Goal: Task Accomplishment & Management: Manage account settings

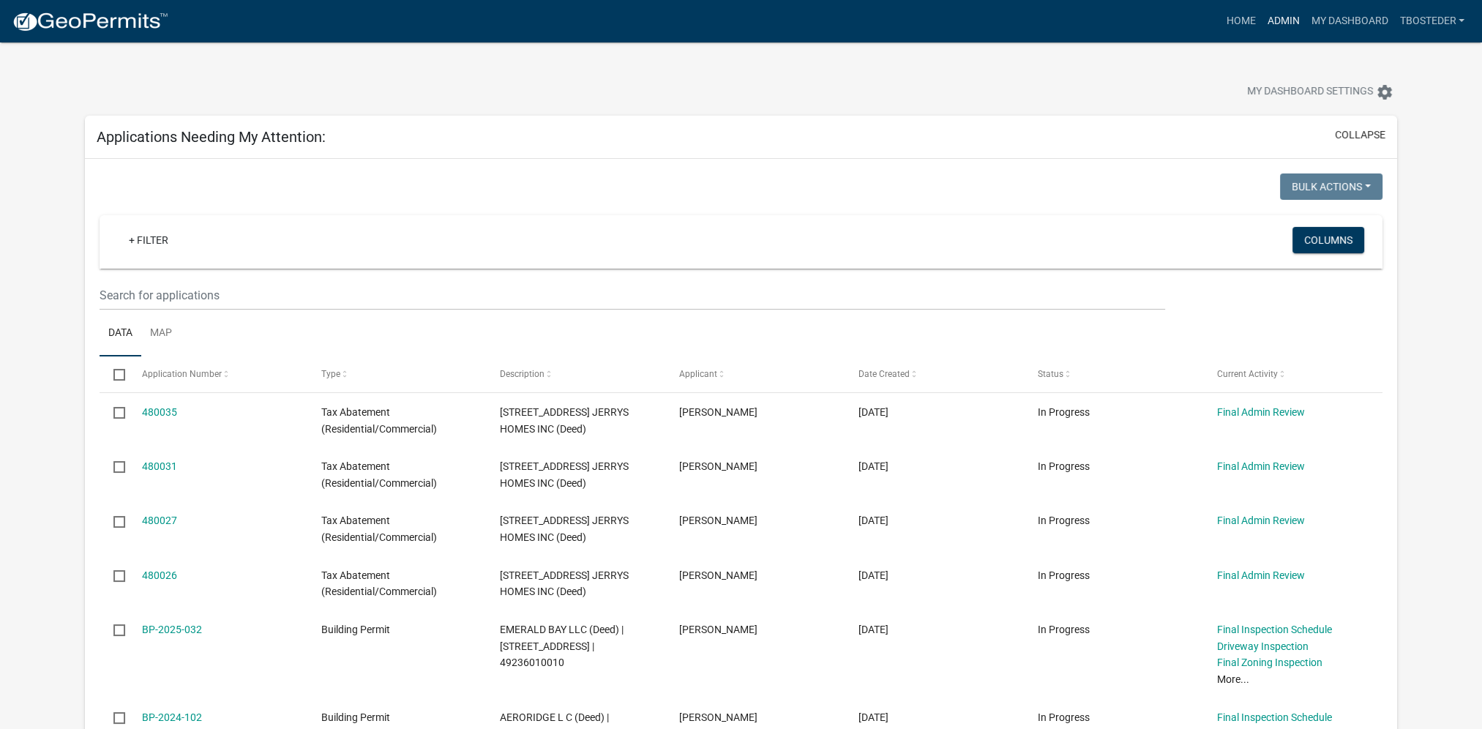
click at [1292, 18] on link "Admin" at bounding box center [1283, 21] width 44 height 28
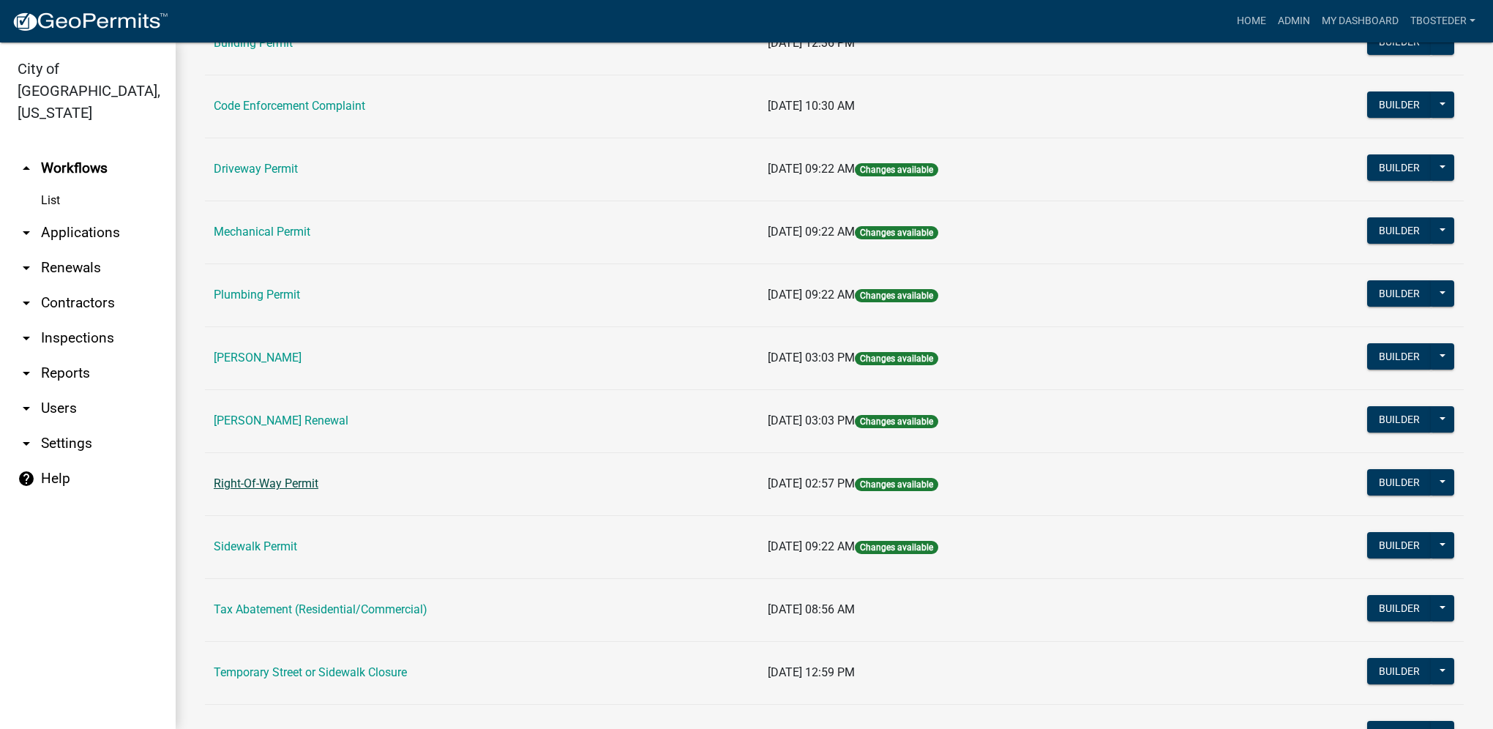
scroll to position [220, 0]
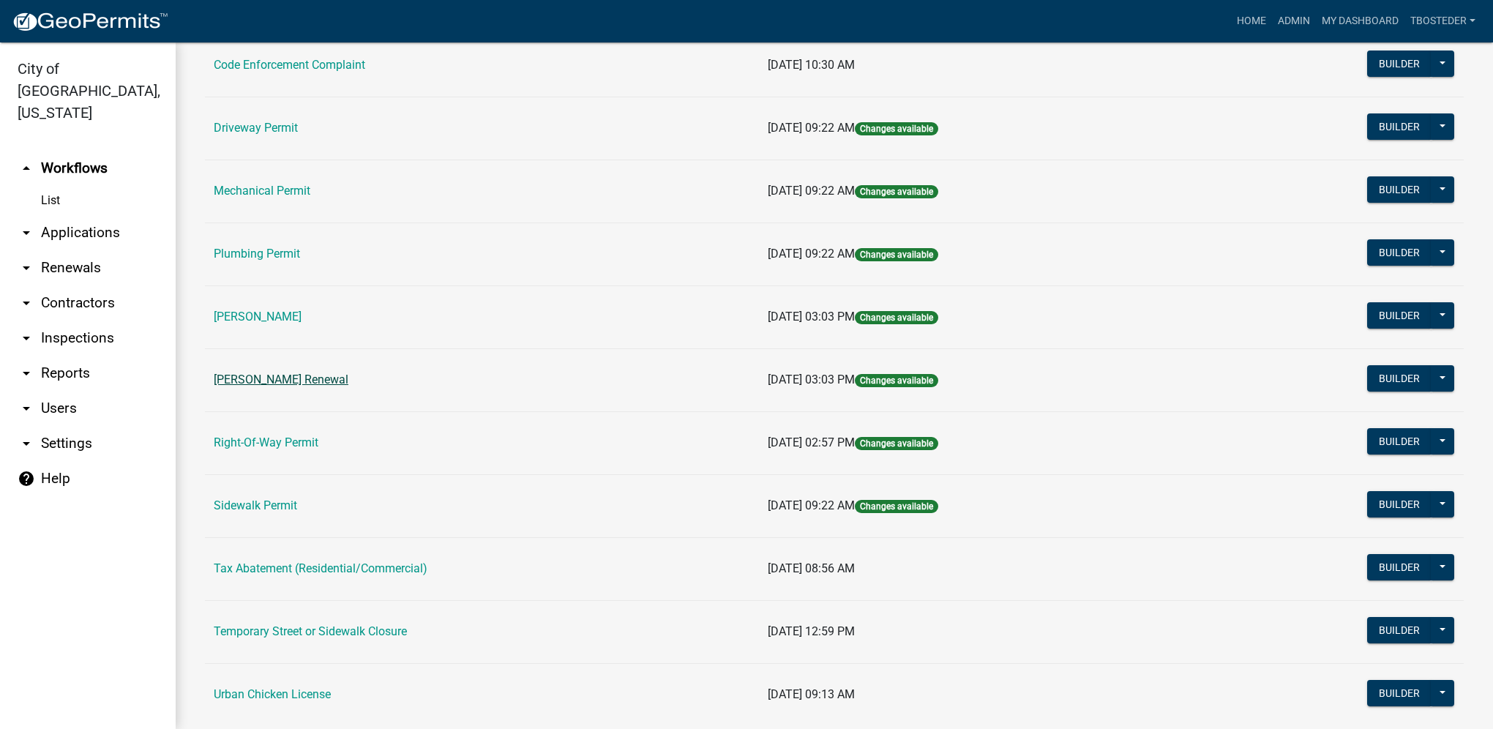
click at [302, 382] on link "[PERSON_NAME] Renewal" at bounding box center [281, 380] width 135 height 14
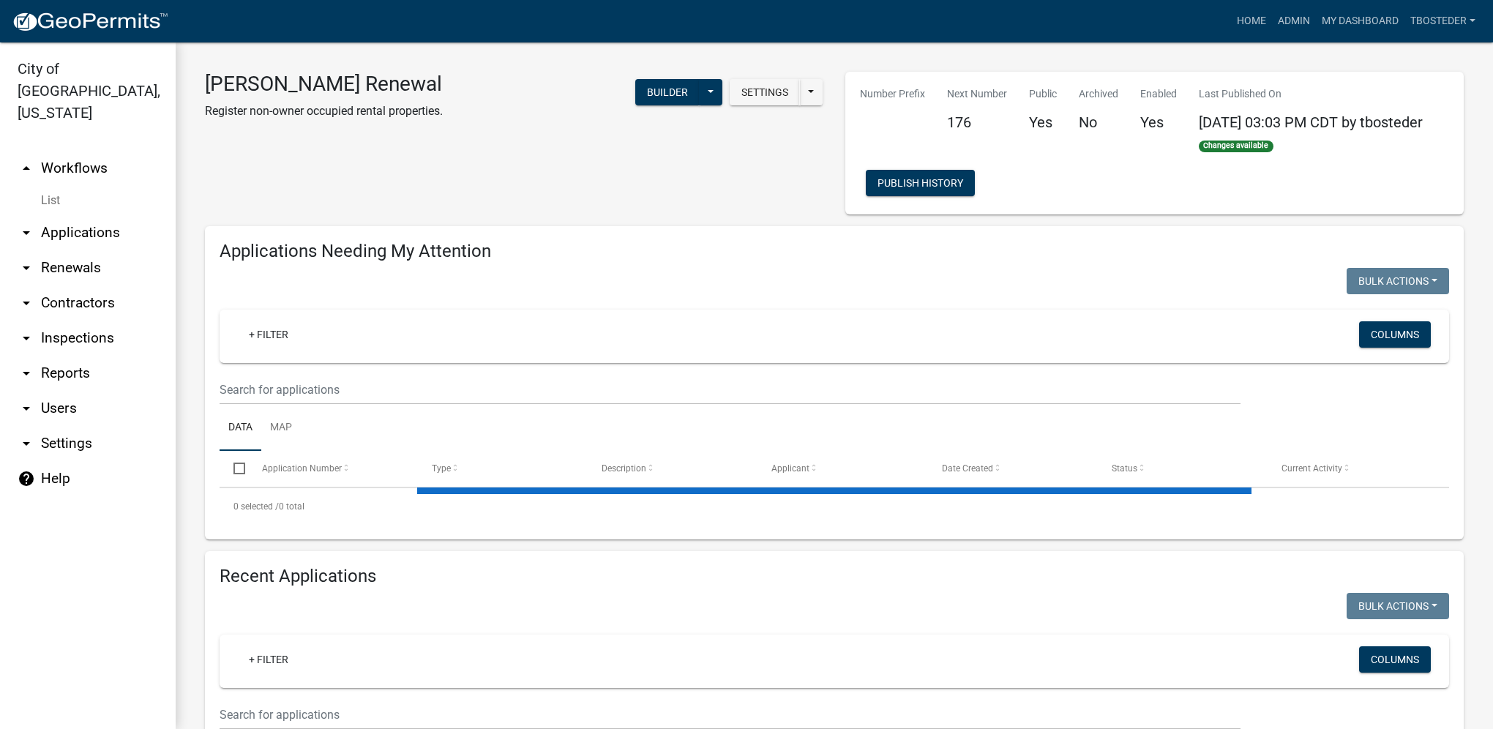
select select "1: 25"
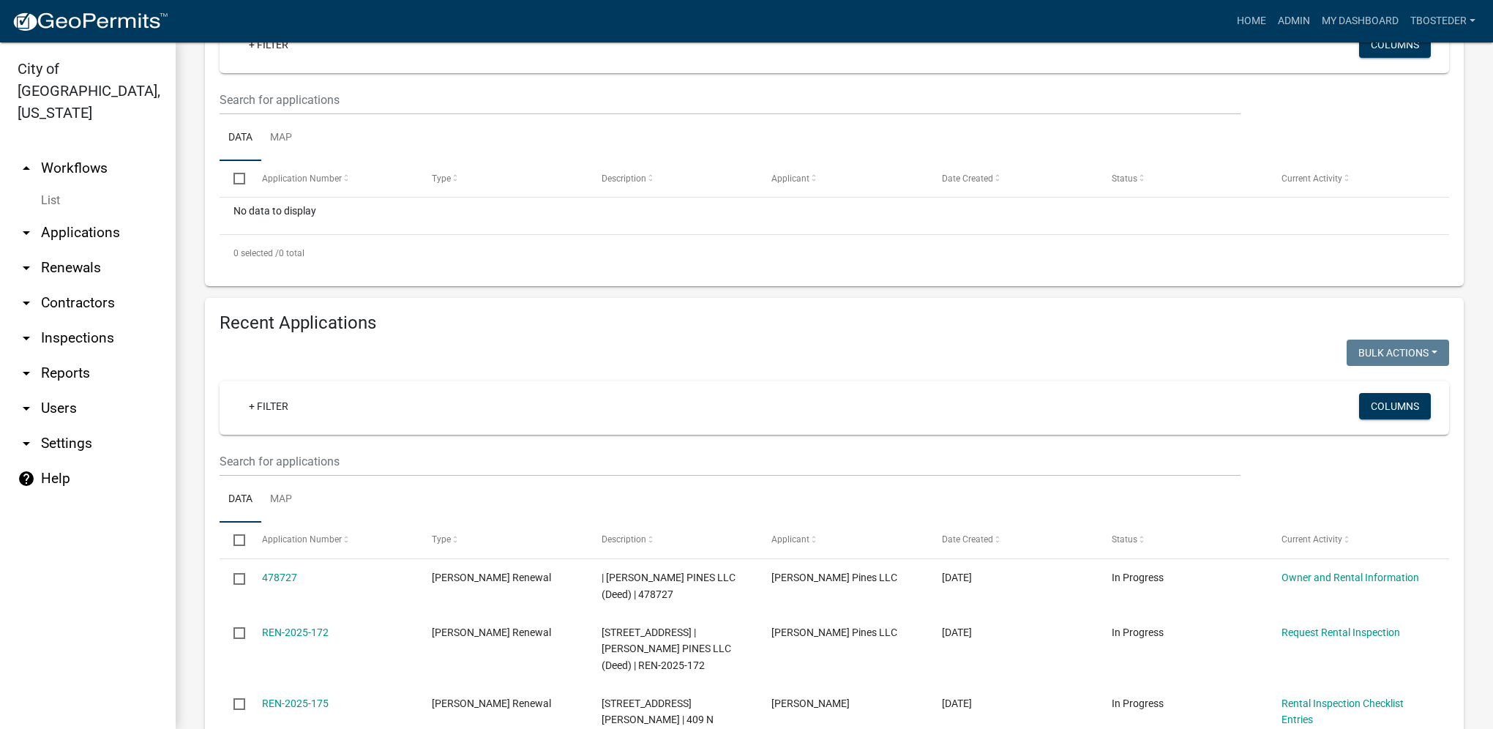
scroll to position [293, 0]
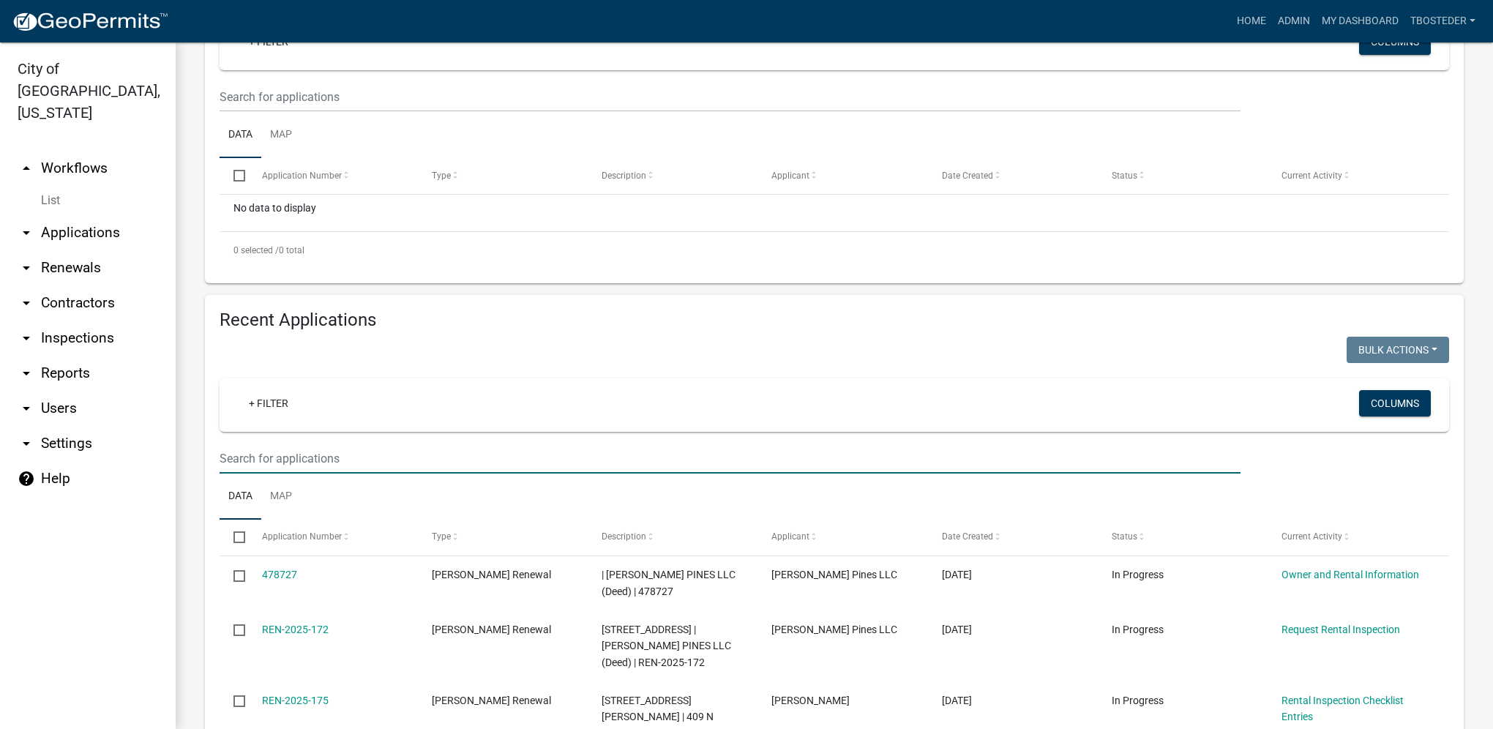
click at [443, 452] on input "text" at bounding box center [730, 458] width 1021 height 30
type input "607 e euclid"
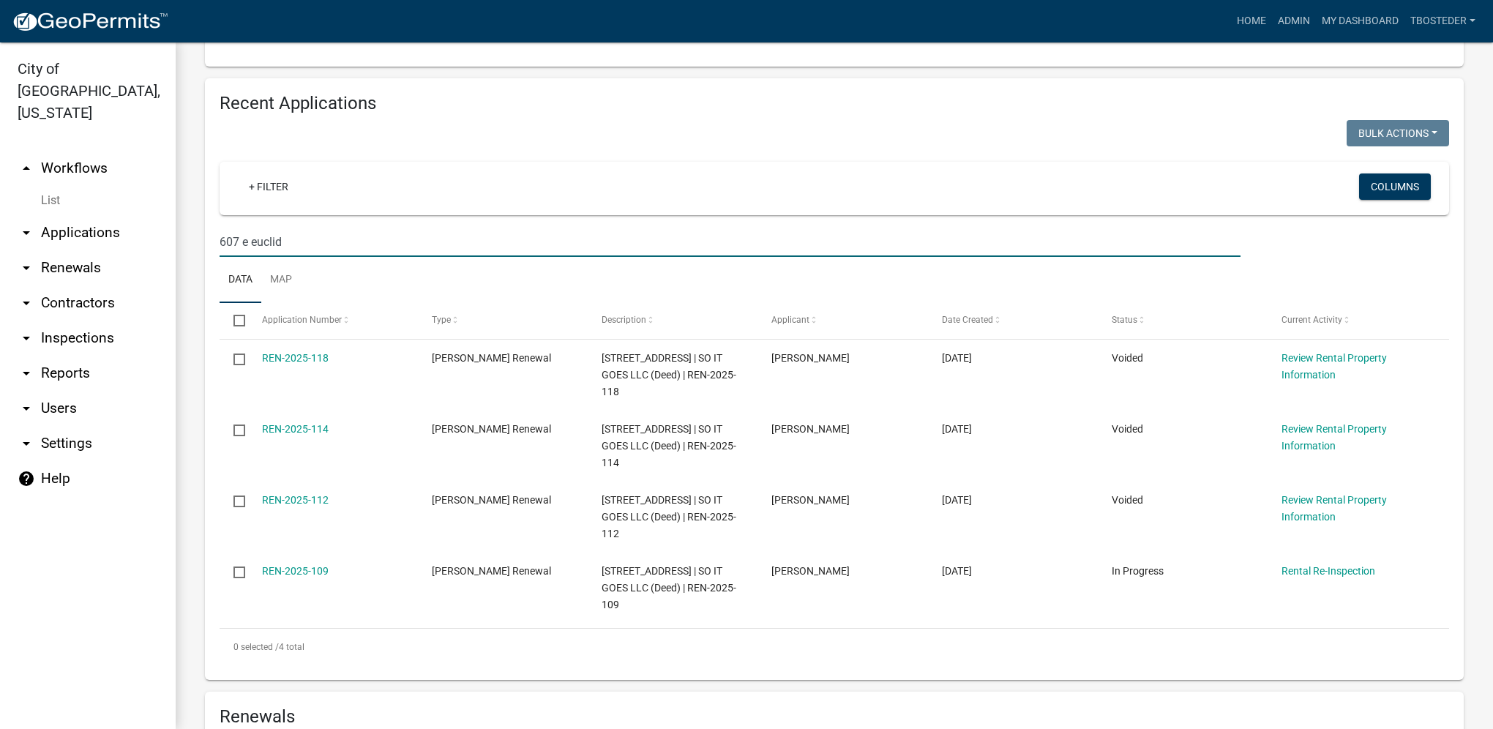
scroll to position [512, 0]
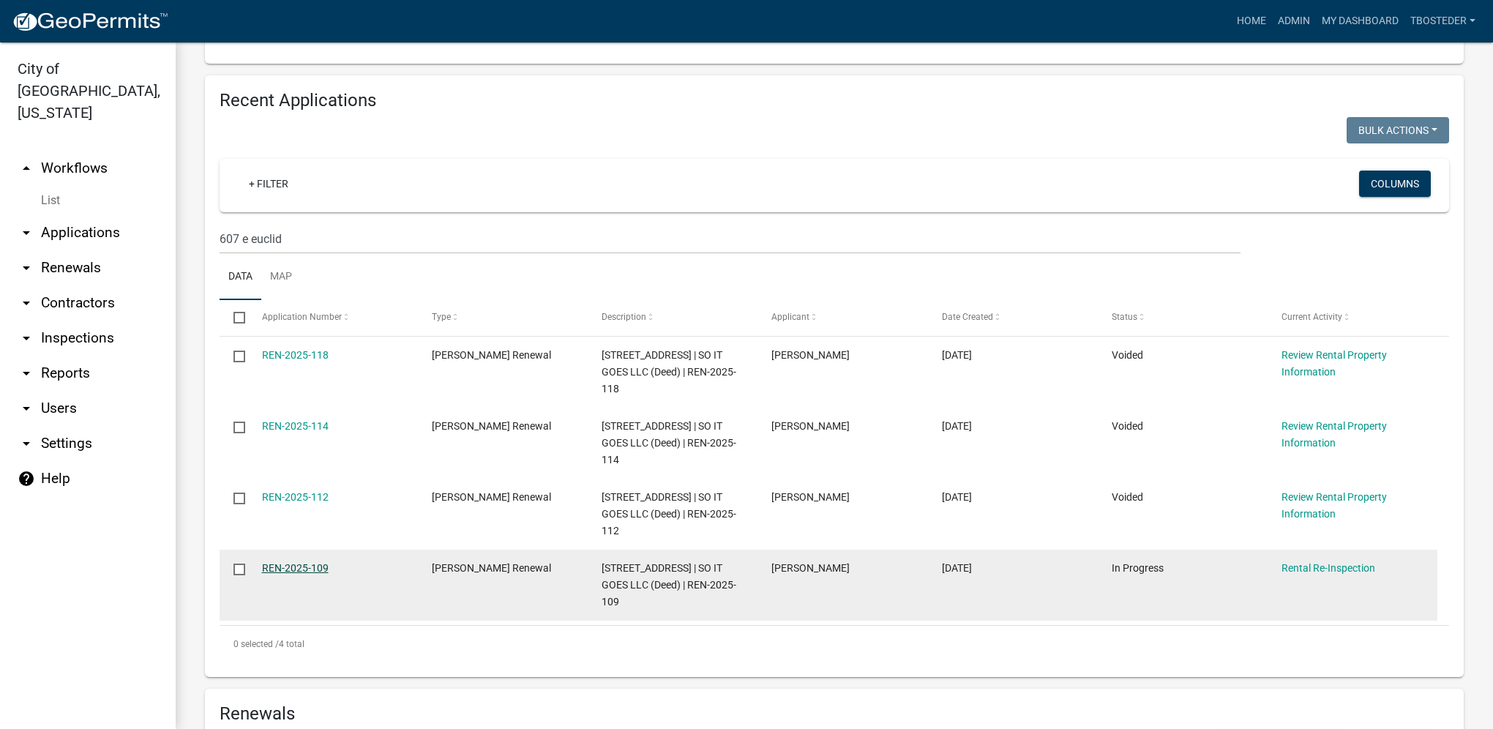
click at [312, 566] on link "REN-2025-109" at bounding box center [295, 568] width 67 height 12
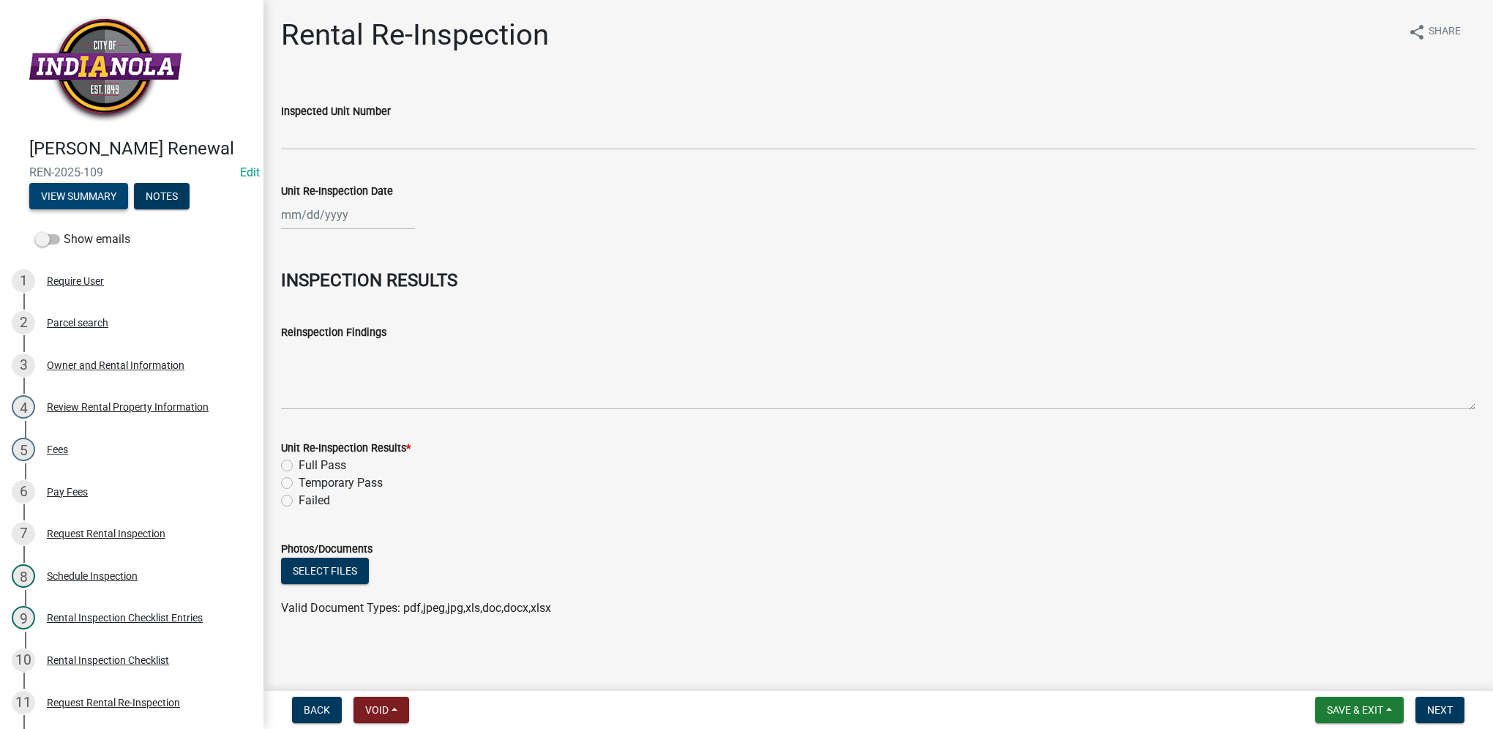
click at [64, 209] on button "View Summary" at bounding box center [78, 196] width 99 height 26
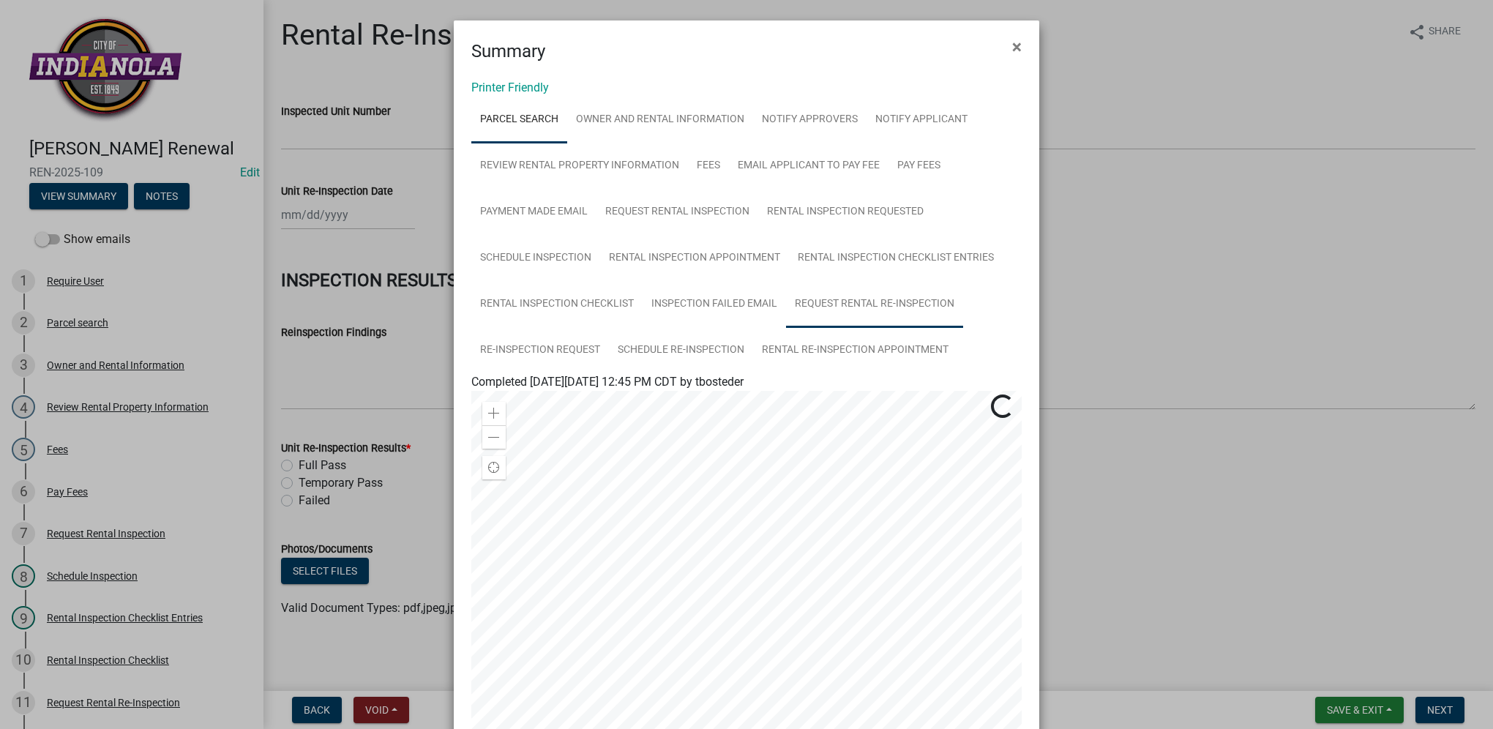
click at [821, 304] on link "Request Rental Re-Inspection" at bounding box center [874, 304] width 177 height 47
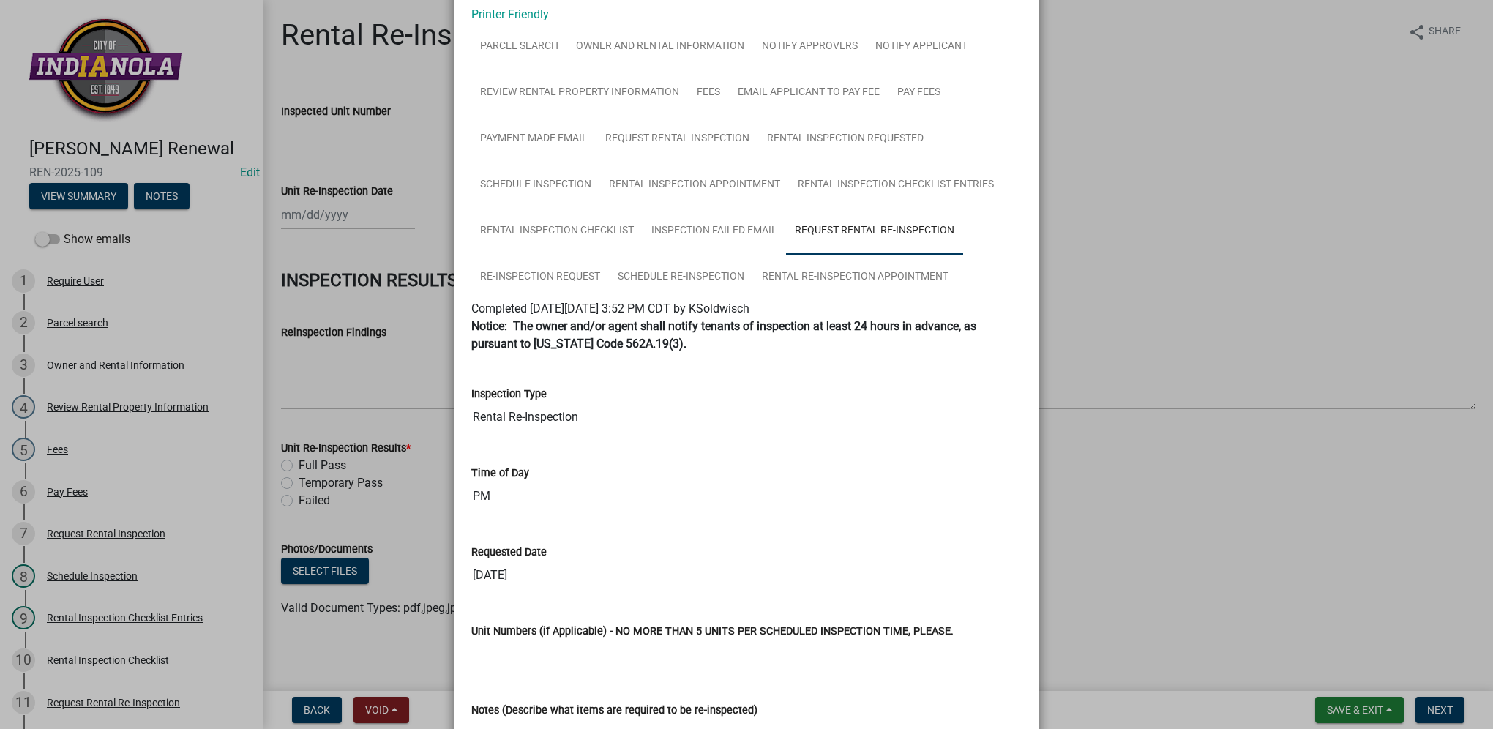
scroll to position [146, 0]
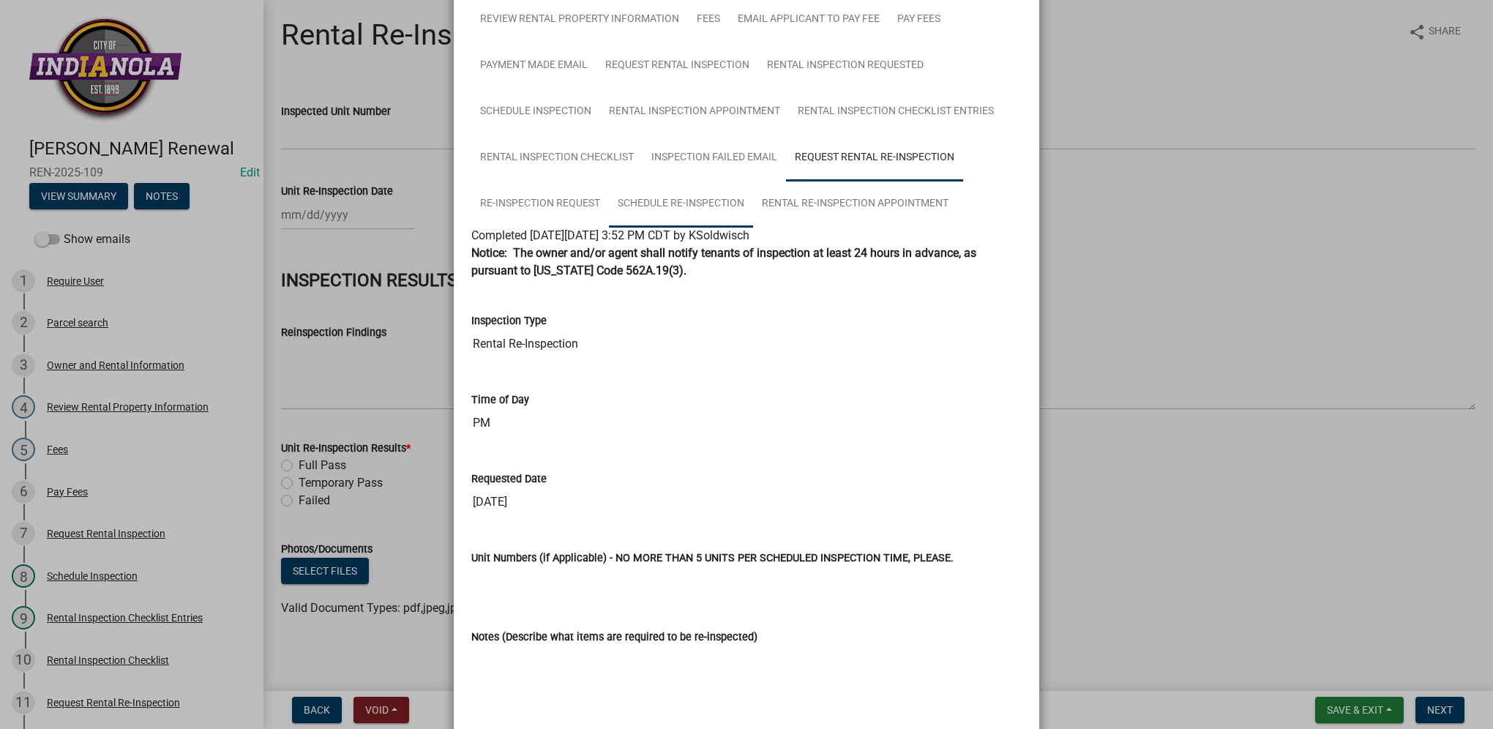
click at [704, 214] on link "Schedule Re-Inspection" at bounding box center [681, 204] width 144 height 47
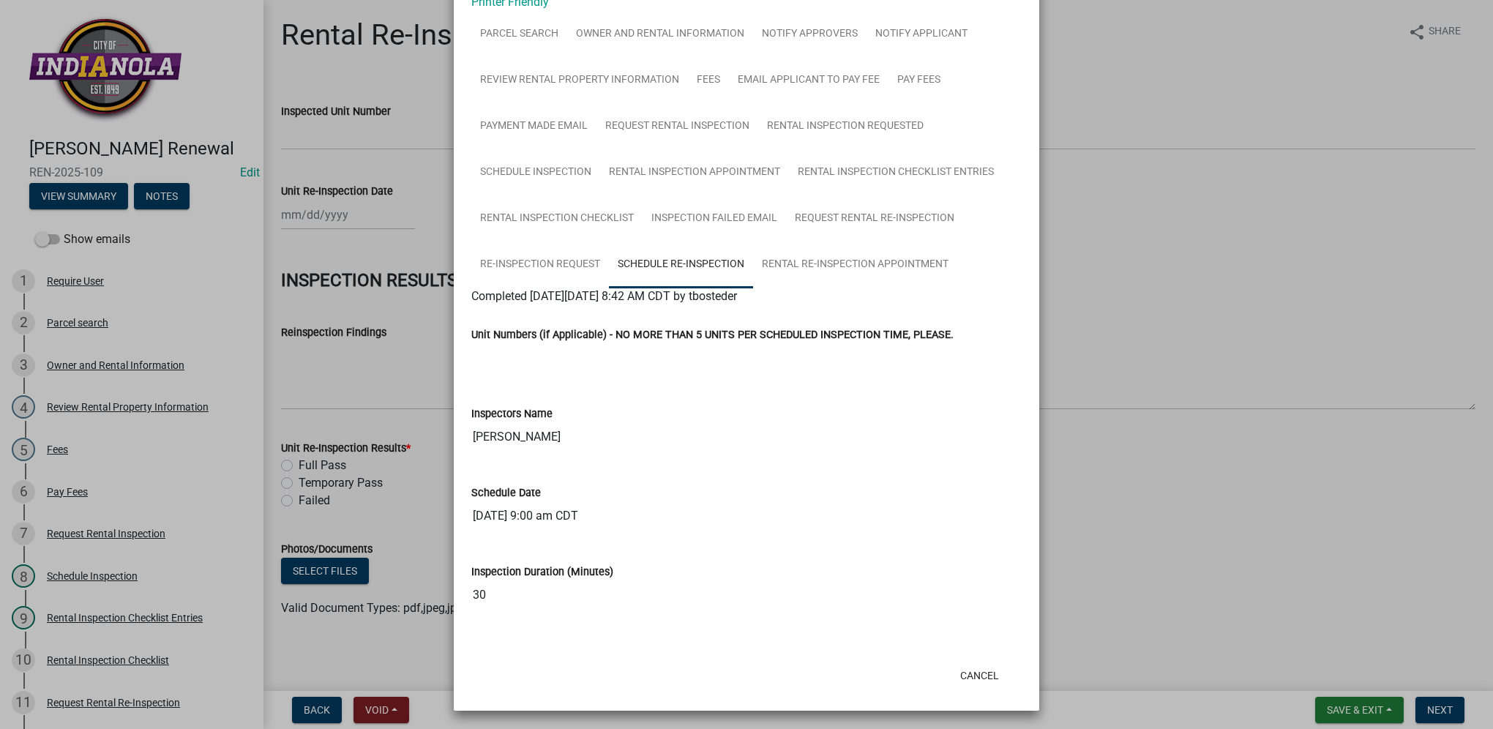
scroll to position [88, 0]
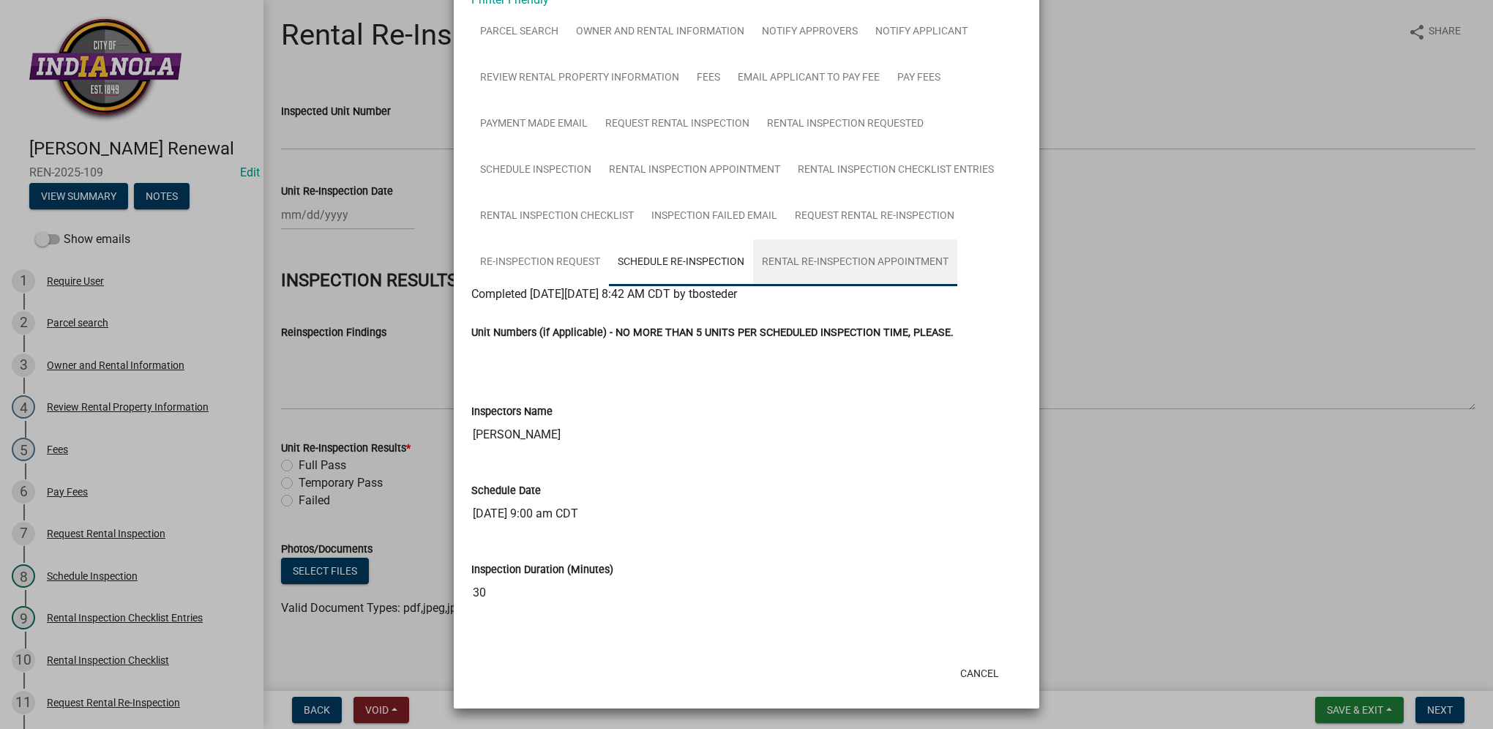
click at [822, 255] on link "Rental Re-Inspection Appointment" at bounding box center [855, 262] width 204 height 47
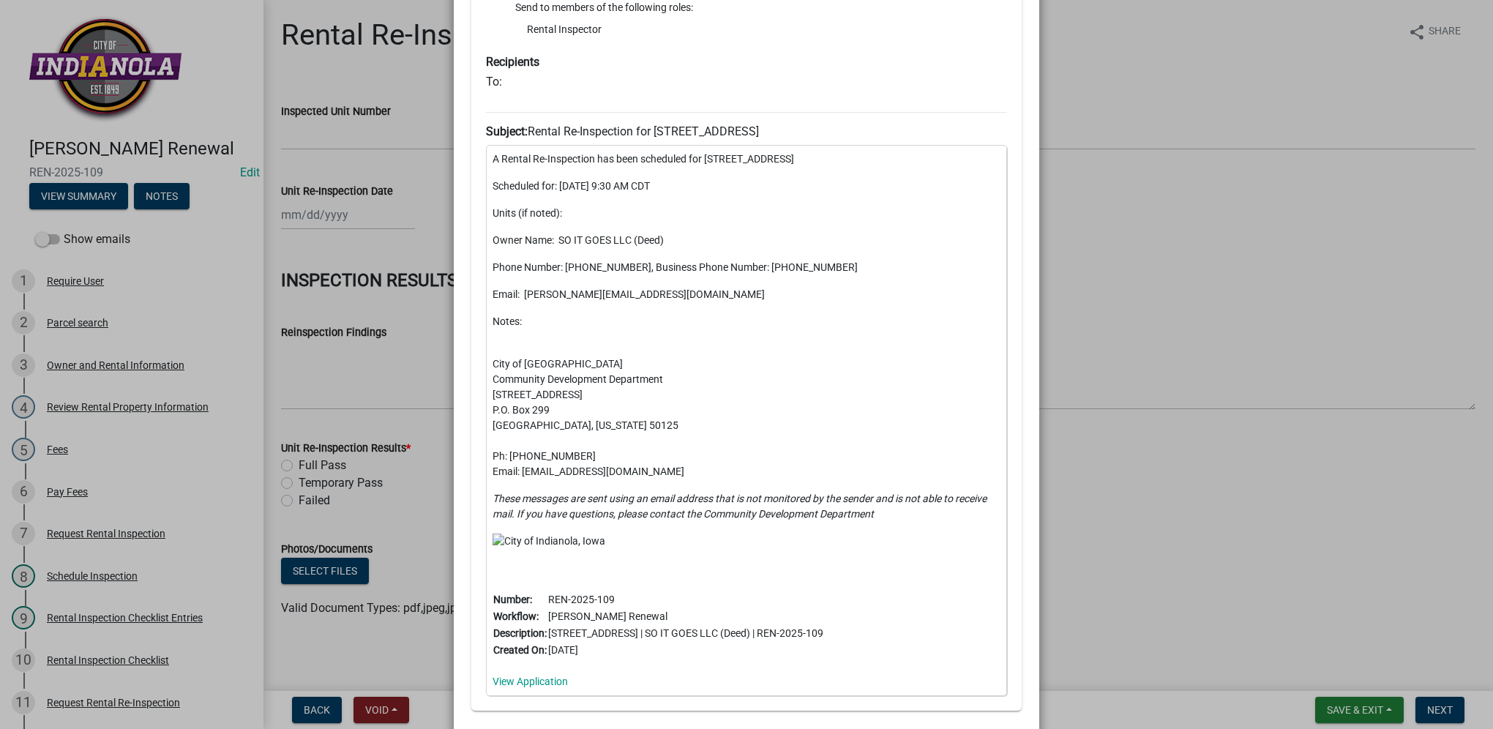
scroll to position [1404, 0]
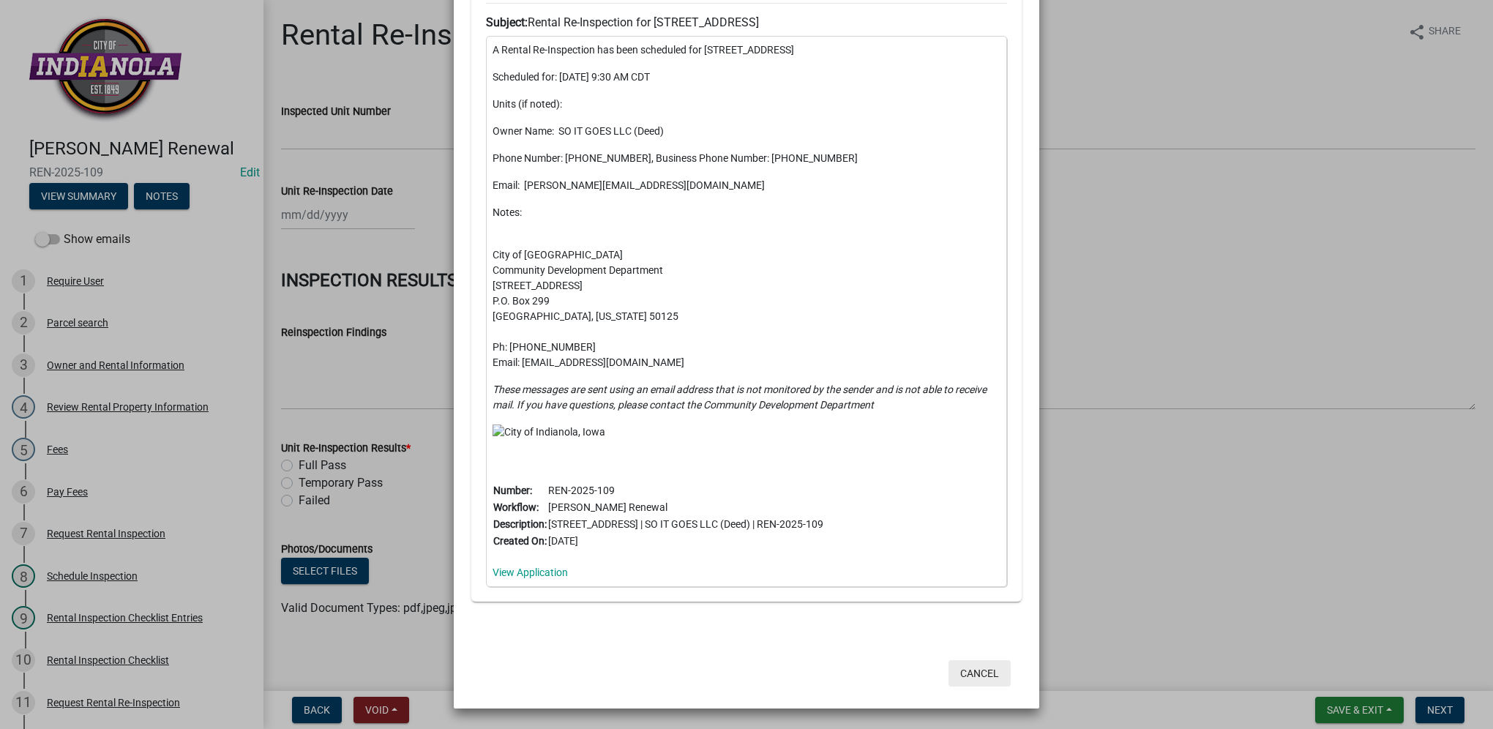
click at [987, 675] on button "Cancel" at bounding box center [979, 673] width 62 height 26
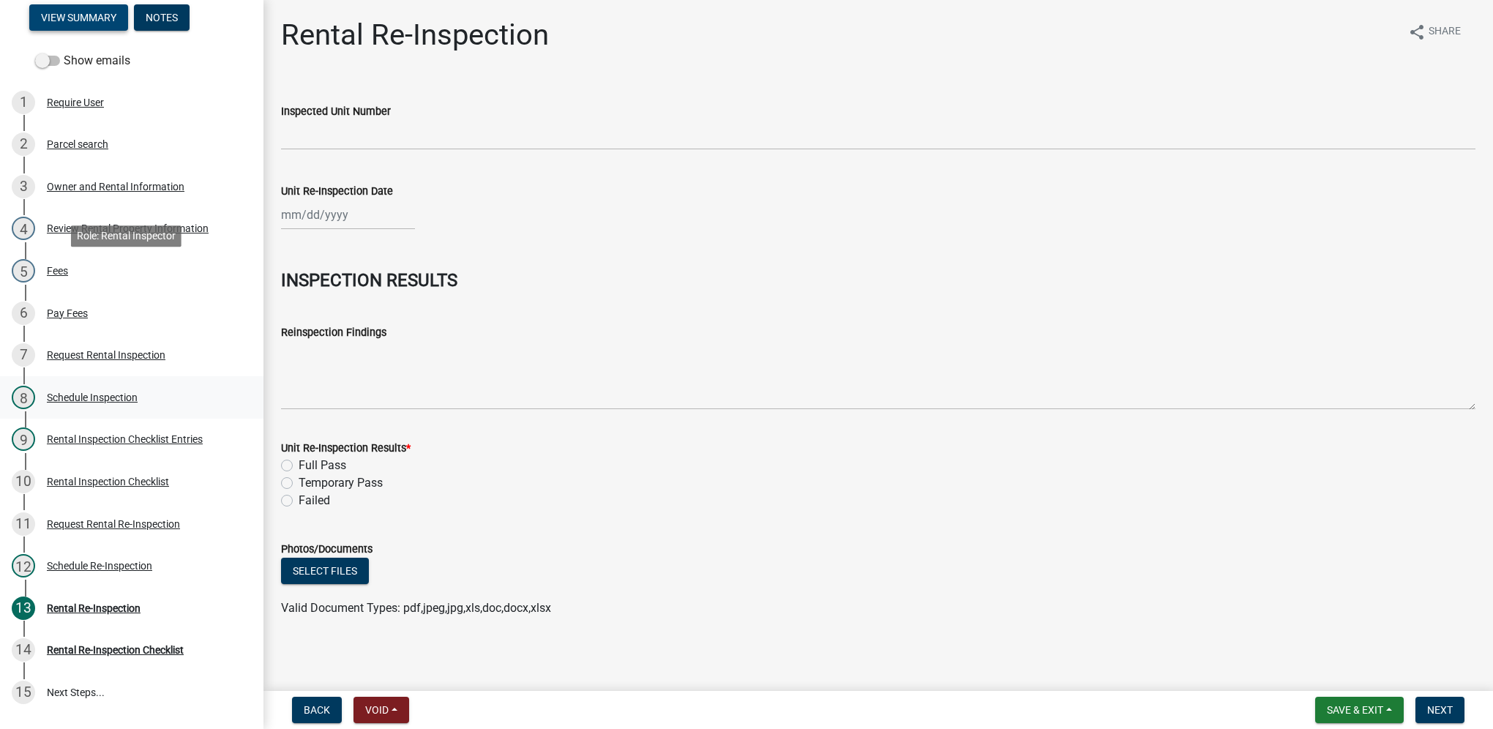
scroll to position [320, 0]
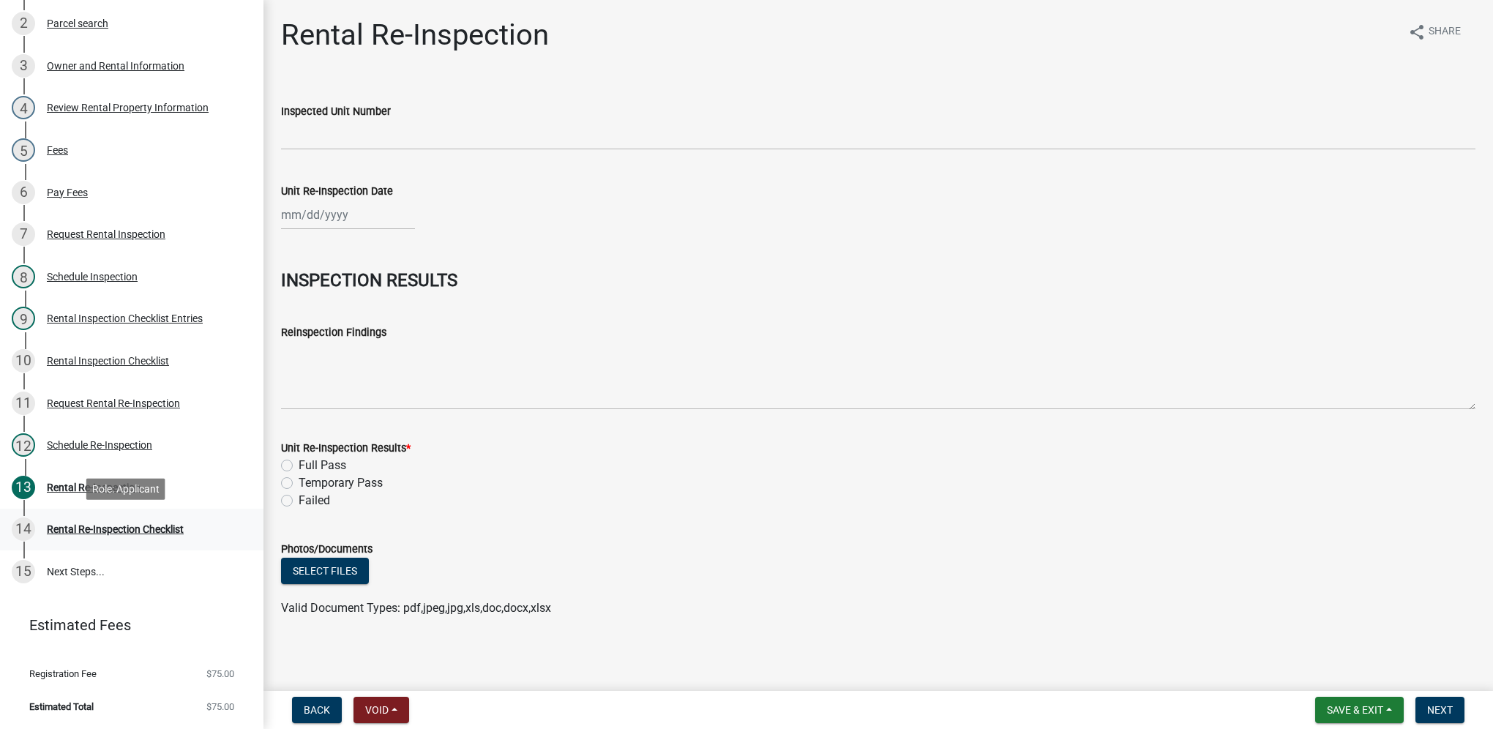
click at [179, 530] on div "Rental Re-Inspection Checklist" at bounding box center [115, 529] width 137 height 10
click at [165, 533] on div "Rental Re-Inspection Checklist" at bounding box center [115, 529] width 137 height 10
click at [163, 532] on div "Rental Re-Inspection Checklist" at bounding box center [115, 529] width 137 height 10
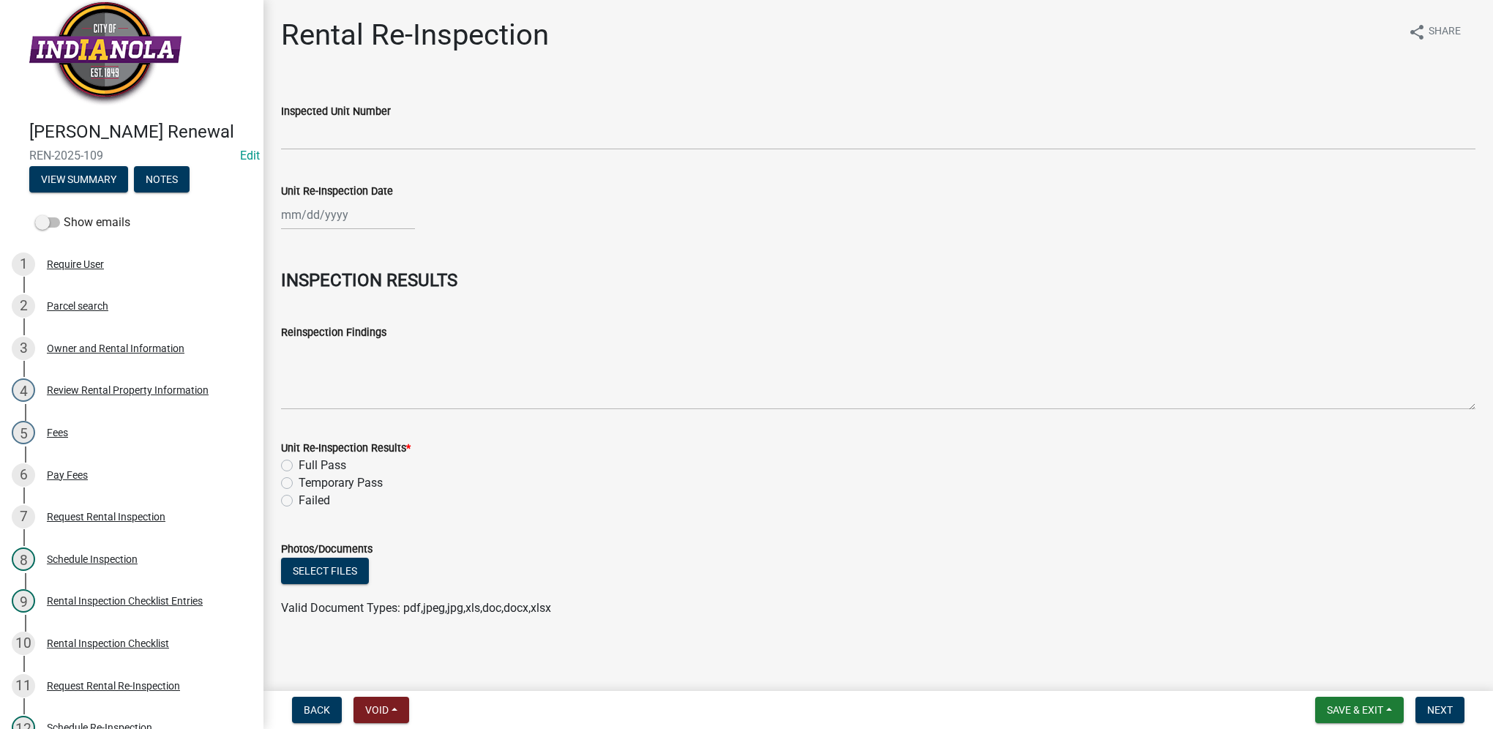
scroll to position [0, 0]
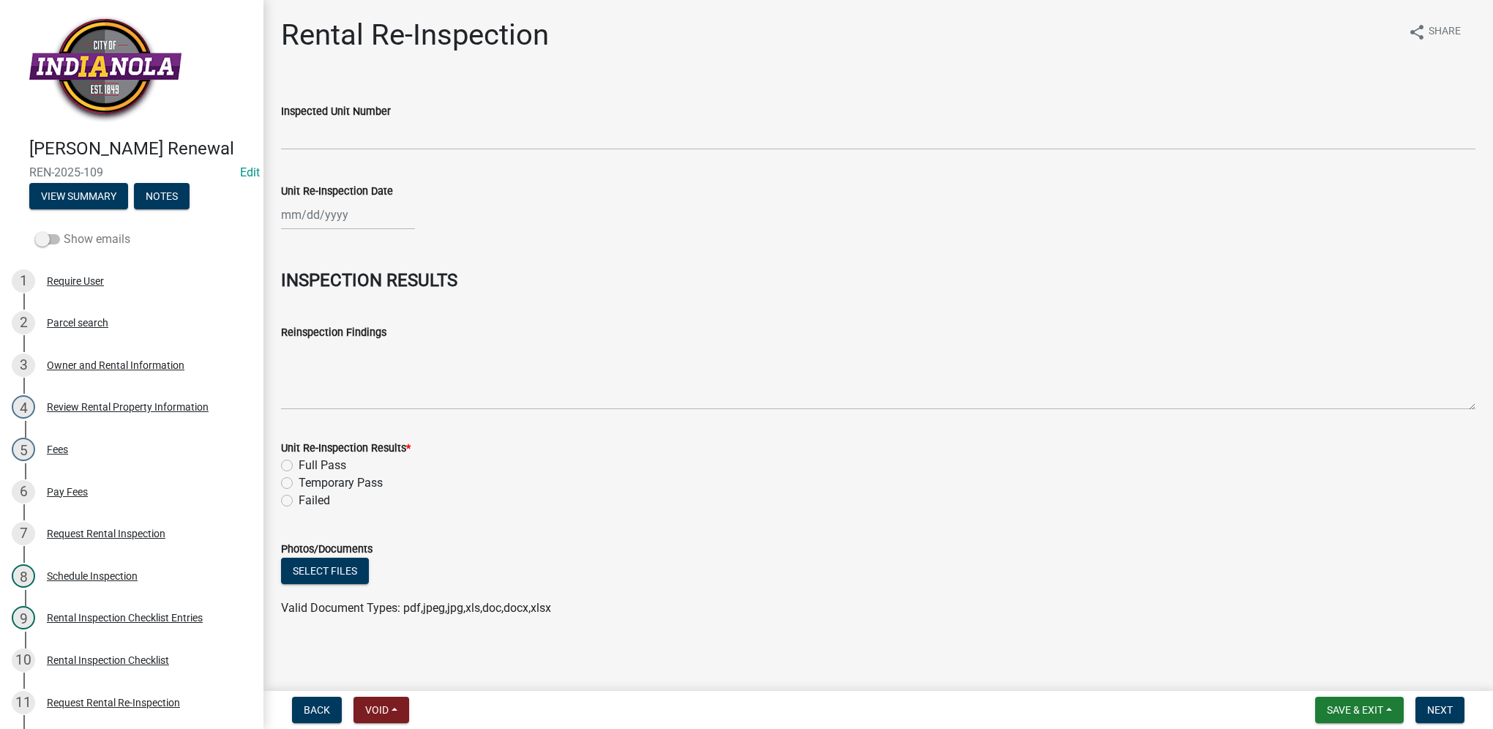
click at [89, 248] on label "Show emails" at bounding box center [82, 240] width 95 height 18
click at [64, 231] on input "Show emails" at bounding box center [64, 231] width 0 height 0
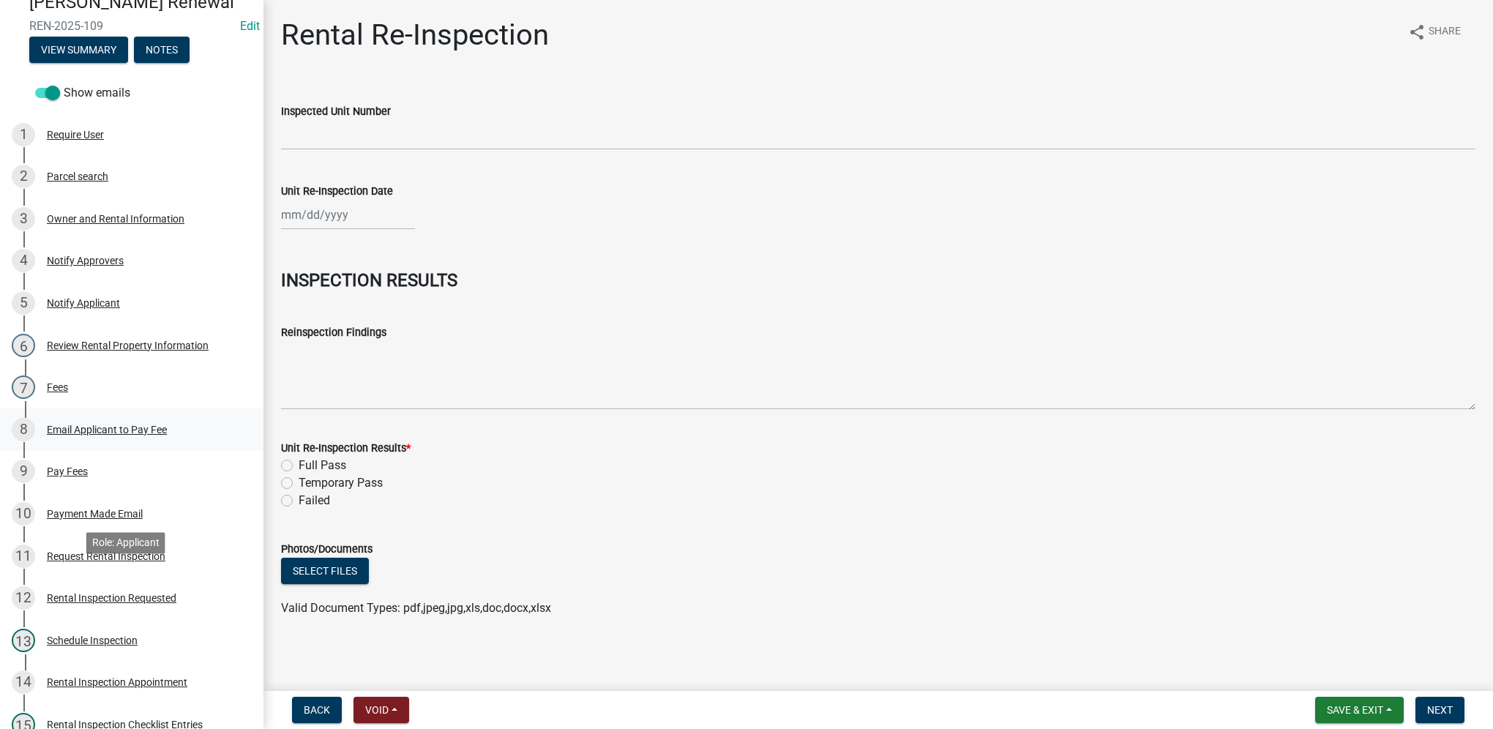
scroll to position [700, 0]
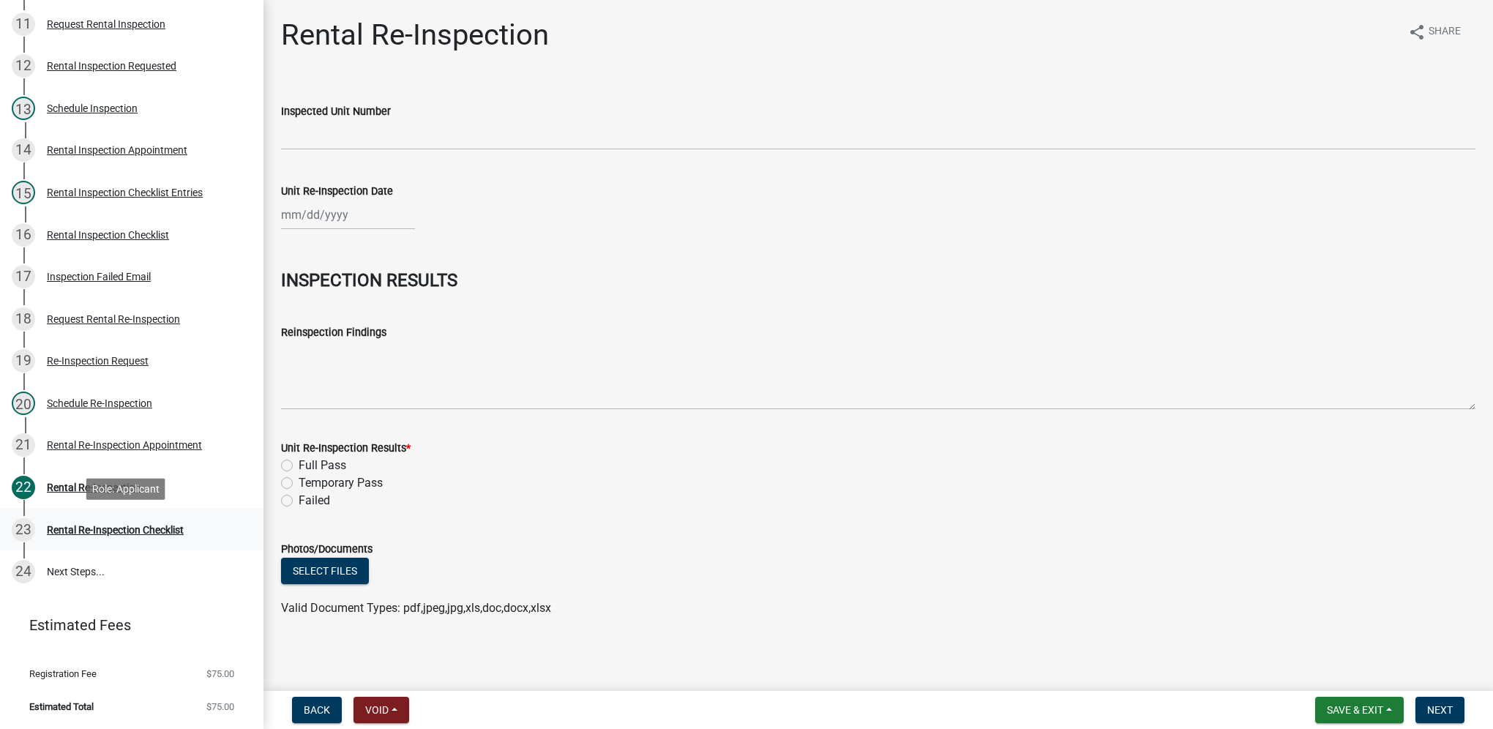
click at [172, 526] on div "Rental Re-Inspection Checklist" at bounding box center [115, 530] width 137 height 10
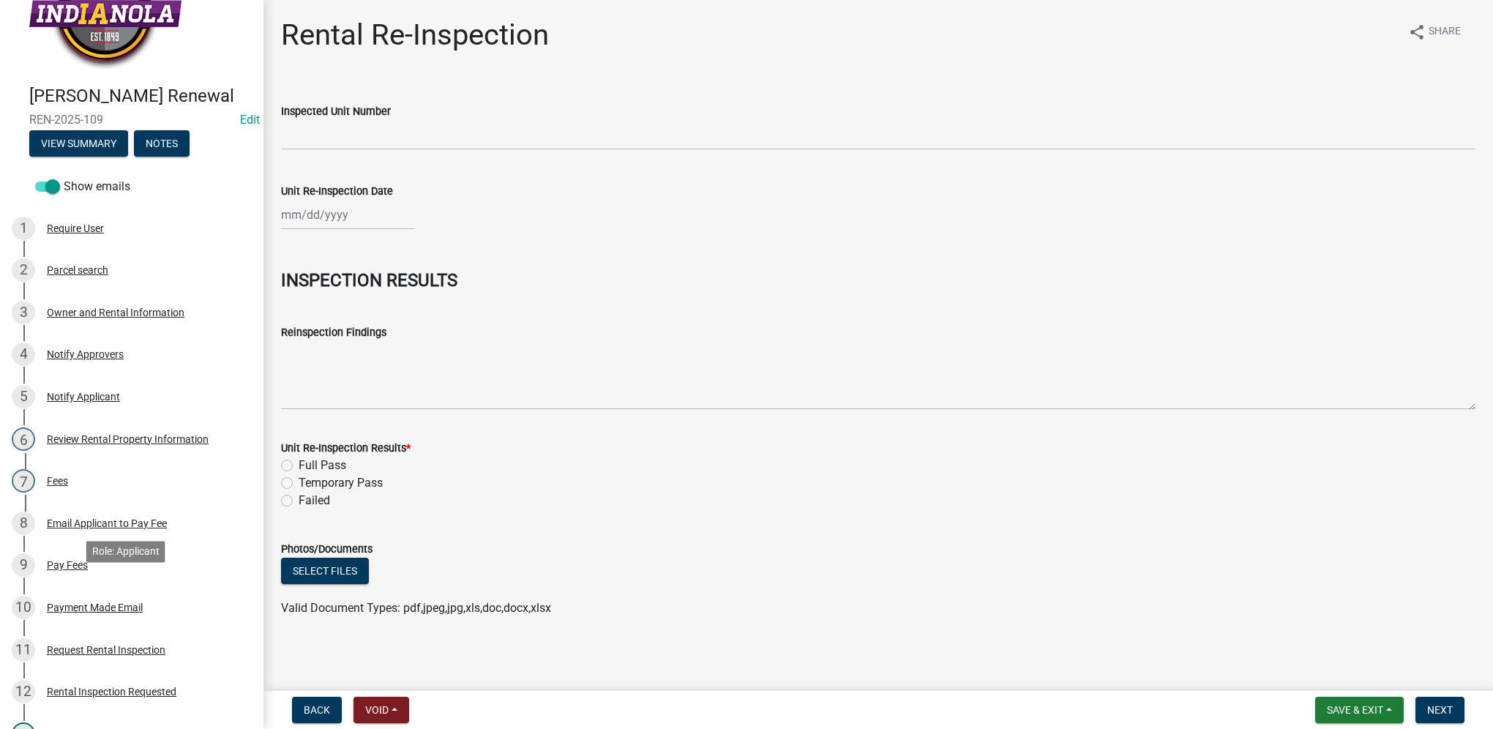
scroll to position [0, 0]
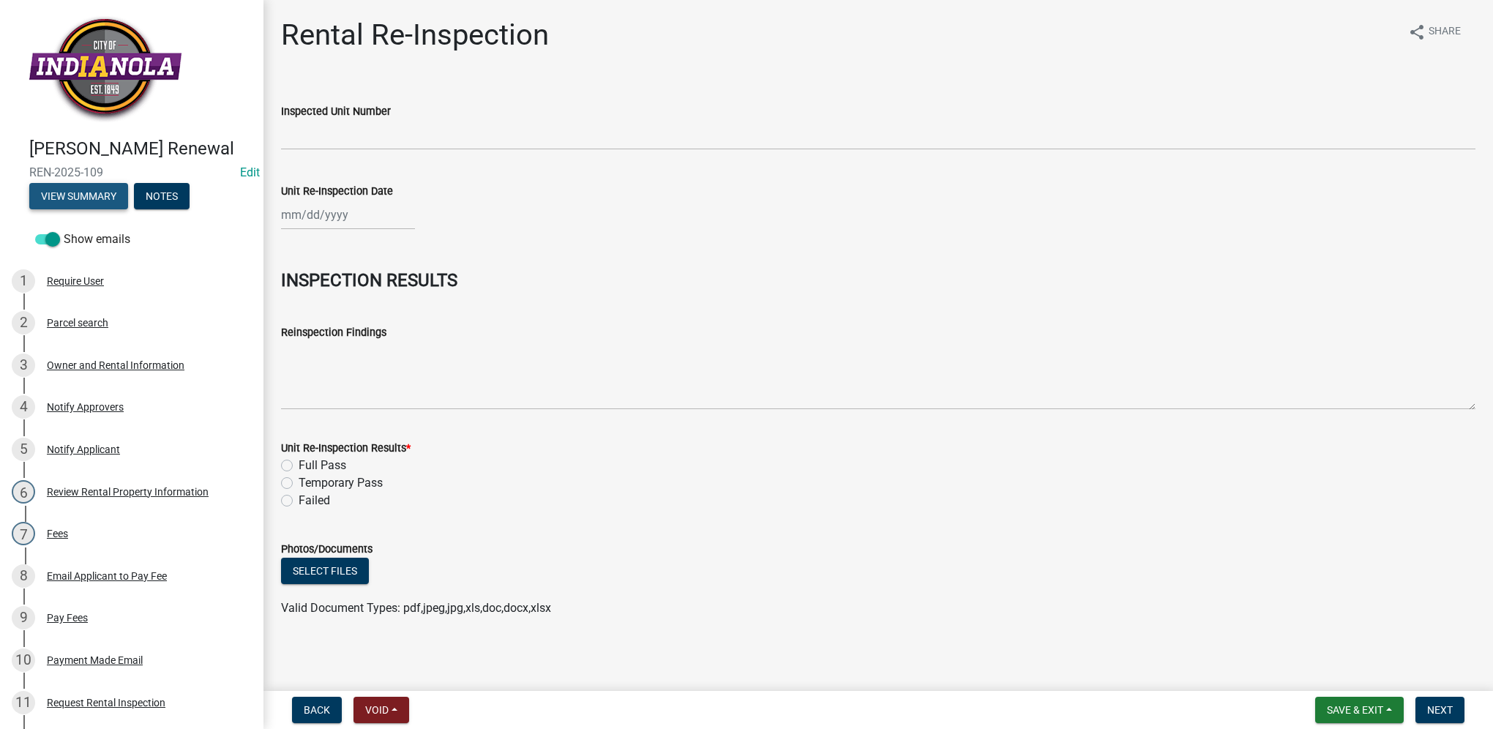
click at [91, 209] on button "View Summary" at bounding box center [78, 196] width 99 height 26
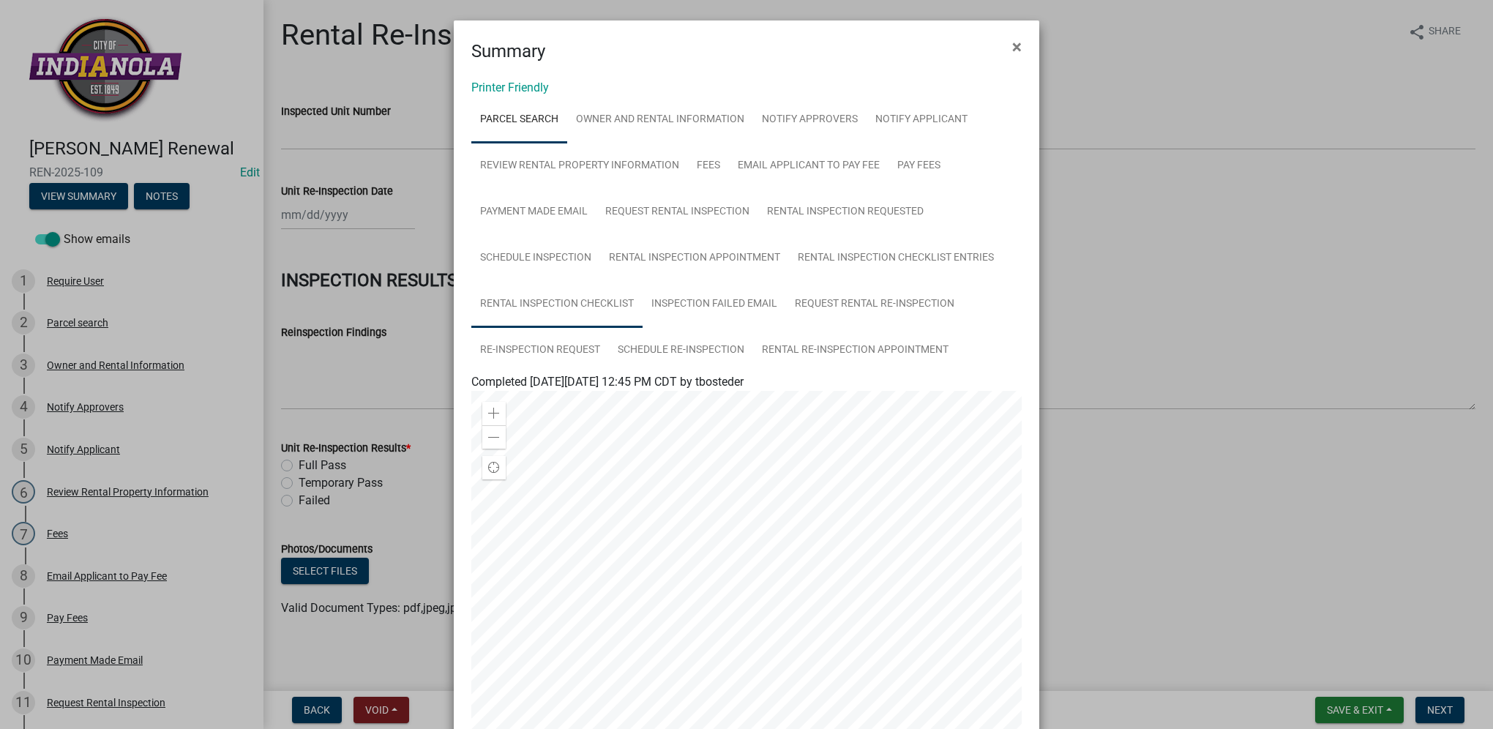
click at [585, 317] on link "Rental Inspection Checklist" at bounding box center [556, 304] width 171 height 47
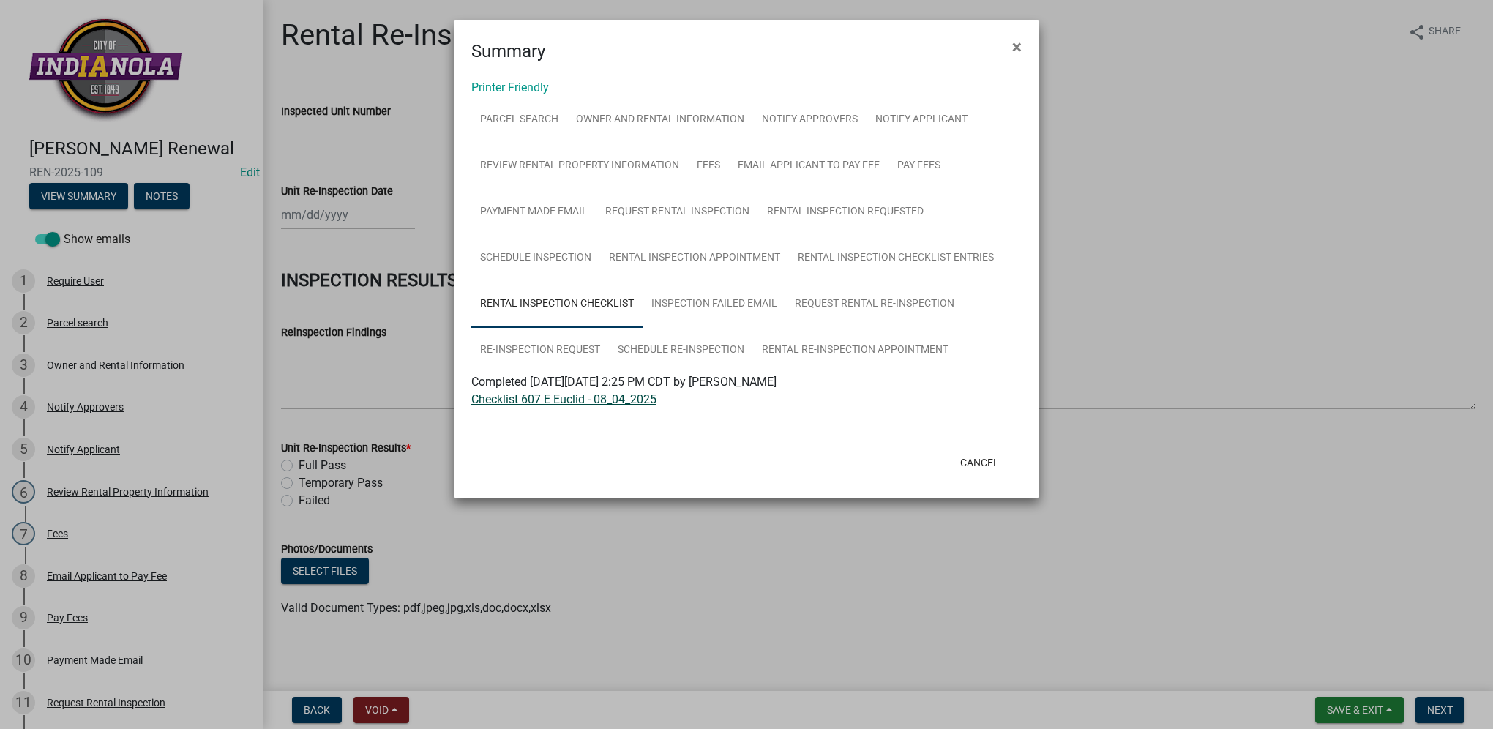
click at [583, 398] on link "Checklist 607 E Euclid - 08_04_2025" at bounding box center [563, 399] width 185 height 14
click at [975, 461] on button "Cancel" at bounding box center [979, 462] width 62 height 26
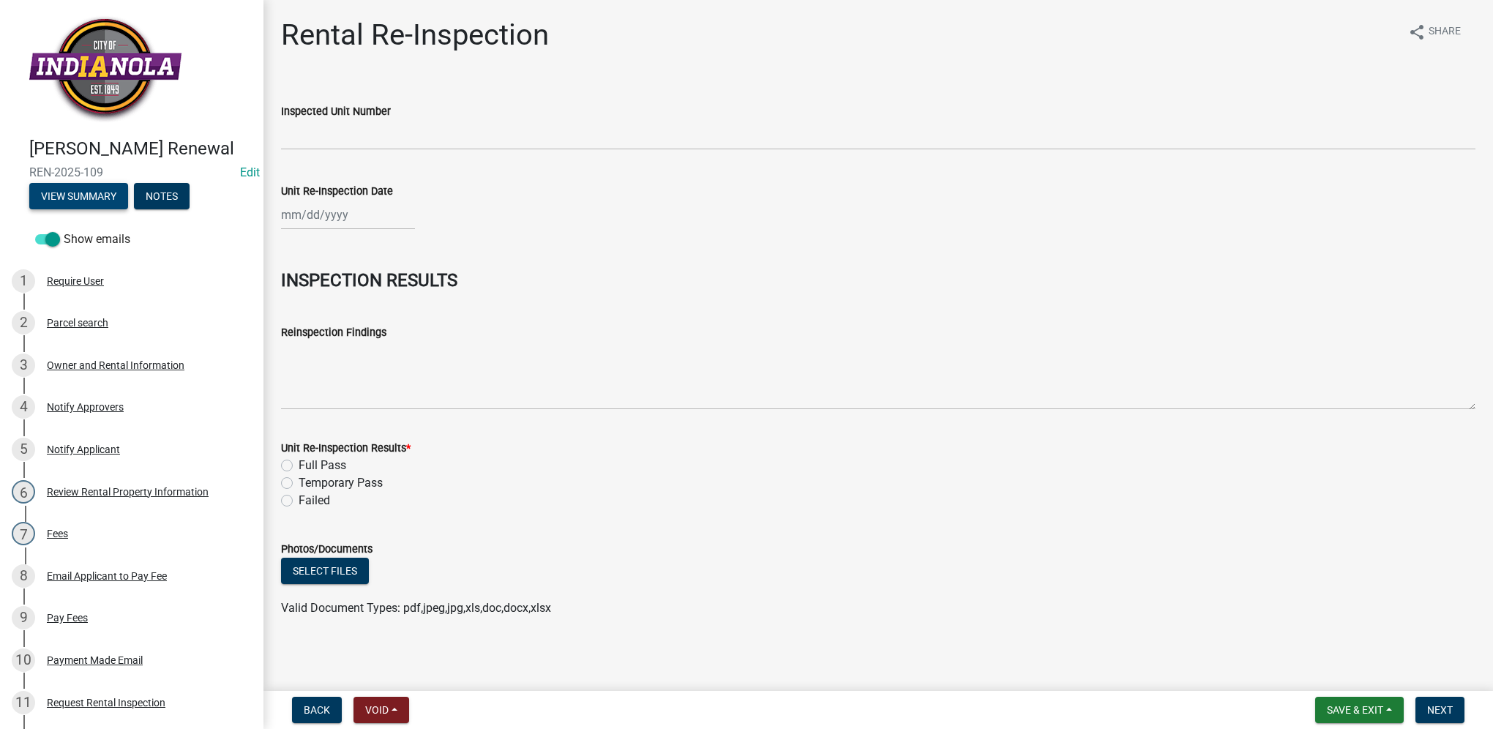
click at [91, 209] on button "View Summary" at bounding box center [78, 196] width 99 height 26
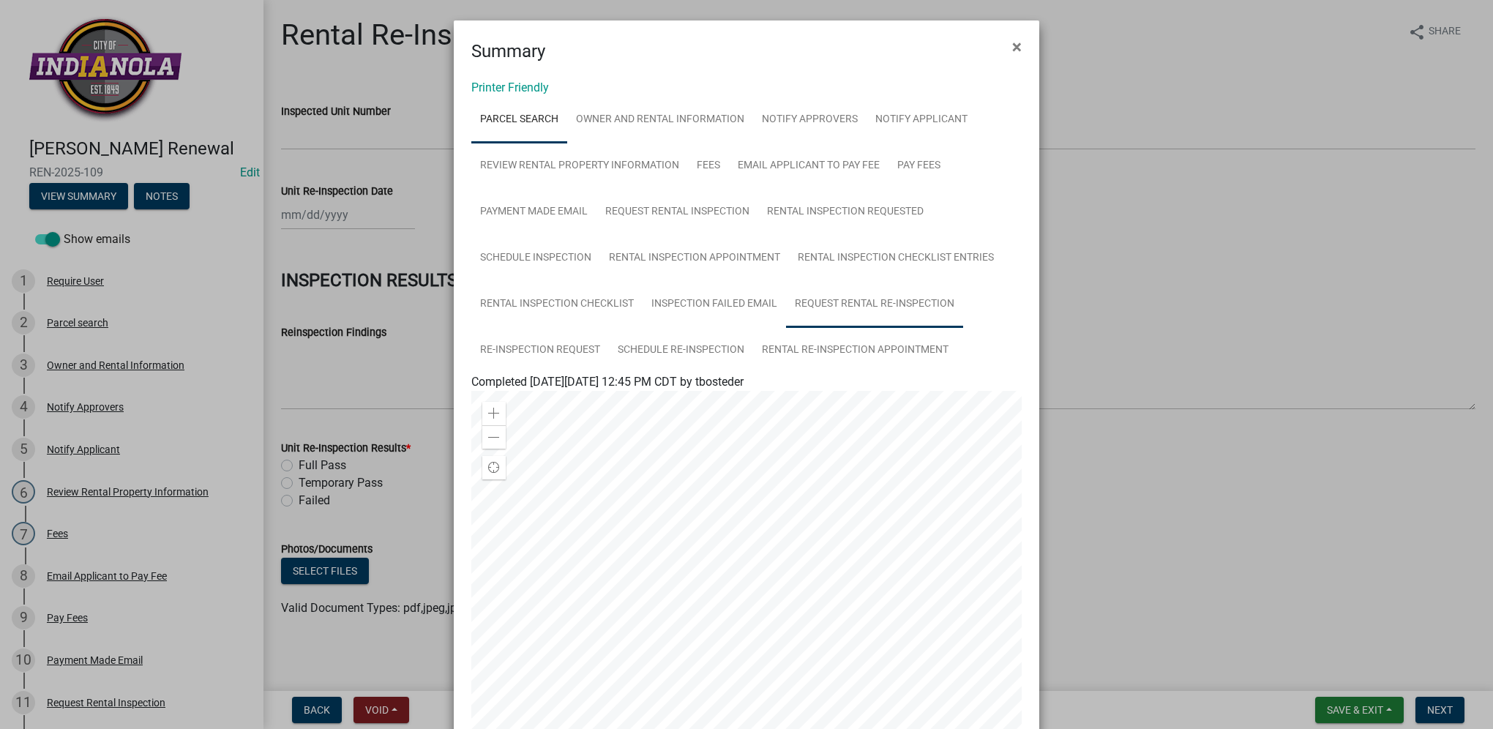
click at [817, 293] on link "Request Rental Re-Inspection" at bounding box center [874, 304] width 177 height 47
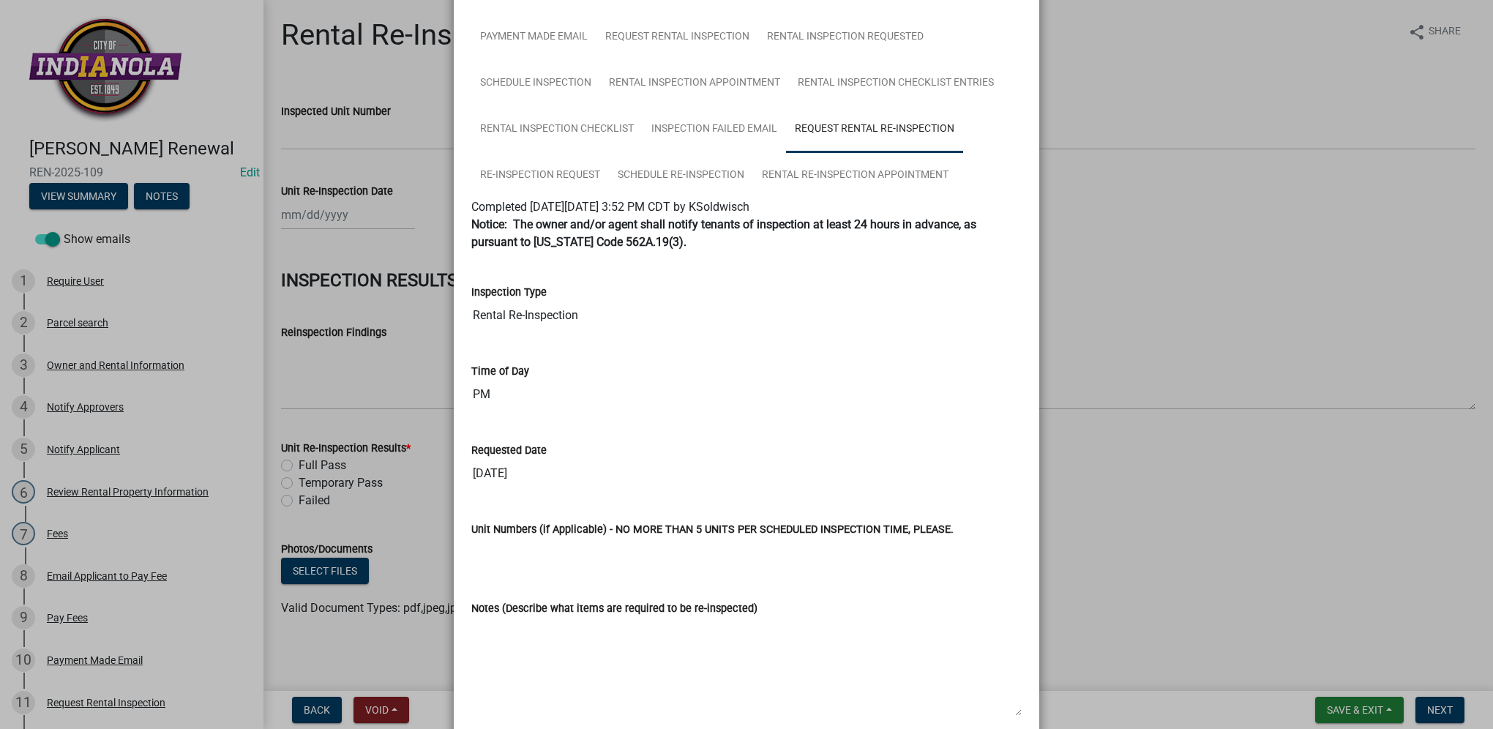
scroll to position [220, 0]
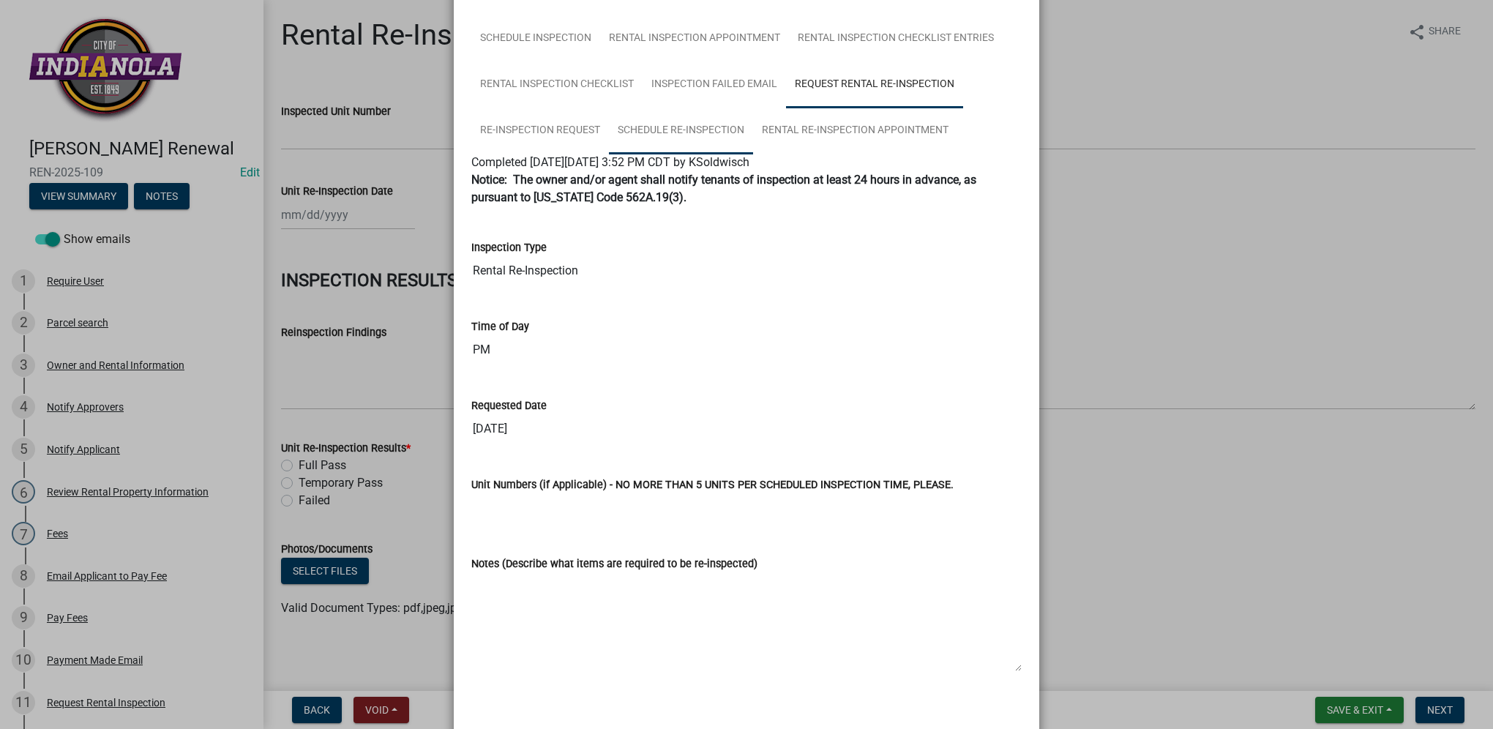
click at [609, 127] on link "Schedule Re-Inspection" at bounding box center [681, 131] width 144 height 47
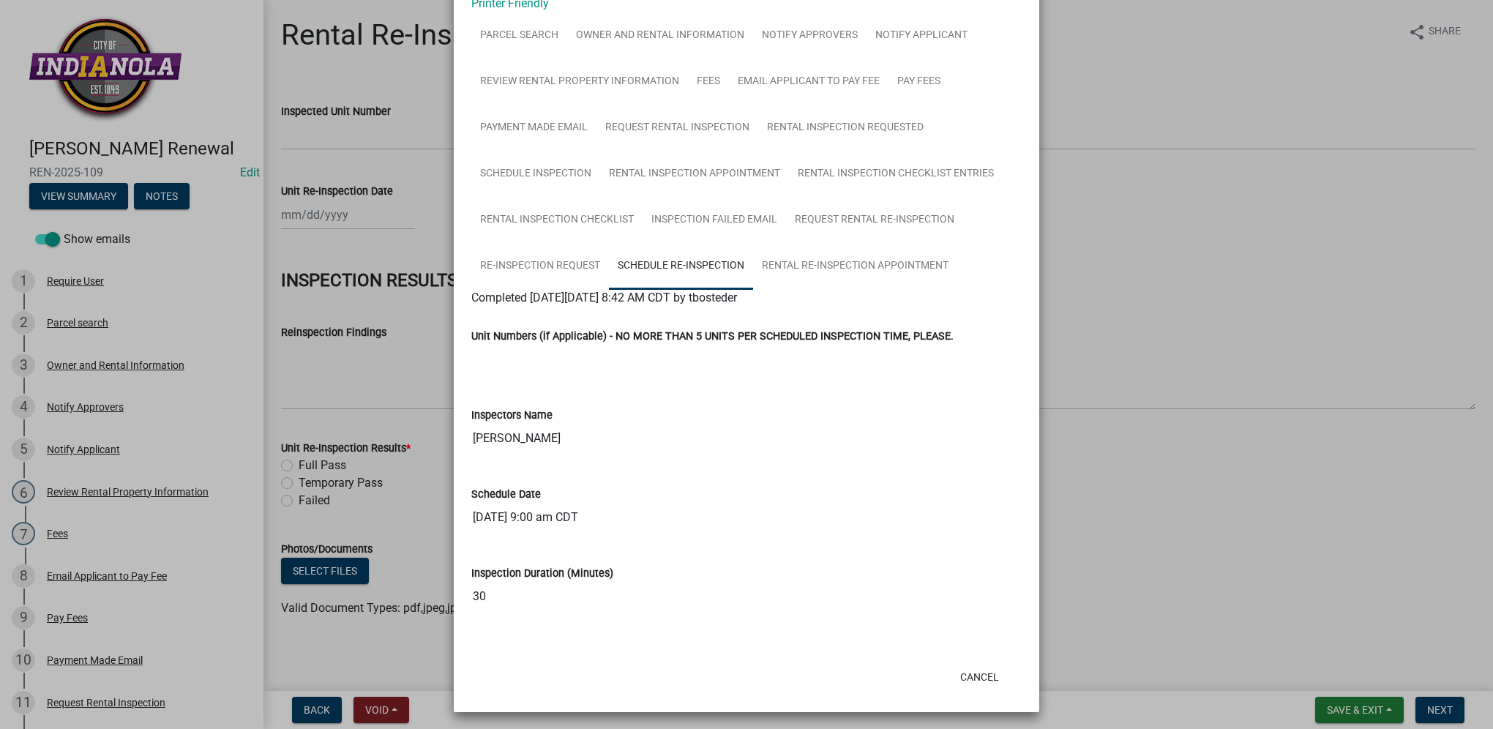
scroll to position [88, 0]
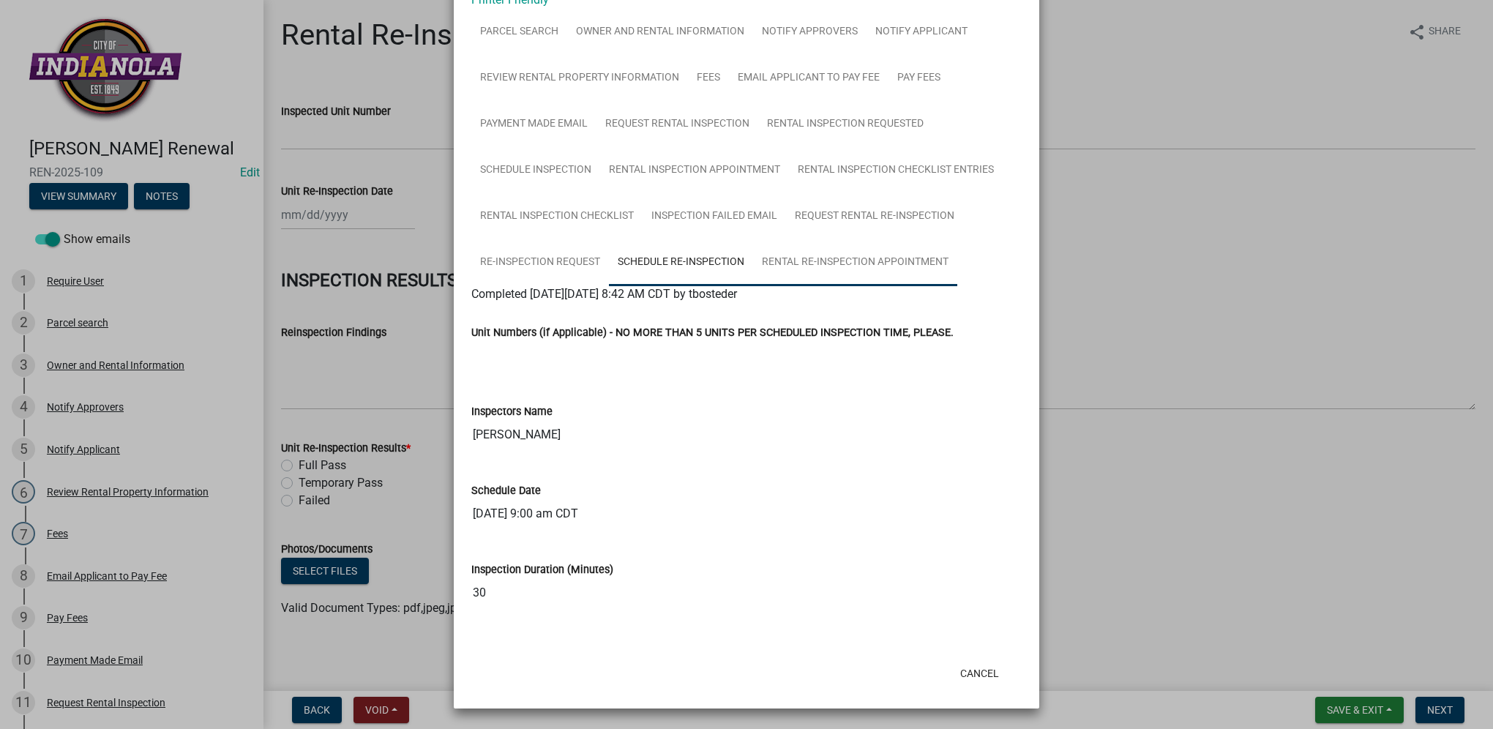
click at [813, 264] on link "Rental Re-Inspection Appointment" at bounding box center [855, 262] width 204 height 47
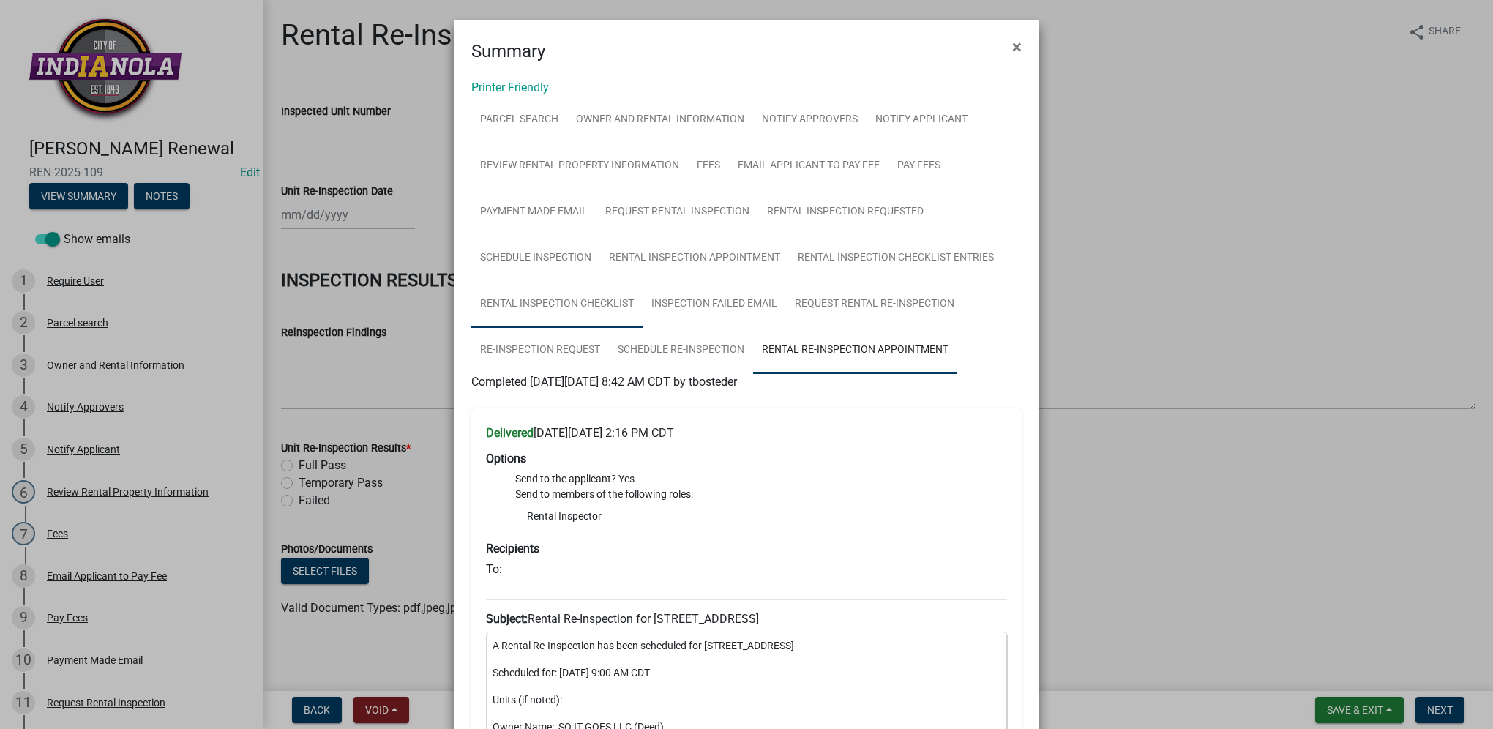
click at [591, 306] on link "Rental Inspection Checklist" at bounding box center [556, 304] width 171 height 47
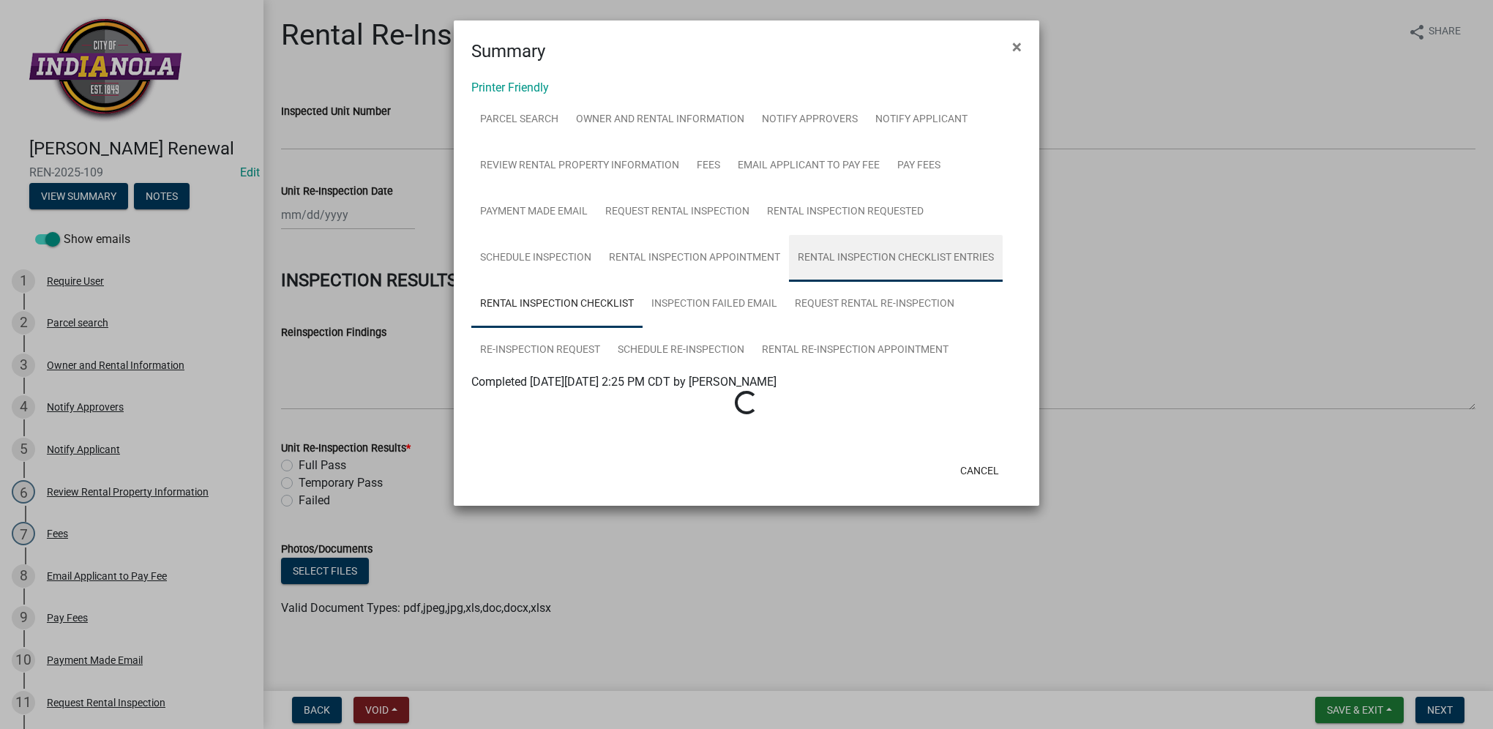
click at [842, 258] on link "Rental Inspection Checklist Entries" at bounding box center [896, 258] width 214 height 47
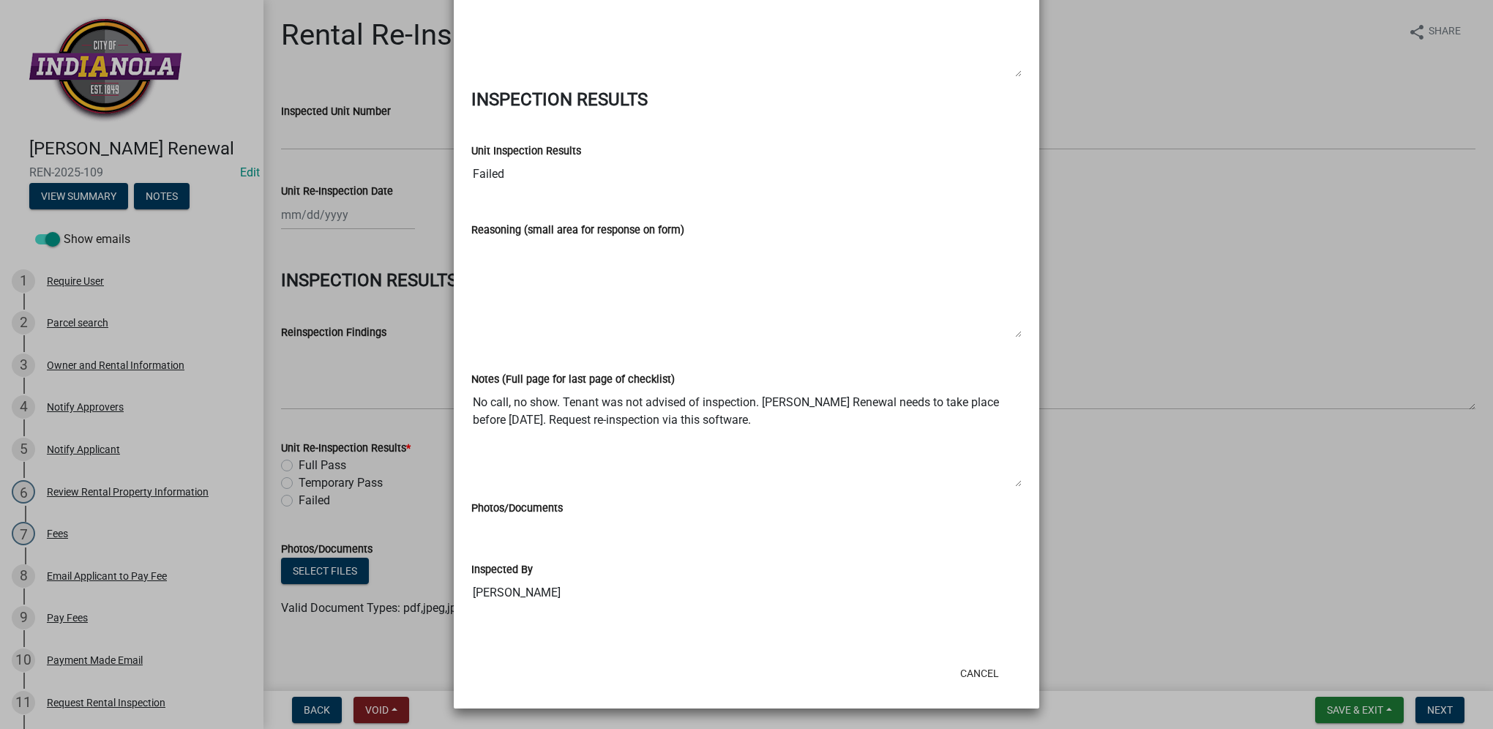
scroll to position [3151, 0]
click at [963, 667] on button "Cancel" at bounding box center [979, 673] width 62 height 26
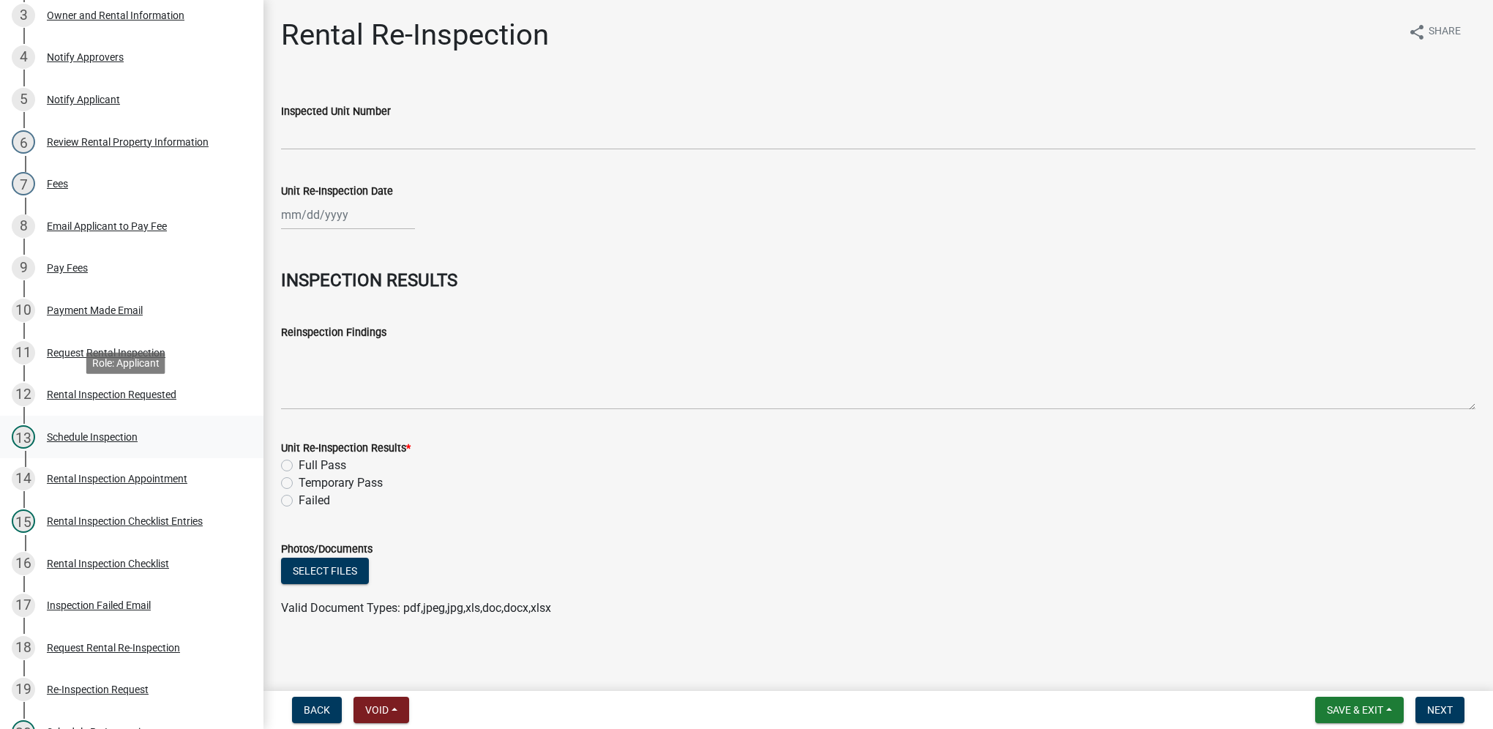
scroll to position [366, 0]
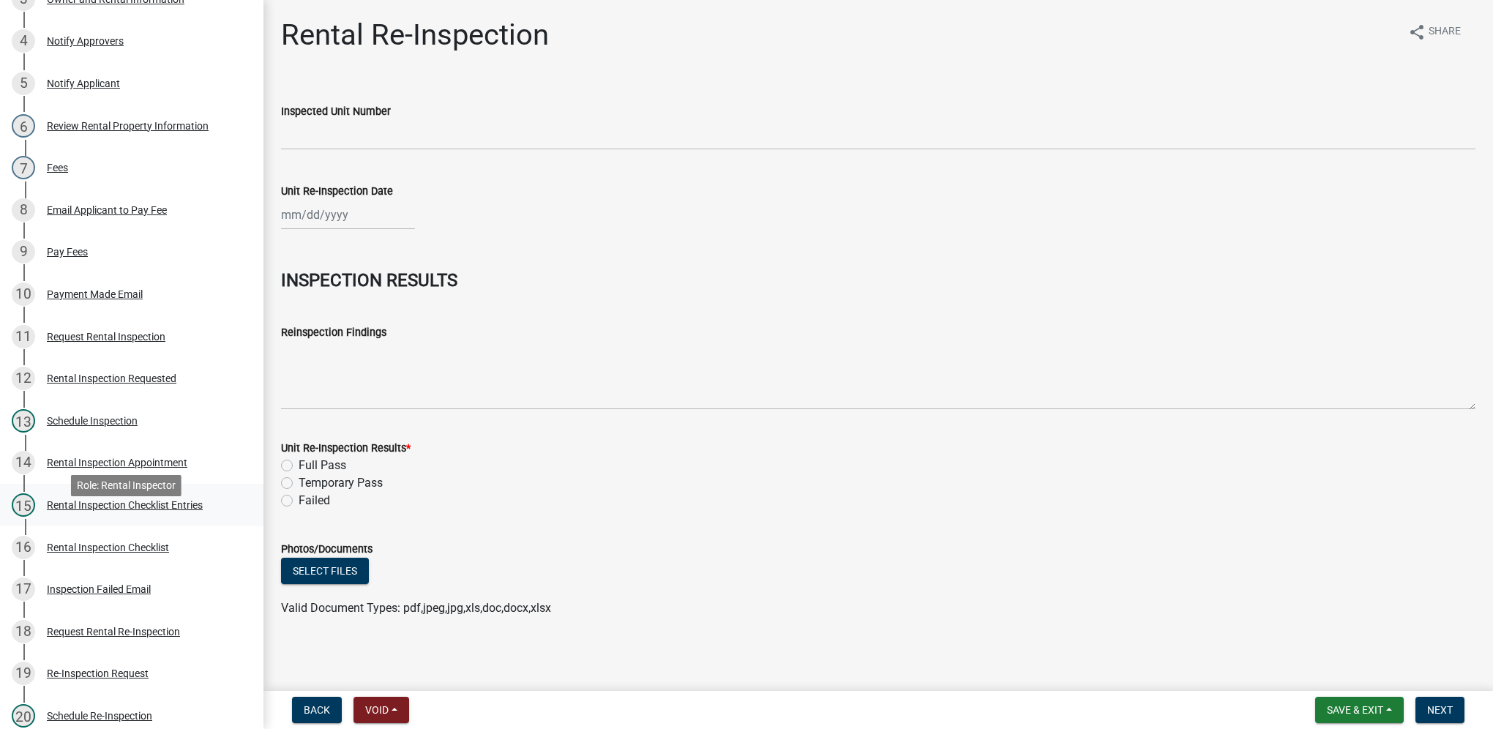
click at [210, 512] on link "15 Rental Inspection Checklist Entries" at bounding box center [131, 505] width 263 height 42
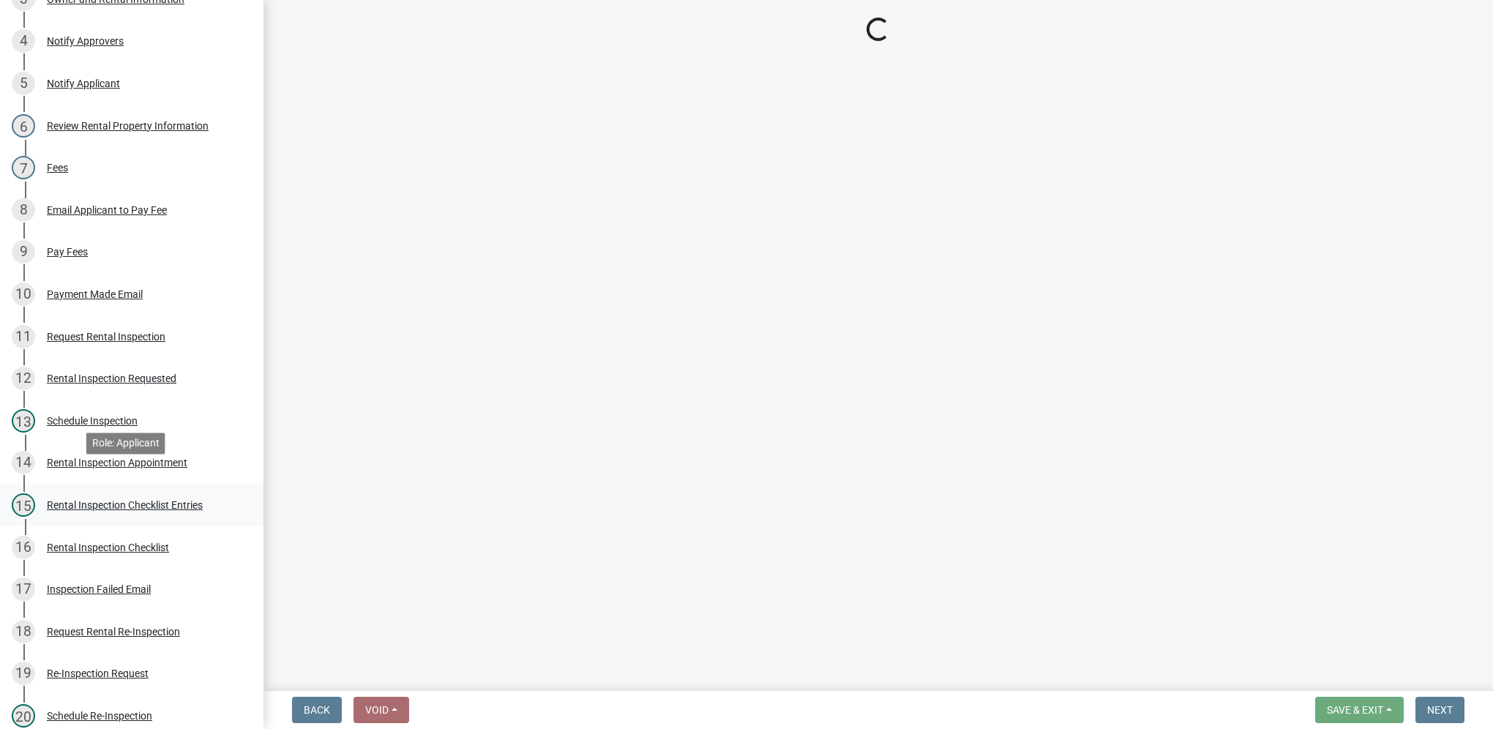
select select "3237a74e-59b5-424e-94fe-d72df491538c"
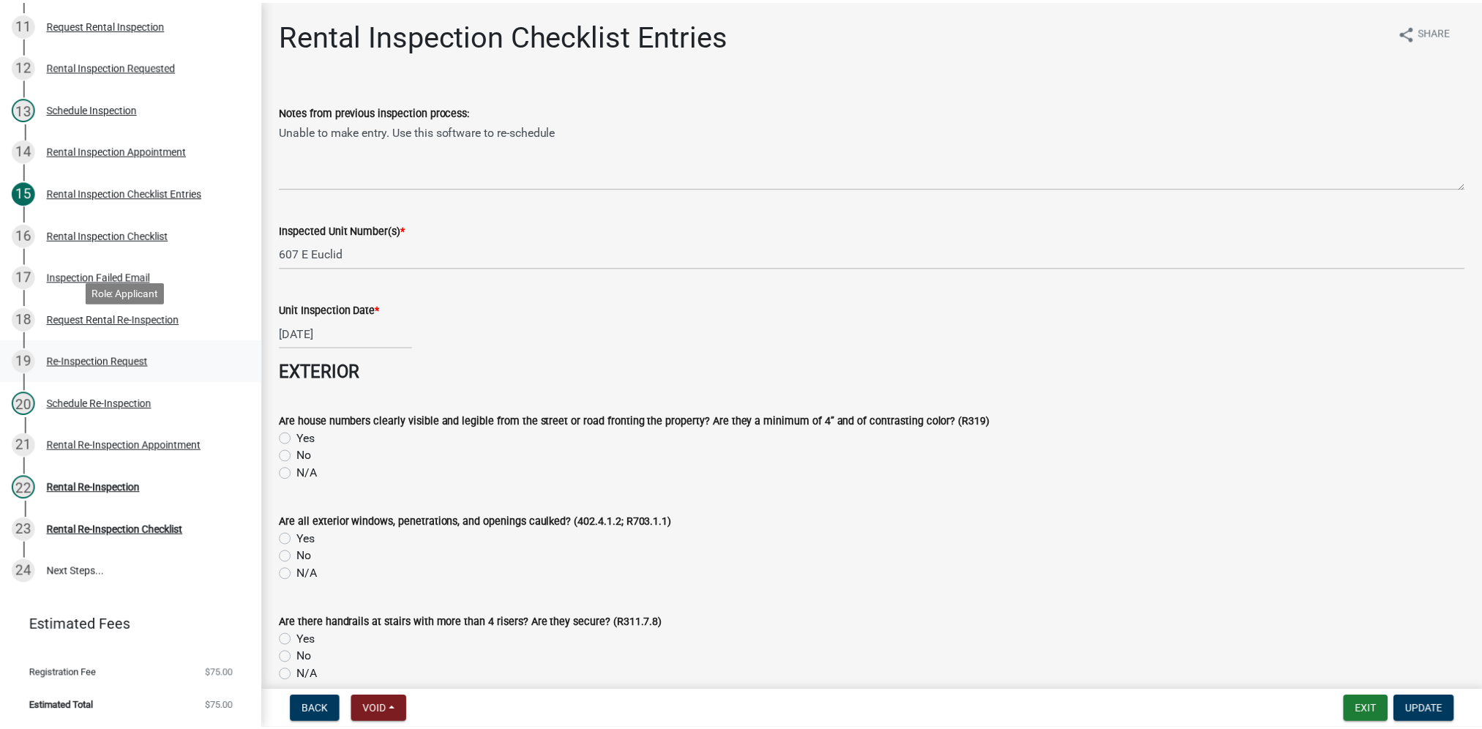
scroll to position [700, 0]
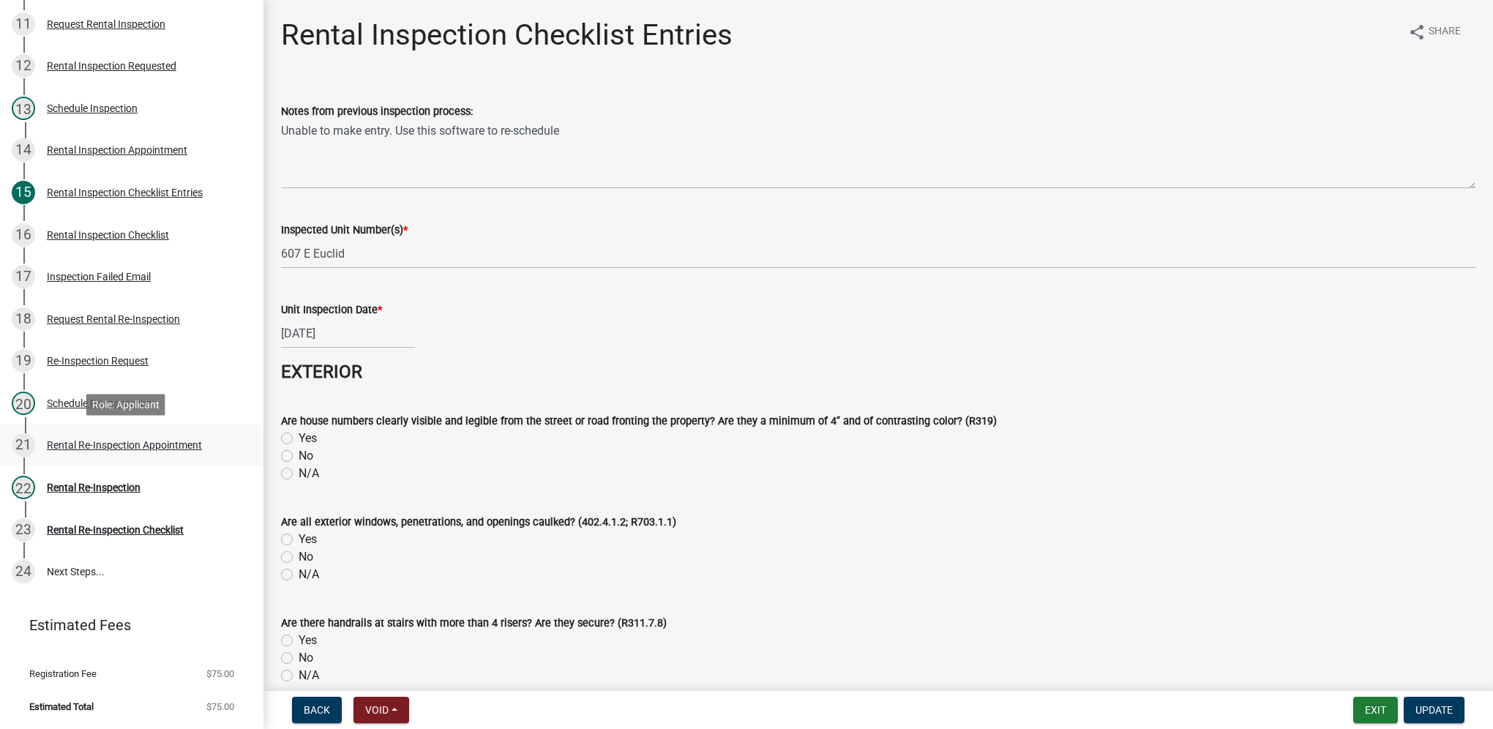
click at [174, 452] on div "21 Rental Re-Inspection Appointment" at bounding box center [126, 444] width 228 height 23
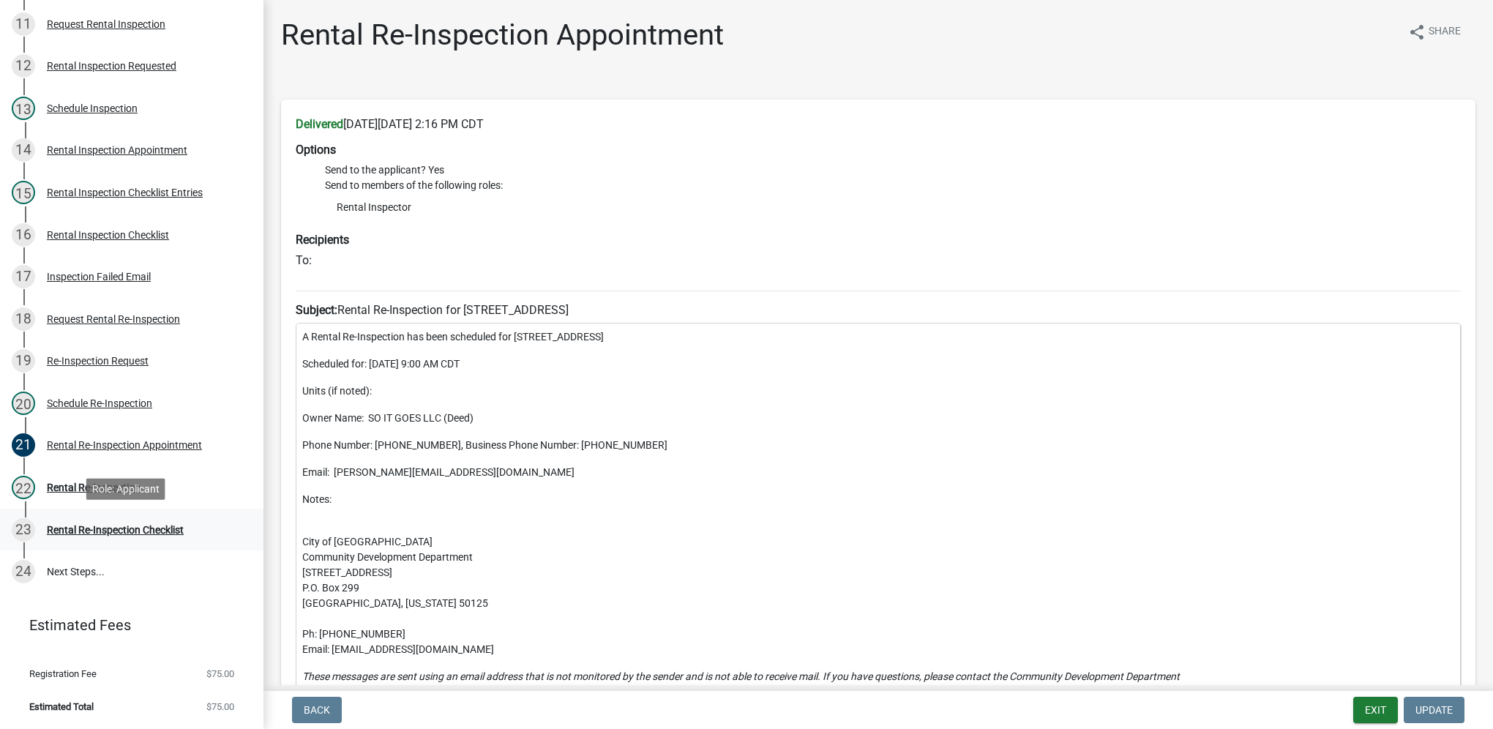
click at [190, 529] on div "23 Rental Re-Inspection Checklist" at bounding box center [126, 529] width 228 height 23
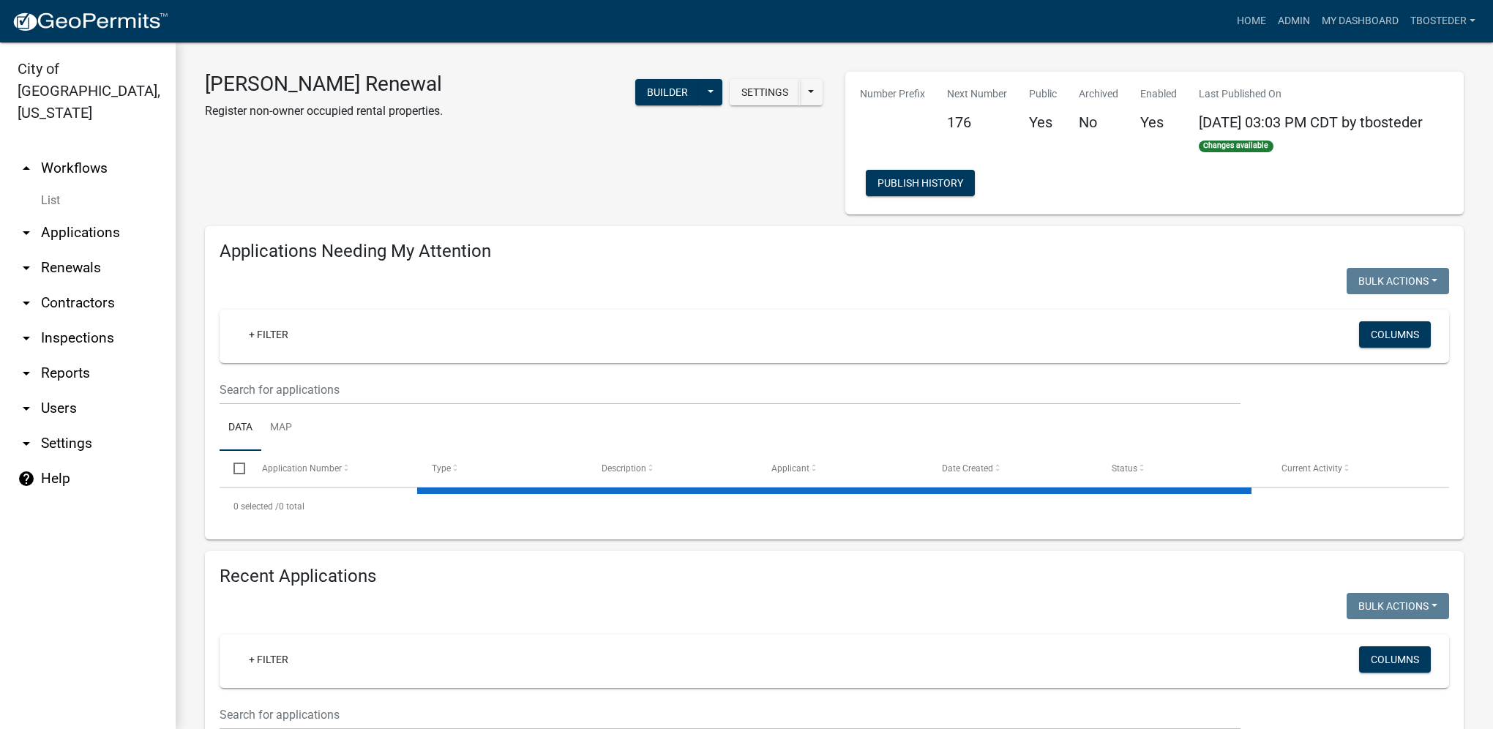
select select "1: 25"
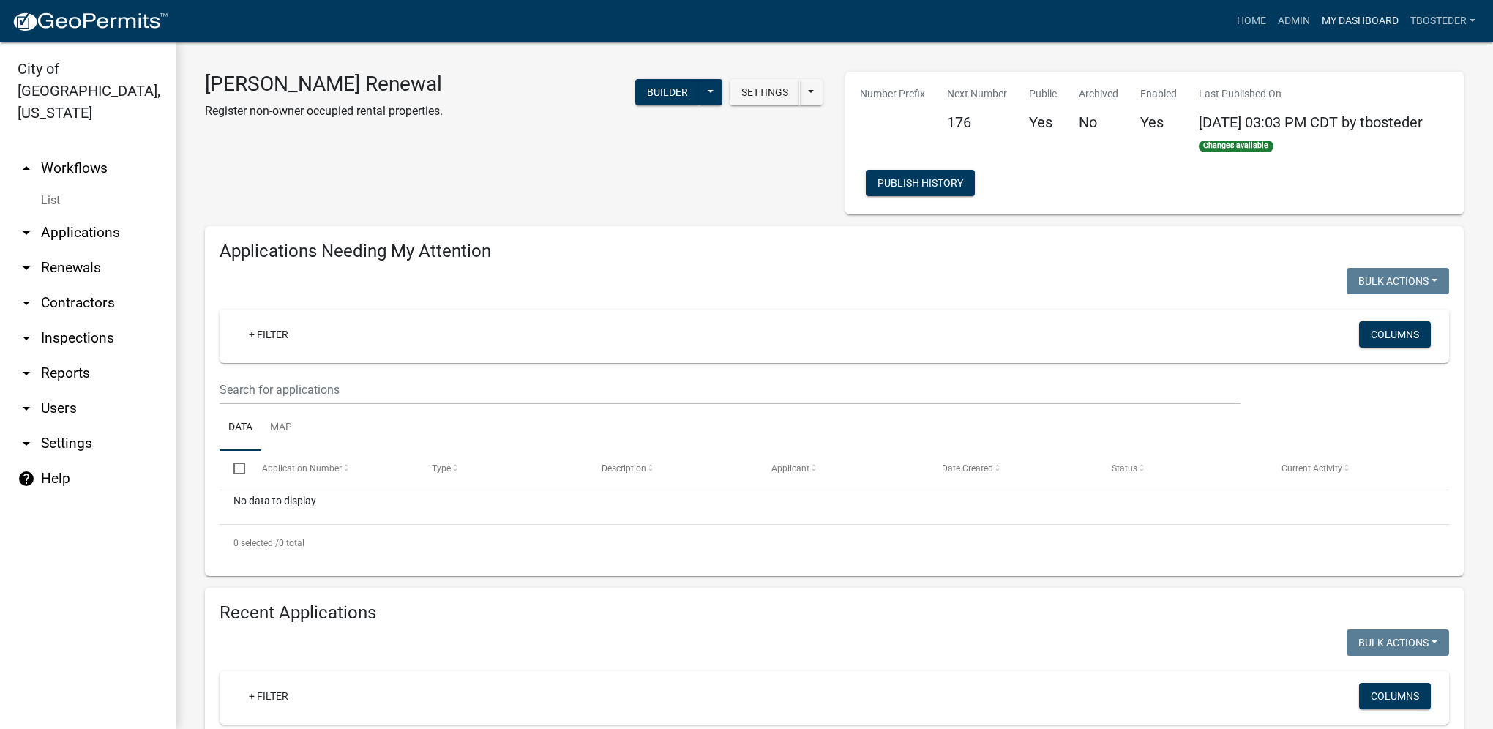
click at [1378, 18] on link "My Dashboard" at bounding box center [1360, 21] width 89 height 28
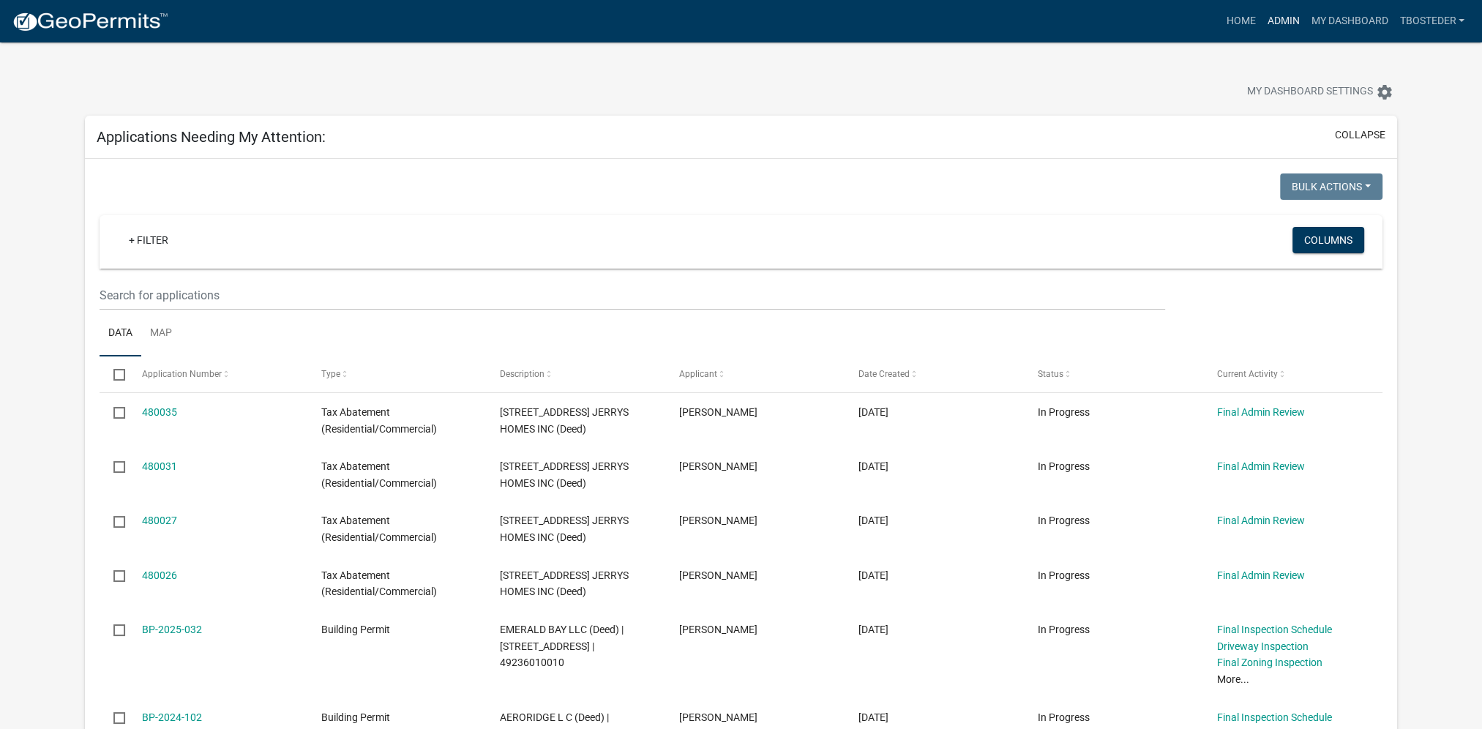
click at [1272, 26] on link "Admin" at bounding box center [1283, 21] width 44 height 28
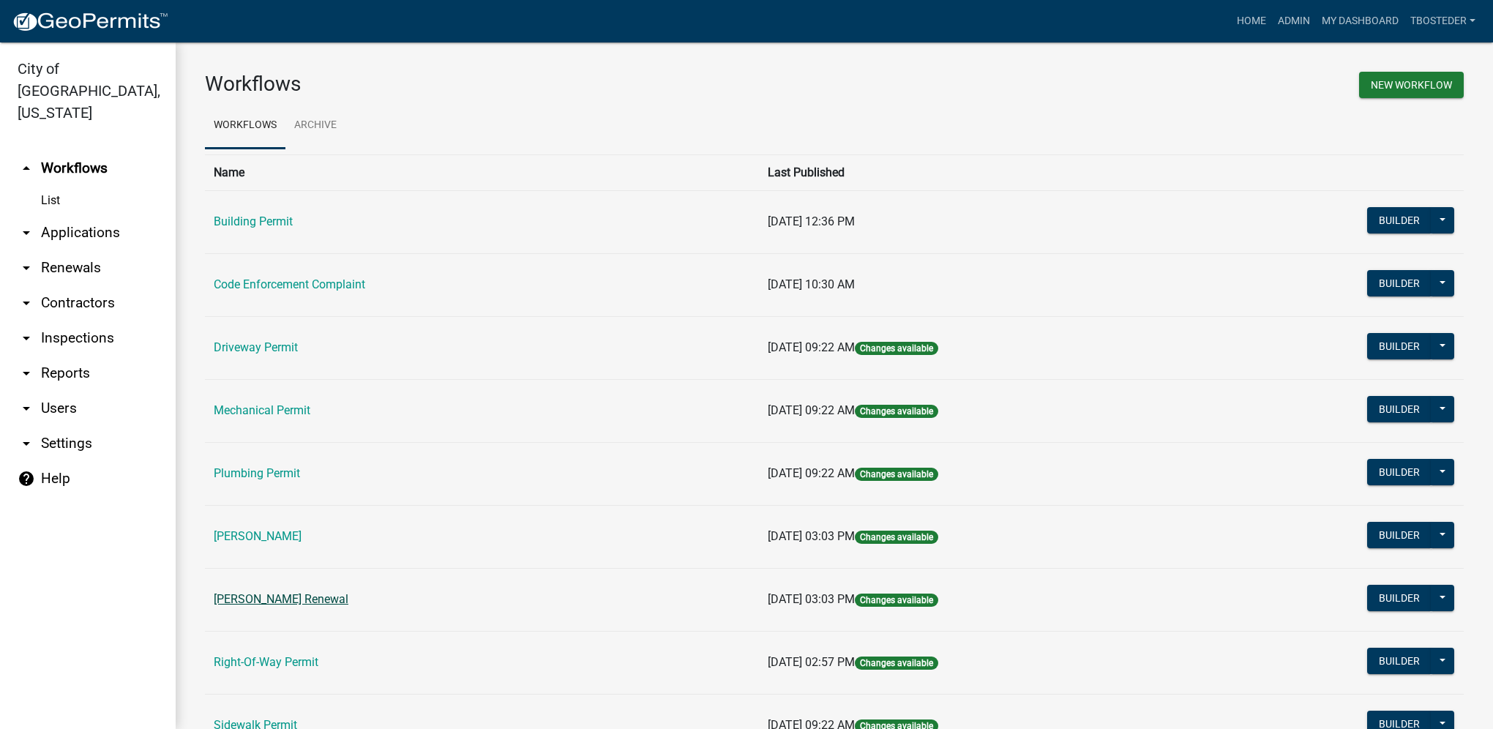
click at [337, 599] on link "[PERSON_NAME] Renewal" at bounding box center [281, 599] width 135 height 14
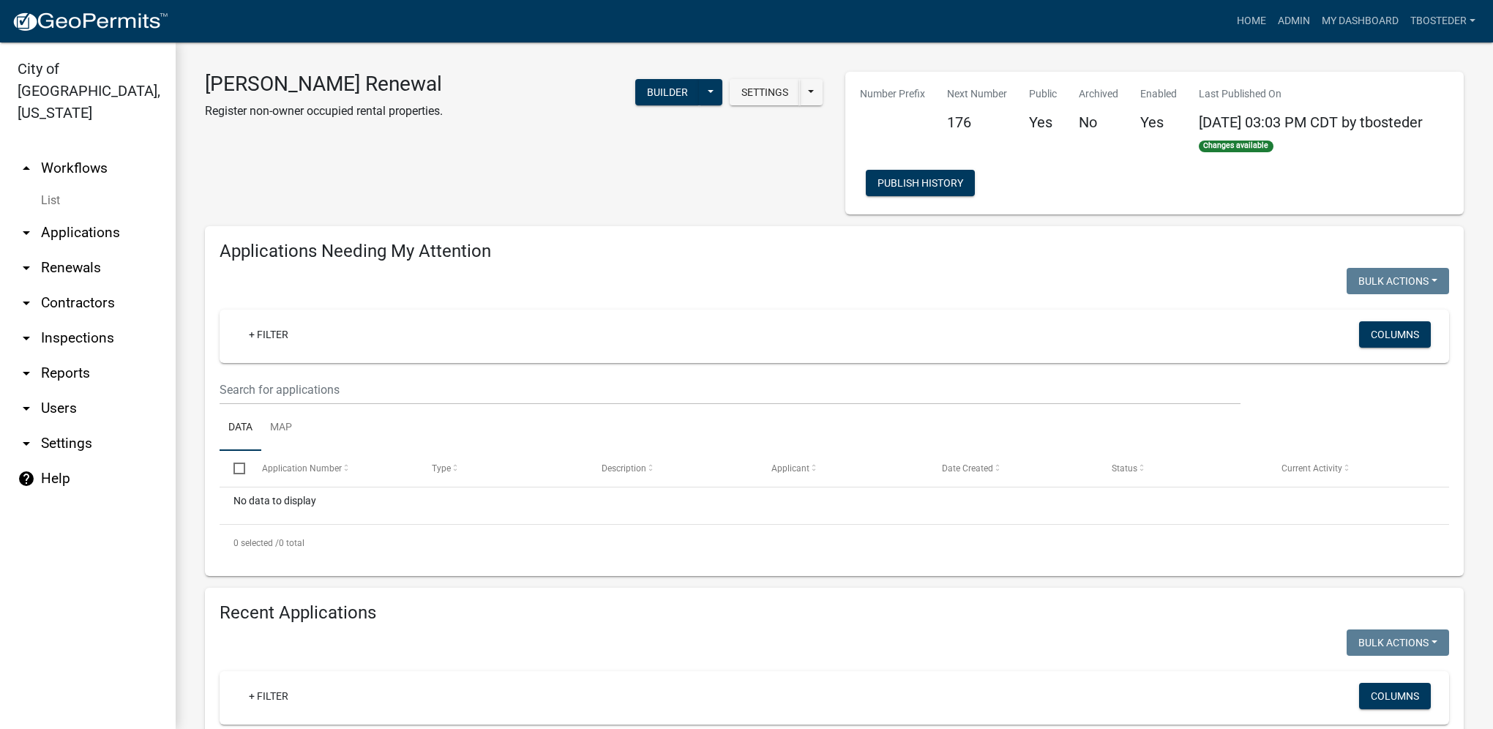
select select "1: 25"
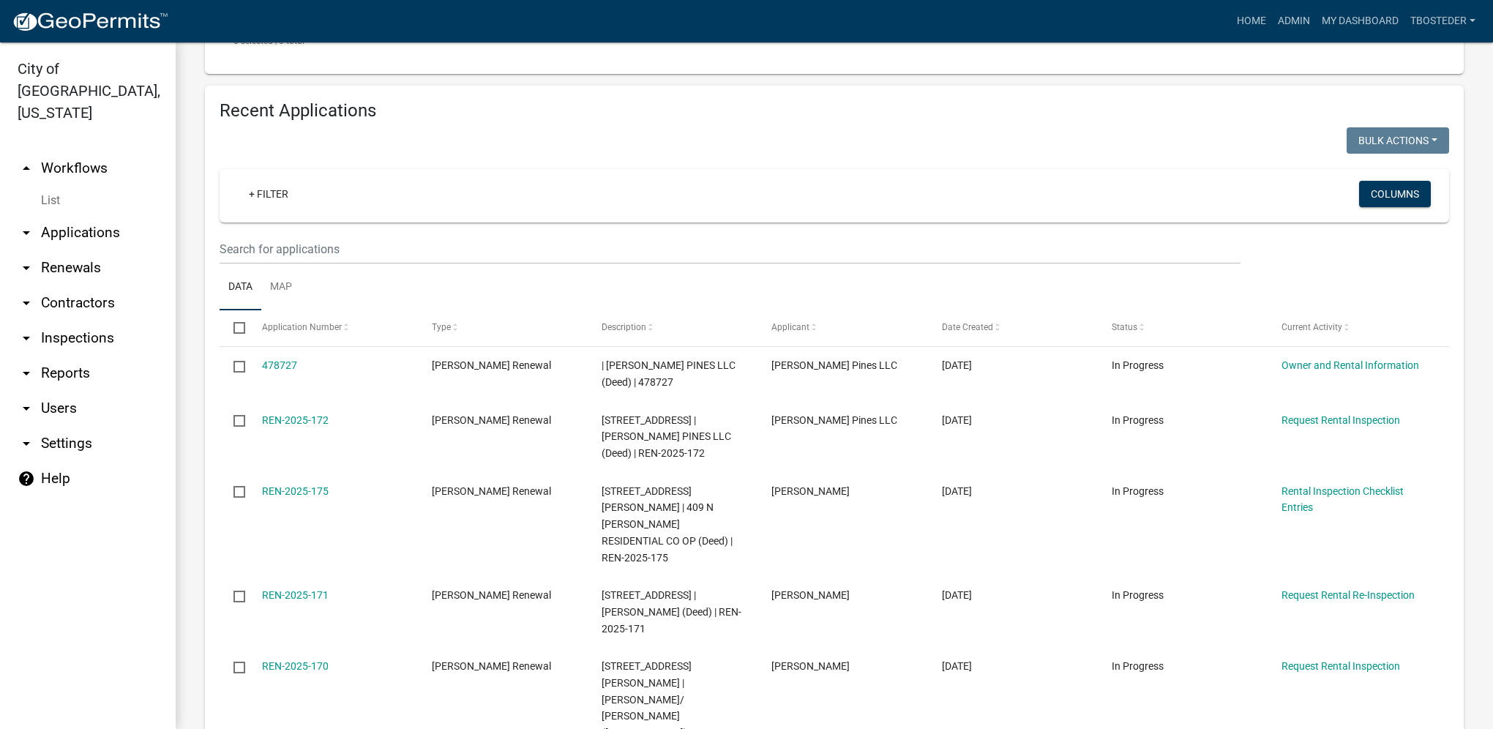
scroll to position [512, 0]
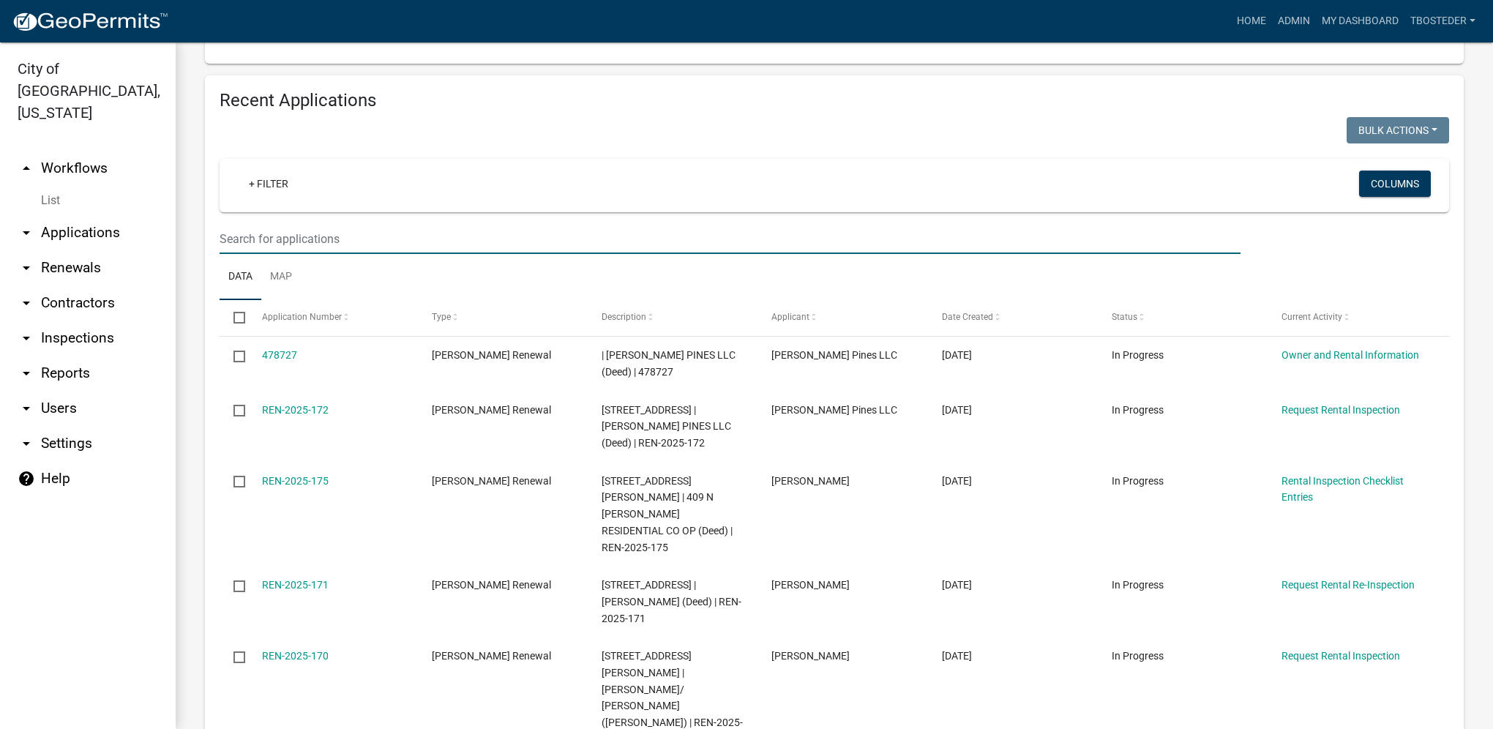
click at [318, 252] on input "text" at bounding box center [730, 239] width 1021 height 30
type input "607 e euclid"
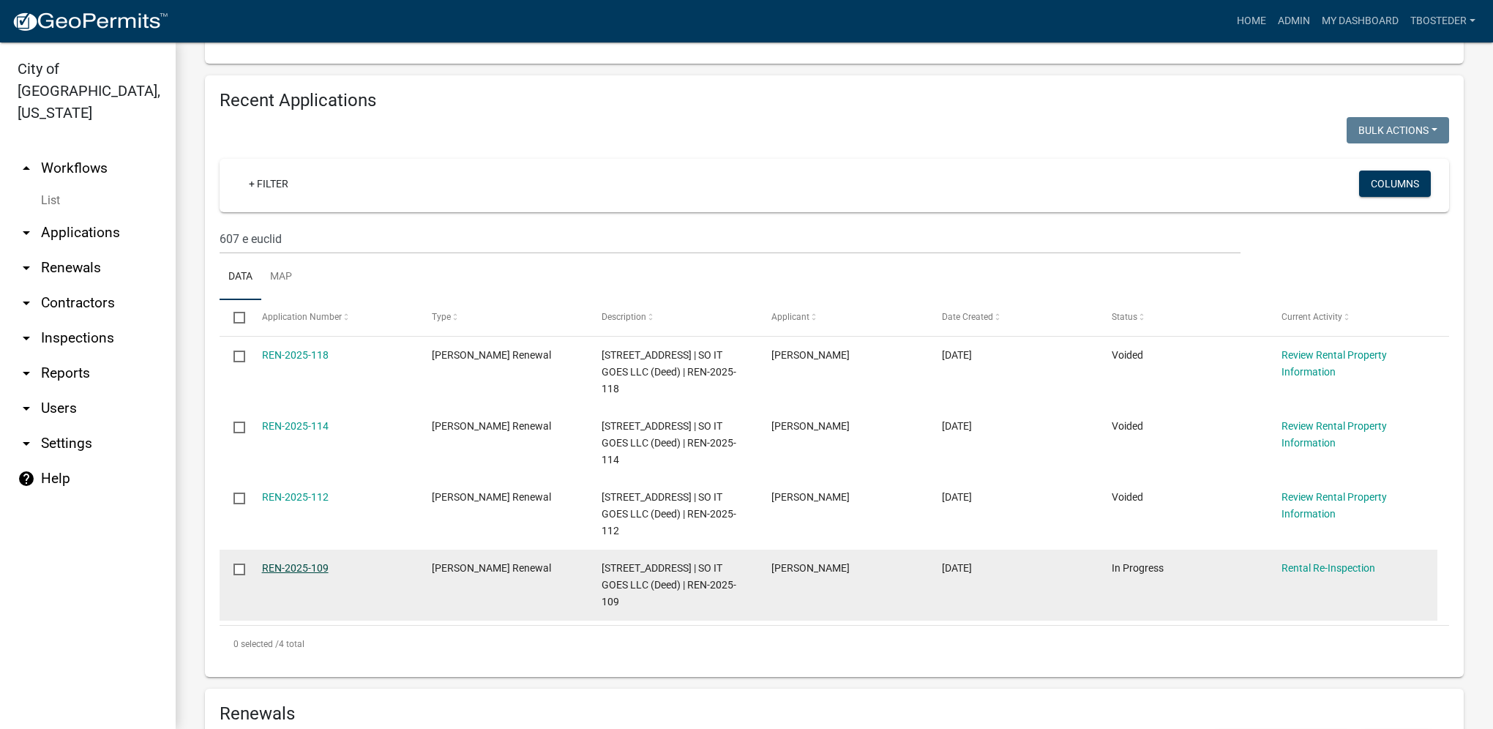
click at [324, 572] on link "REN-2025-109" at bounding box center [295, 568] width 67 height 12
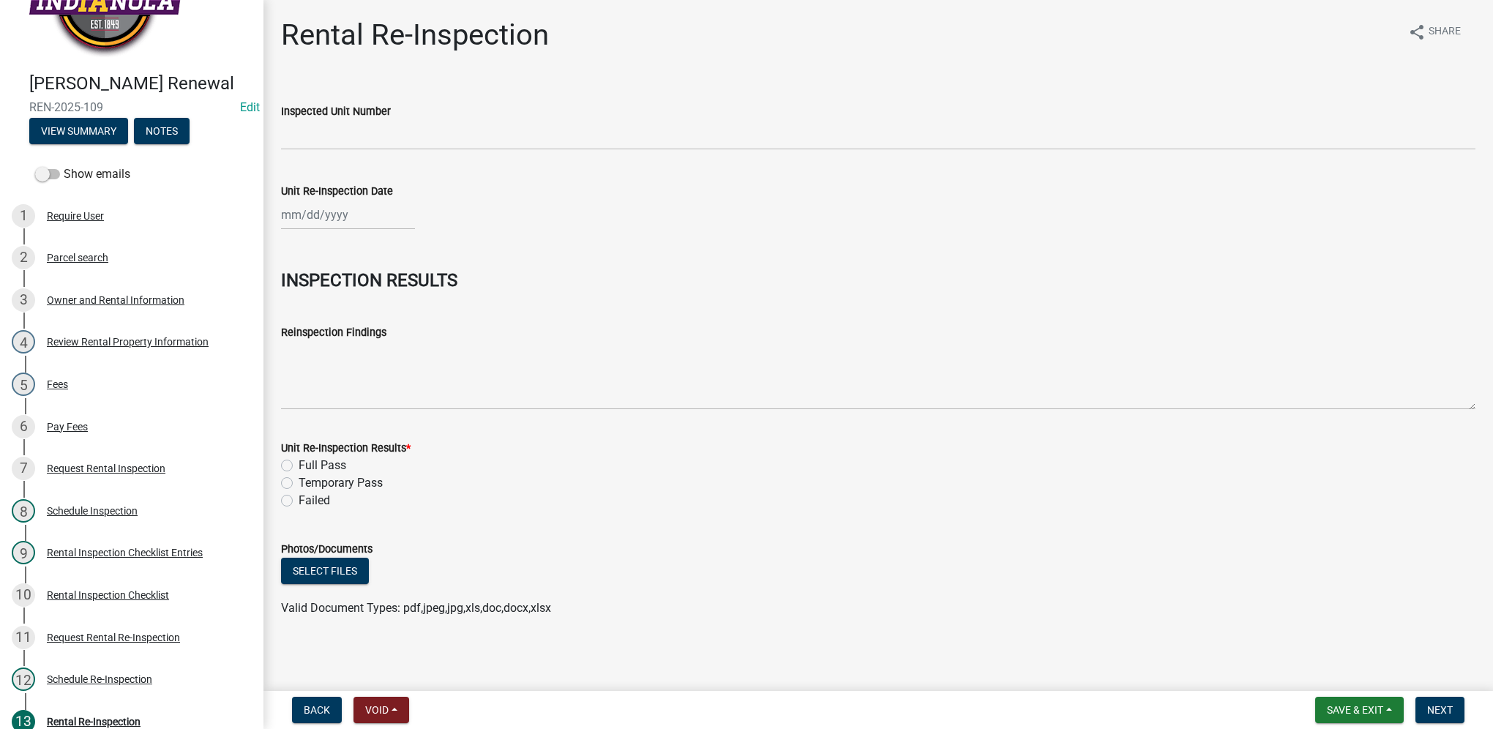
scroll to position [27, 0]
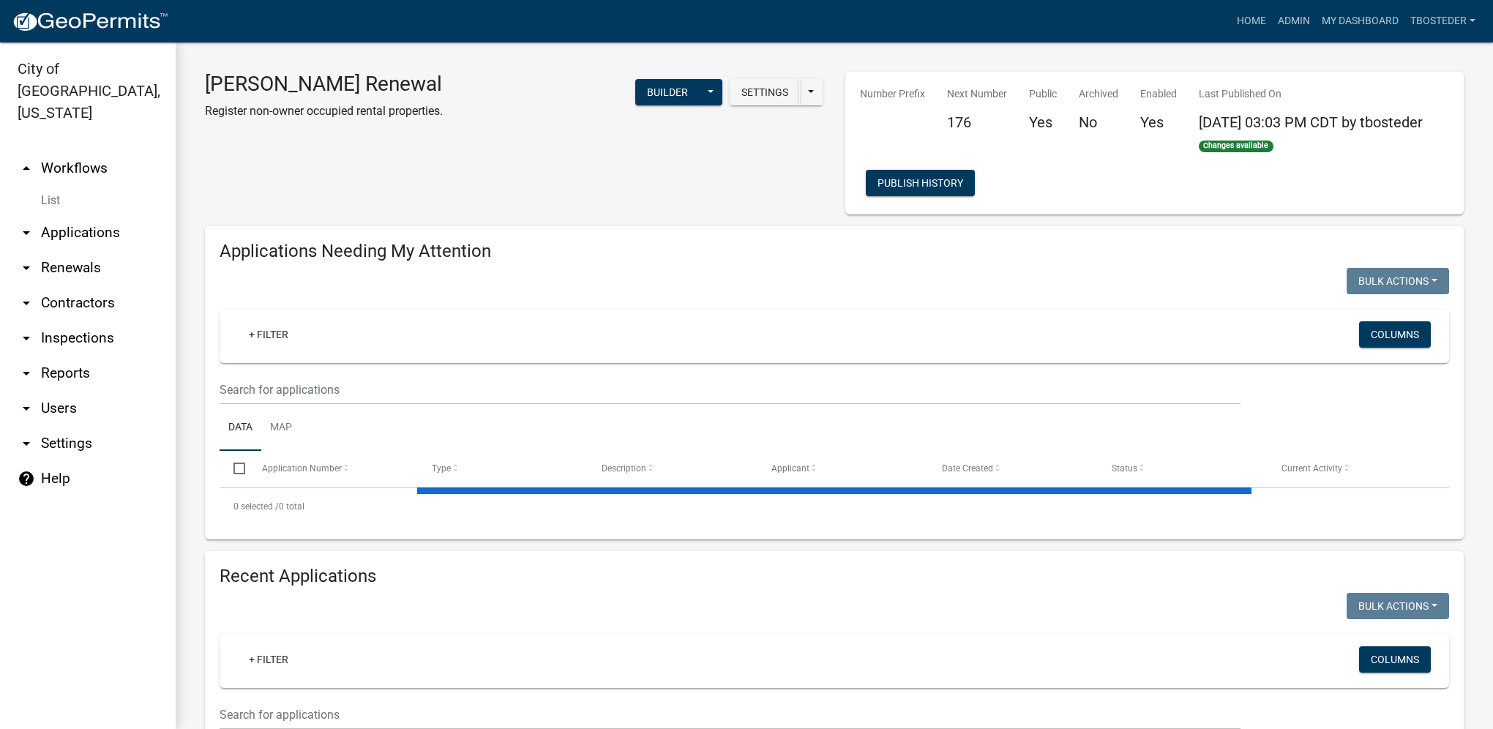
select select "1: 25"
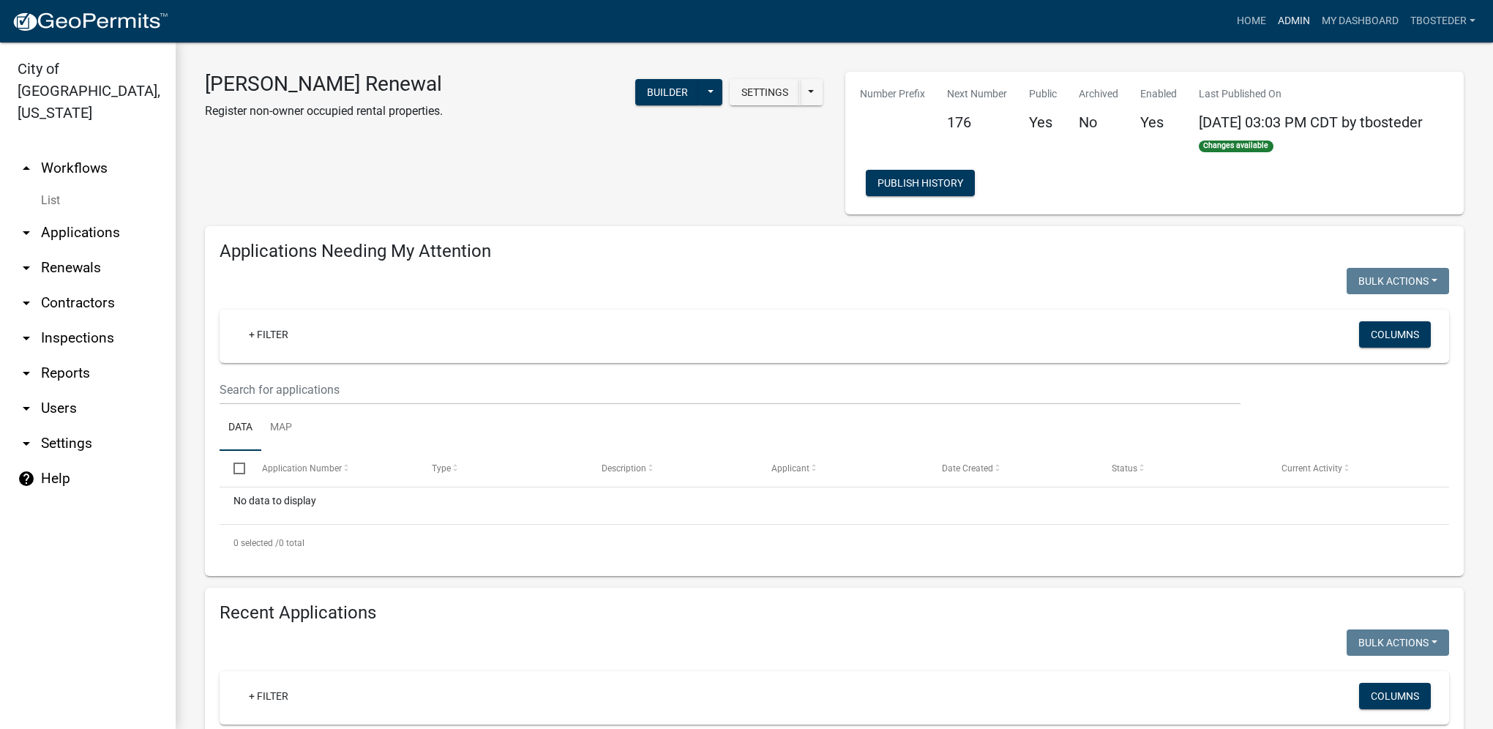
click at [1290, 21] on link "Admin" at bounding box center [1294, 21] width 44 height 28
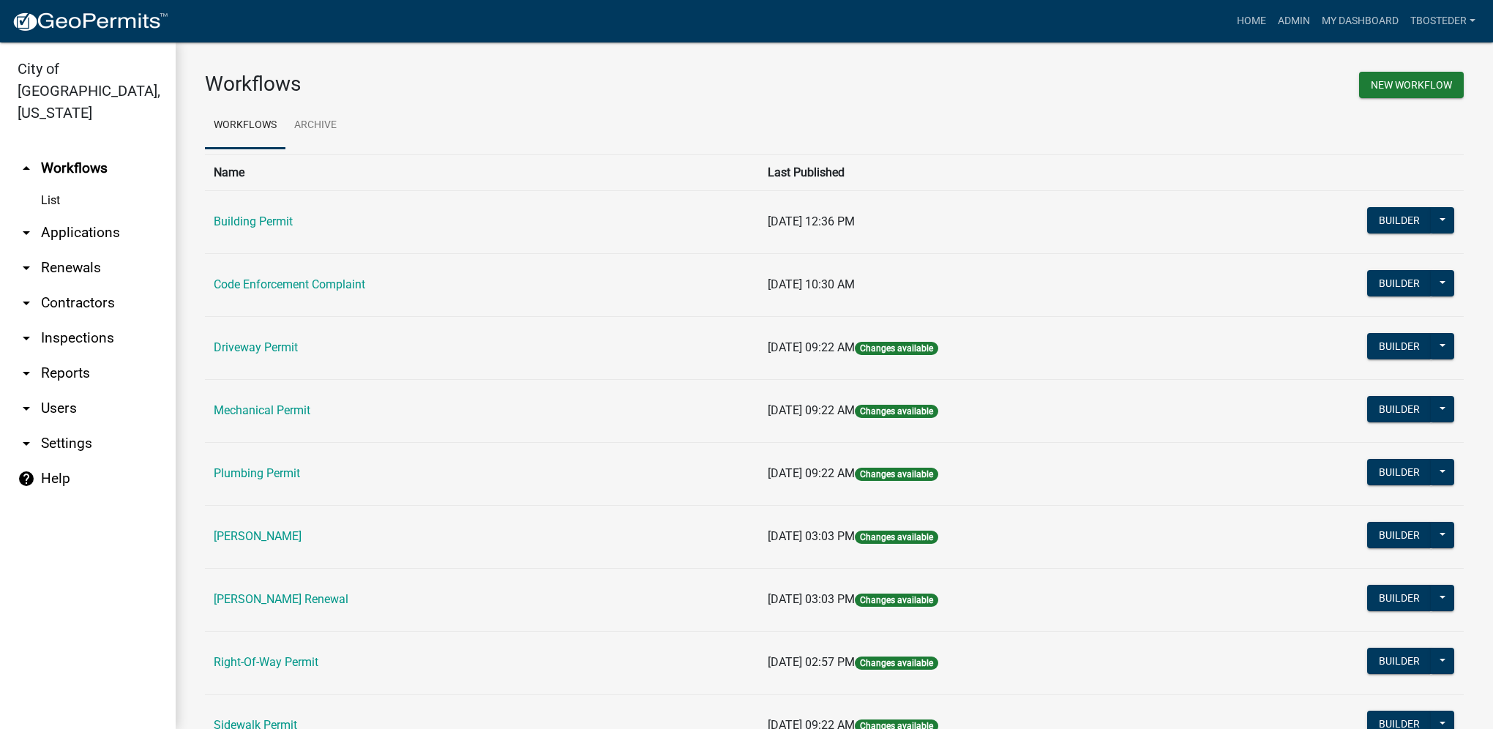
click at [281, 546] on td "[PERSON_NAME]" at bounding box center [482, 536] width 554 height 63
click at [282, 536] on link "[PERSON_NAME]" at bounding box center [258, 536] width 88 height 14
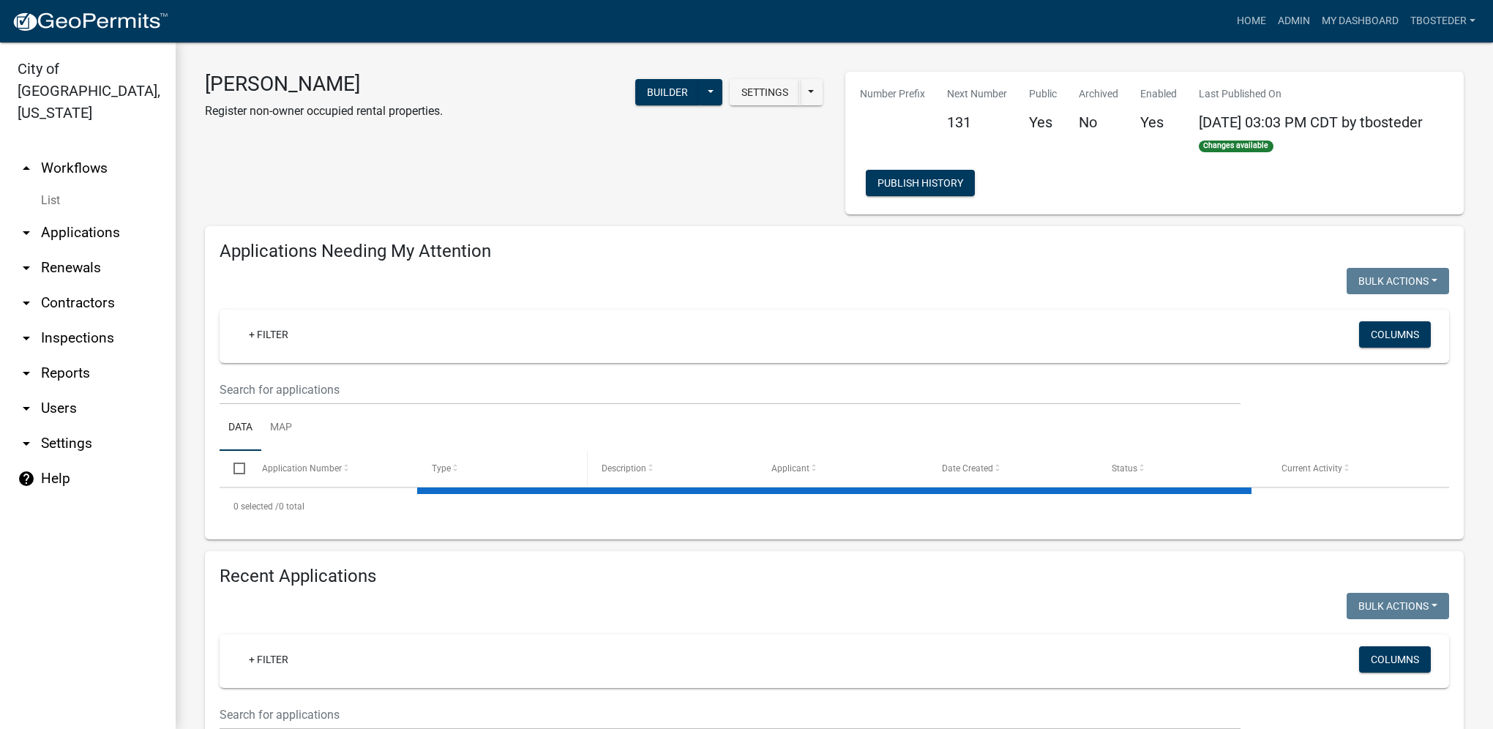
select select "1: 25"
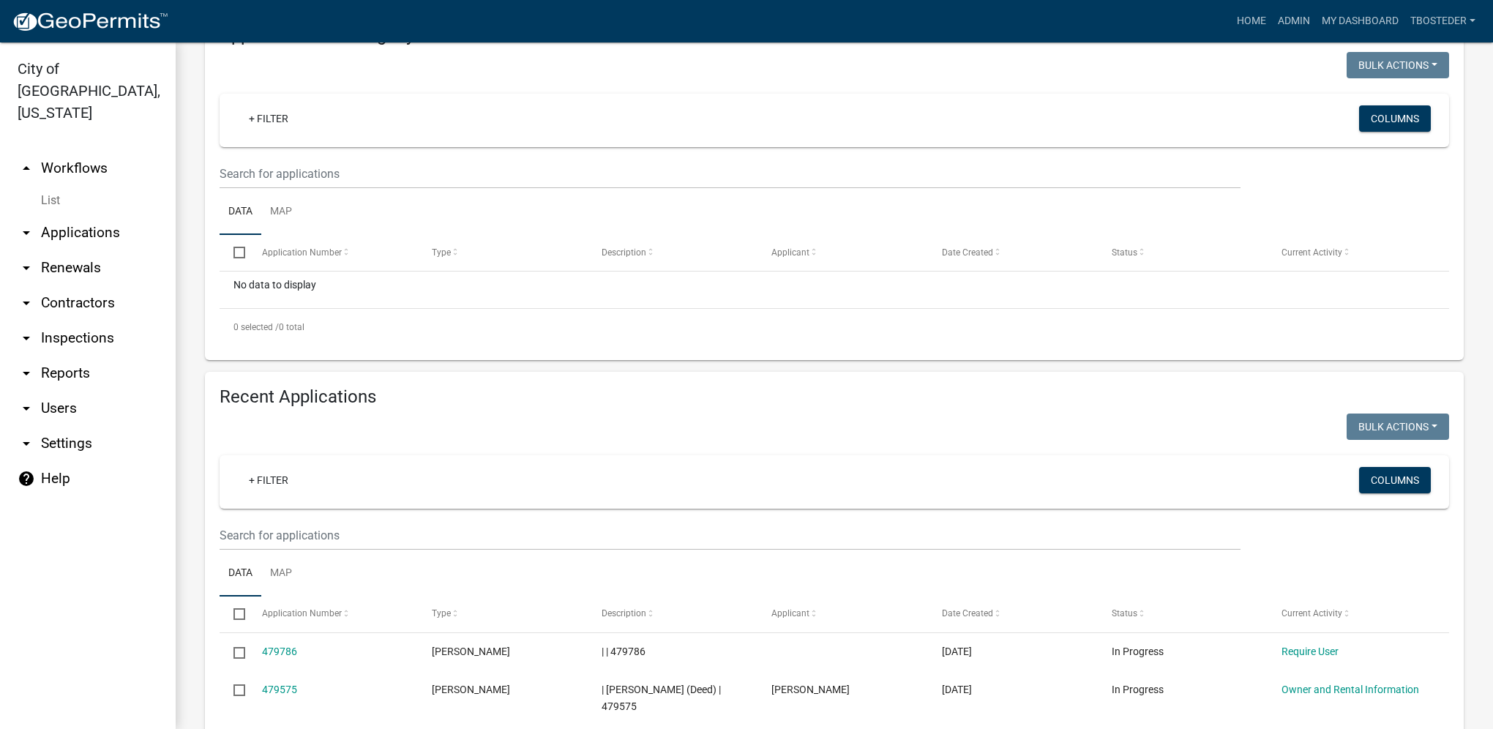
scroll to position [220, 0]
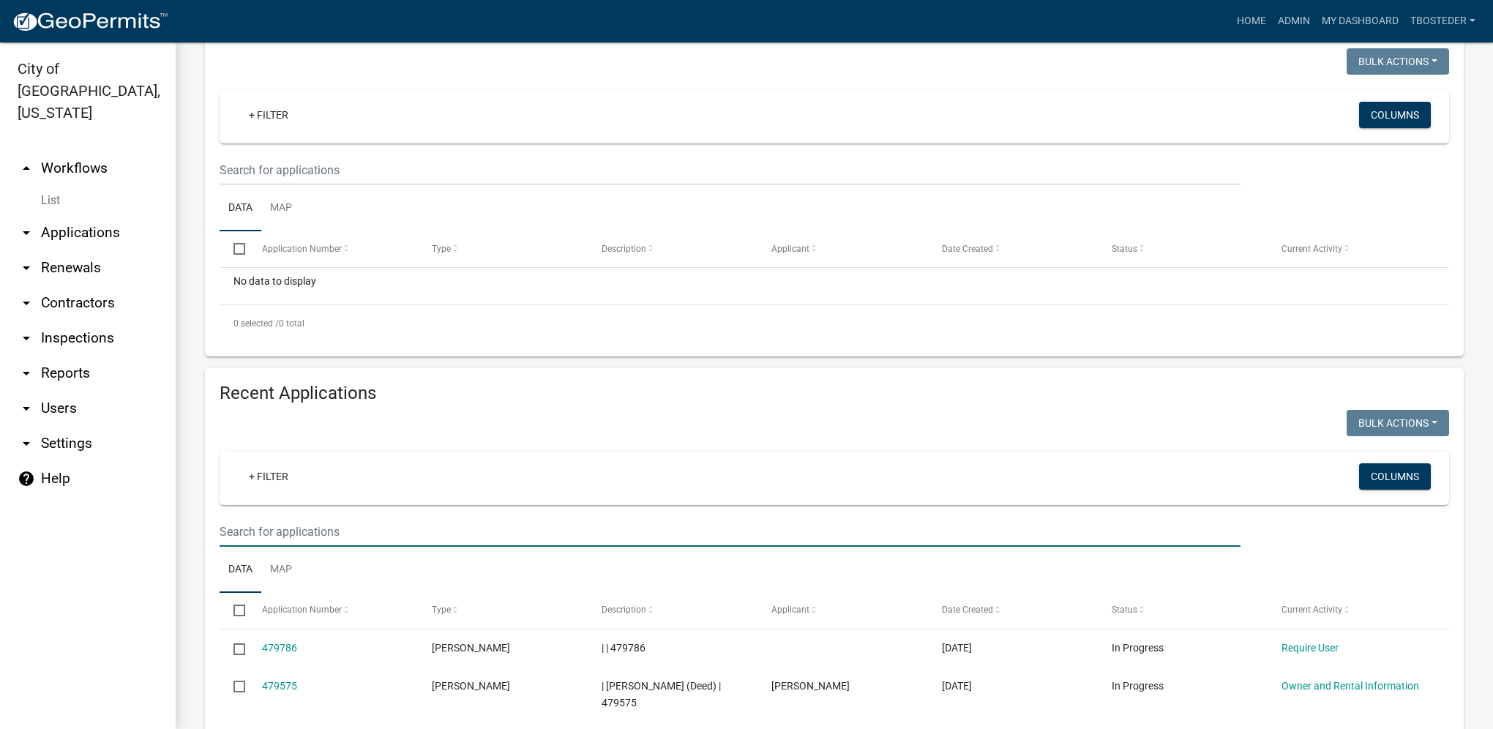
click at [296, 520] on input "text" at bounding box center [730, 532] width 1021 height 30
type input "607 e euclid"
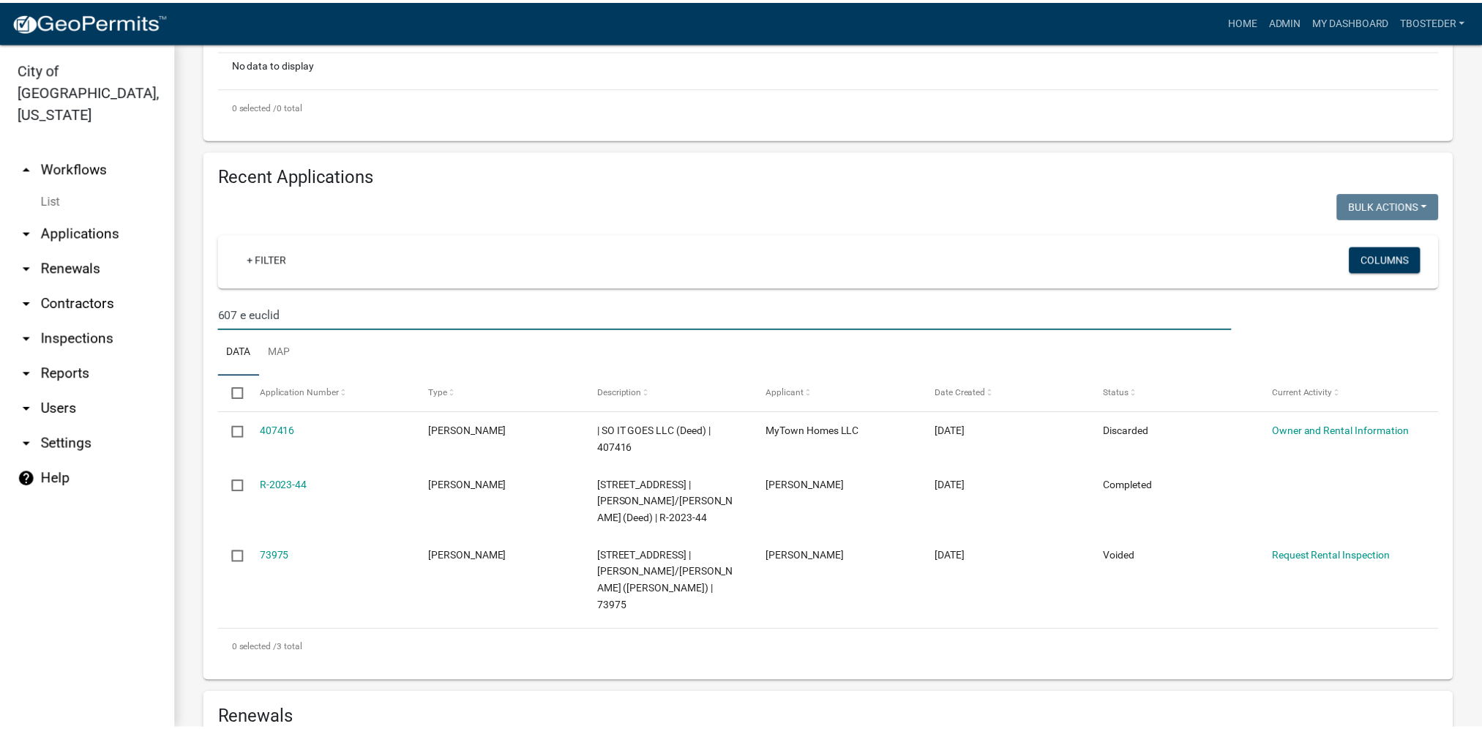
scroll to position [439, 0]
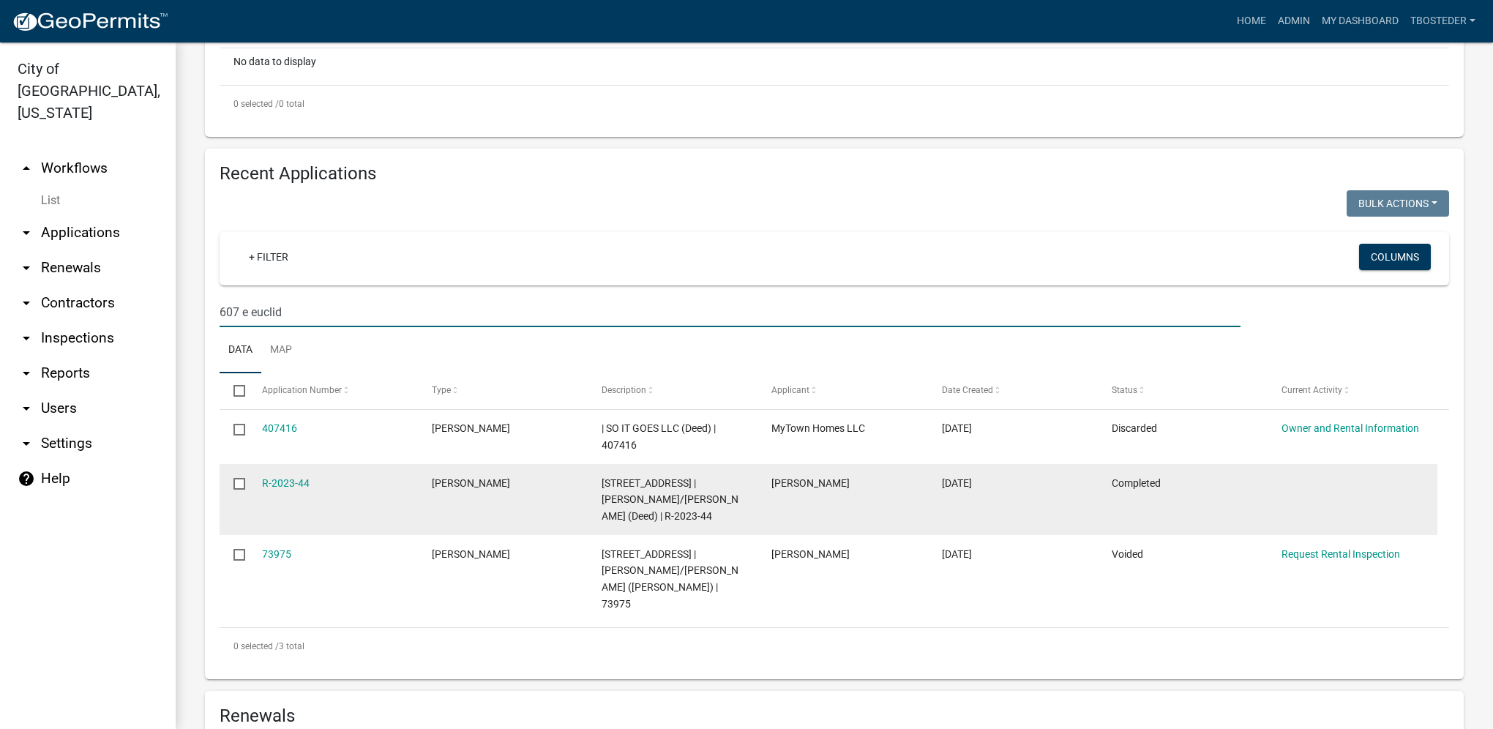
click at [282, 478] on div "R-2023-44" at bounding box center [333, 483] width 142 height 17
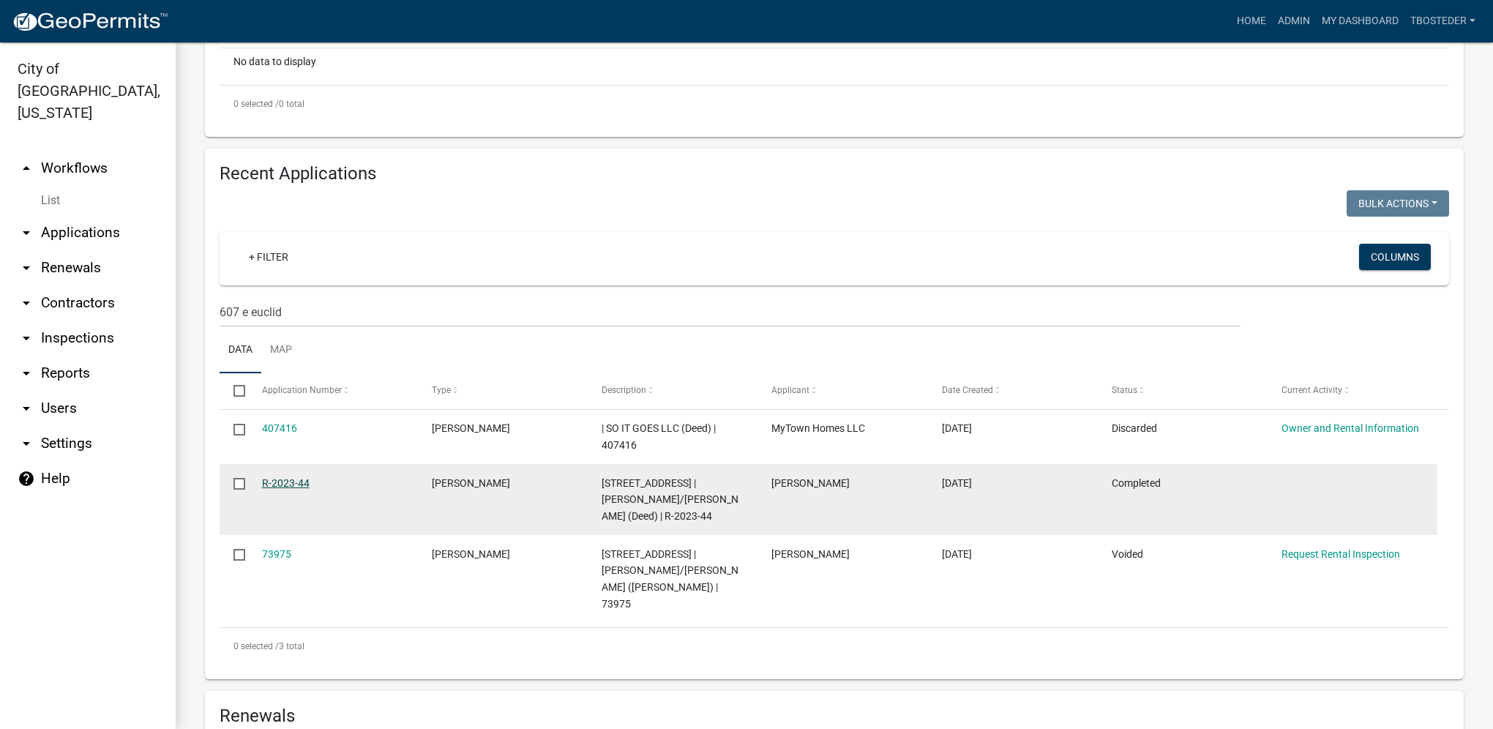
click at [284, 482] on link "R-2023-44" at bounding box center [286, 483] width 48 height 12
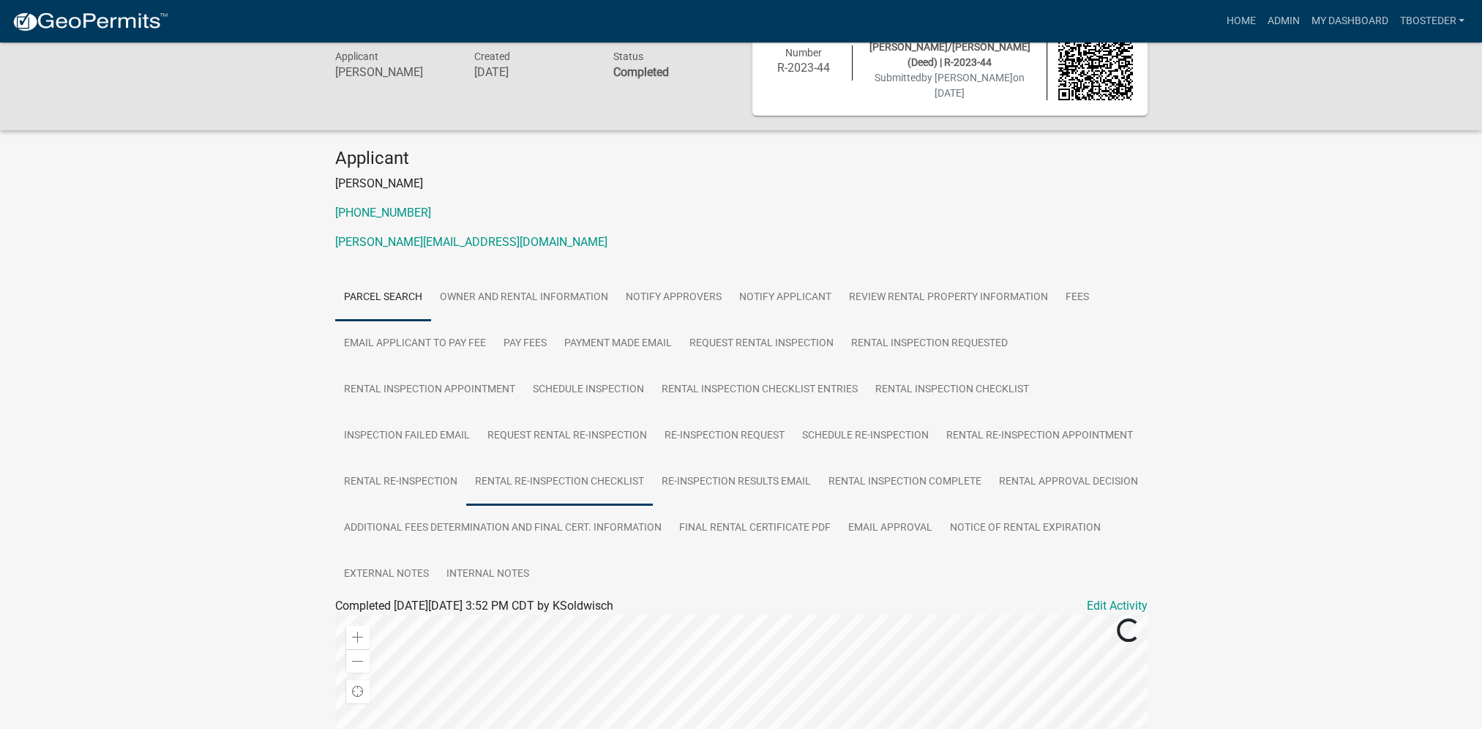
scroll to position [73, 0]
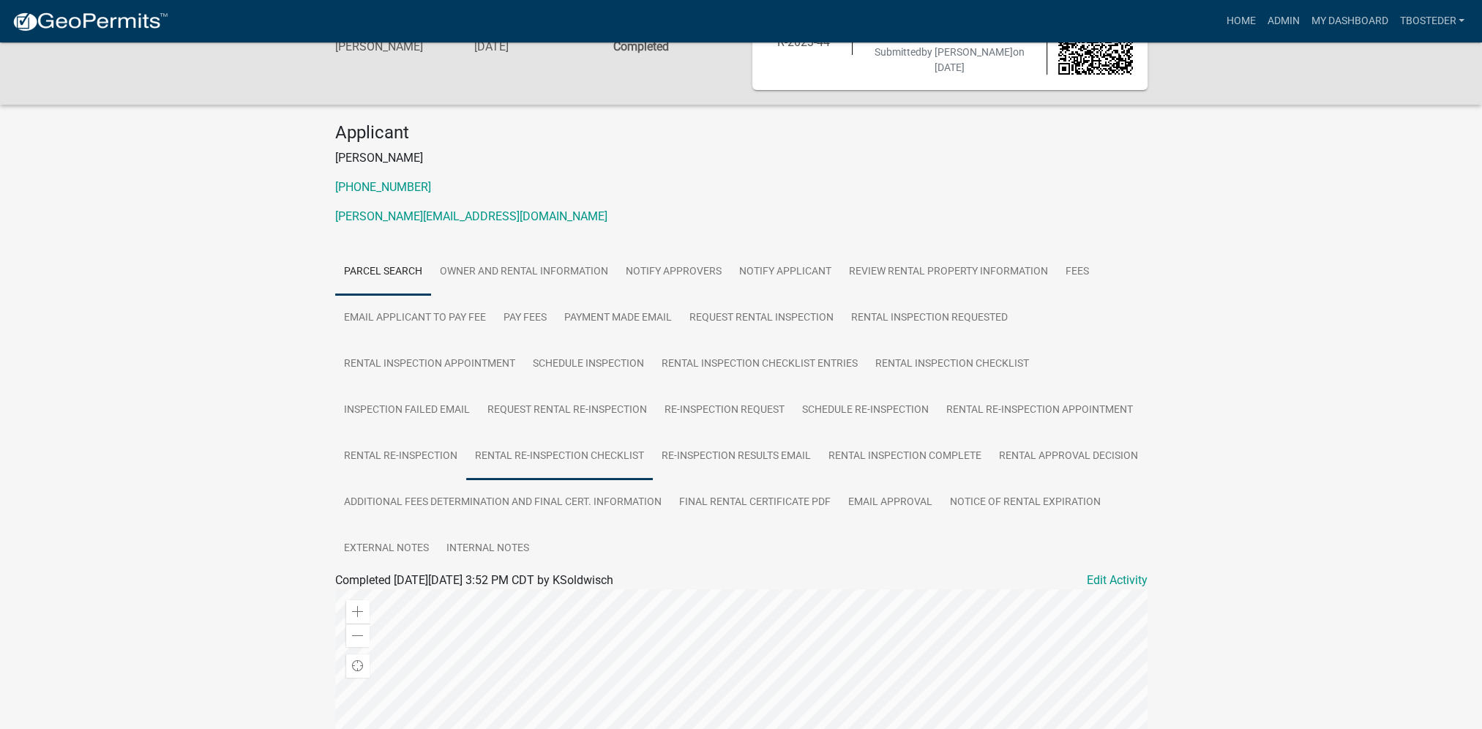
click at [523, 460] on link "Rental Re-Inspection Checklist" at bounding box center [559, 456] width 187 height 47
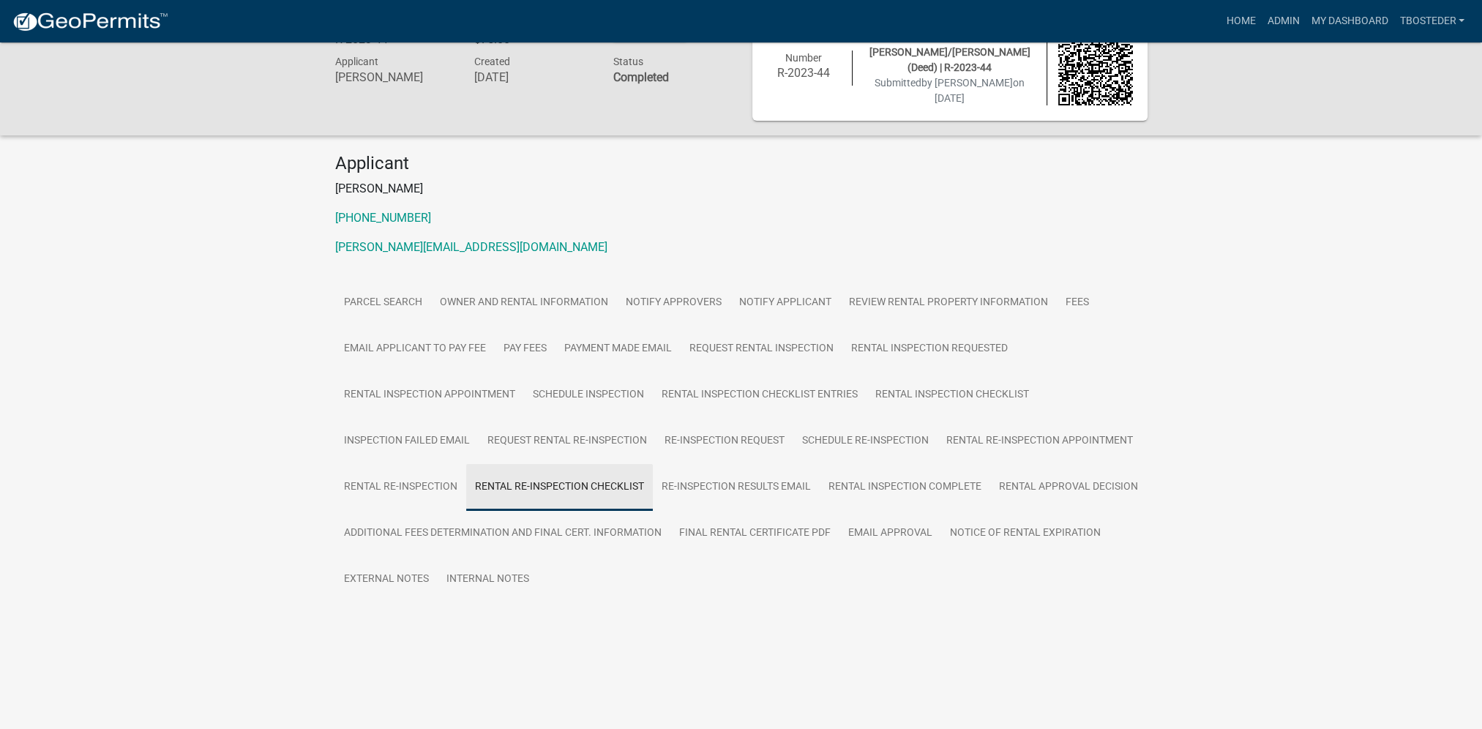
scroll to position [42, 0]
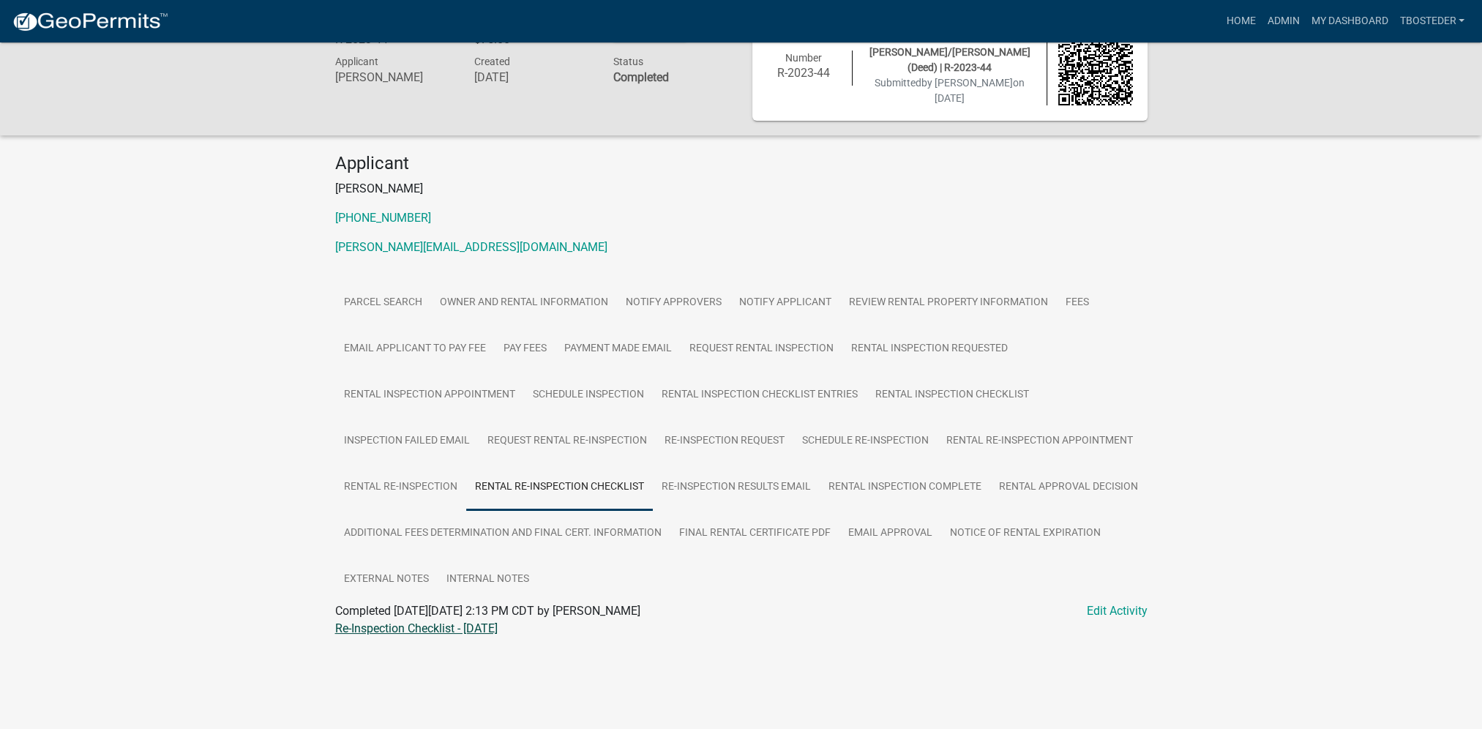
click at [380, 628] on link "Re-Inspection Checklist - [DATE]" at bounding box center [416, 628] width 162 height 14
click at [984, 377] on link "Rental Inspection Checklist" at bounding box center [951, 395] width 171 height 47
click at [425, 632] on link "Checklist [STREET_ADDRESS] - [DATE]" at bounding box center [434, 628] width 198 height 14
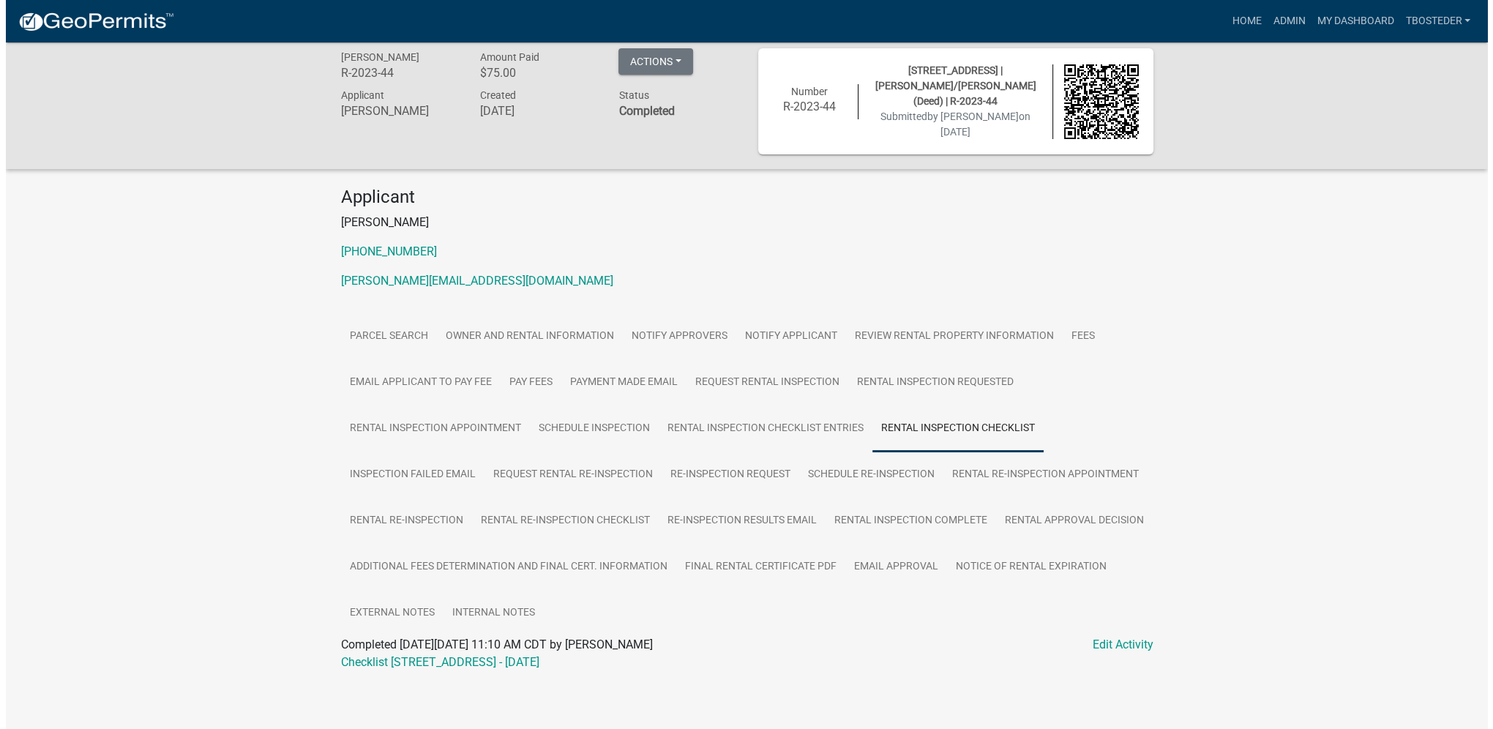
scroll to position [0, 0]
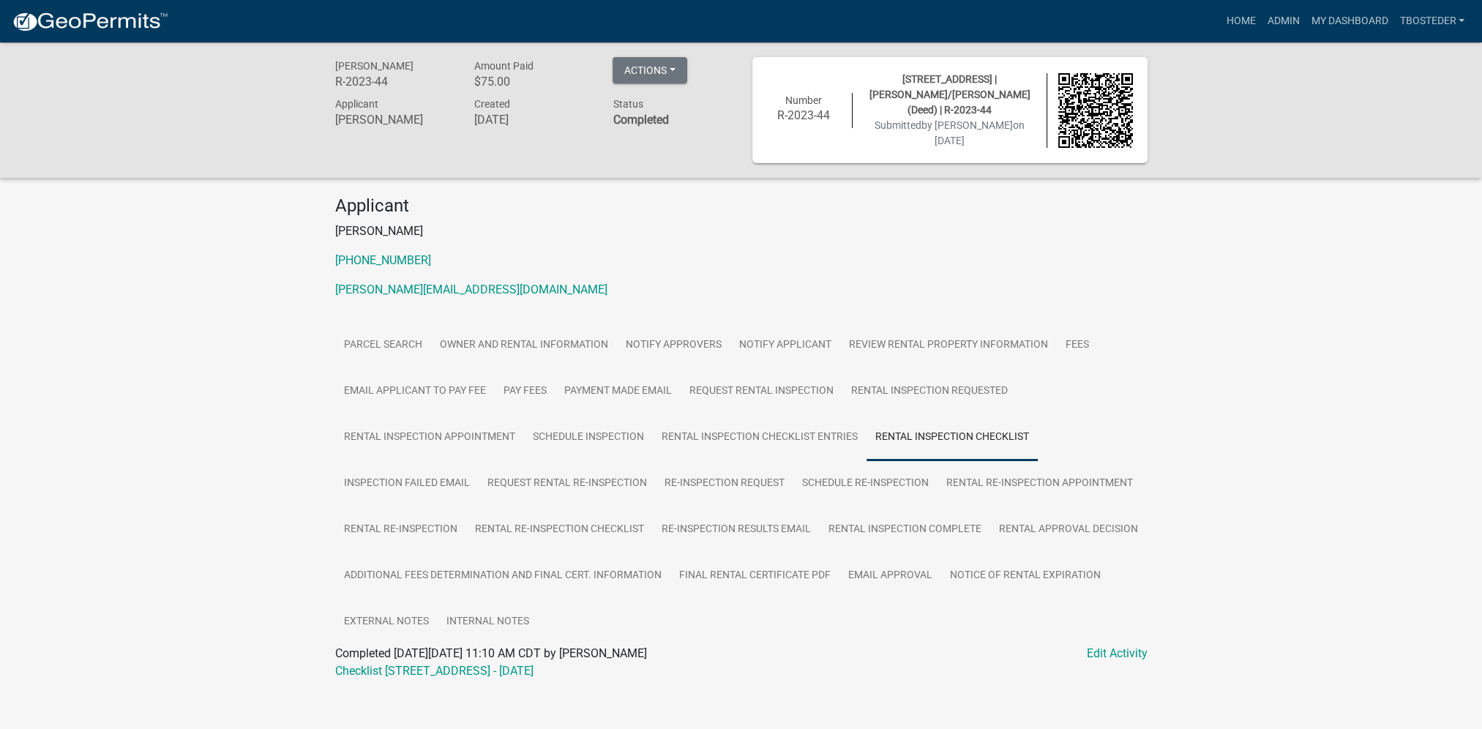
click at [1320, 35] on nav "more_horiz Home Admin My Dashboard tbosteder Admin Account Logout" at bounding box center [741, 21] width 1482 height 42
click at [1322, 30] on link "My Dashboard" at bounding box center [1349, 21] width 89 height 28
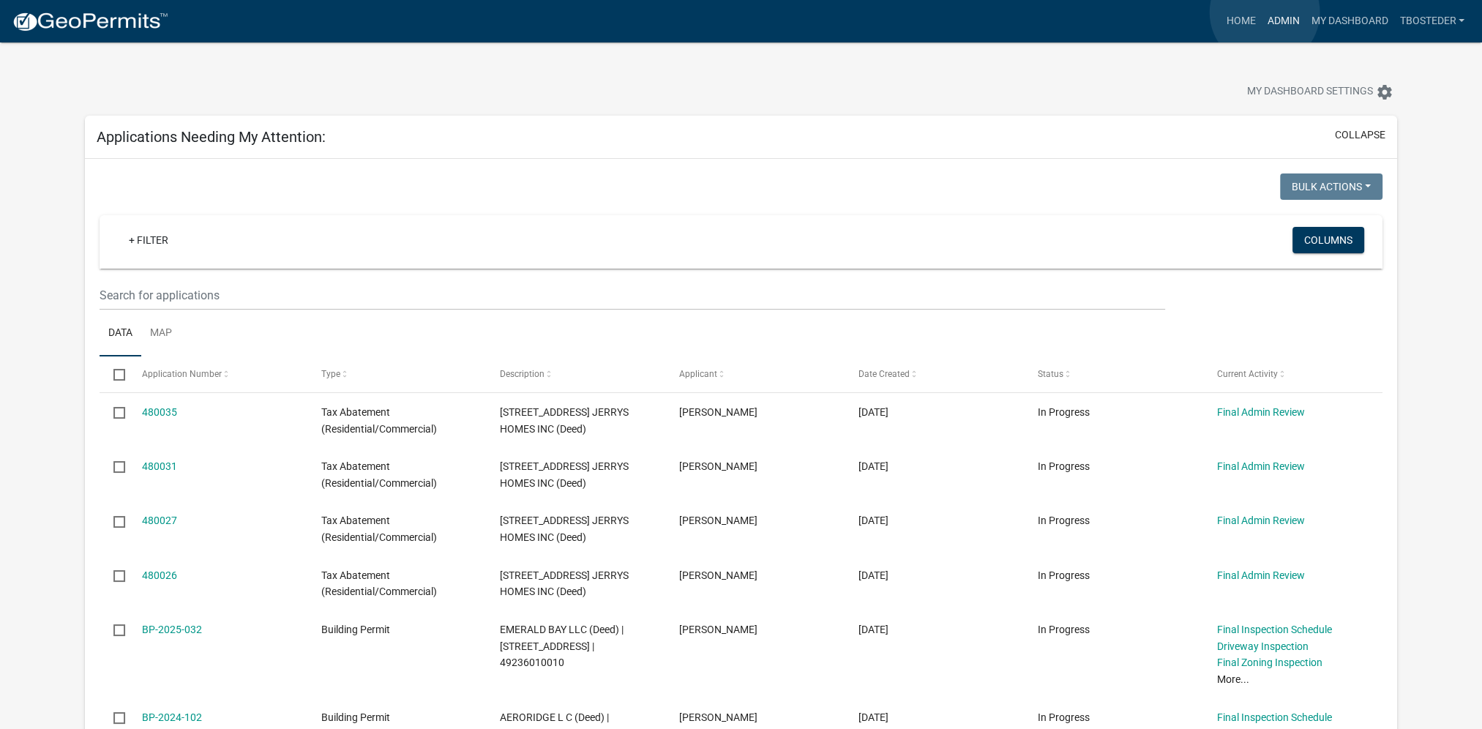
click at [1265, 12] on link "Admin" at bounding box center [1283, 21] width 44 height 28
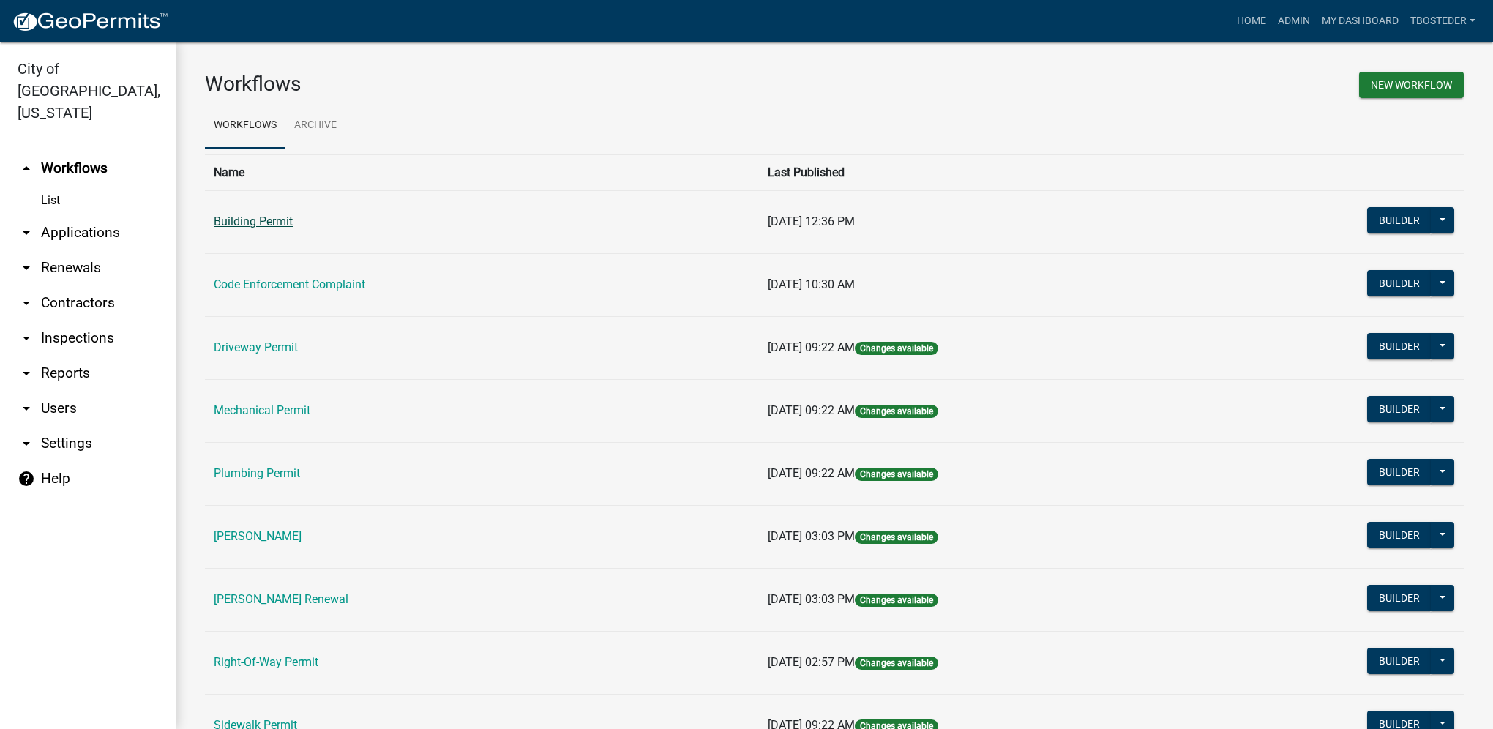
click at [282, 214] on link "Building Permit" at bounding box center [253, 221] width 79 height 14
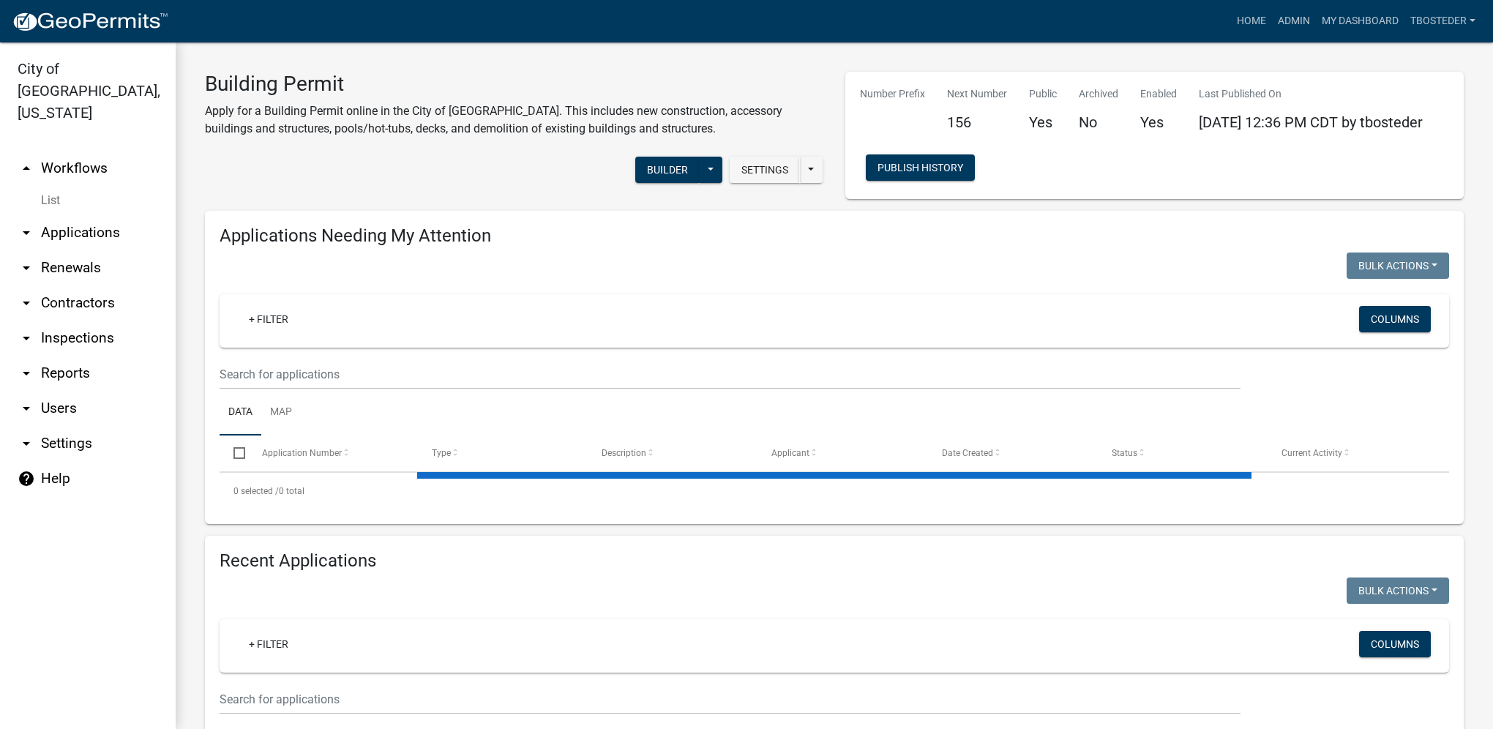
select select "1: 25"
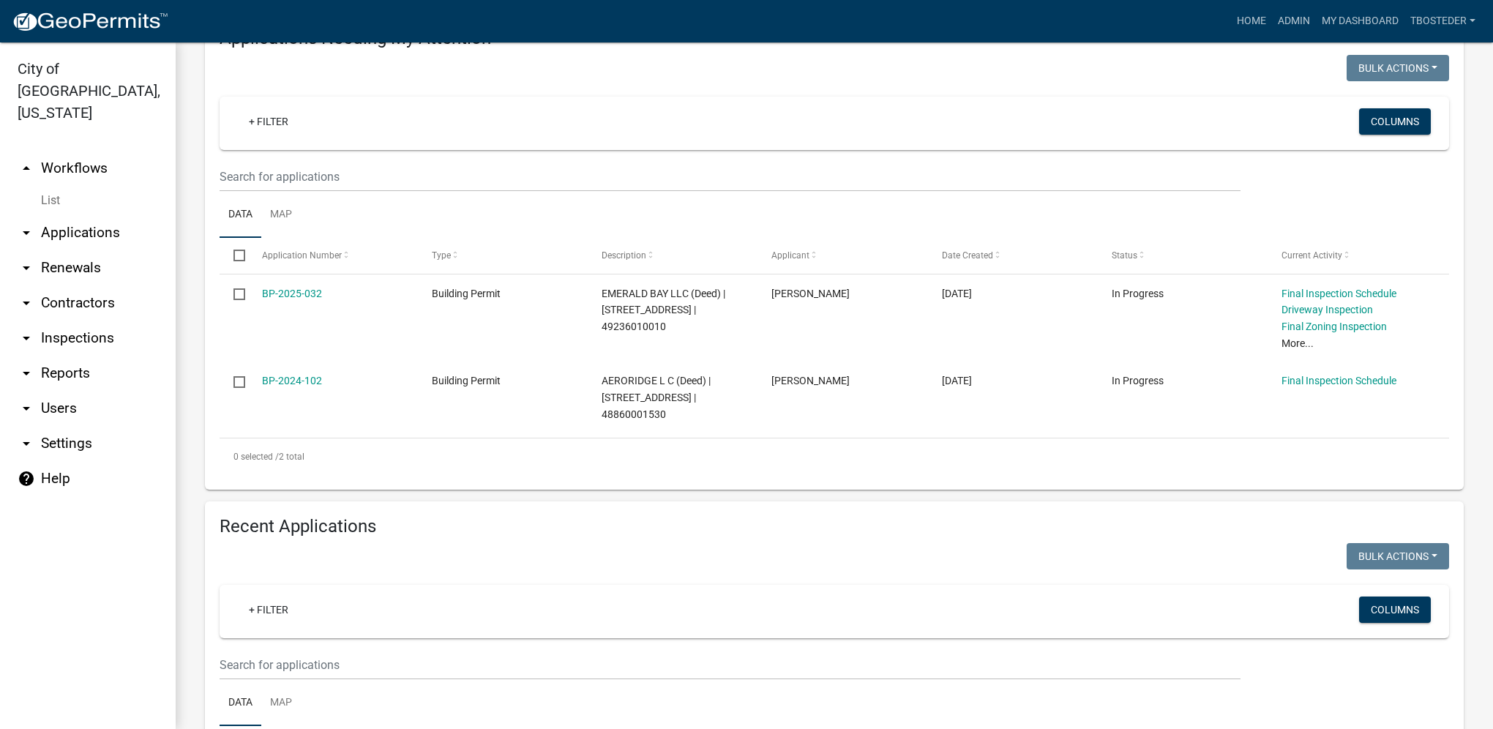
scroll to position [220, 0]
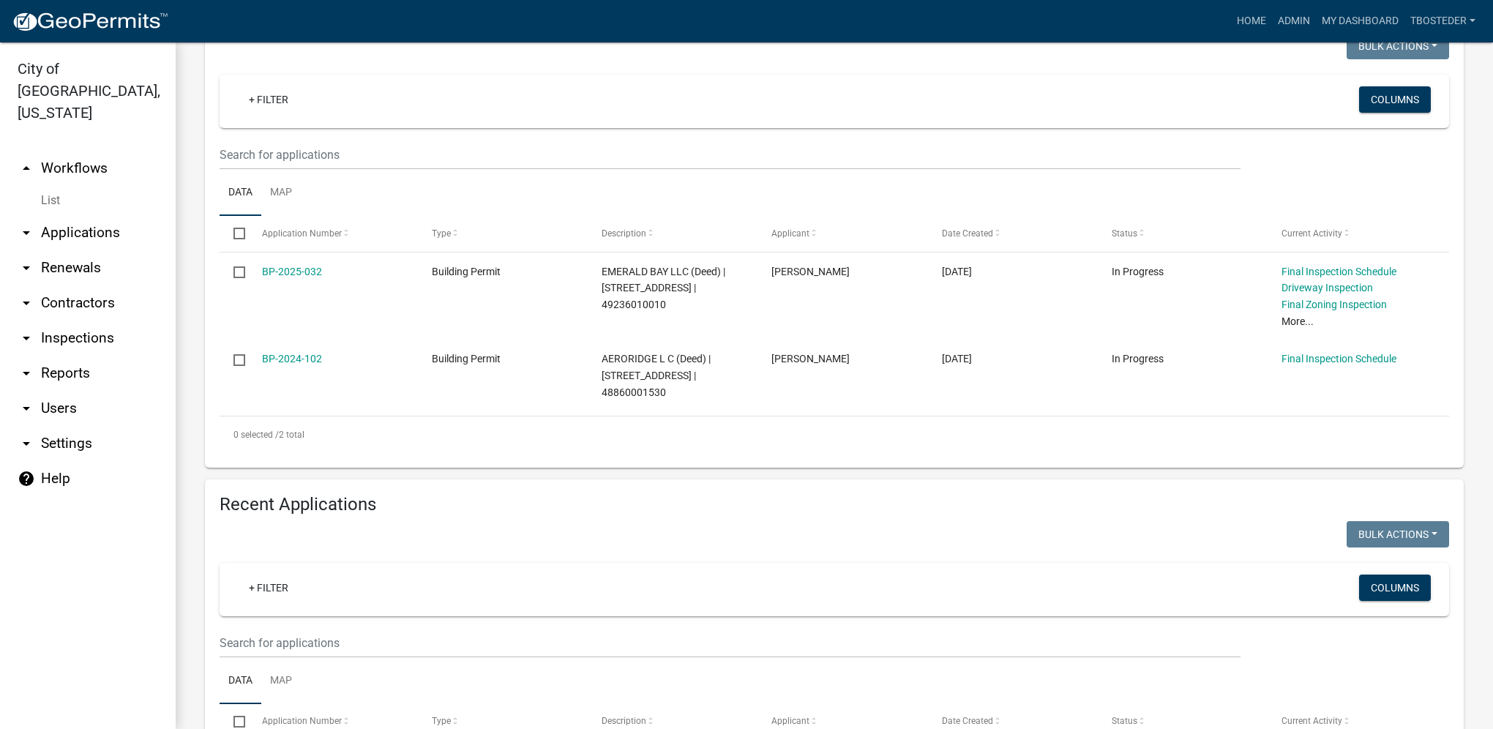
click at [357, 629] on wm-filter-builder "+ Filter Columns" at bounding box center [834, 610] width 1229 height 95
click at [353, 643] on input "text" at bounding box center [730, 643] width 1021 height 30
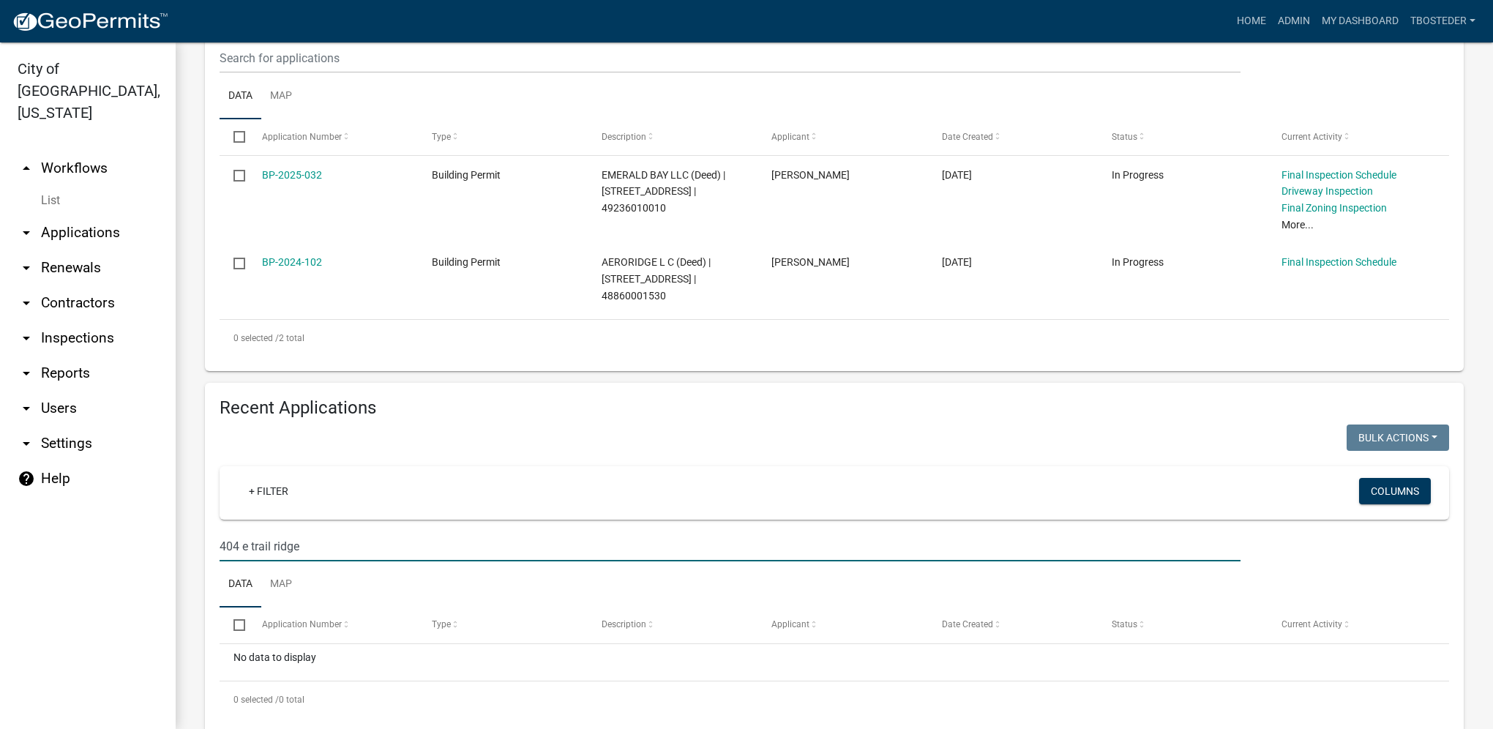
scroll to position [351, 0]
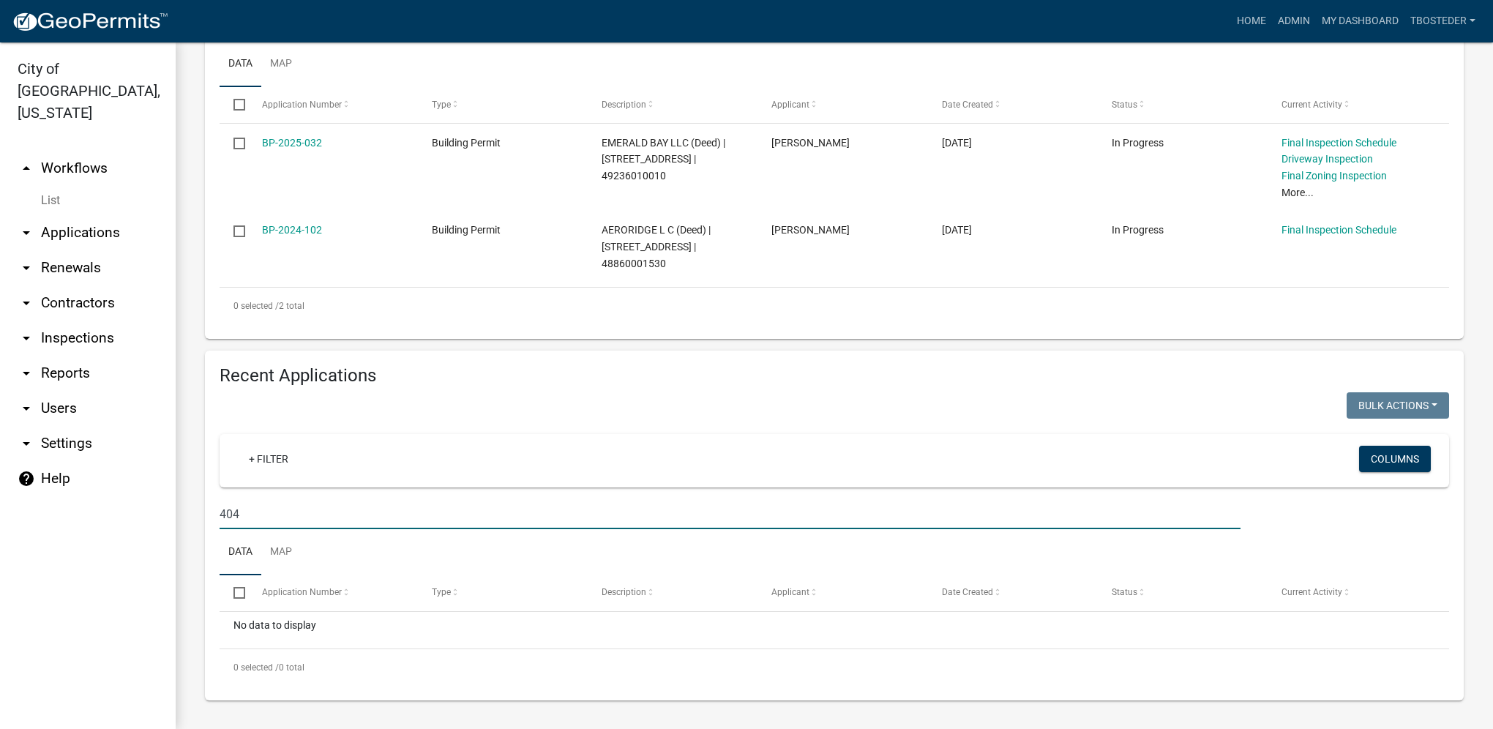
type input "404"
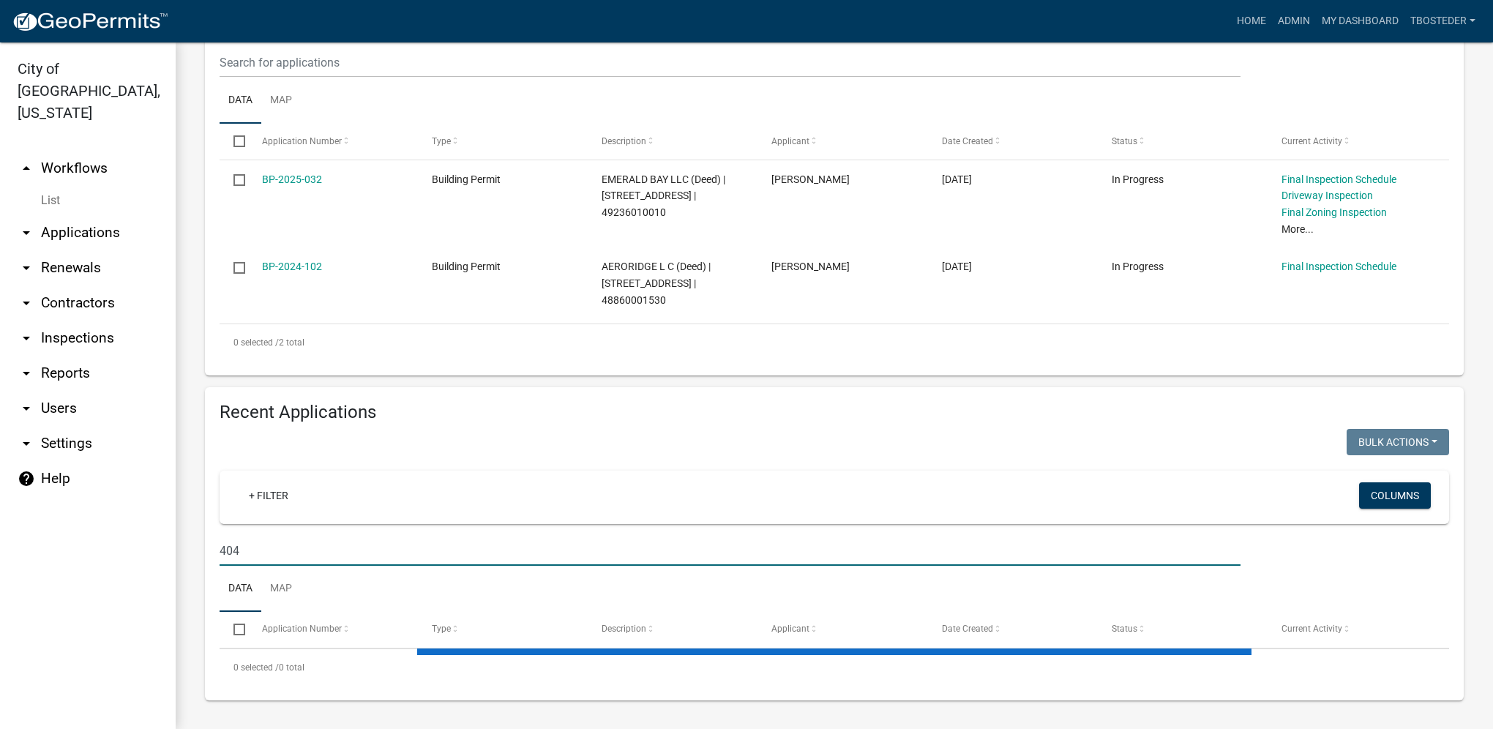
select select "1: 25"
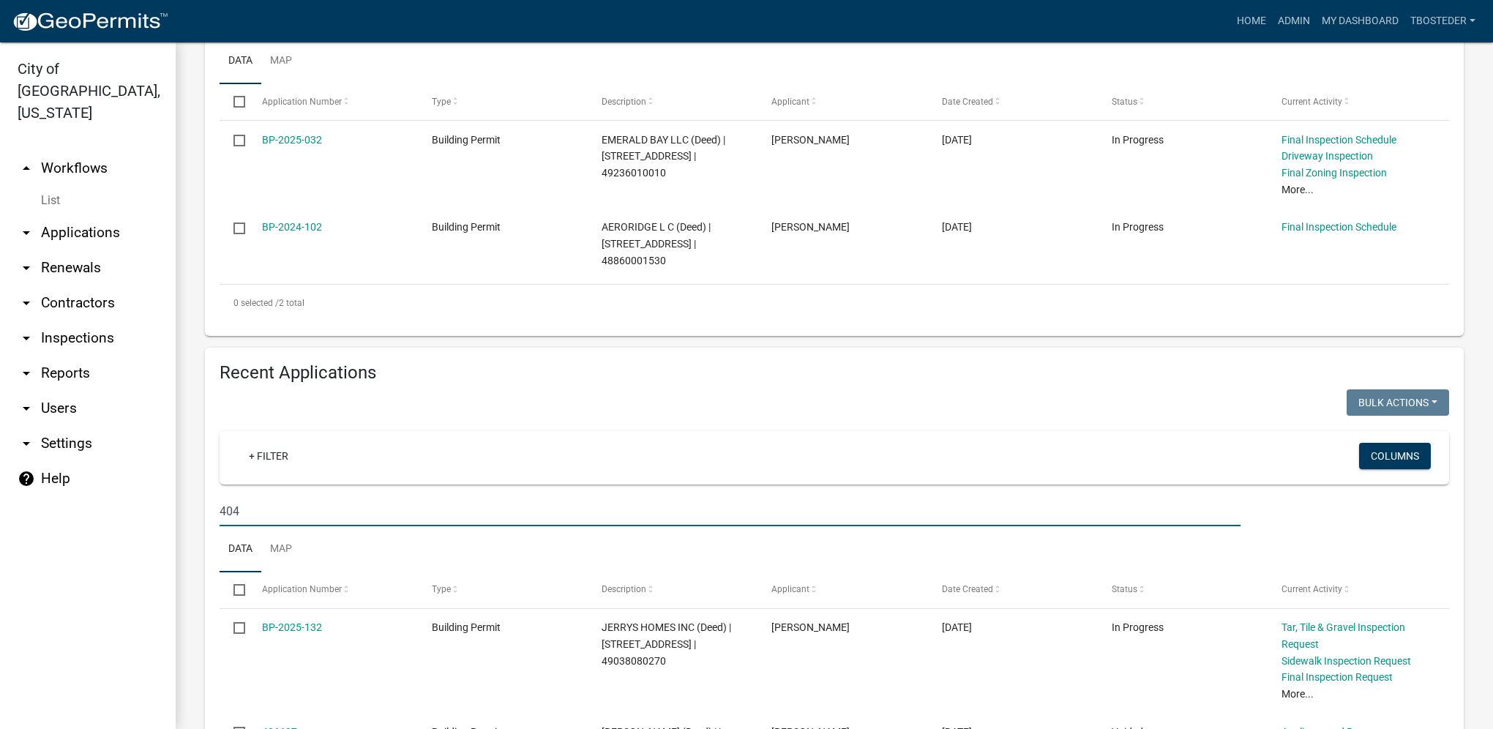
drag, startPoint x: 202, startPoint y: 508, endPoint x: 176, endPoint y: 504, distance: 26.7
type input "e trail ridge"
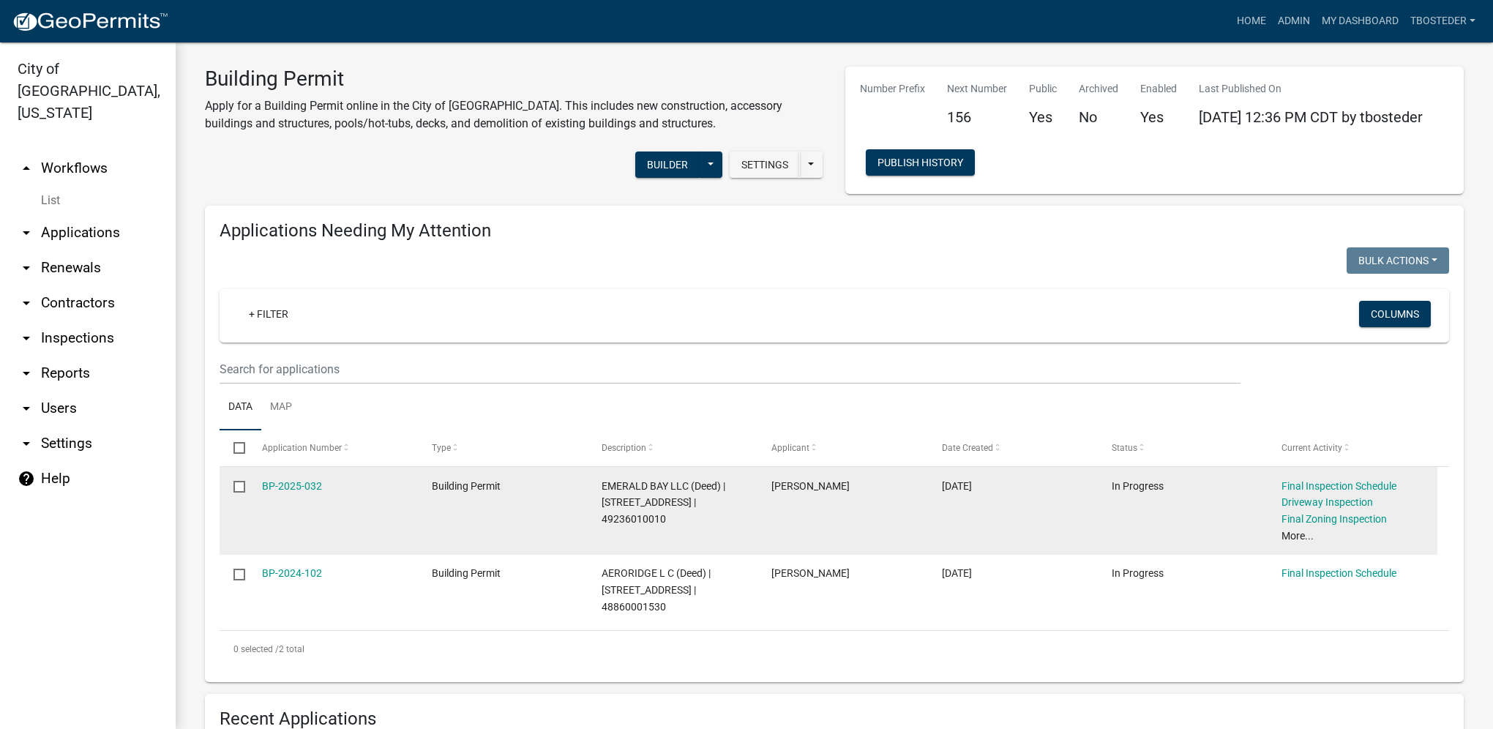
scroll to position [0, 0]
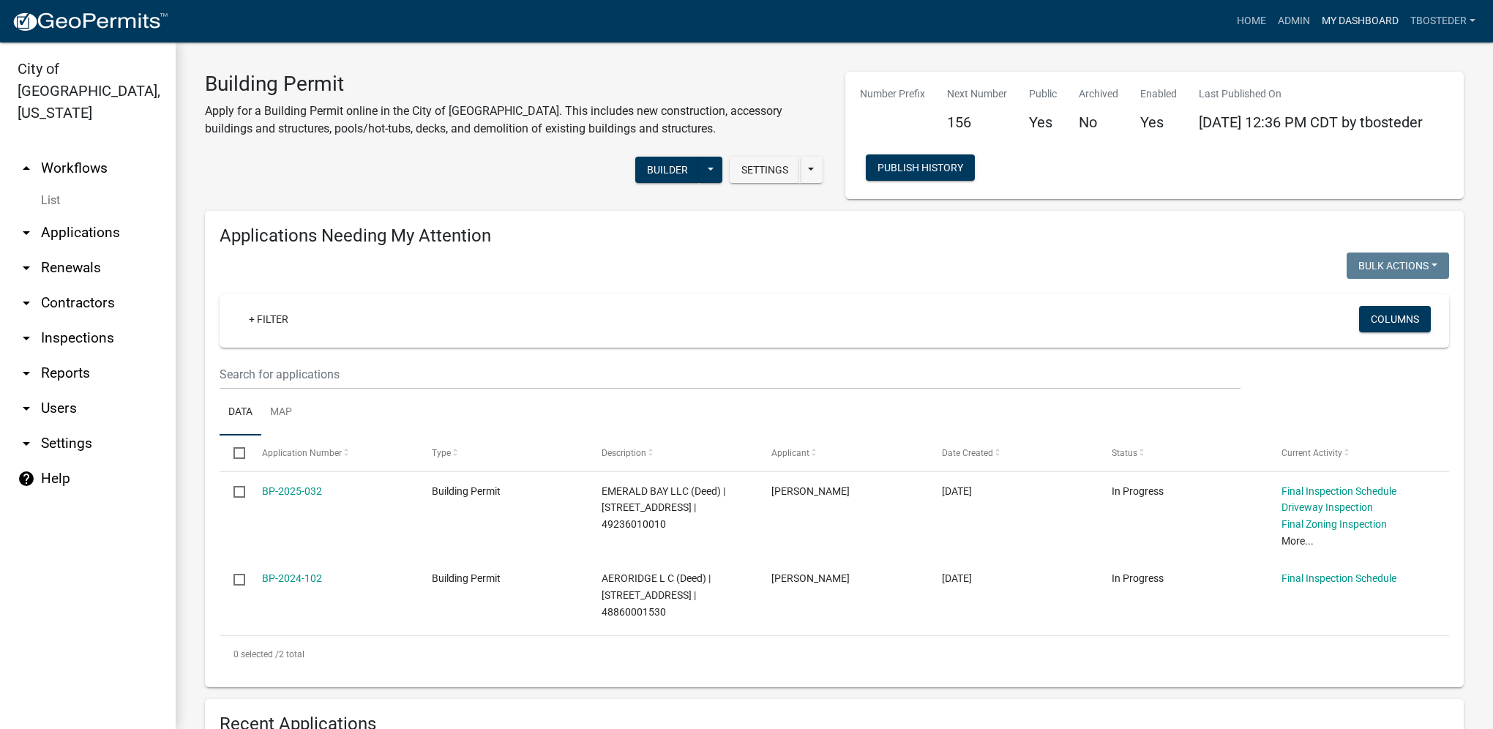
click at [1347, 20] on link "My Dashboard" at bounding box center [1360, 21] width 89 height 28
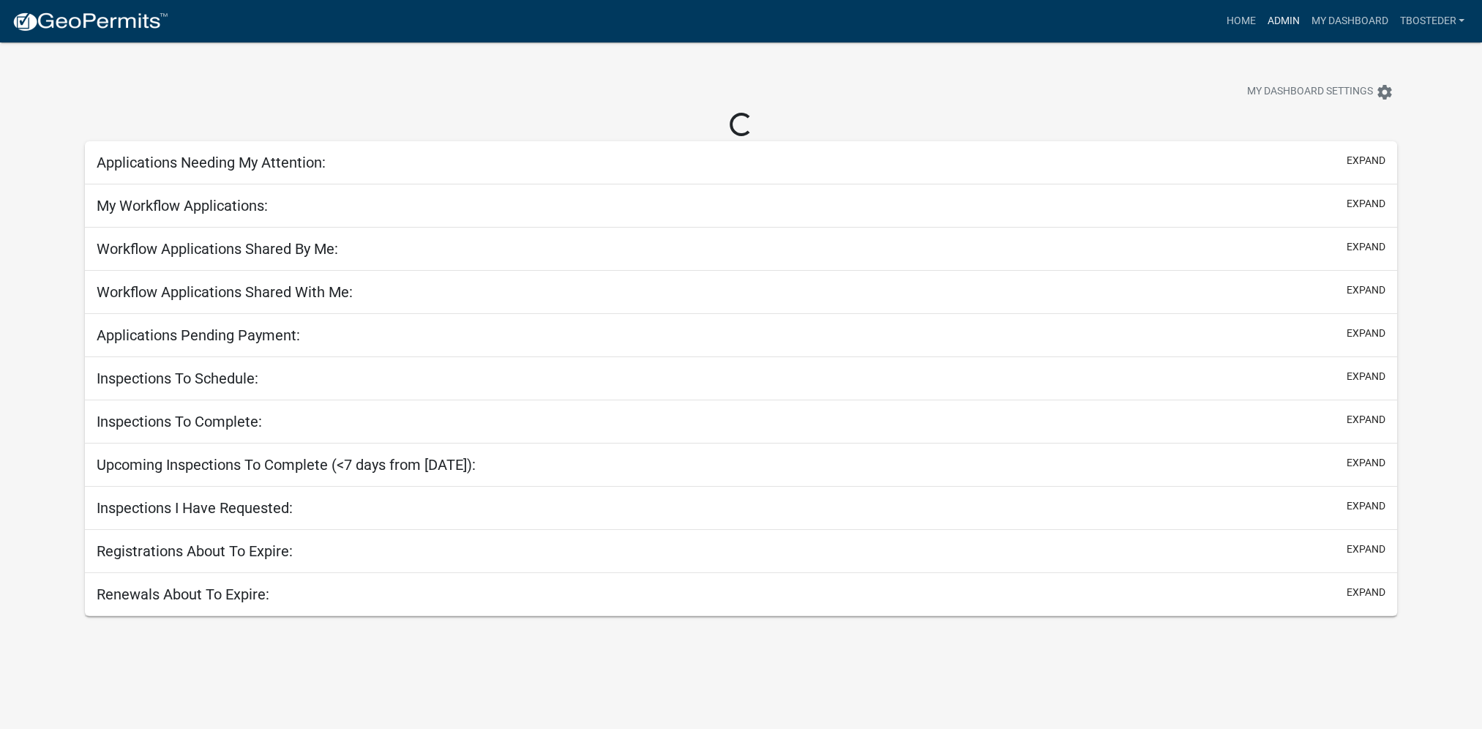
click at [1279, 23] on link "Admin" at bounding box center [1283, 21] width 44 height 28
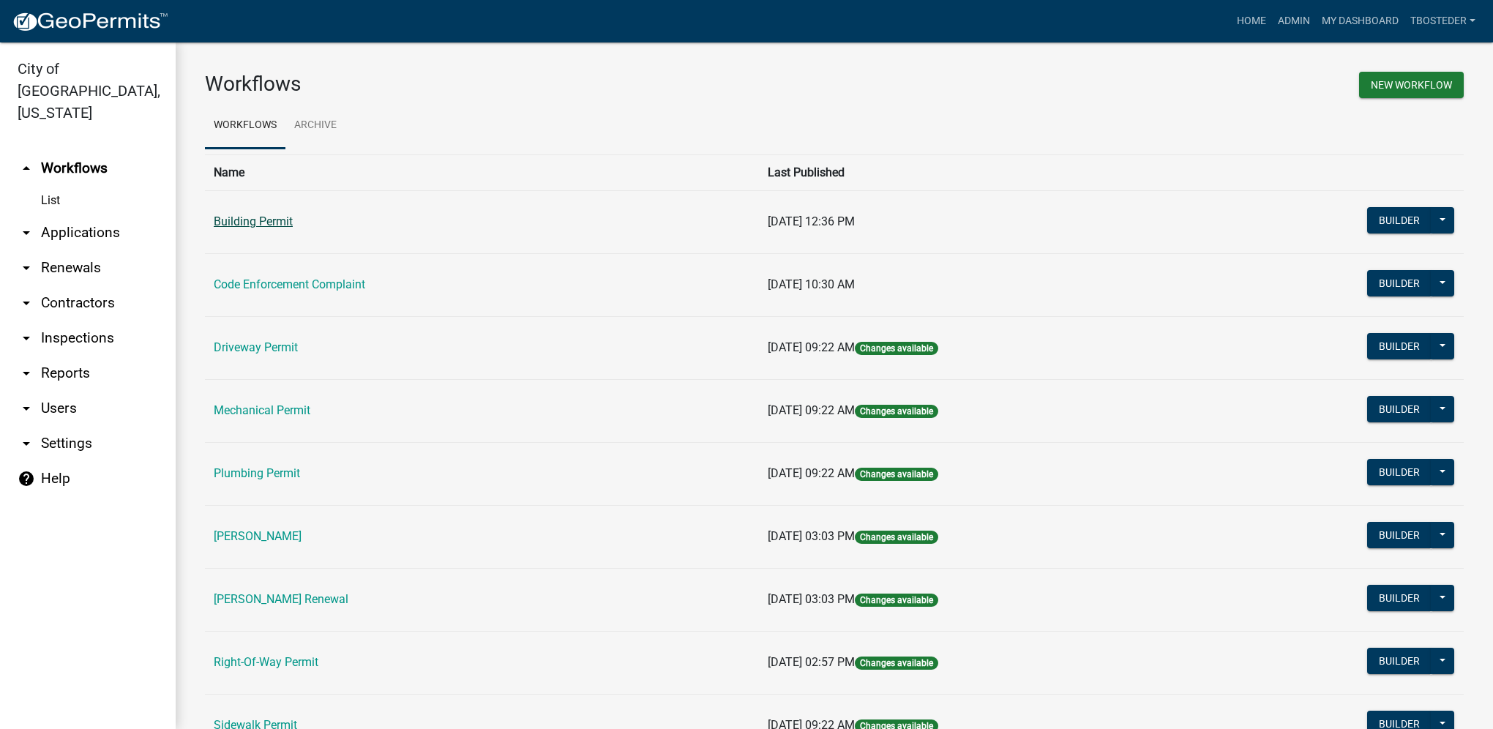
click at [274, 228] on link "Building Permit" at bounding box center [253, 221] width 79 height 14
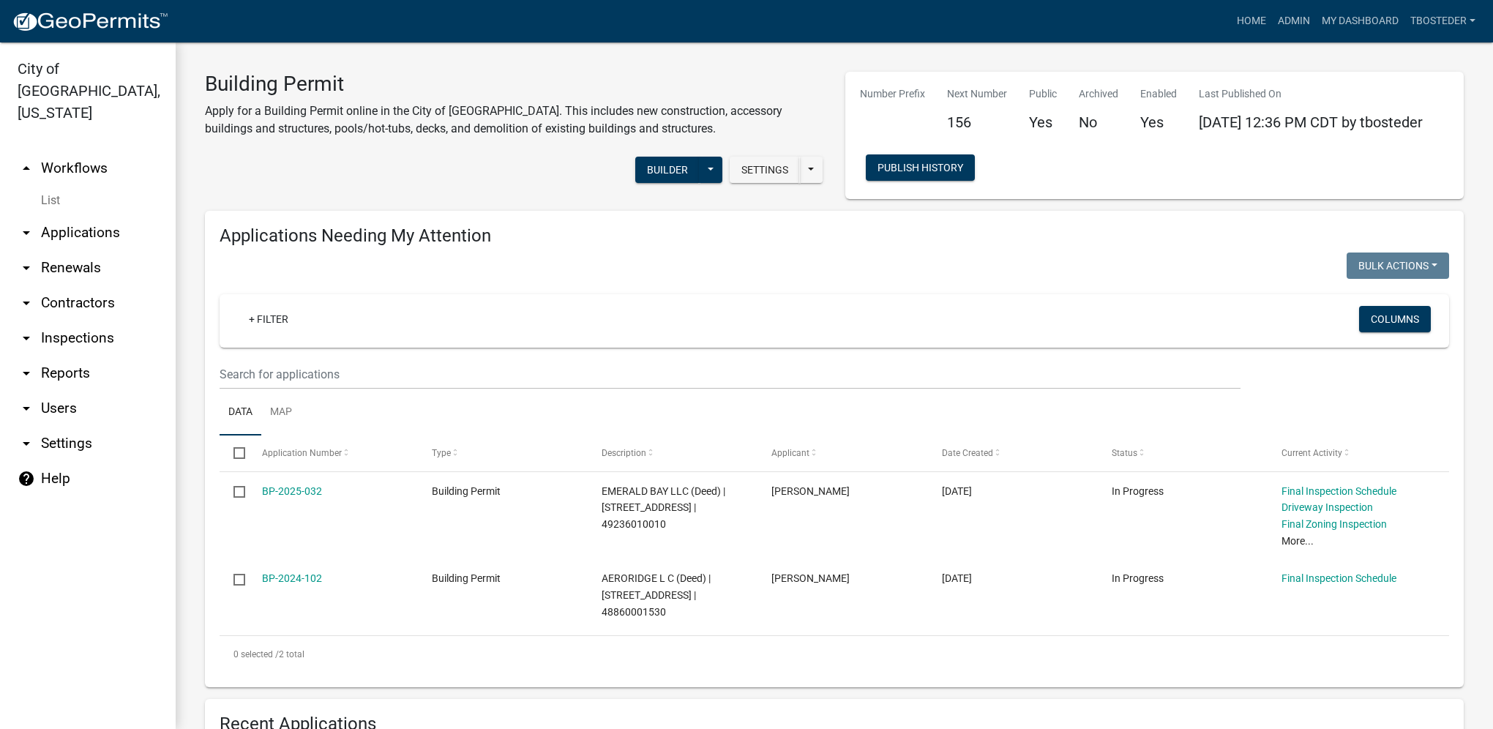
select select "1: 25"
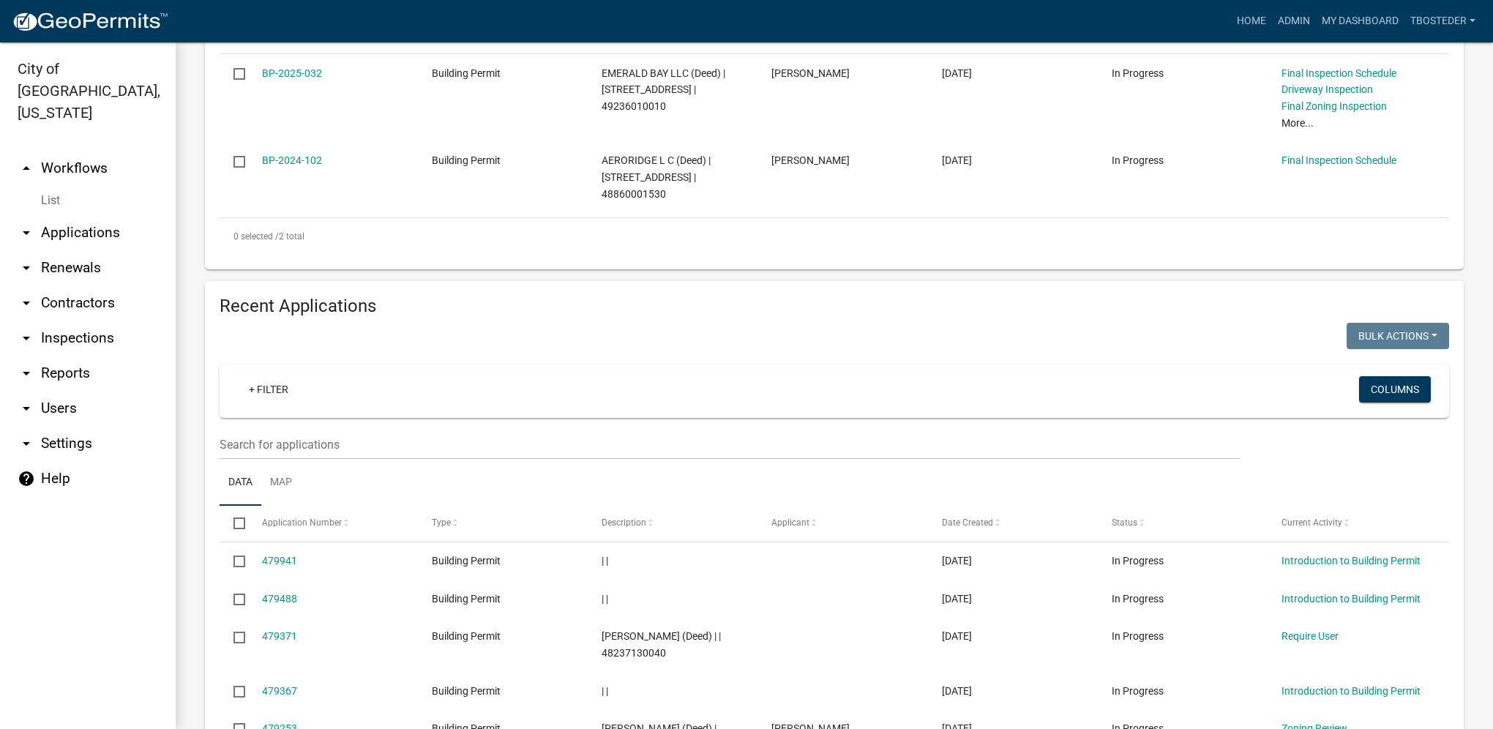
scroll to position [512, 0]
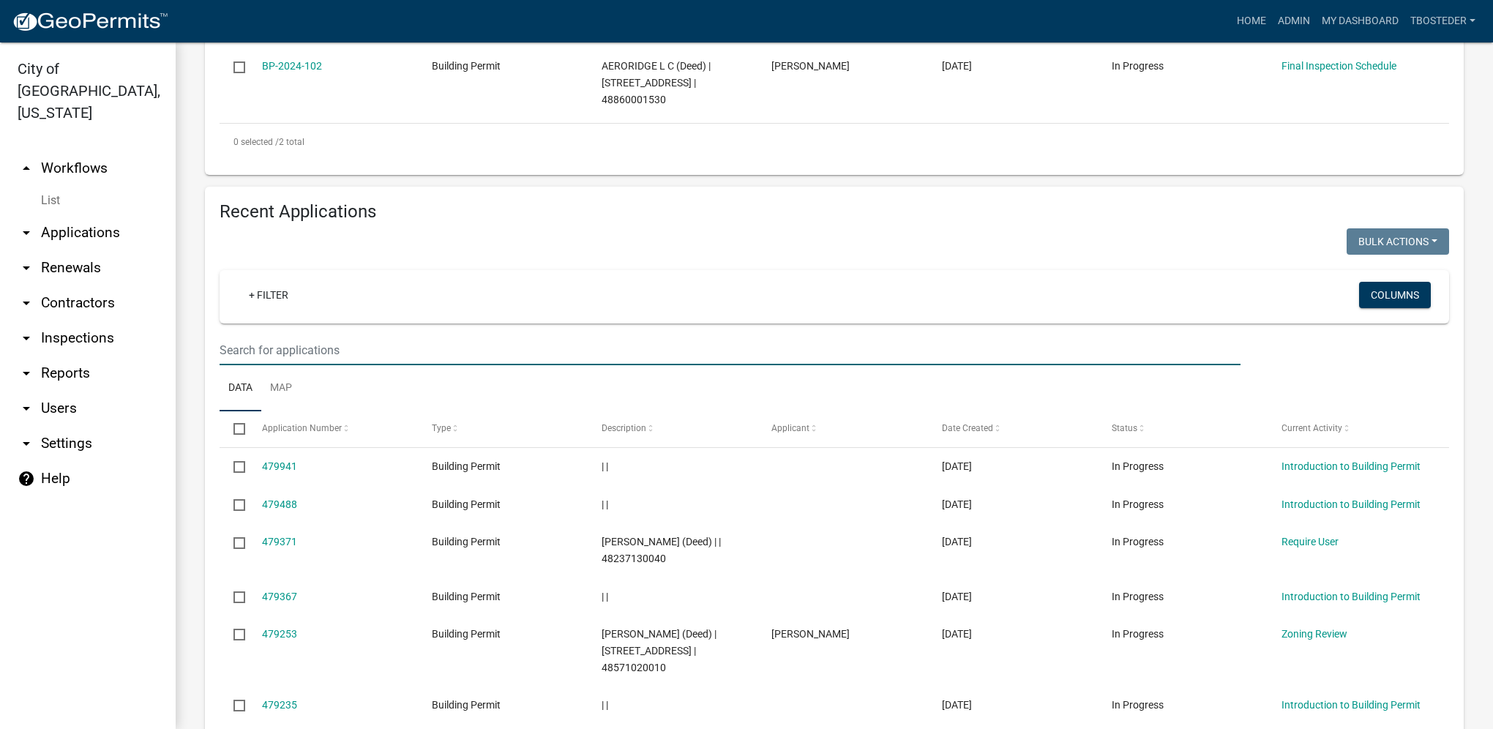
click at [348, 339] on input "text" at bounding box center [730, 350] width 1021 height 30
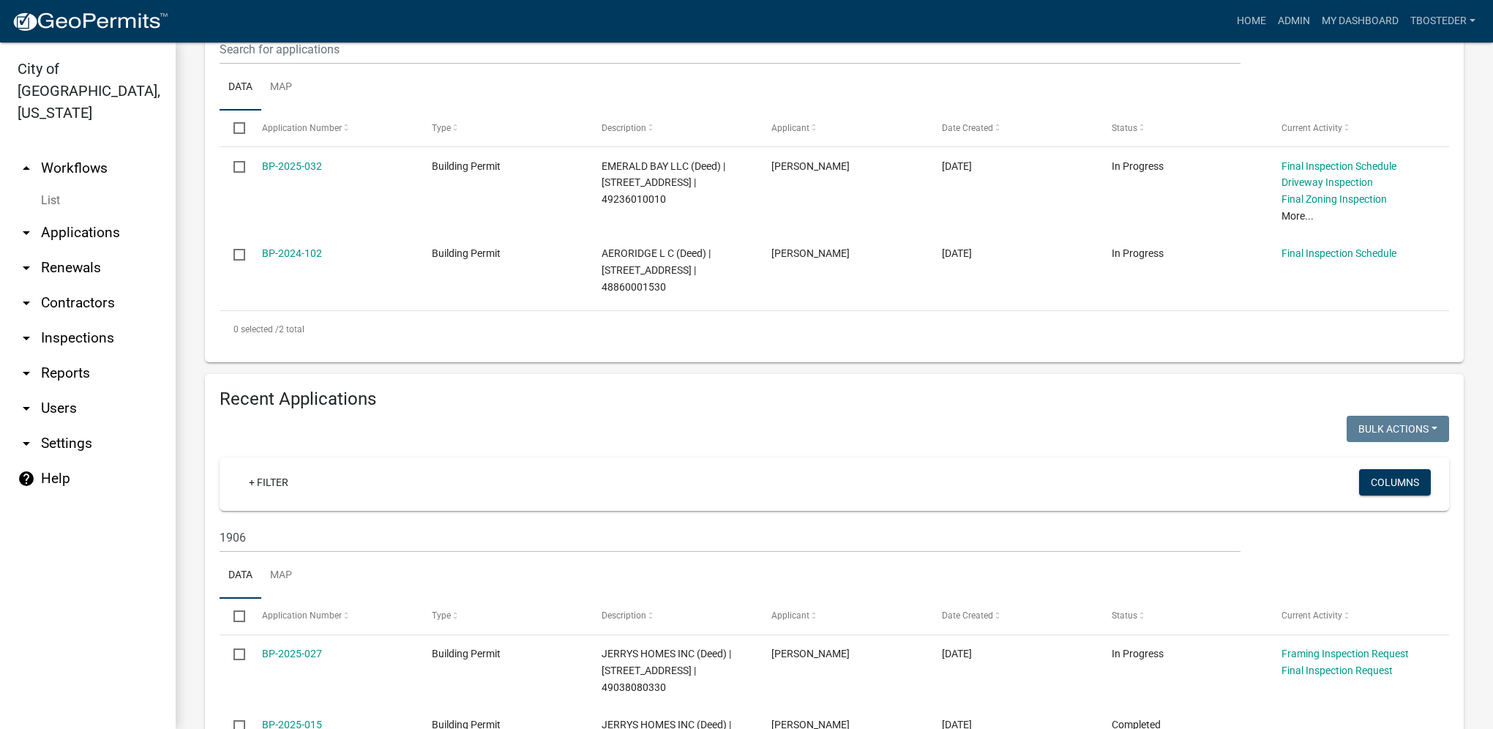
scroll to position [439, 0]
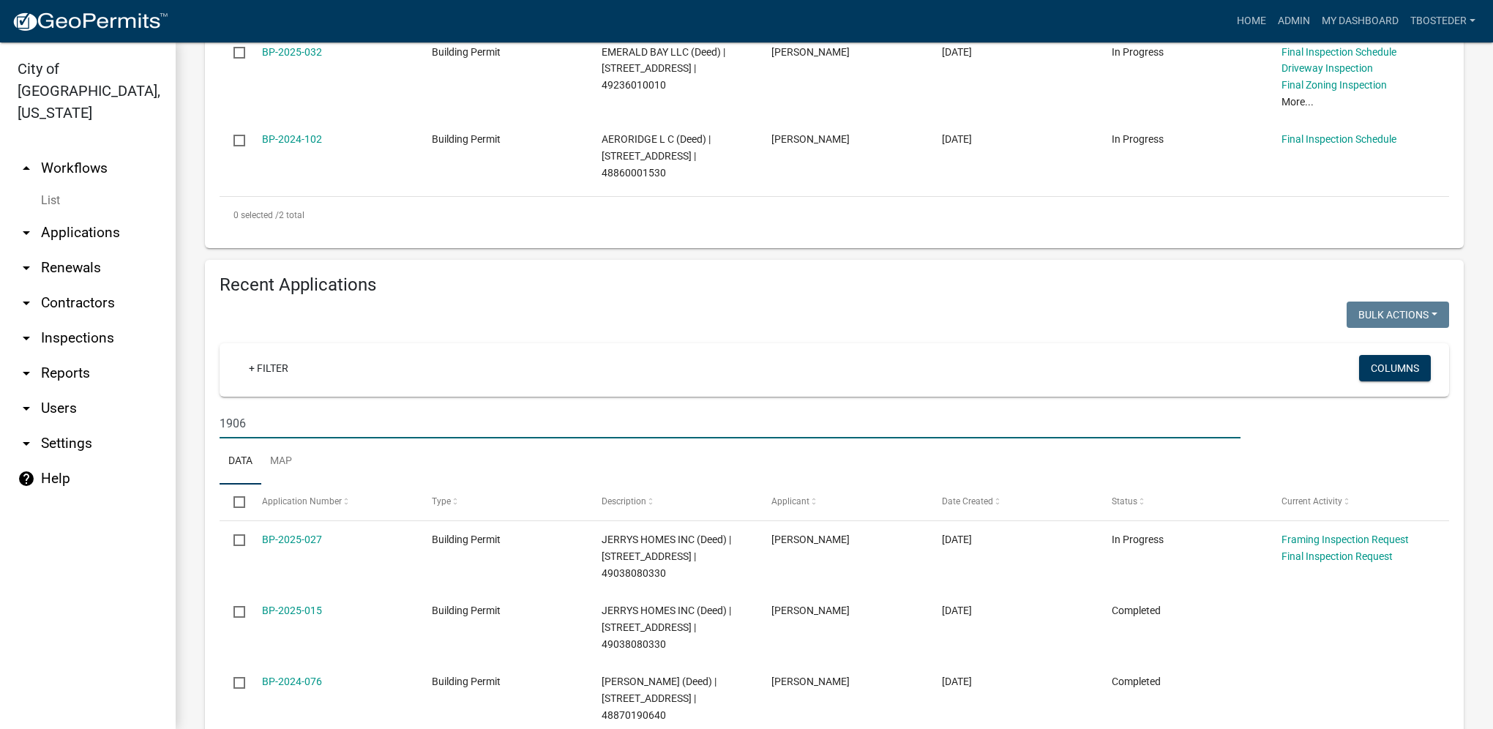
drag, startPoint x: 239, startPoint y: 422, endPoint x: 182, endPoint y: 409, distance: 57.9
click at [182, 409] on div "Building Permit Apply for a Building Permit online in the City of [GEOGRAPHIC_D…" at bounding box center [834, 230] width 1317 height 1254
type input "w 2nd ave"
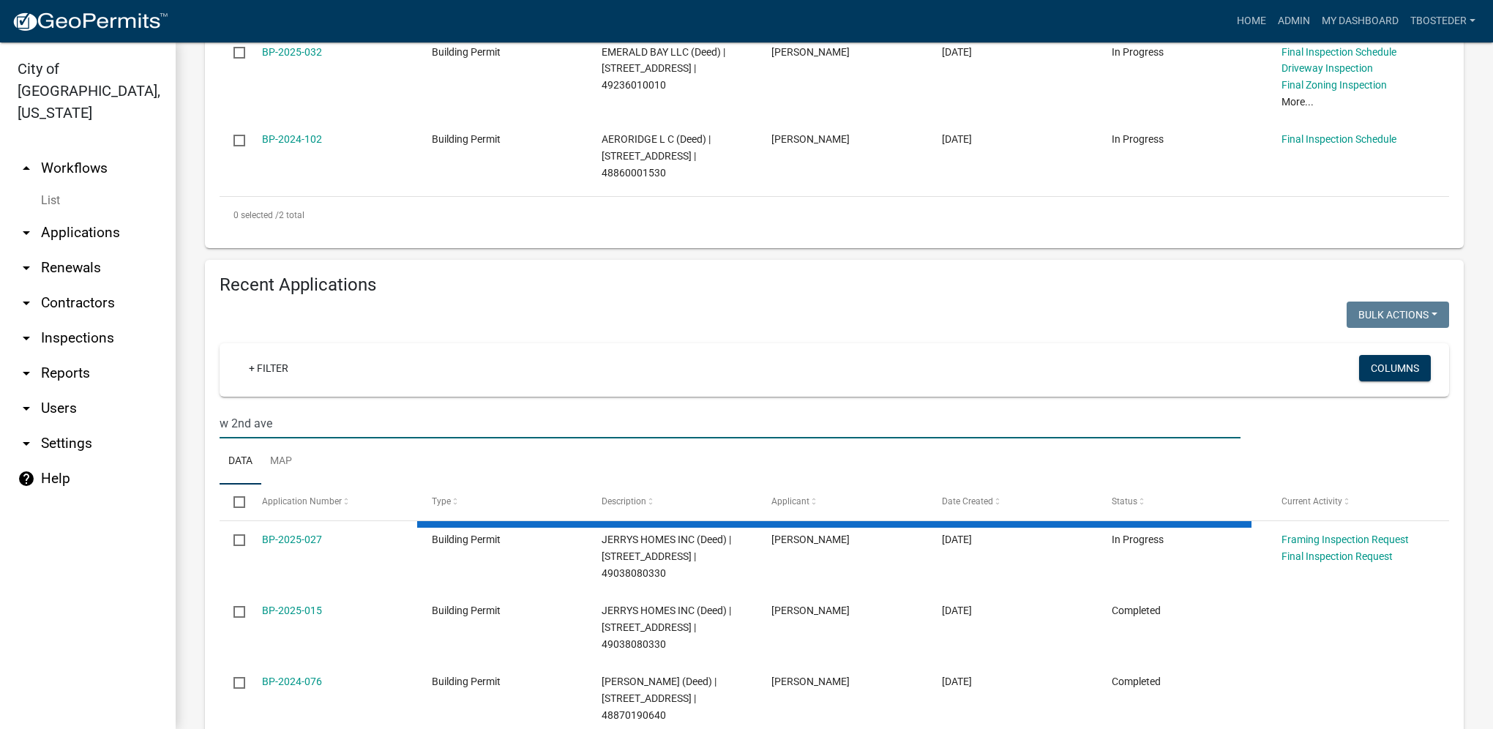
select select "1: 25"
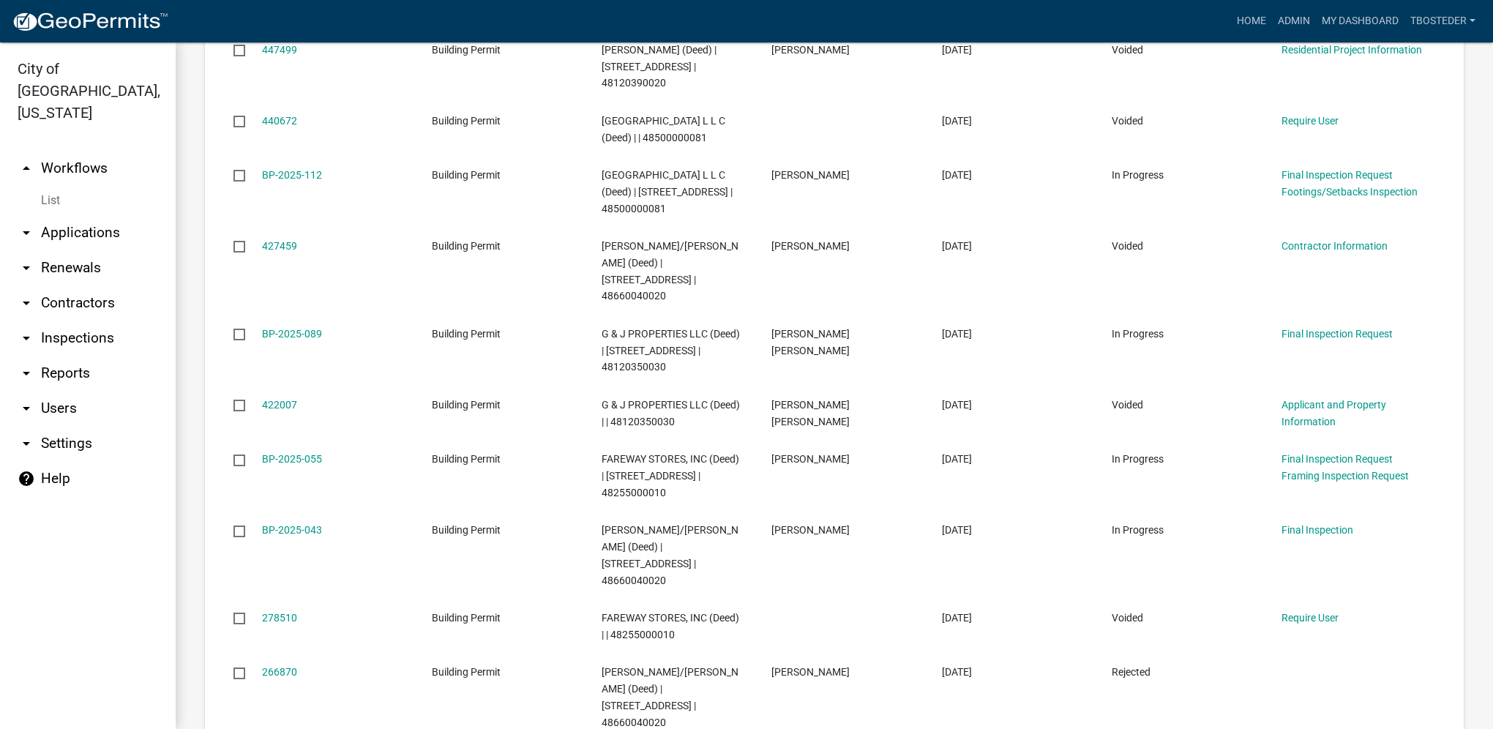
scroll to position [1244, 0]
click at [1376, 15] on link "My Dashboard" at bounding box center [1360, 21] width 89 height 28
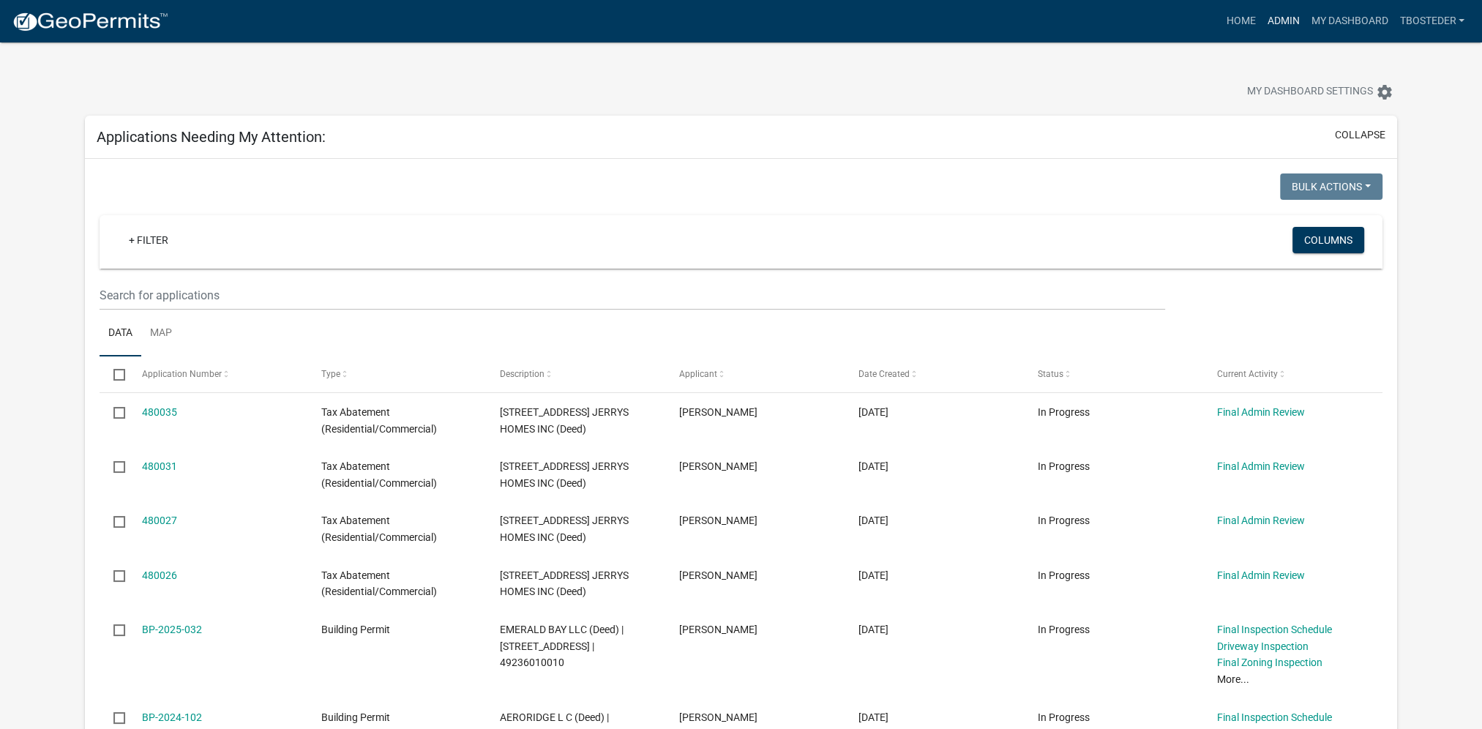
click at [1274, 15] on link "Admin" at bounding box center [1283, 21] width 44 height 28
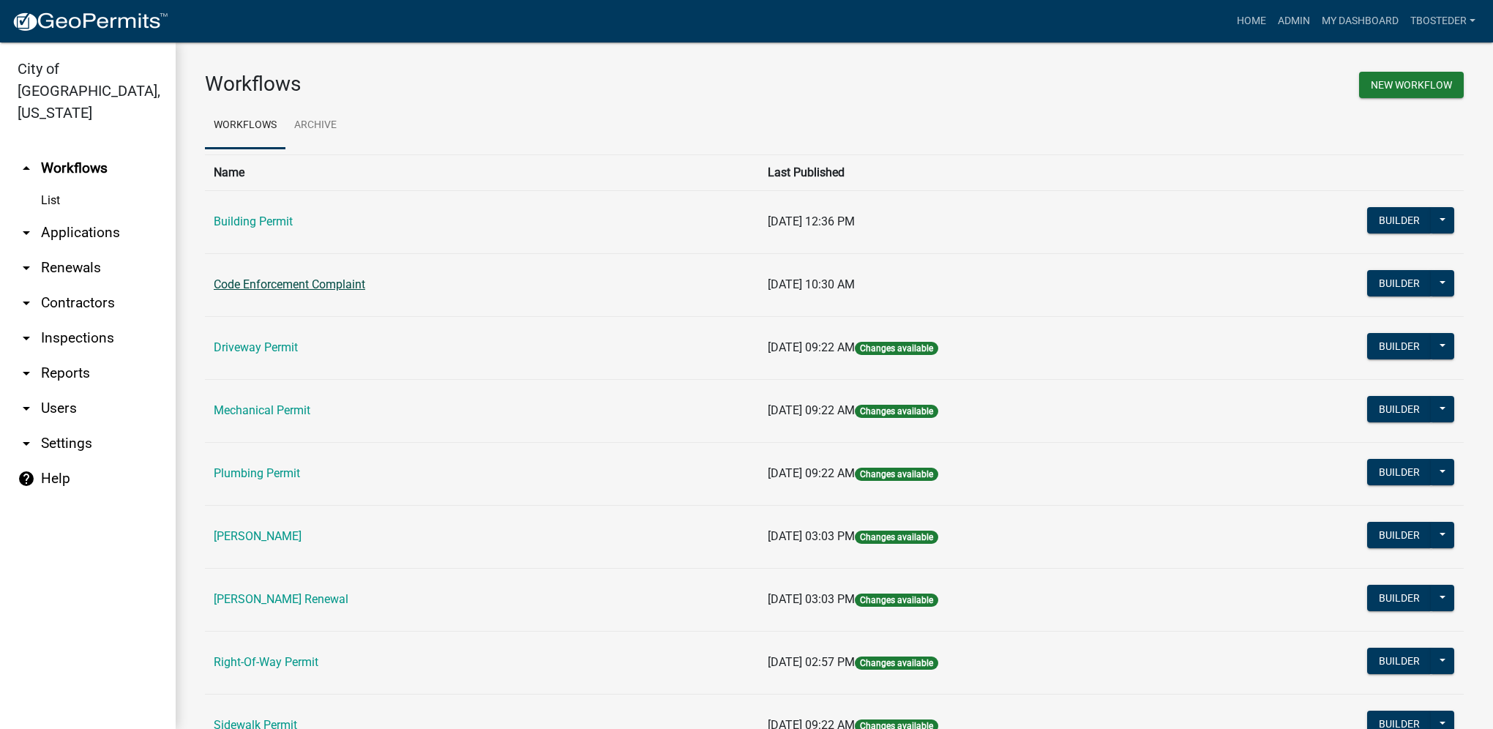
click at [246, 279] on link "Code Enforcement Complaint" at bounding box center [289, 284] width 151 height 14
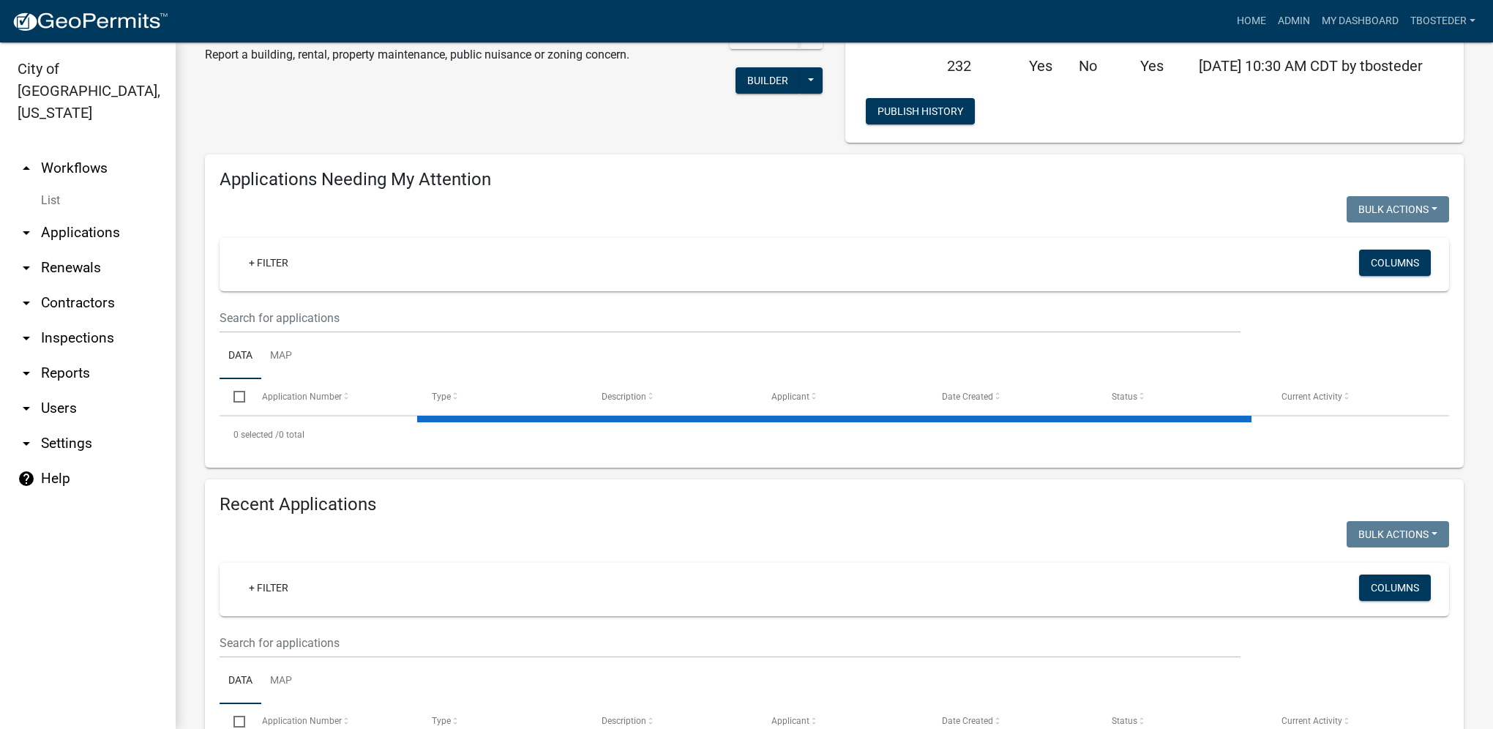
select select "1: 25"
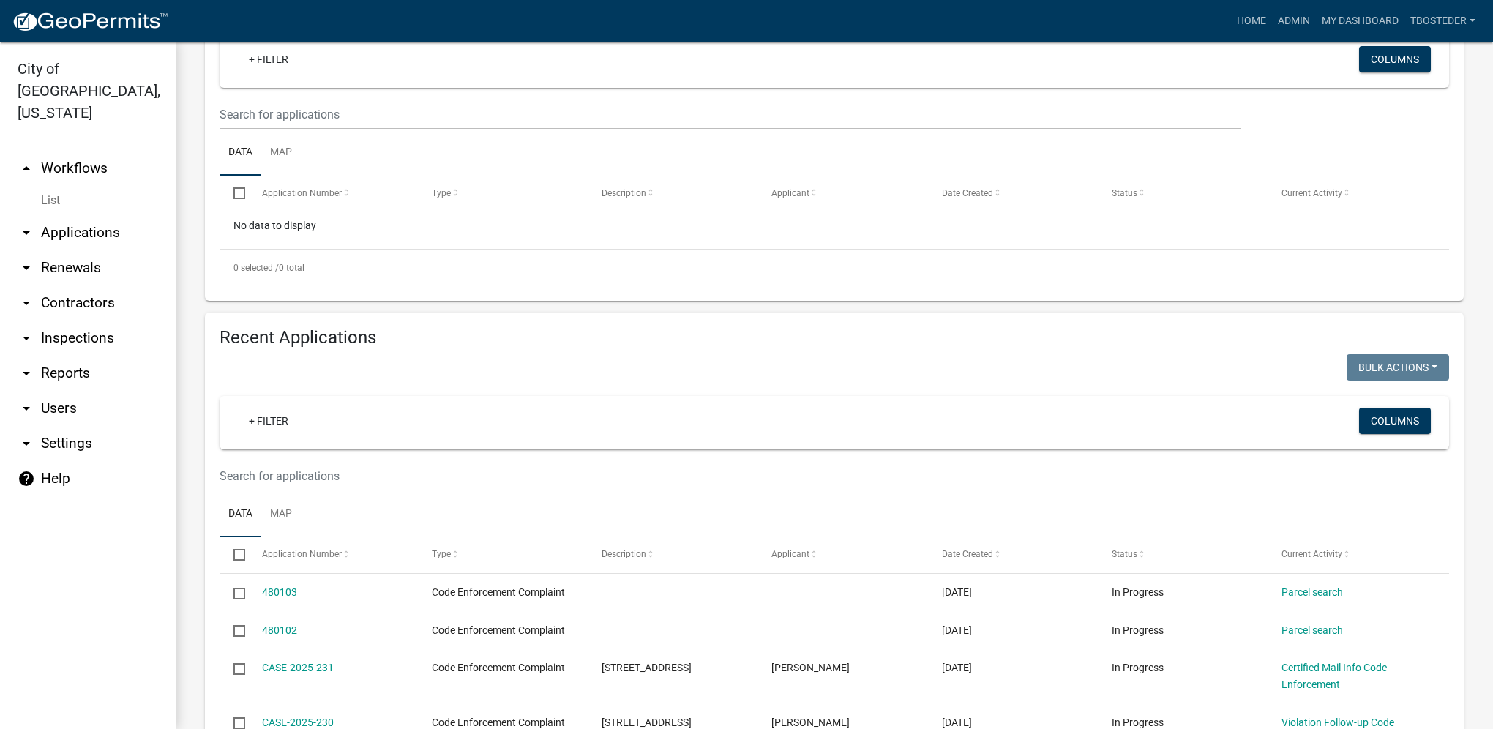
scroll to position [366, 0]
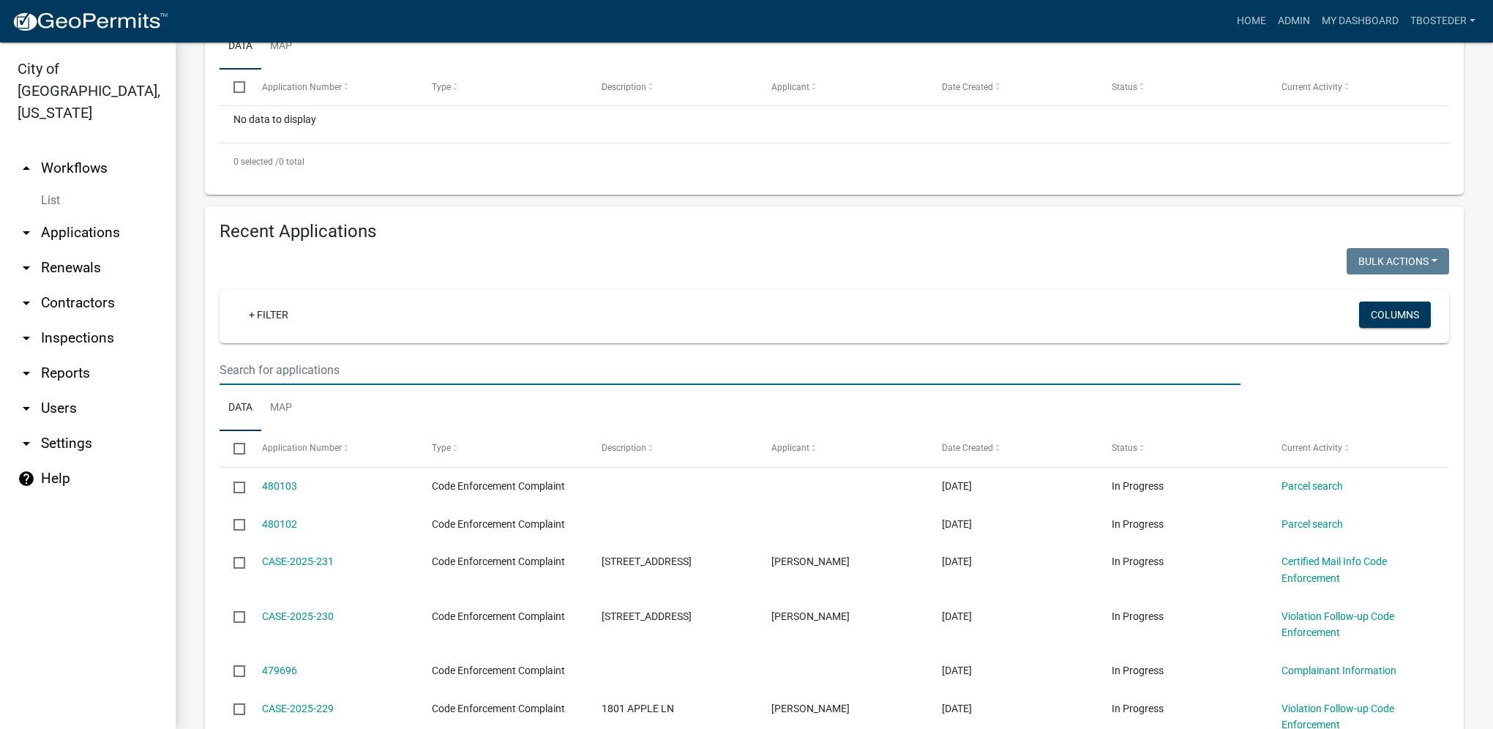
click at [354, 368] on input "text" at bounding box center [730, 370] width 1021 height 30
type input "1012 e euclid"
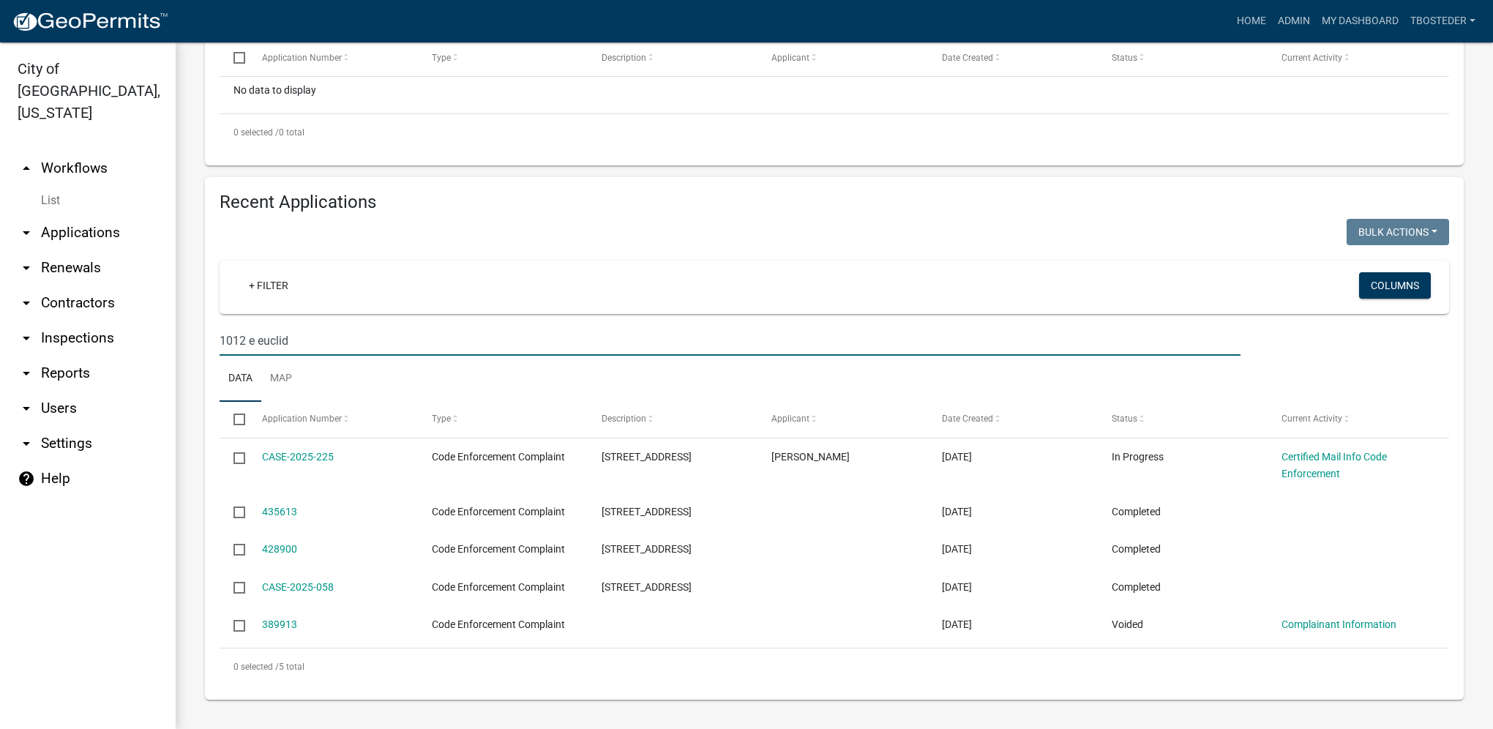
scroll to position [0, 0]
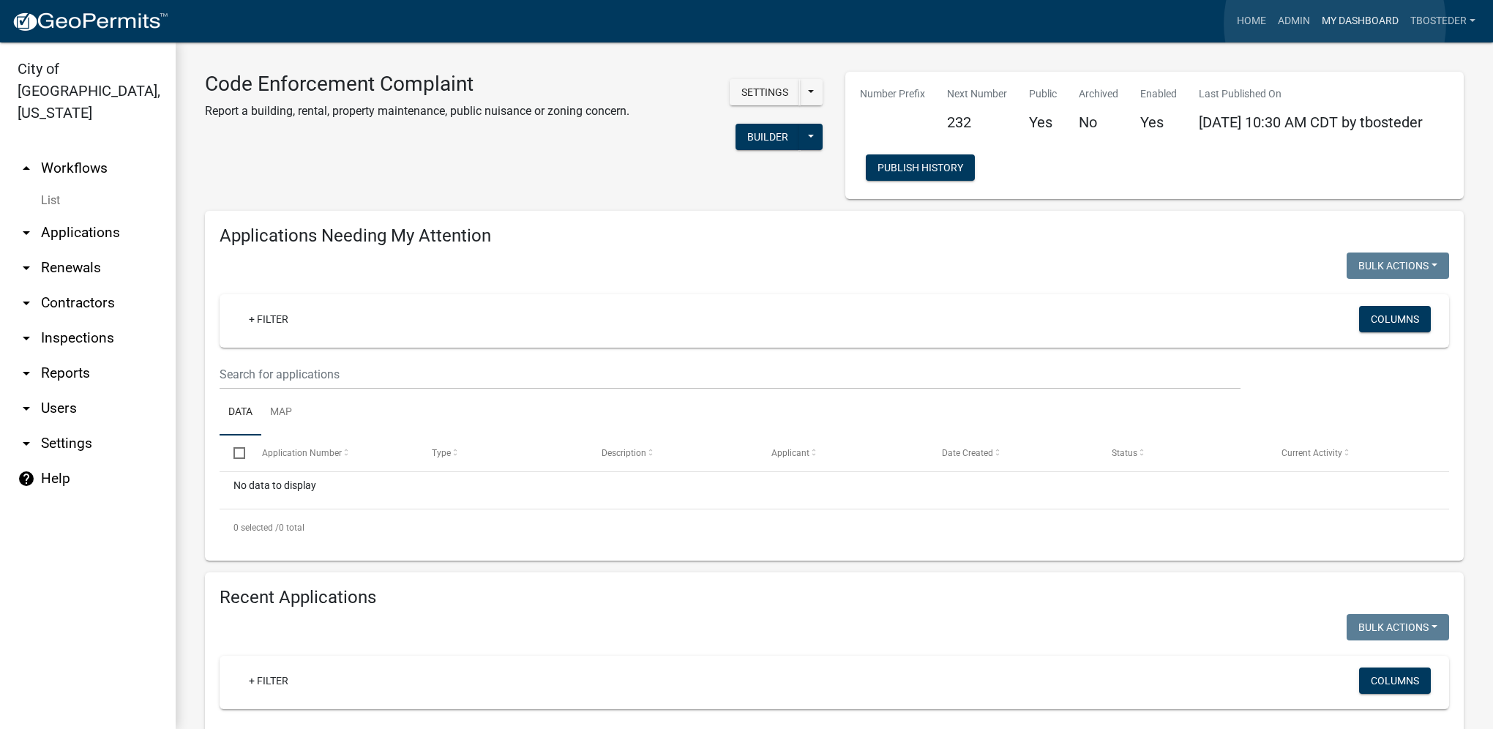
click at [1335, 23] on link "My Dashboard" at bounding box center [1360, 21] width 89 height 28
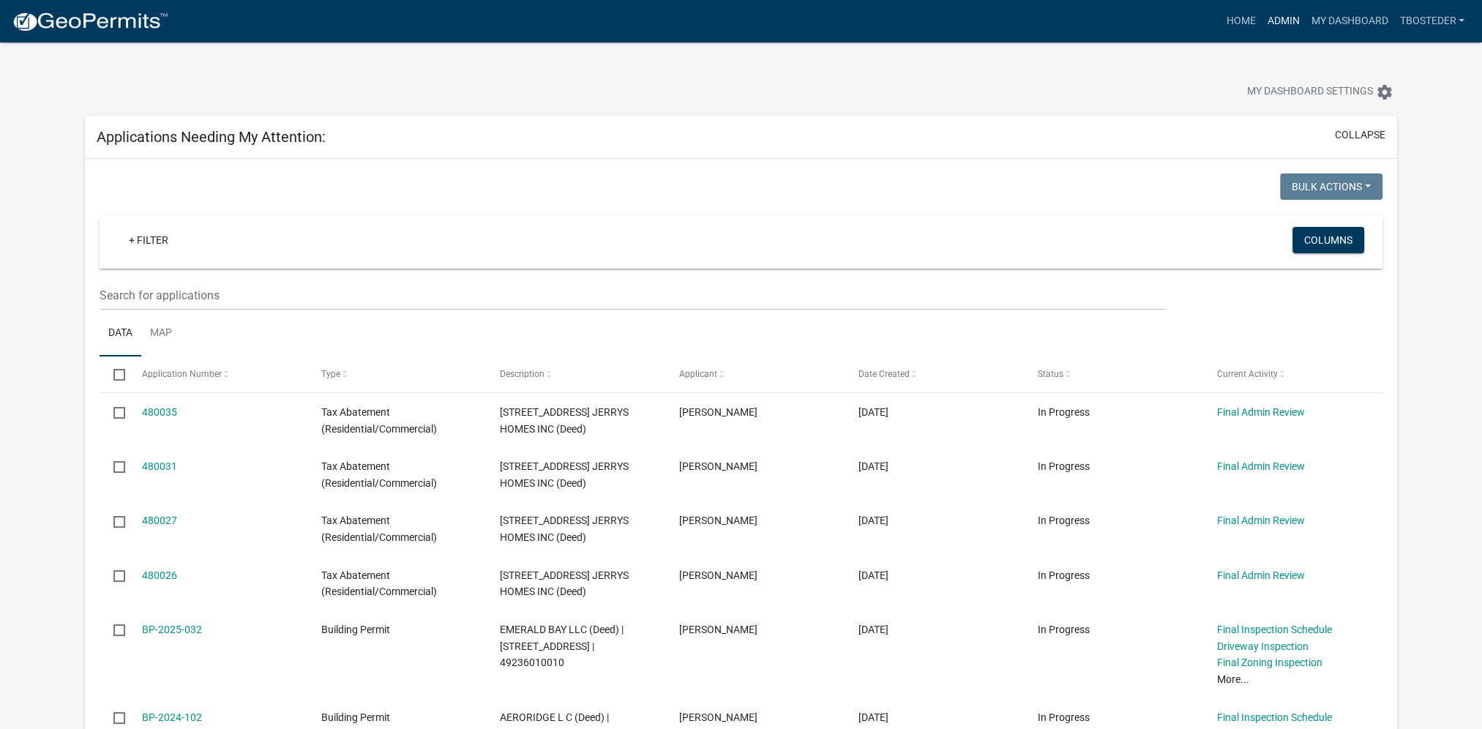
click at [1261, 19] on link "Admin" at bounding box center [1283, 21] width 44 height 28
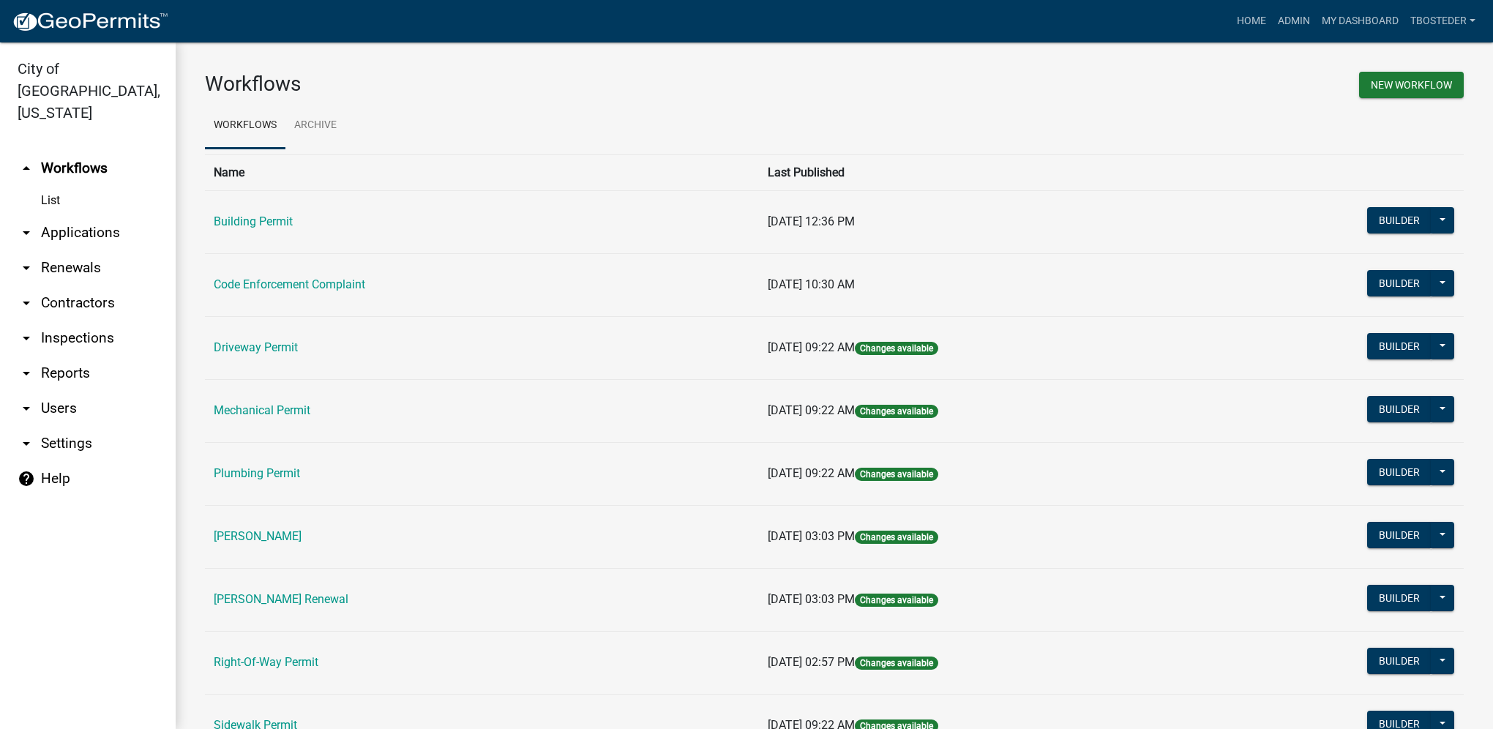
click at [349, 293] on td "Code Enforcement Complaint" at bounding box center [482, 284] width 554 height 63
click at [349, 291] on link "Code Enforcement Complaint" at bounding box center [289, 284] width 151 height 14
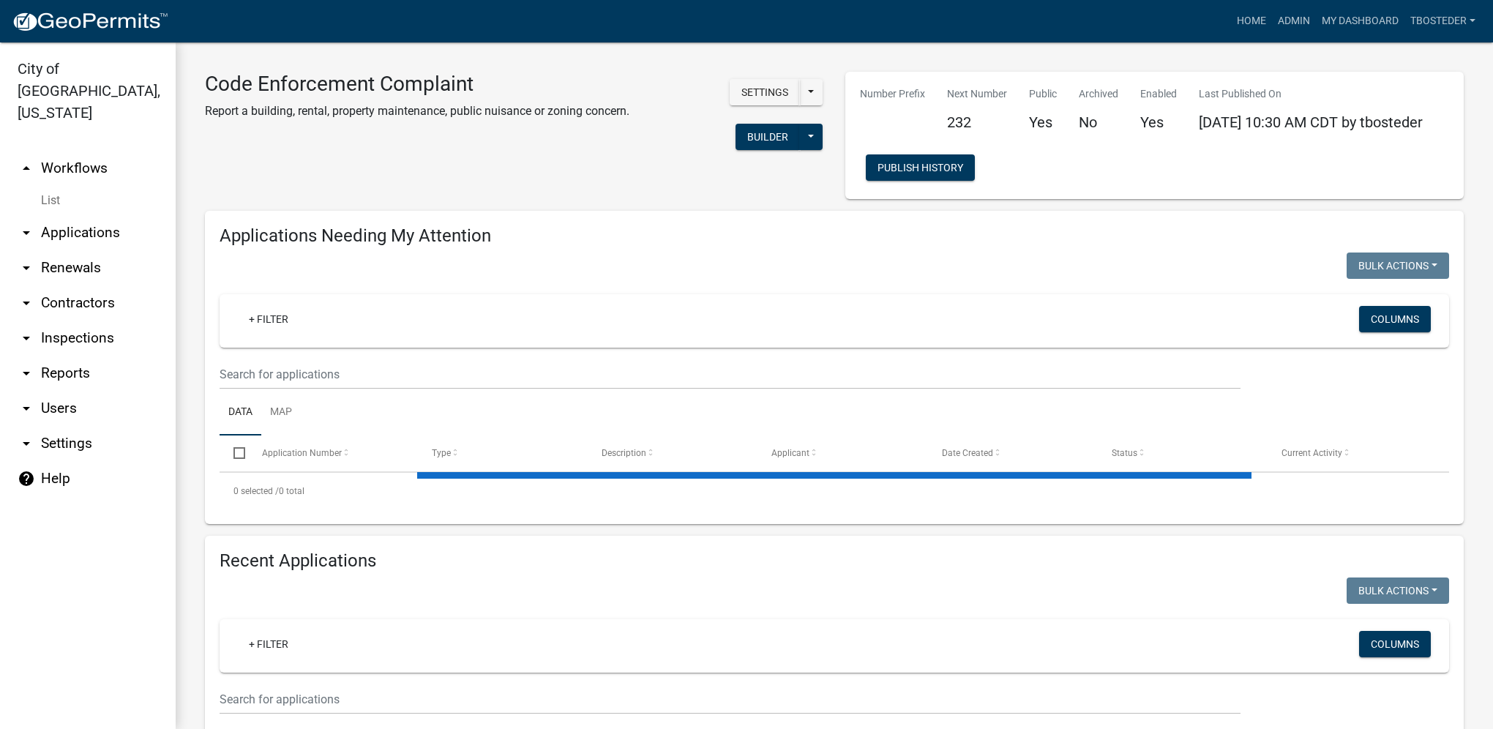
select select "1: 25"
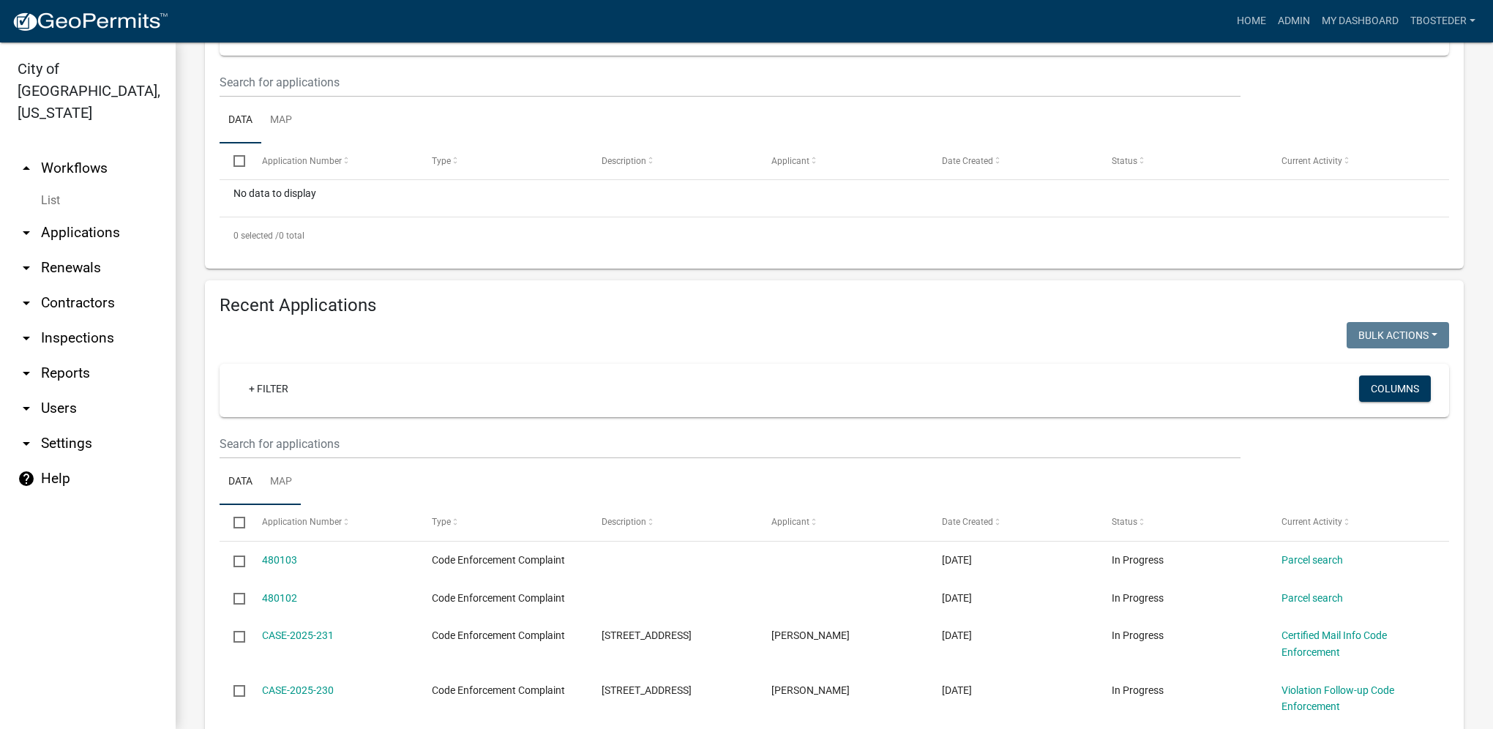
scroll to position [293, 0]
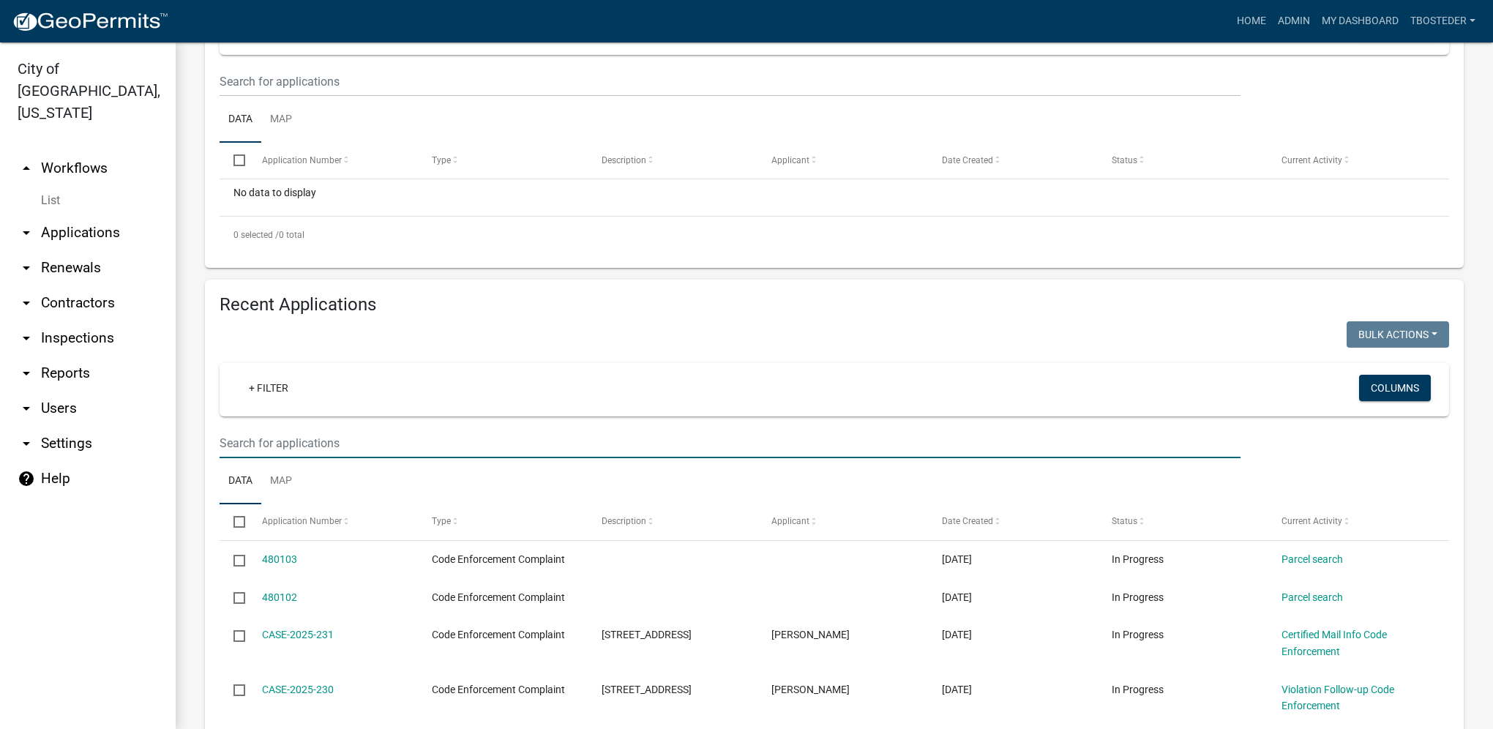
click at [262, 456] on input "text" at bounding box center [730, 443] width 1021 height 30
type input "1012 e euclid"
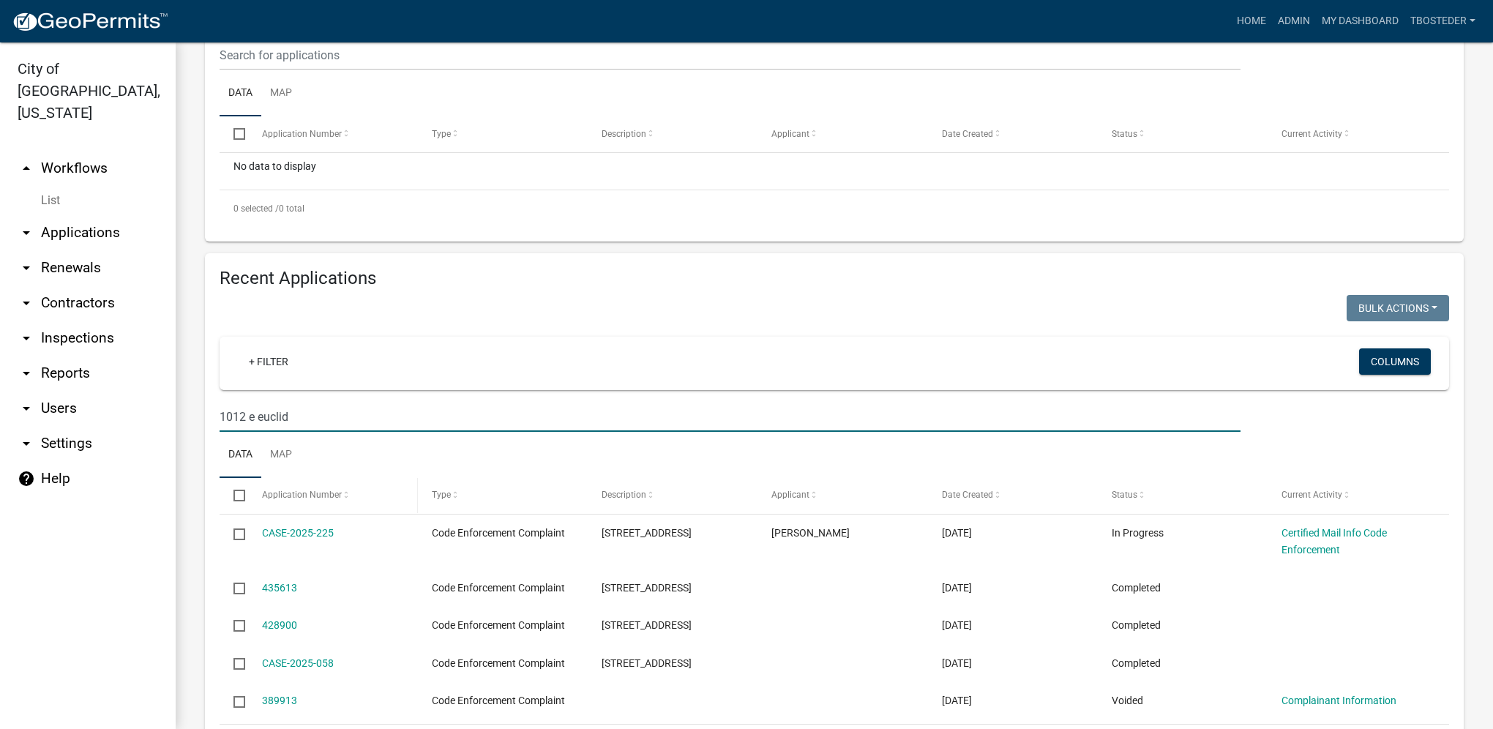
scroll to position [366, 0]
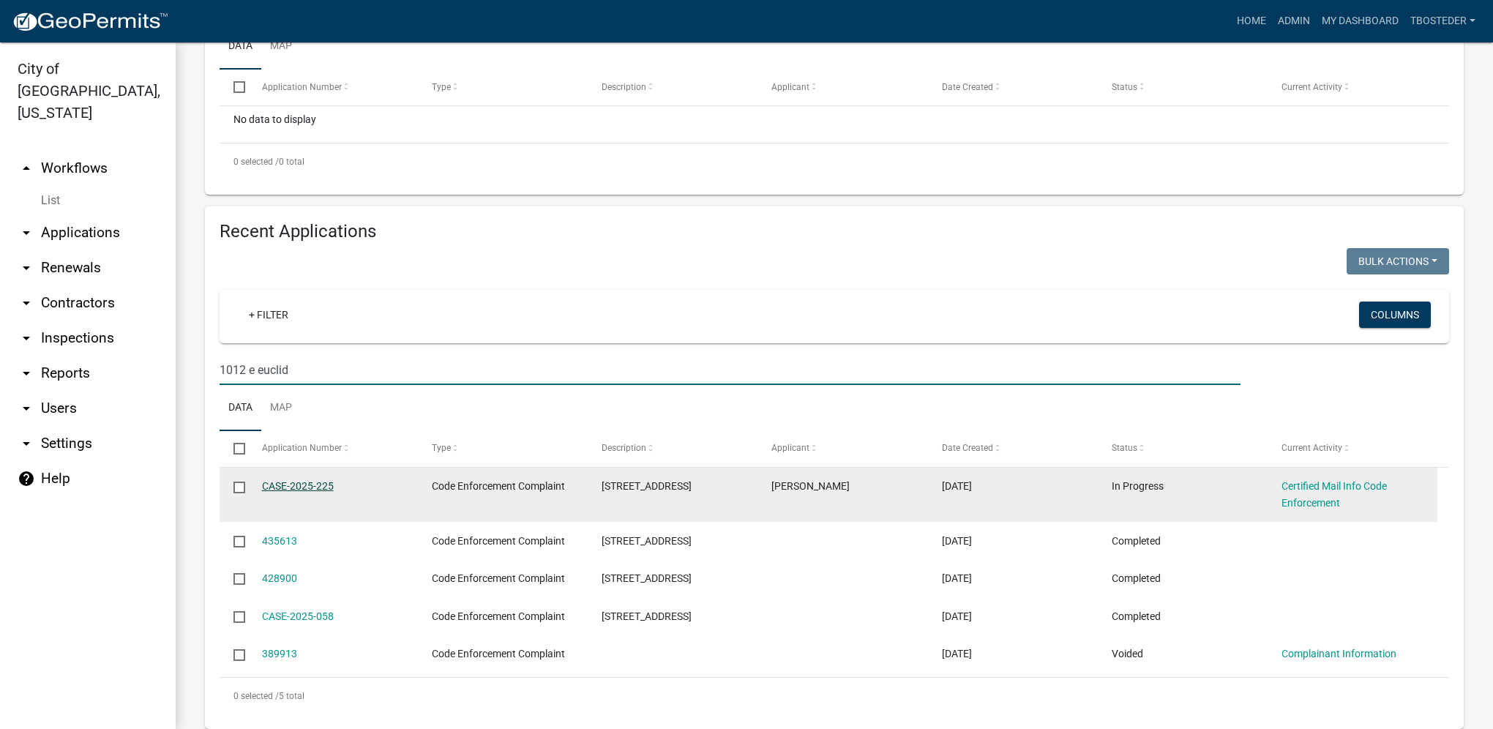
click at [308, 486] on link "CASE-2025-225" at bounding box center [298, 486] width 72 height 12
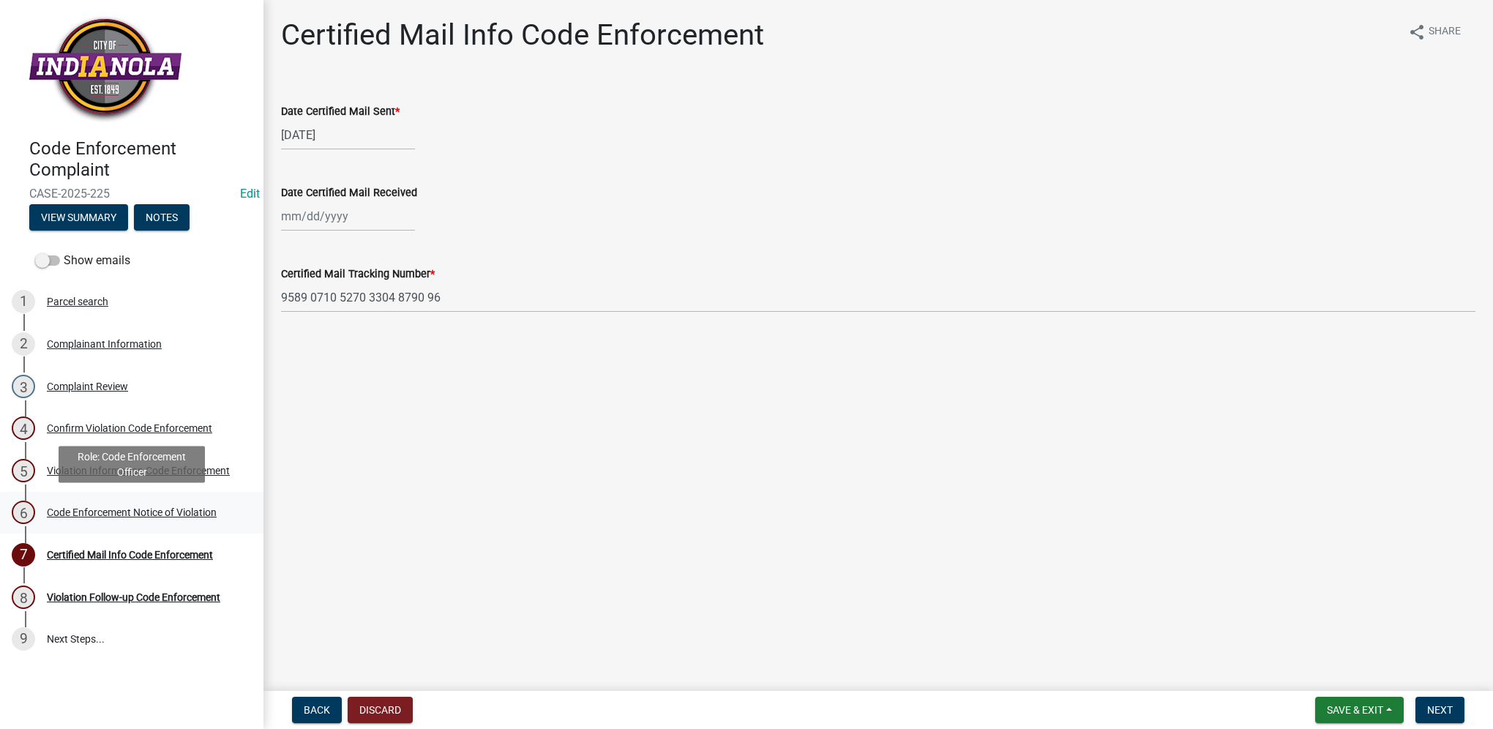
click at [187, 508] on div "Code Enforcement Notice of Violation" at bounding box center [132, 512] width 170 height 10
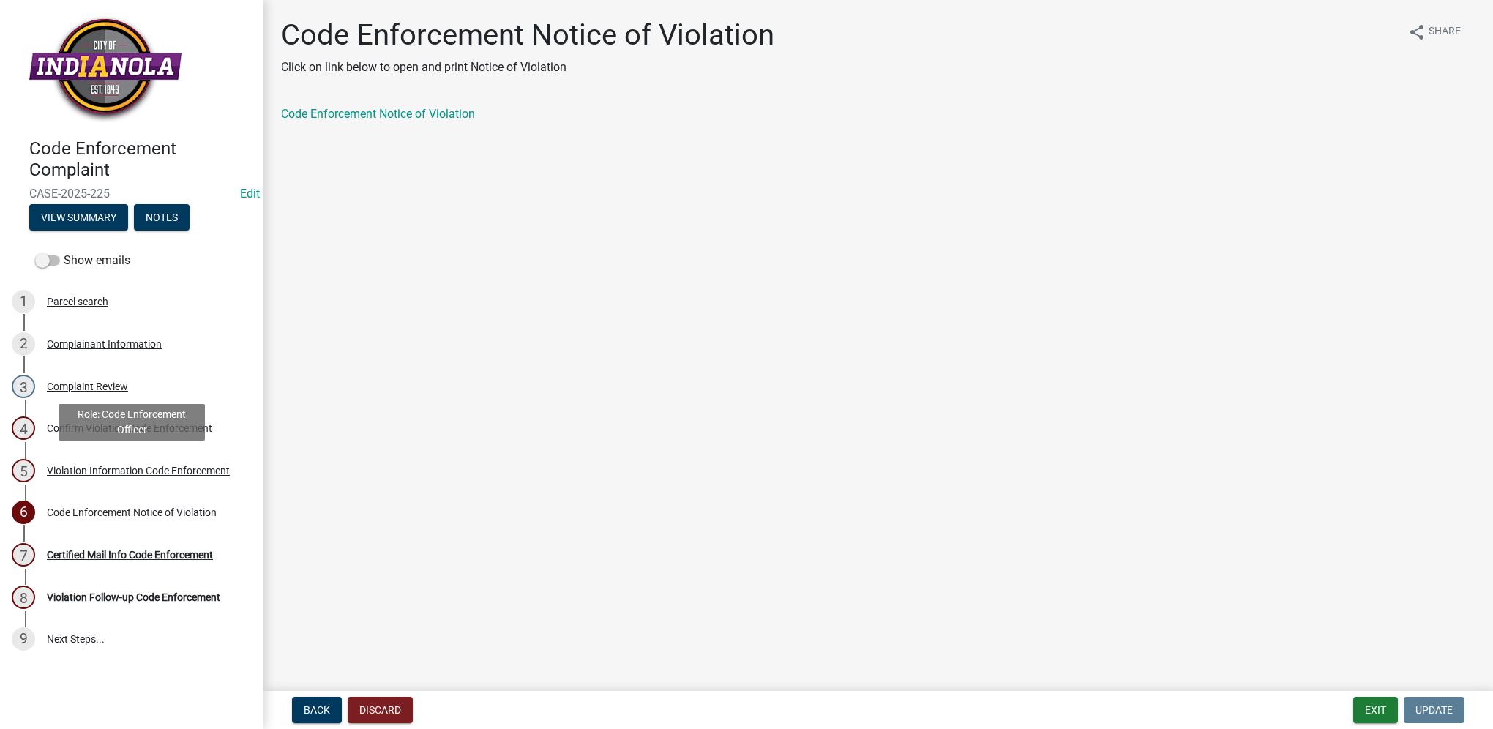
click at [195, 475] on div "Violation Information Code Enforcement" at bounding box center [138, 470] width 183 height 10
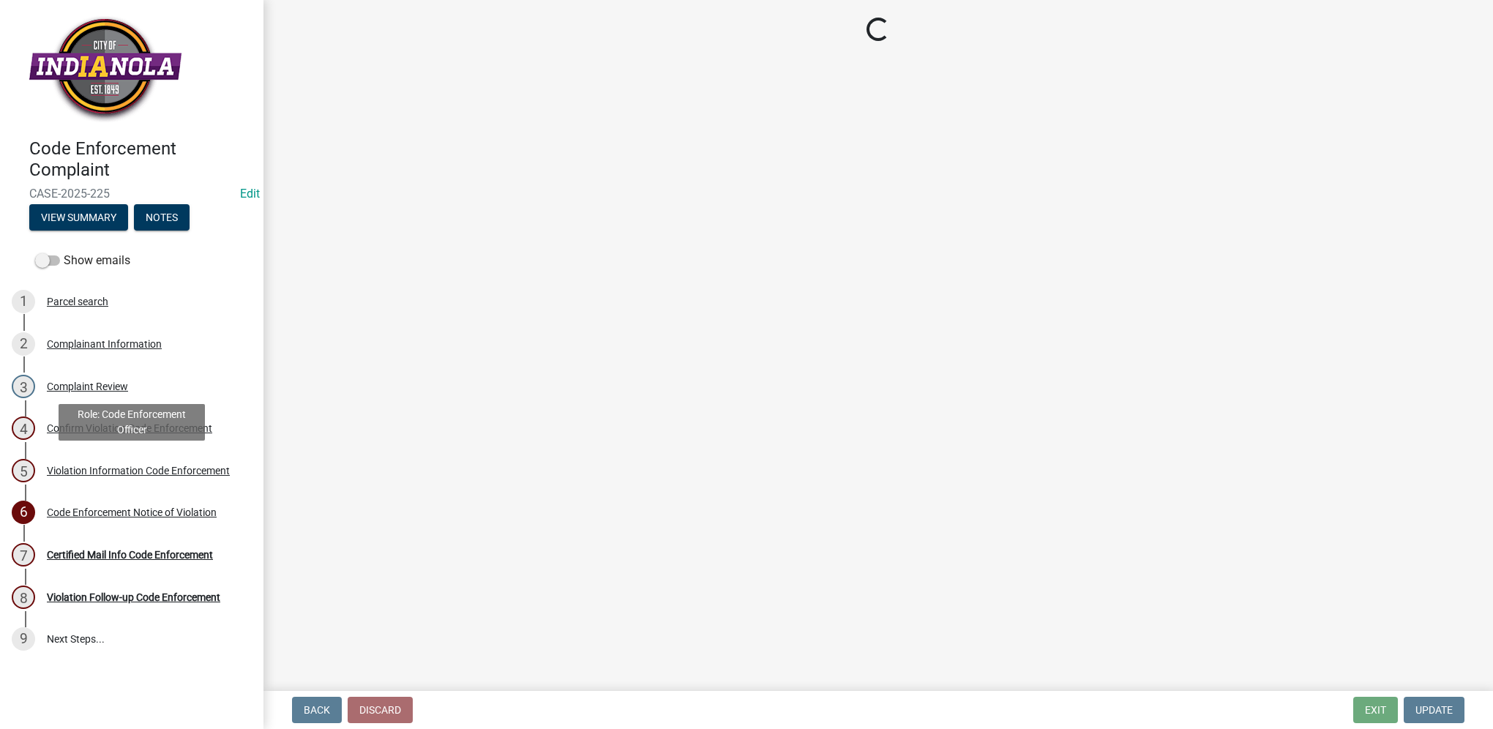
select select "634d5426-b8b3-48ee-aa1e-d523f7499186"
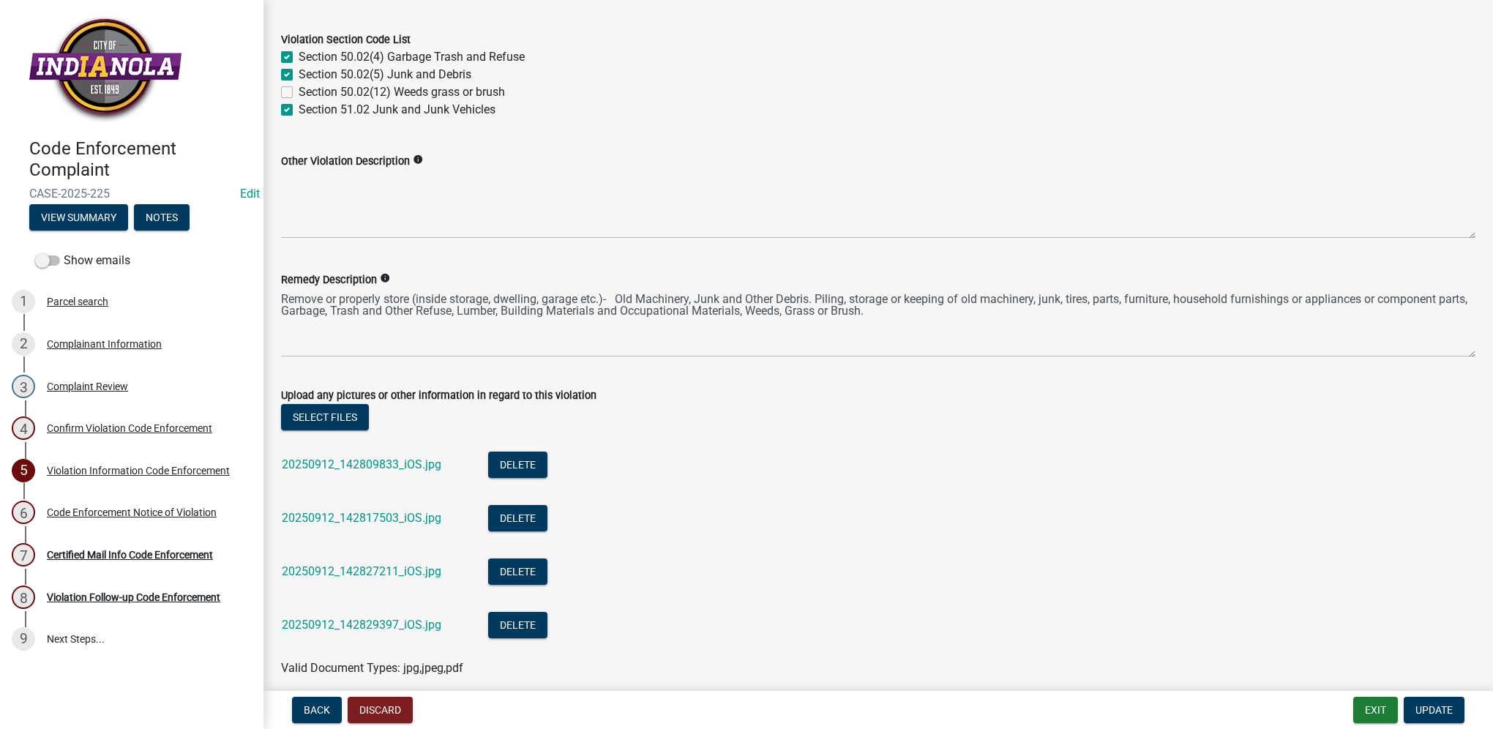
scroll to position [659, 0]
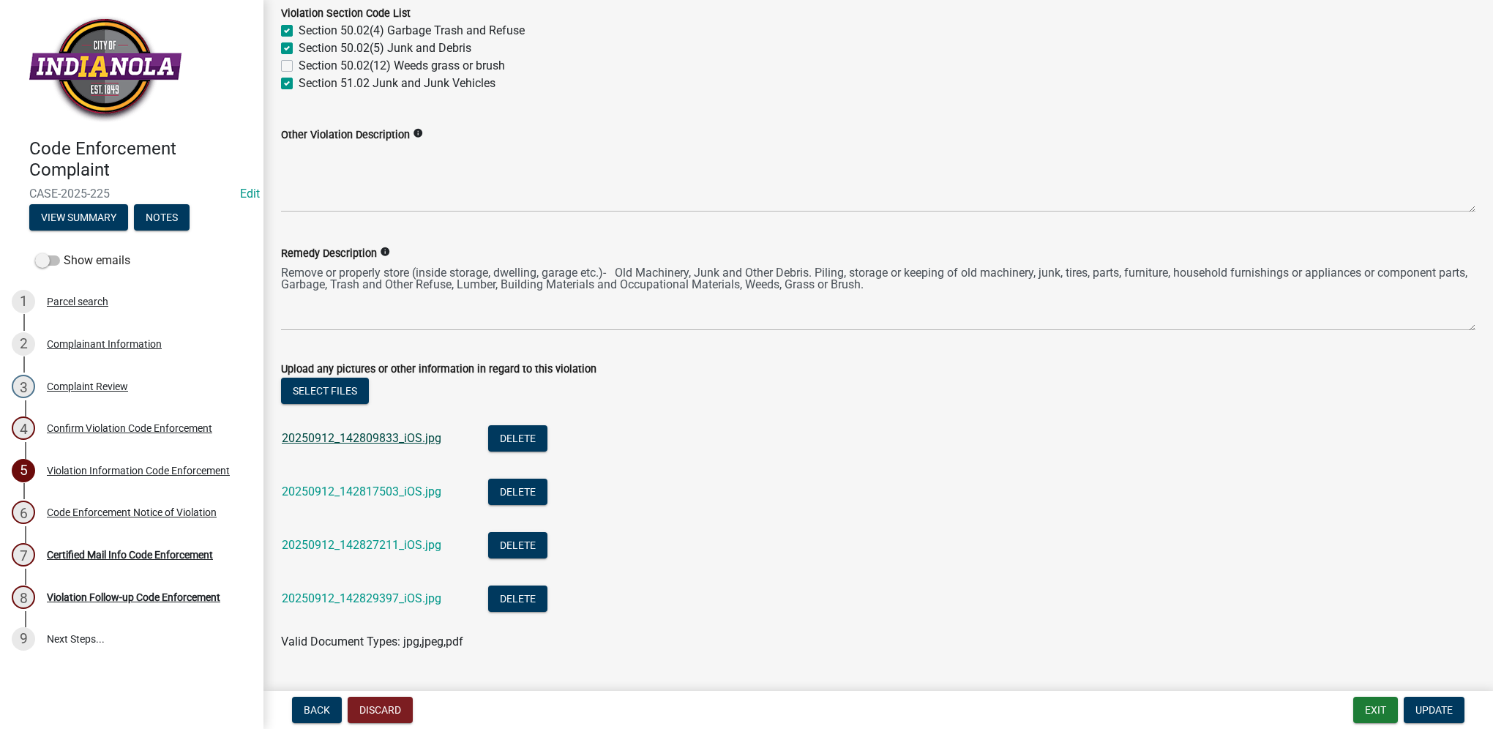
click at [354, 438] on link "20250912_142809833_iOS.jpg" at bounding box center [362, 438] width 160 height 14
click at [407, 493] on link "20250912_142817503_iOS.jpg" at bounding box center [362, 491] width 160 height 14
click at [349, 546] on link "20250912_142827211_iOS.jpg" at bounding box center [362, 545] width 160 height 14
click at [404, 597] on link "20250912_142829397_iOS.jpg" at bounding box center [362, 598] width 160 height 14
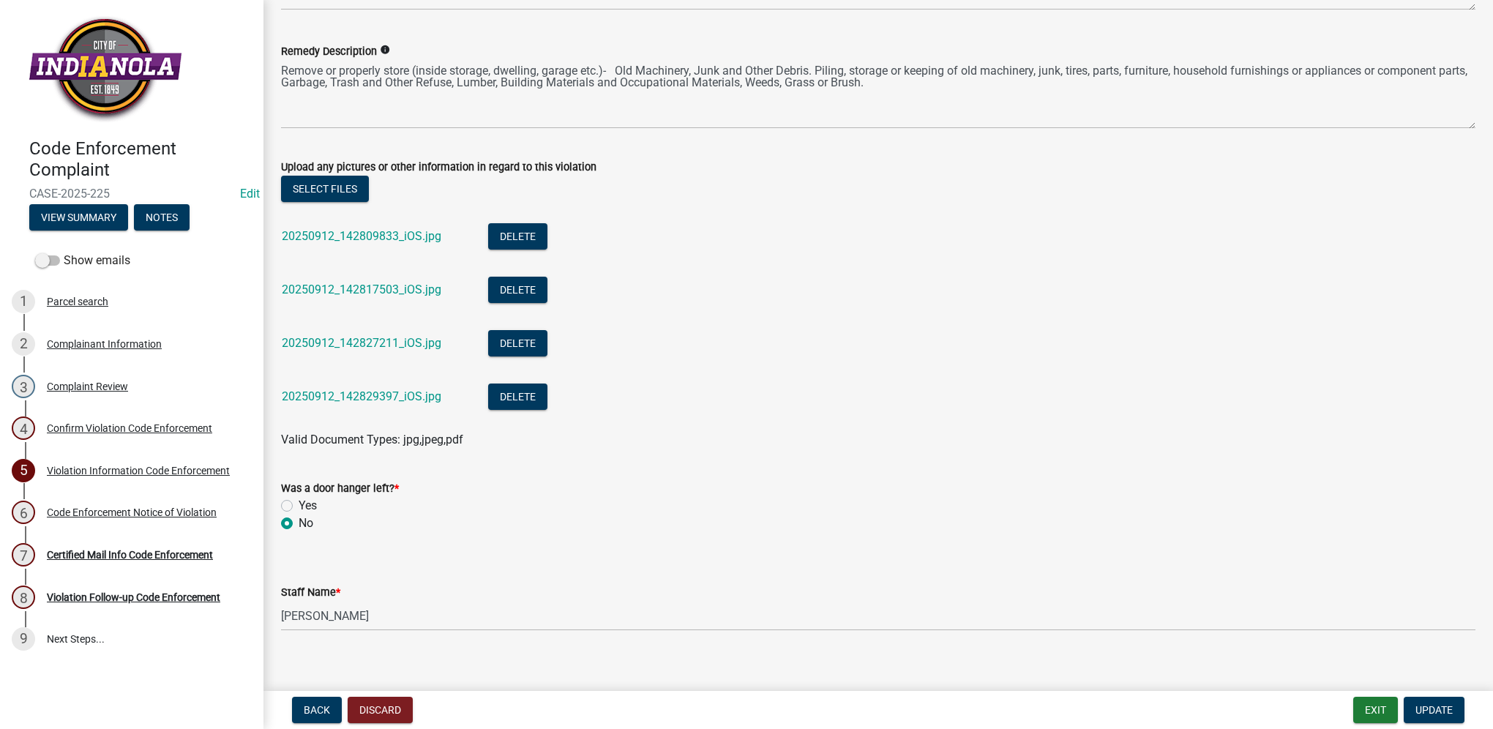
scroll to position [876, 0]
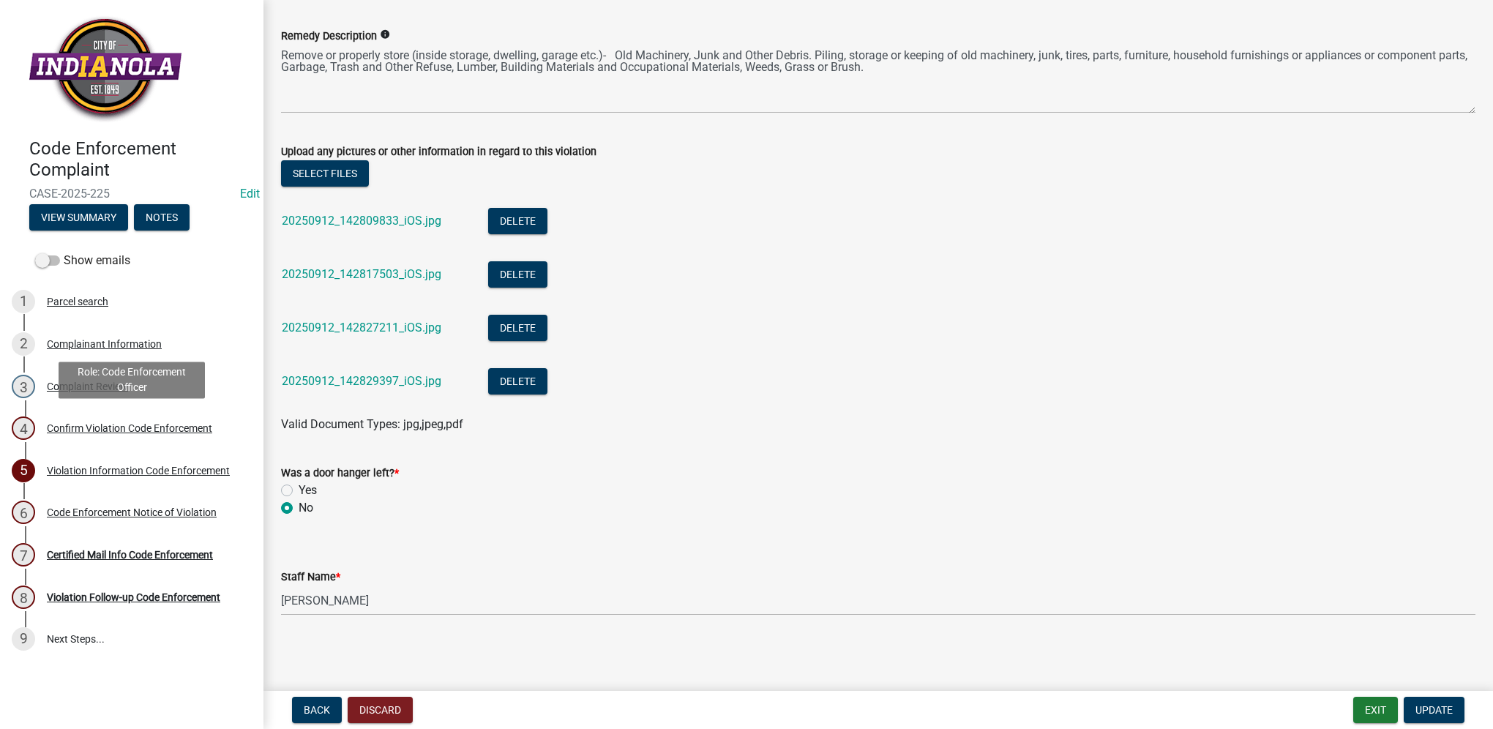
click at [117, 430] on div "Confirm Violation Code Enforcement" at bounding box center [129, 428] width 165 height 10
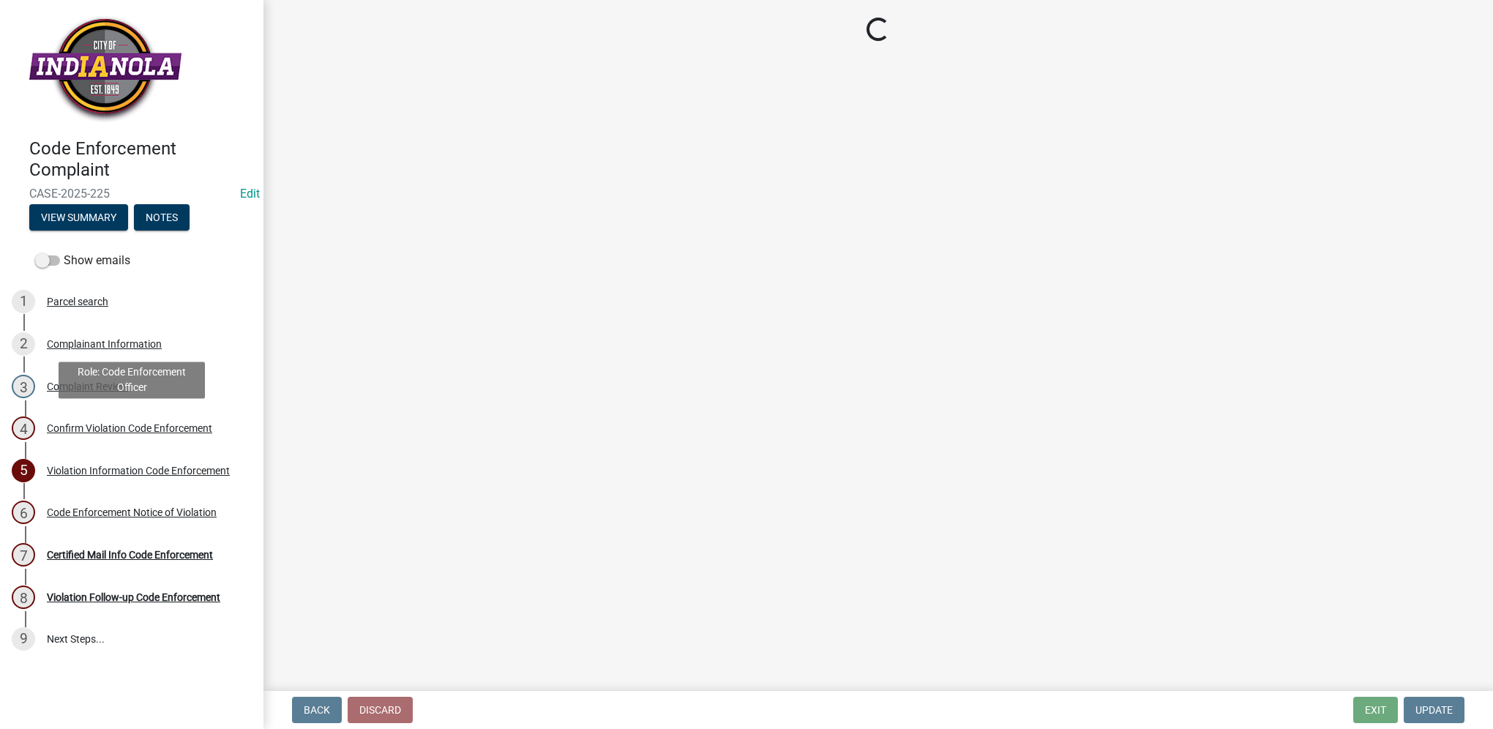
scroll to position [0, 0]
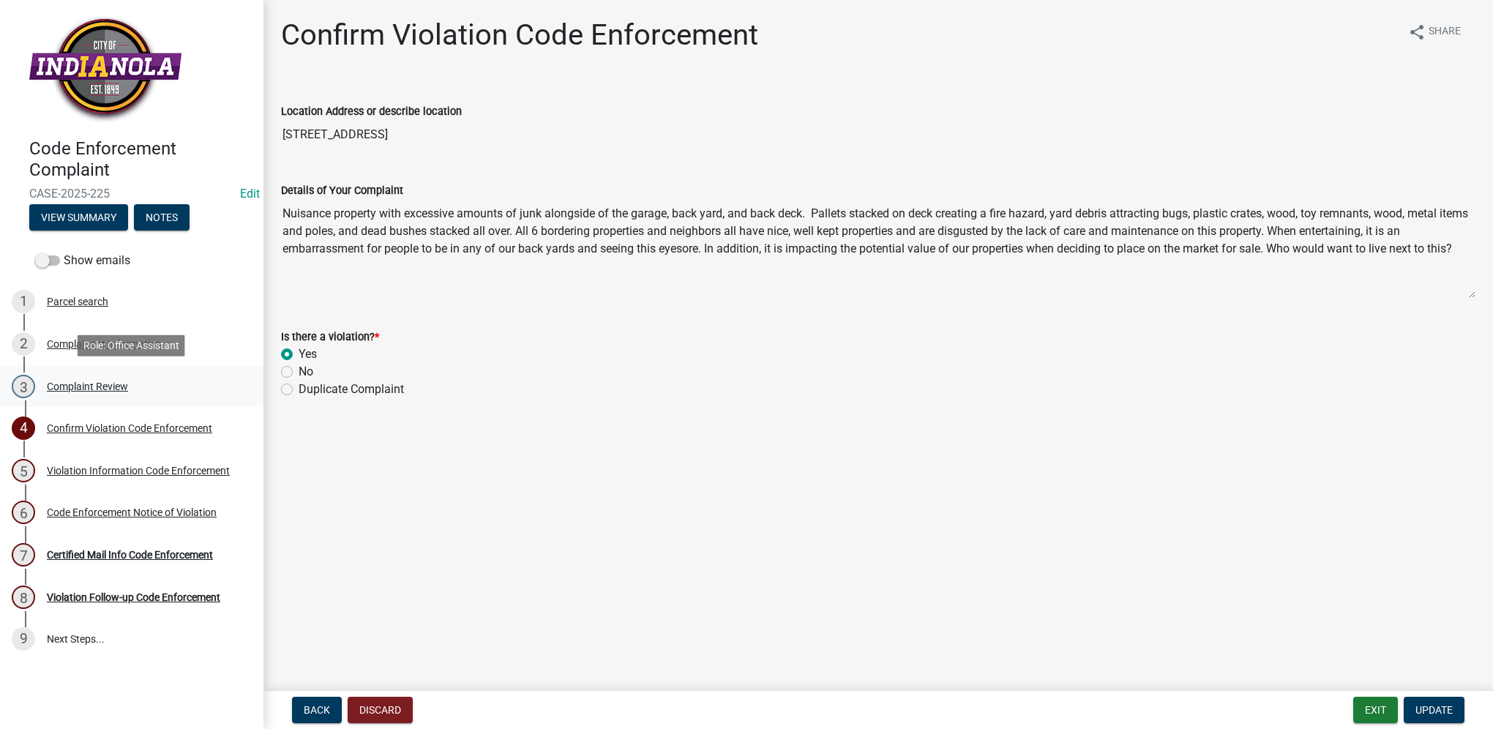
click at [110, 389] on div "Complaint Review" at bounding box center [87, 386] width 81 height 10
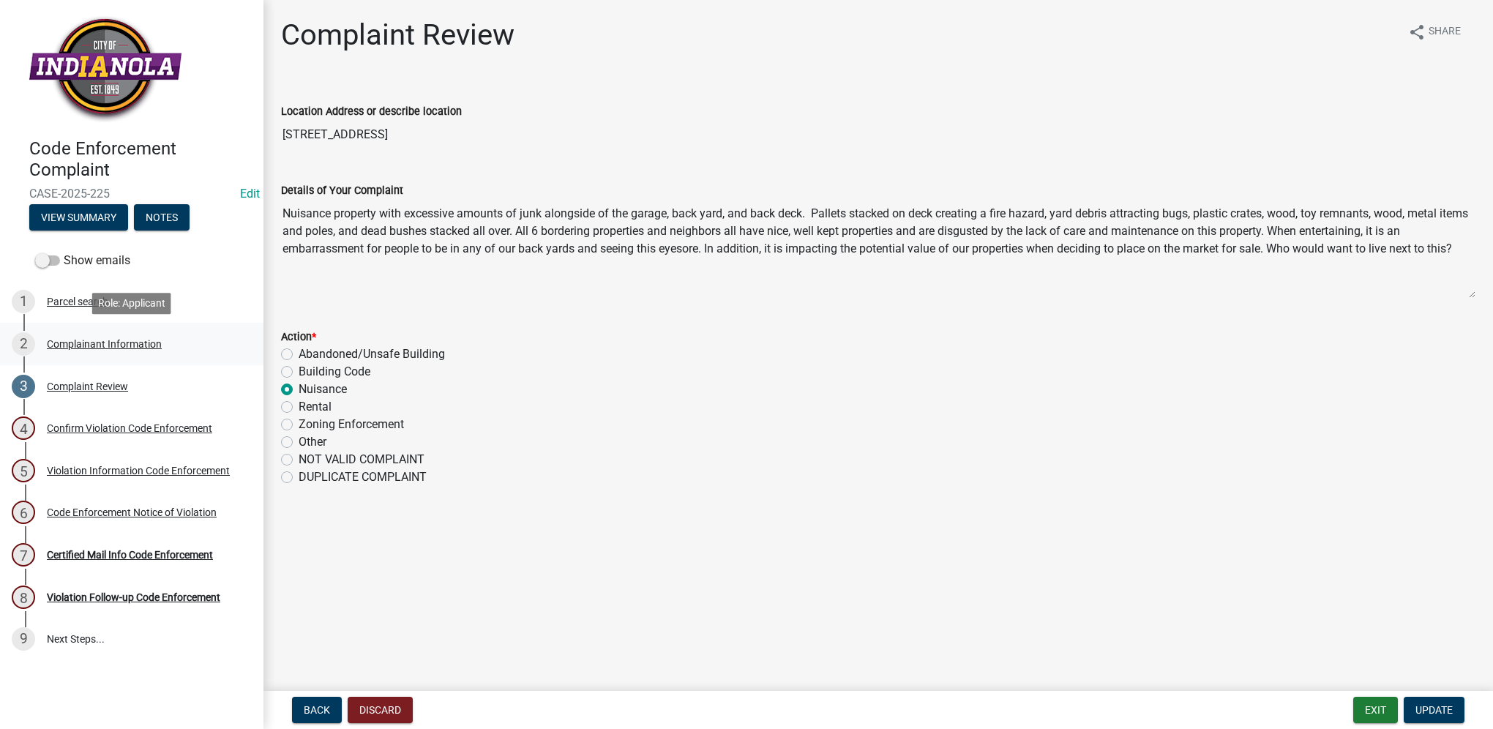
click at [83, 334] on div "2 Complainant Information" at bounding box center [126, 343] width 228 height 23
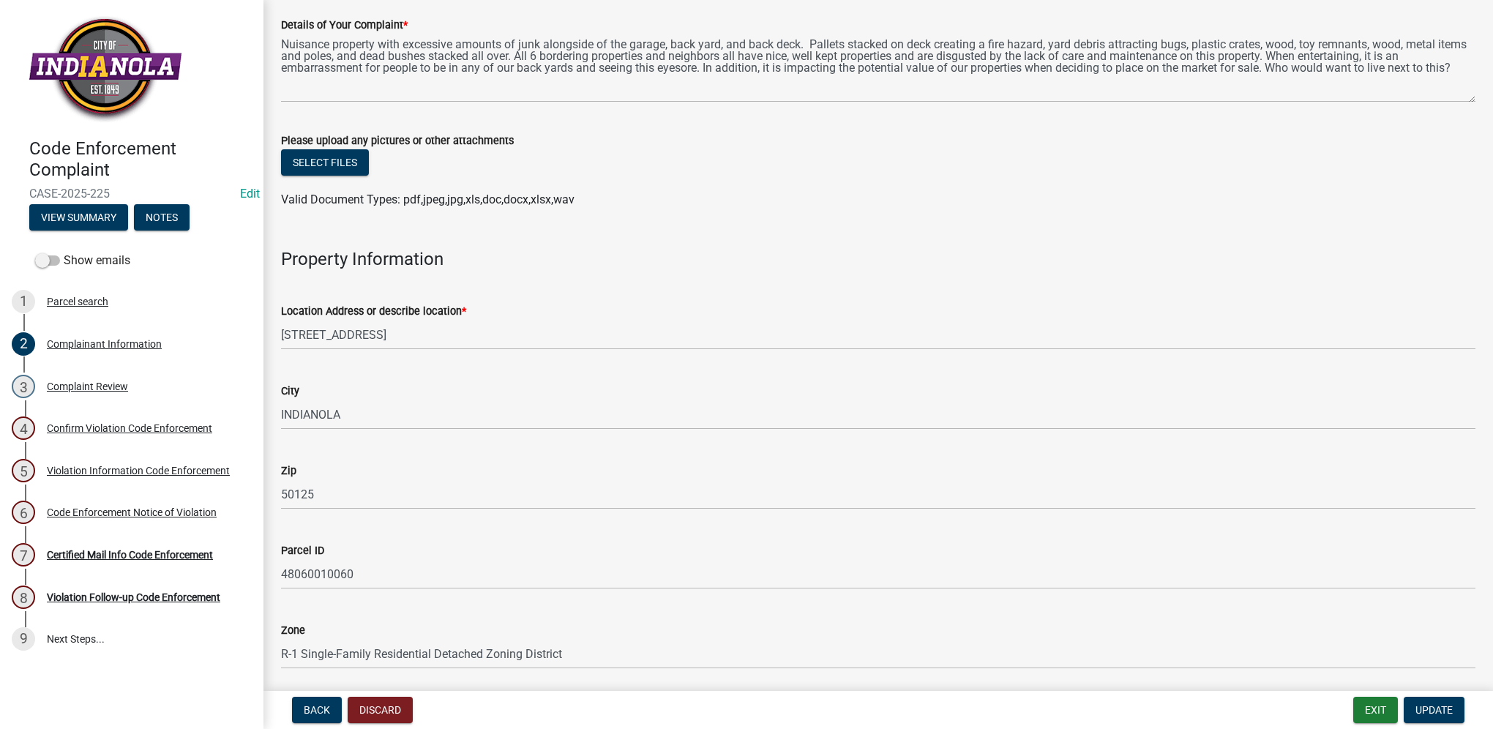
scroll to position [293, 0]
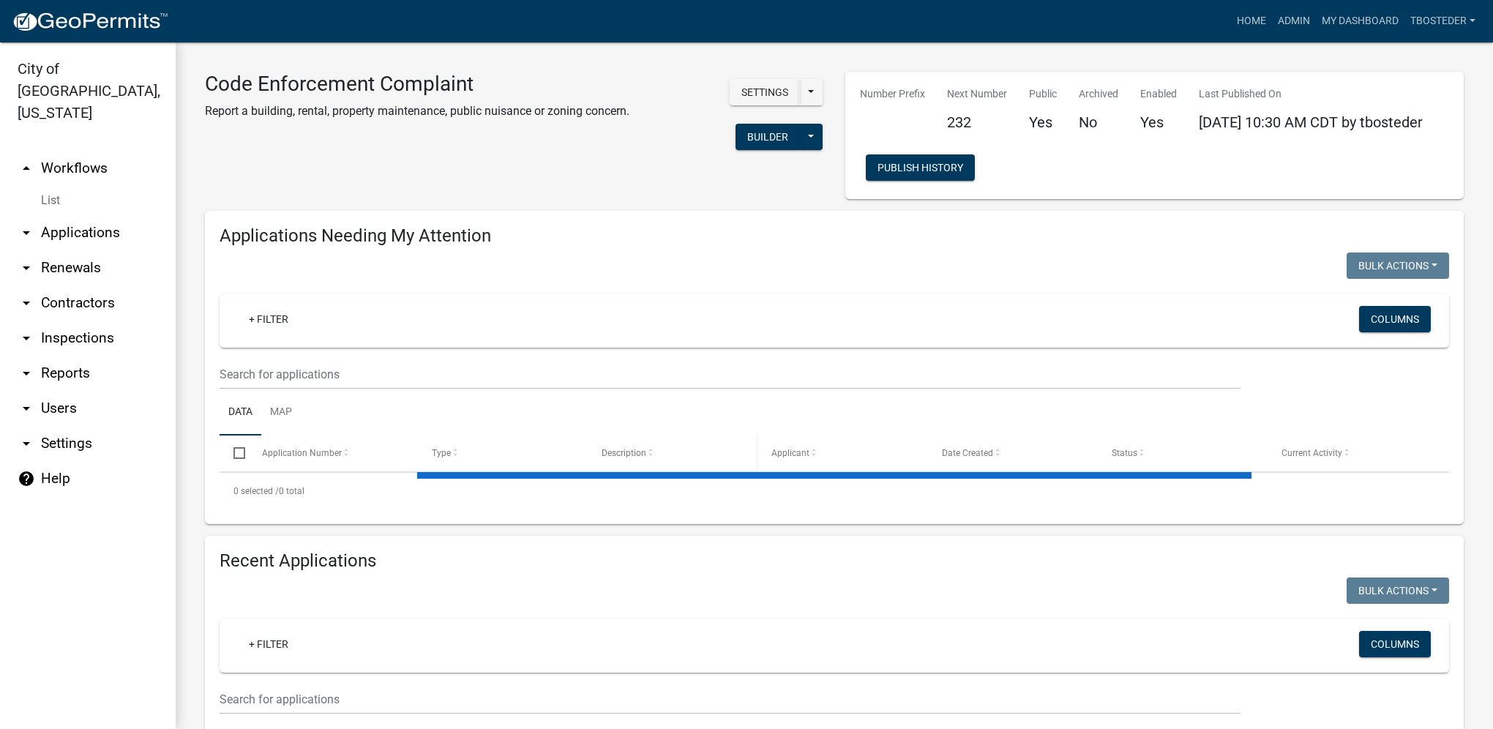
select select "1: 25"
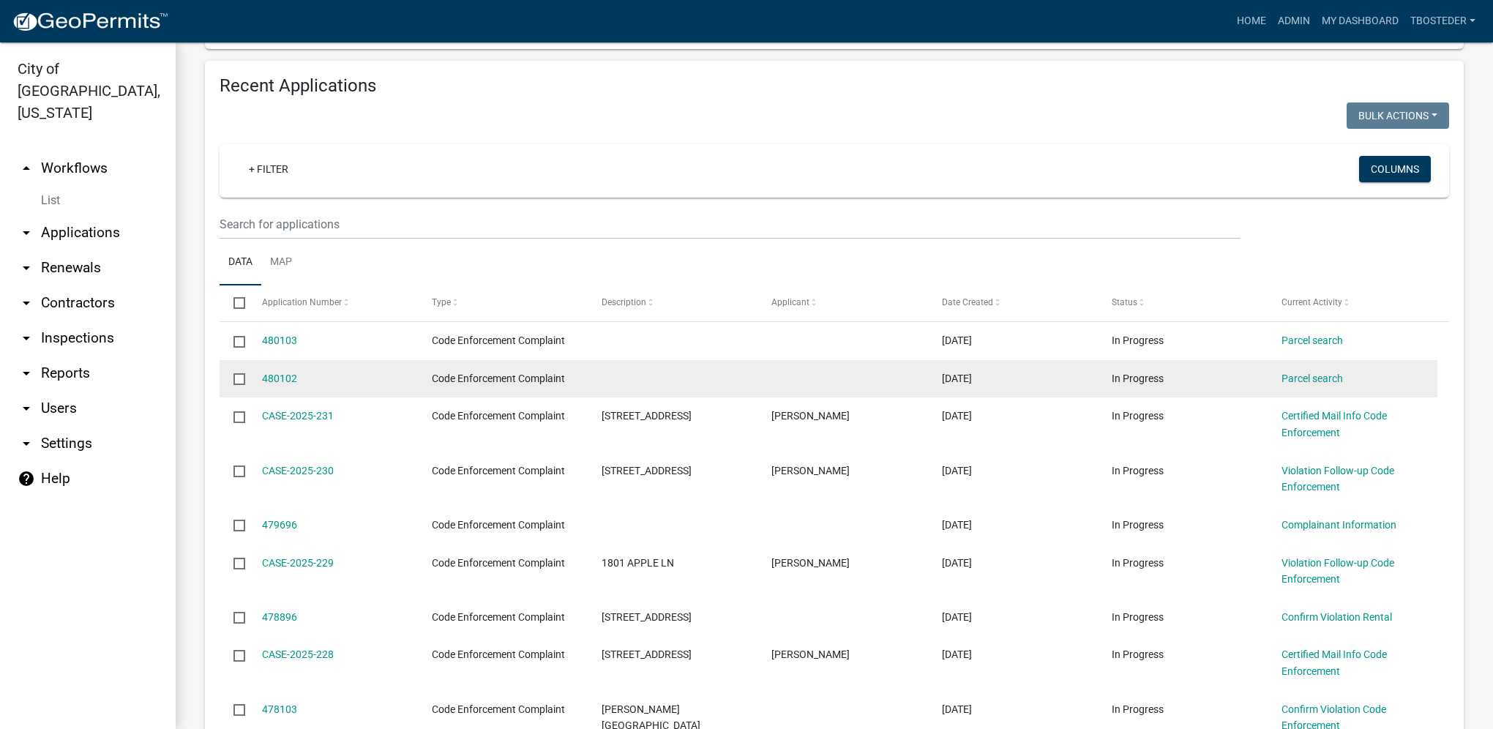
scroll to position [512, 0]
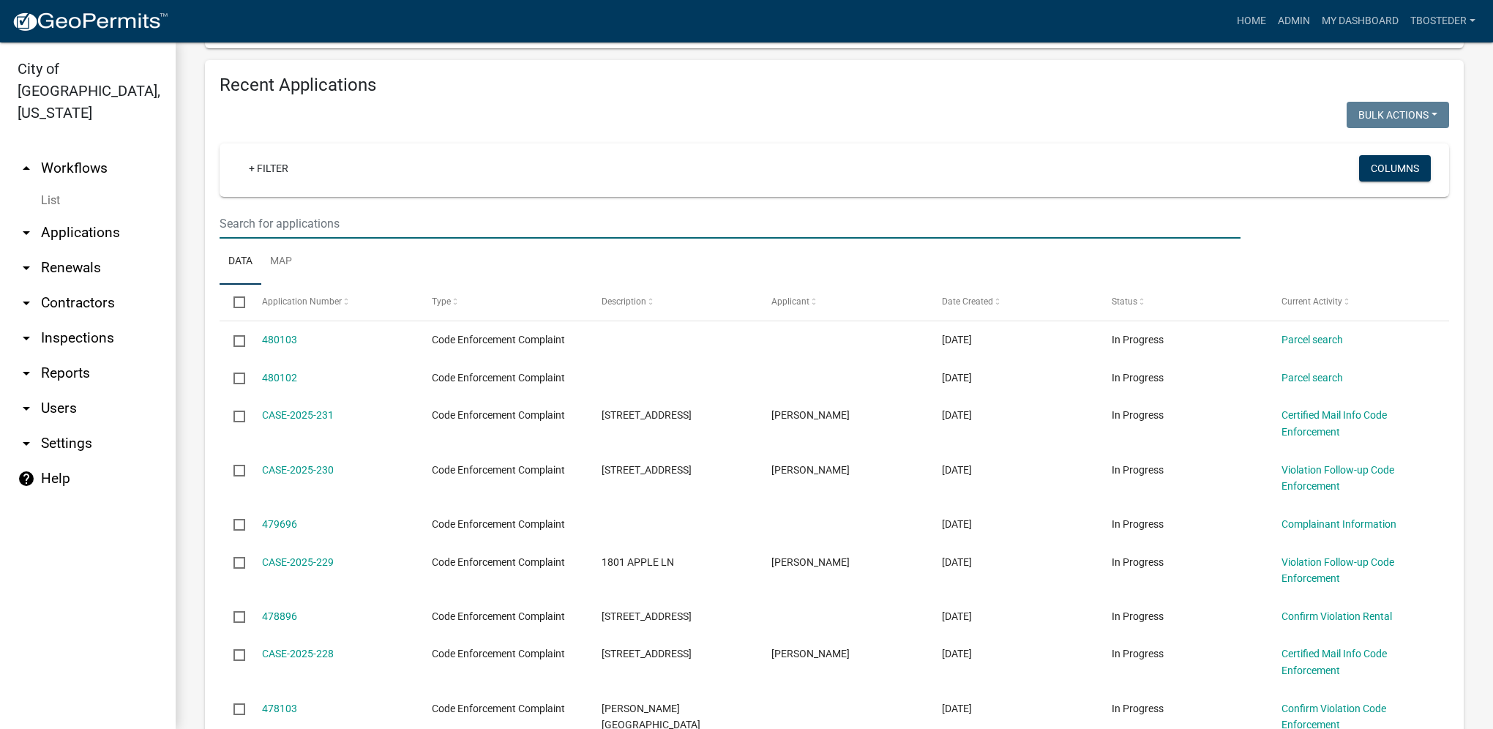
click at [463, 215] on input "text" at bounding box center [730, 224] width 1021 height 30
type input "1012 e euclid"
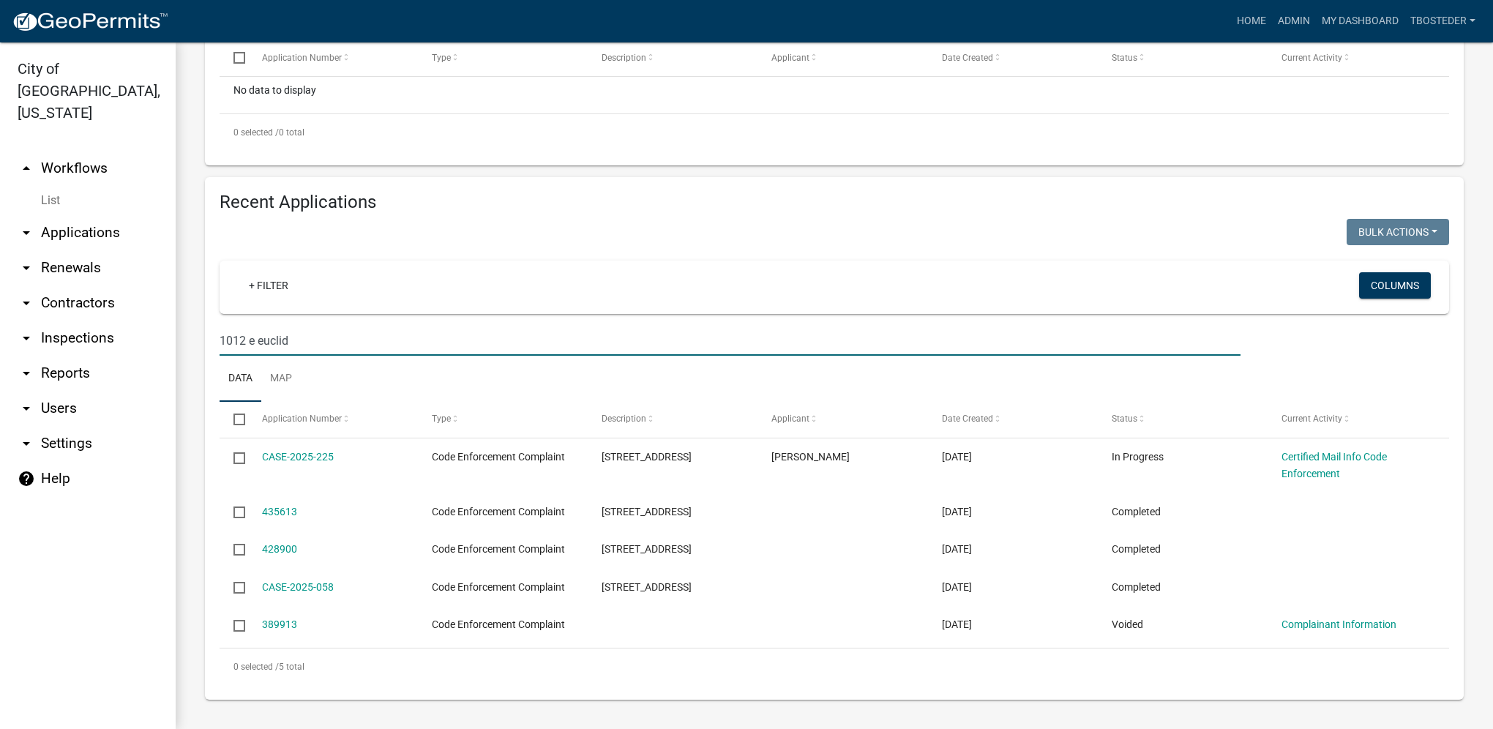
scroll to position [398, 0]
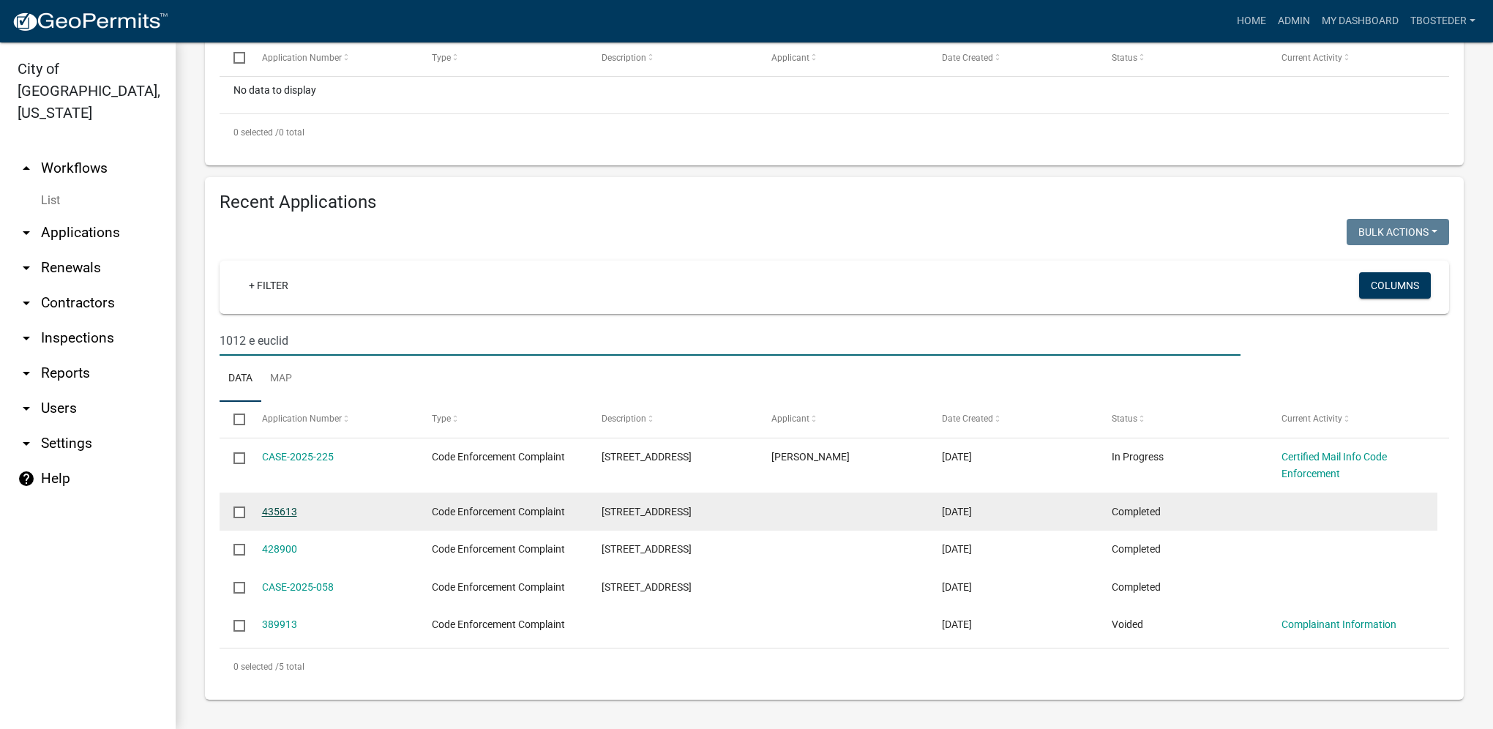
click at [281, 512] on link "435613" at bounding box center [279, 512] width 35 height 12
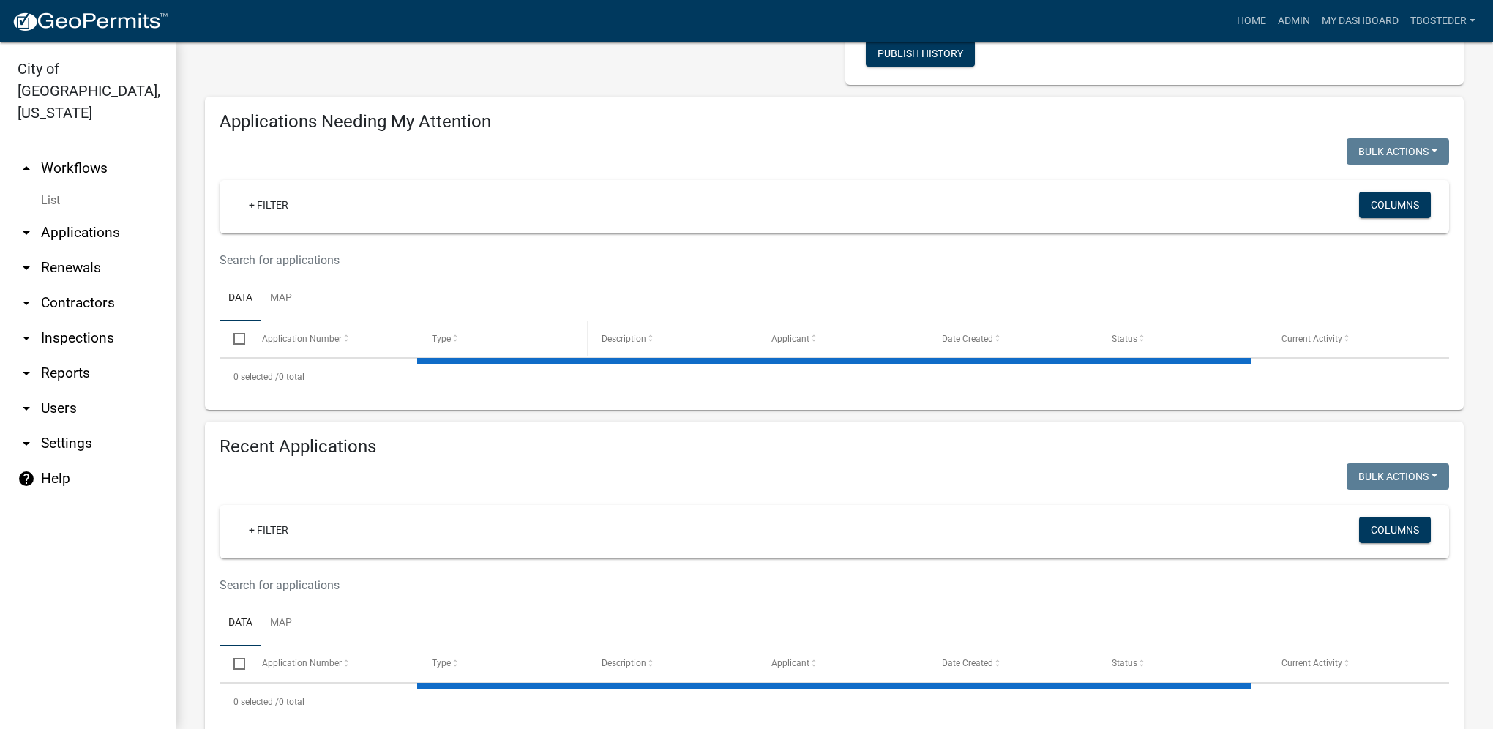
scroll to position [152, 0]
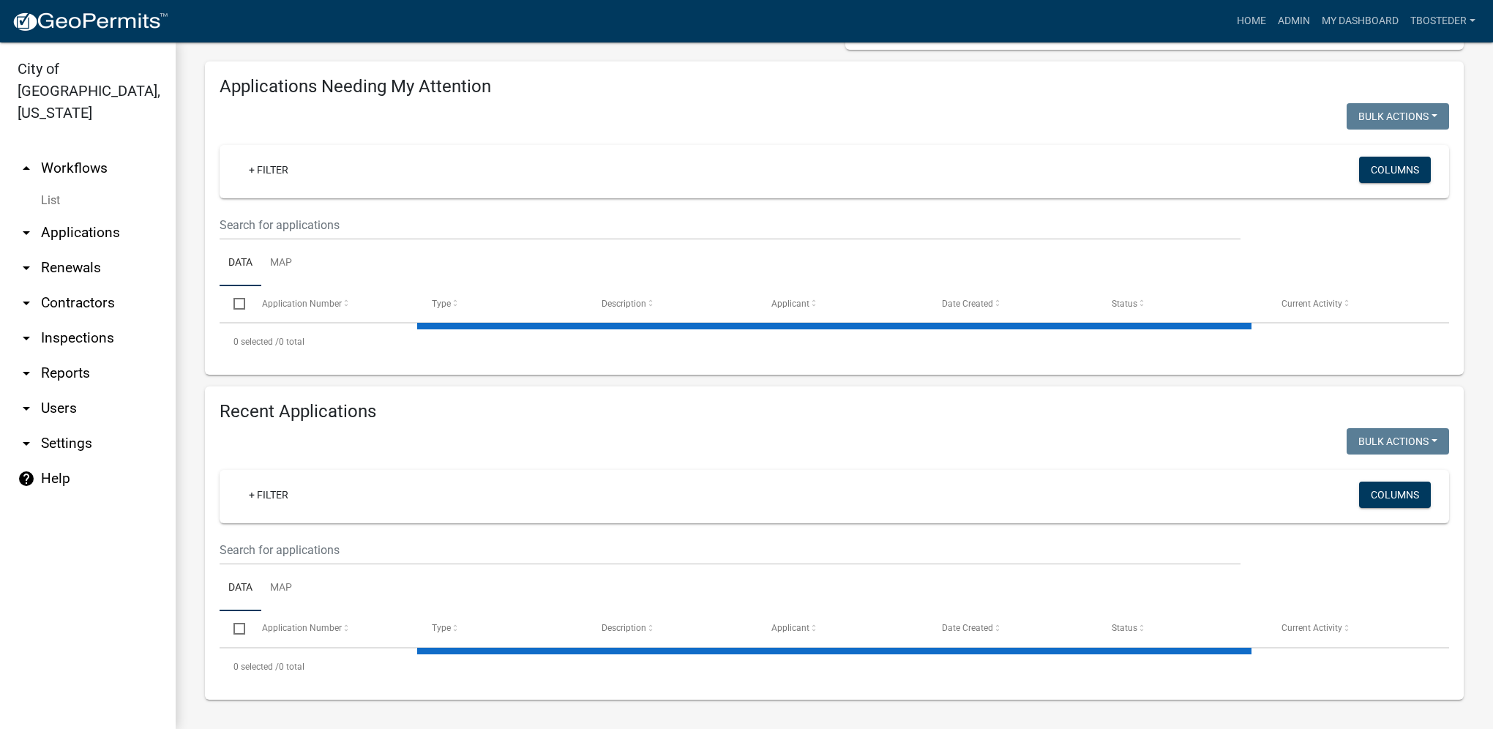
select select "1: 25"
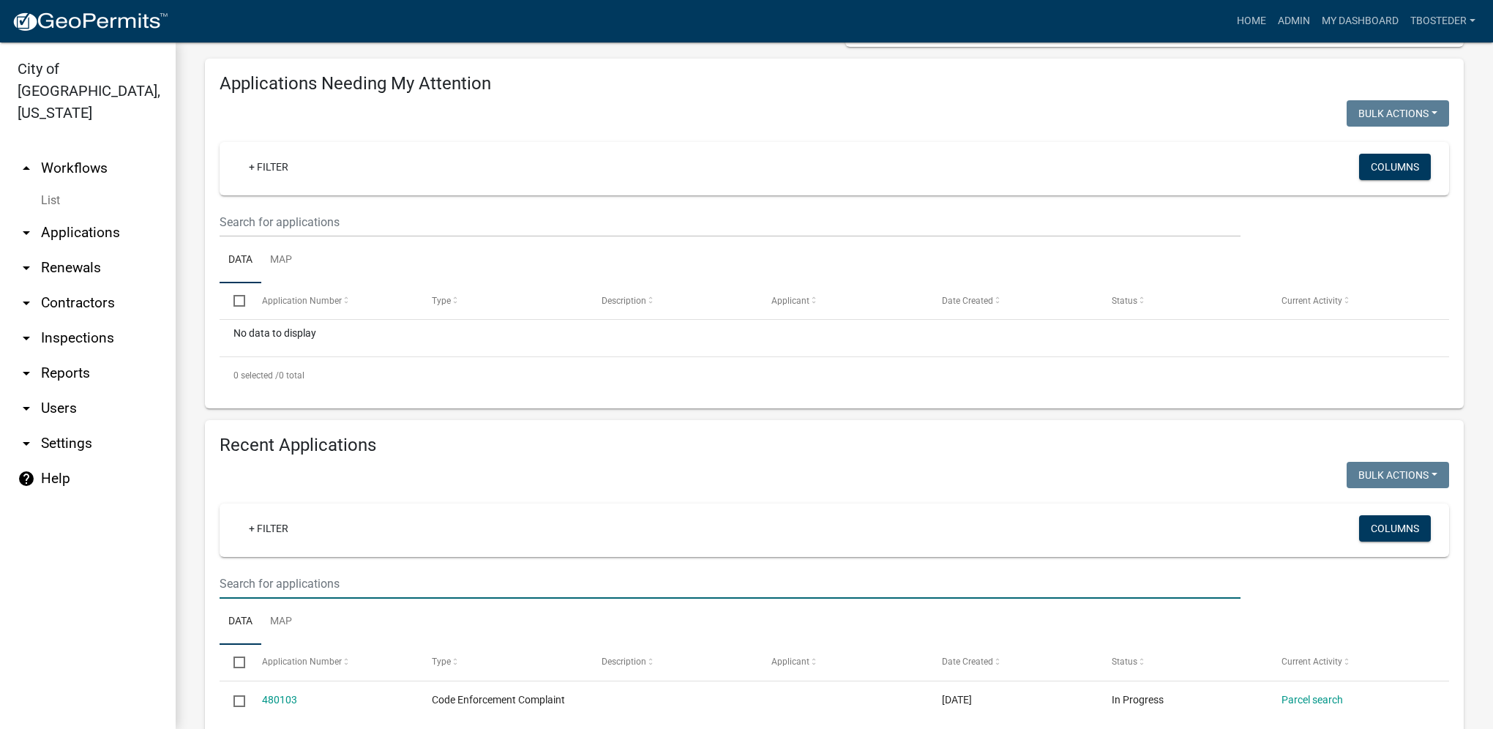
click at [319, 592] on input "text" at bounding box center [730, 584] width 1021 height 30
type input "1012 e euclid"
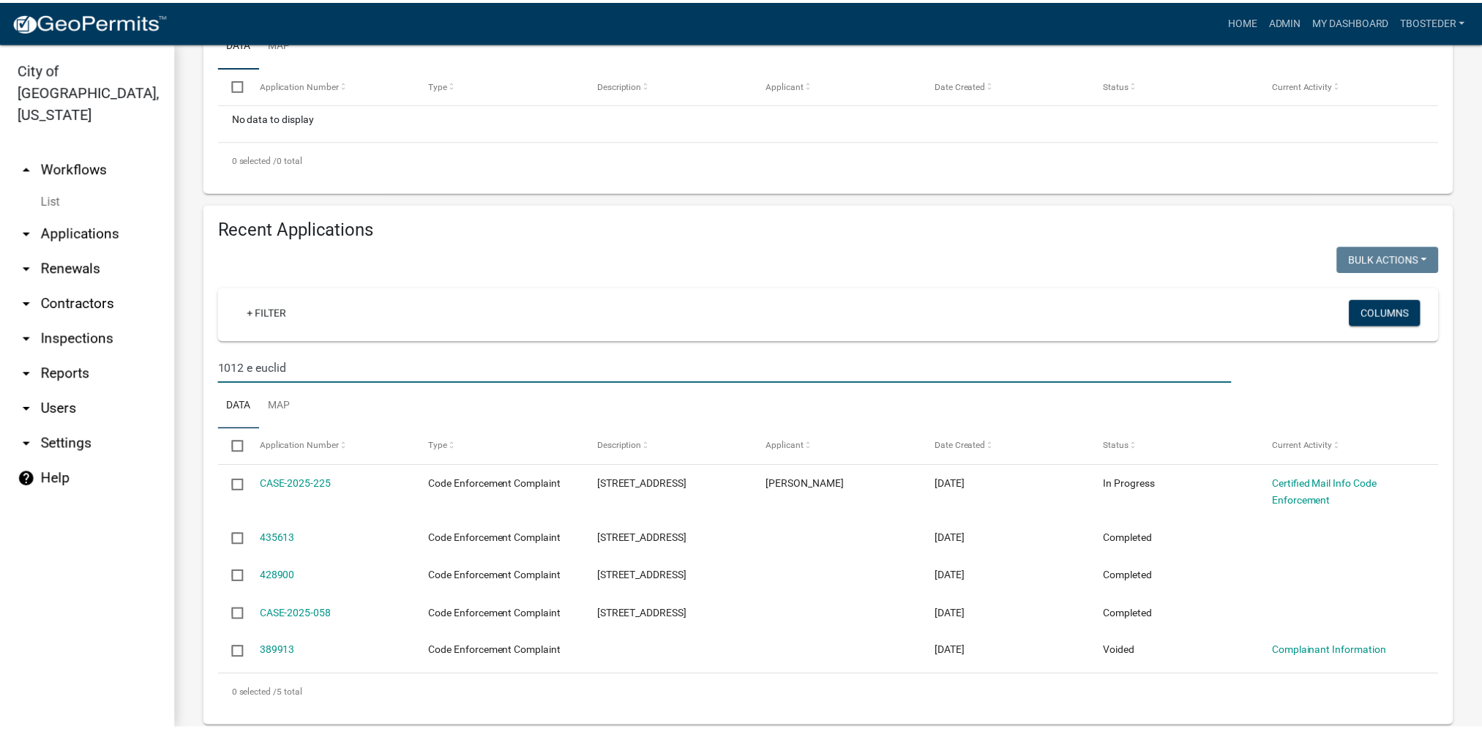
scroll to position [372, 0]
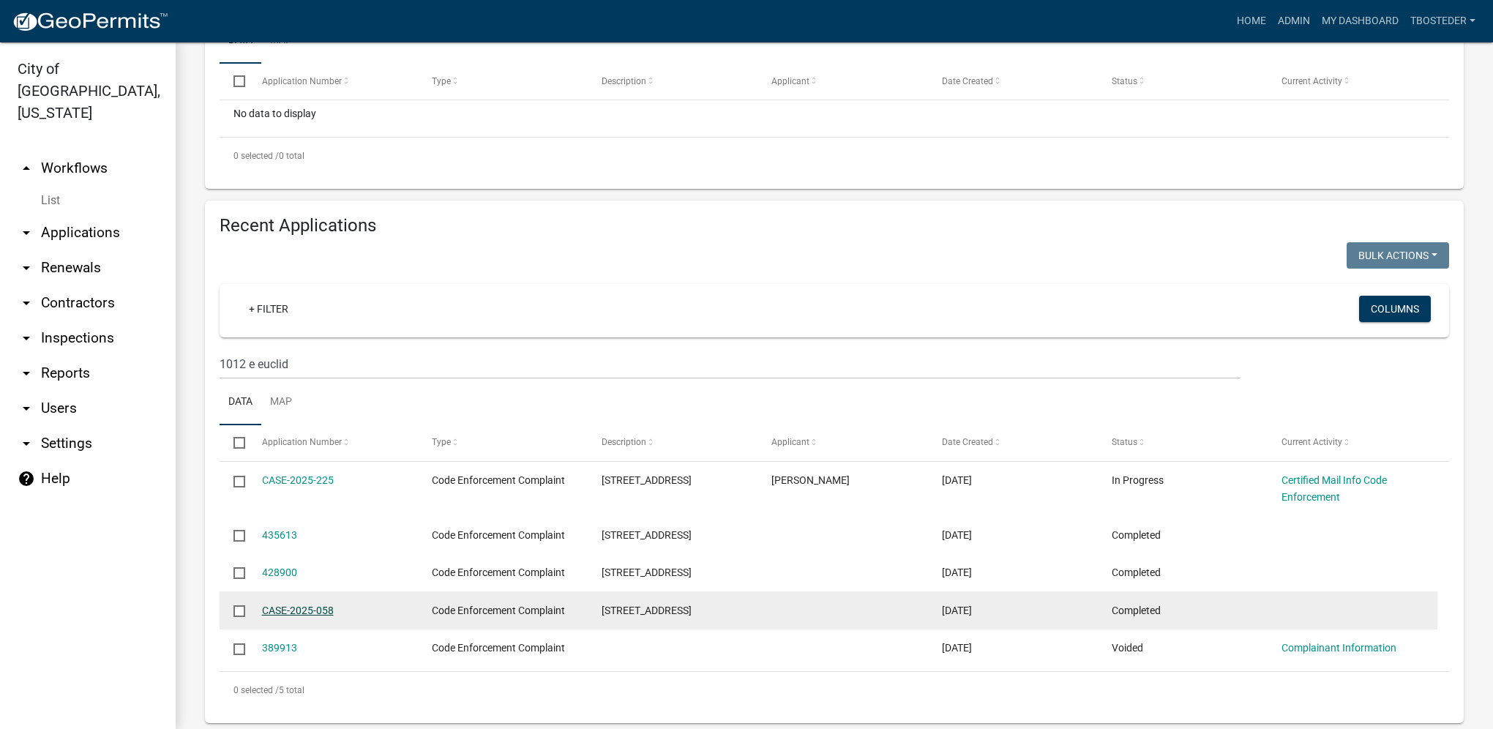
click at [323, 613] on link "CASE-2025-058" at bounding box center [298, 610] width 72 height 12
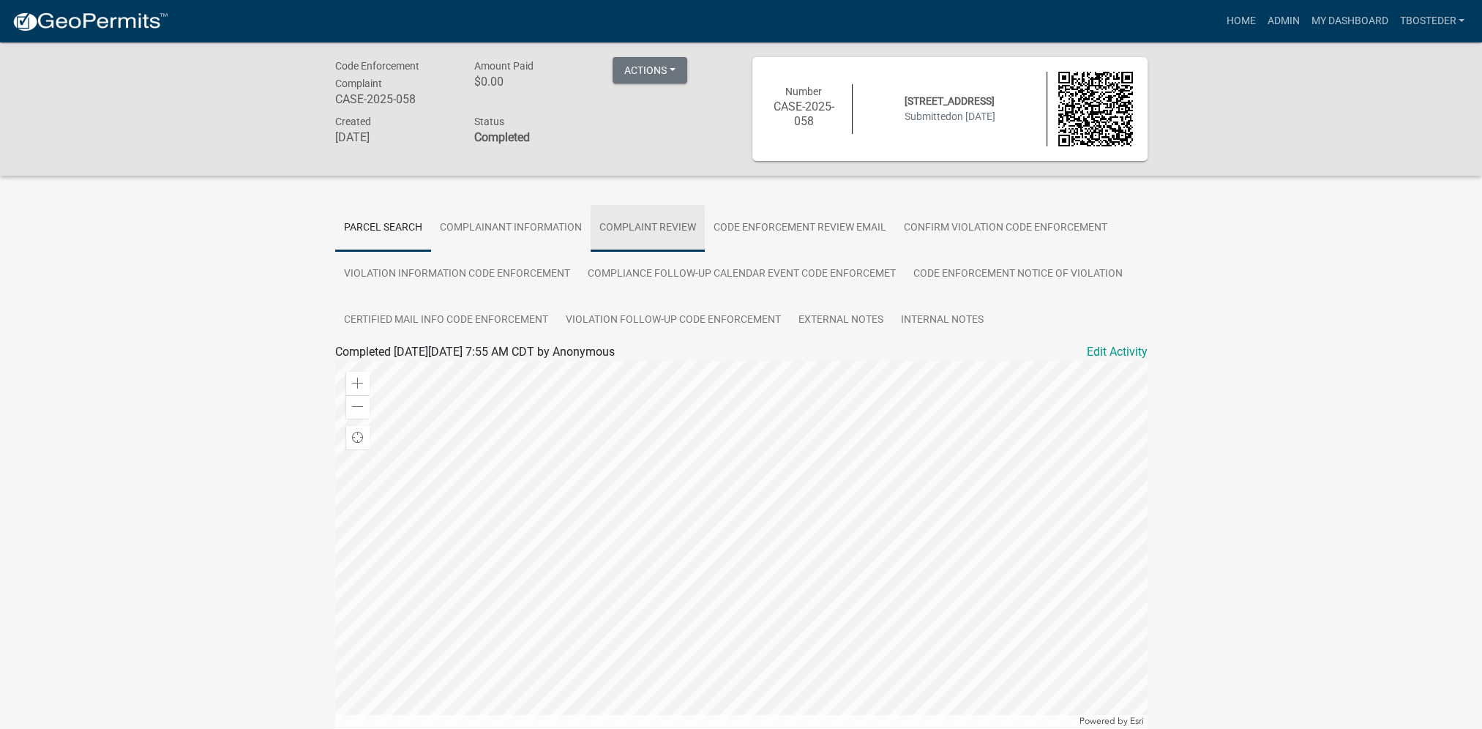
click at [639, 235] on link "Complaint Review" at bounding box center [648, 228] width 114 height 47
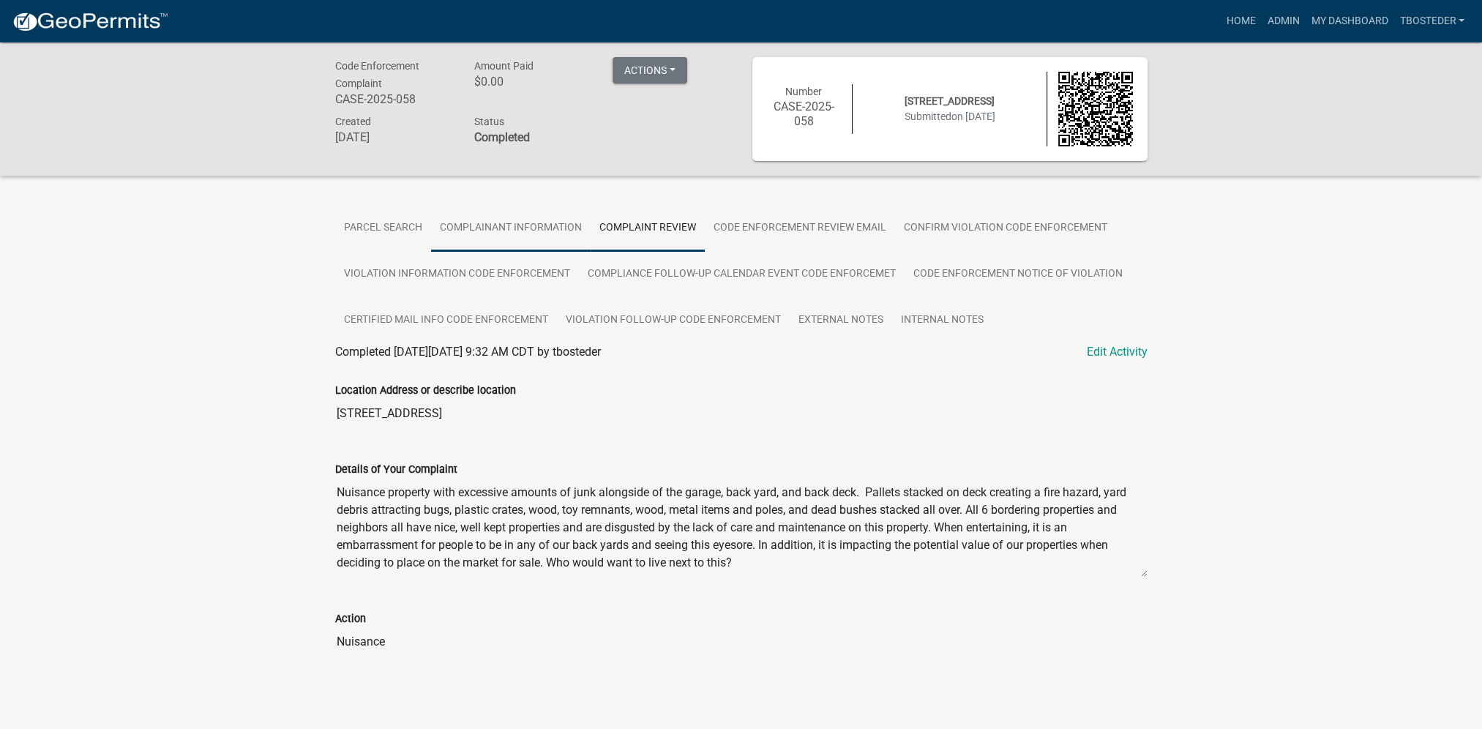
click at [580, 239] on link "Complainant Information" at bounding box center [511, 228] width 160 height 47
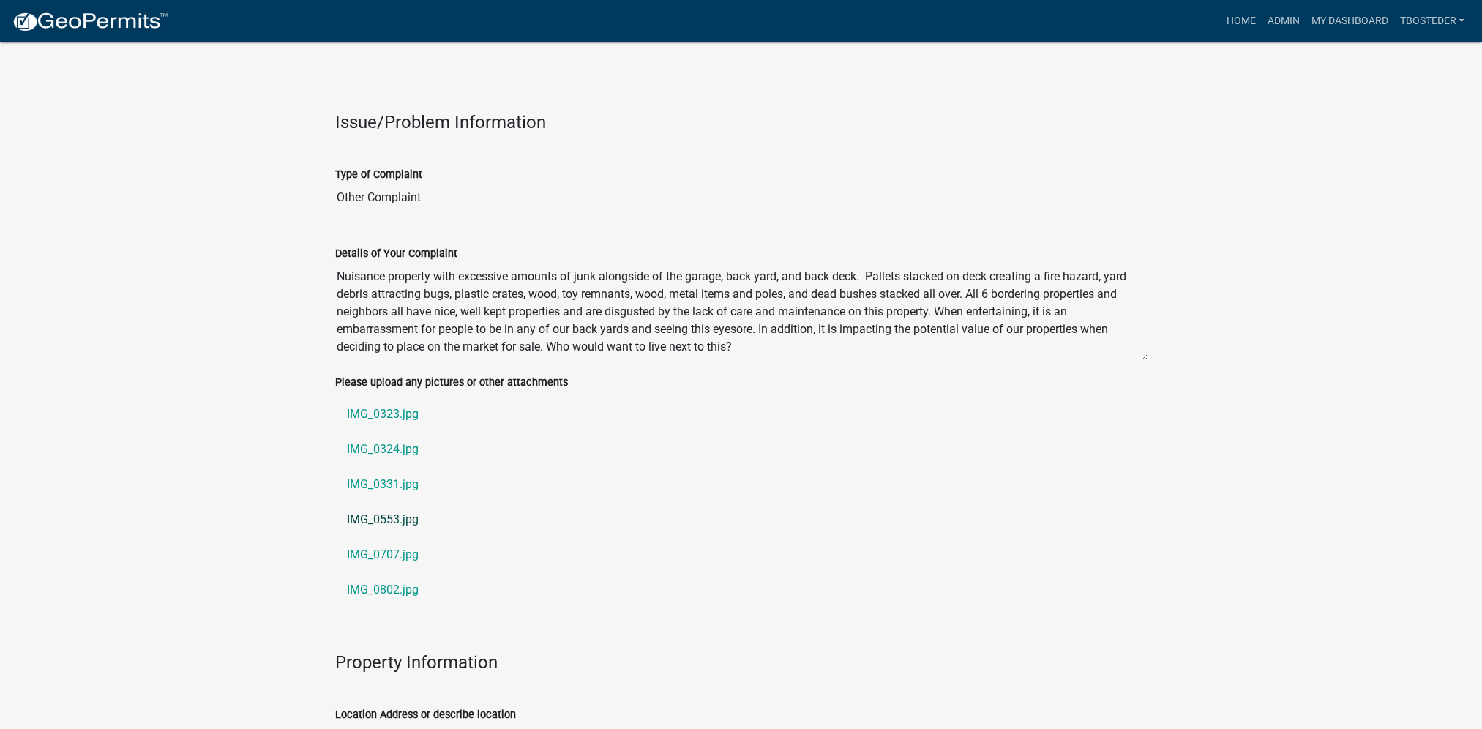
scroll to position [701, 0]
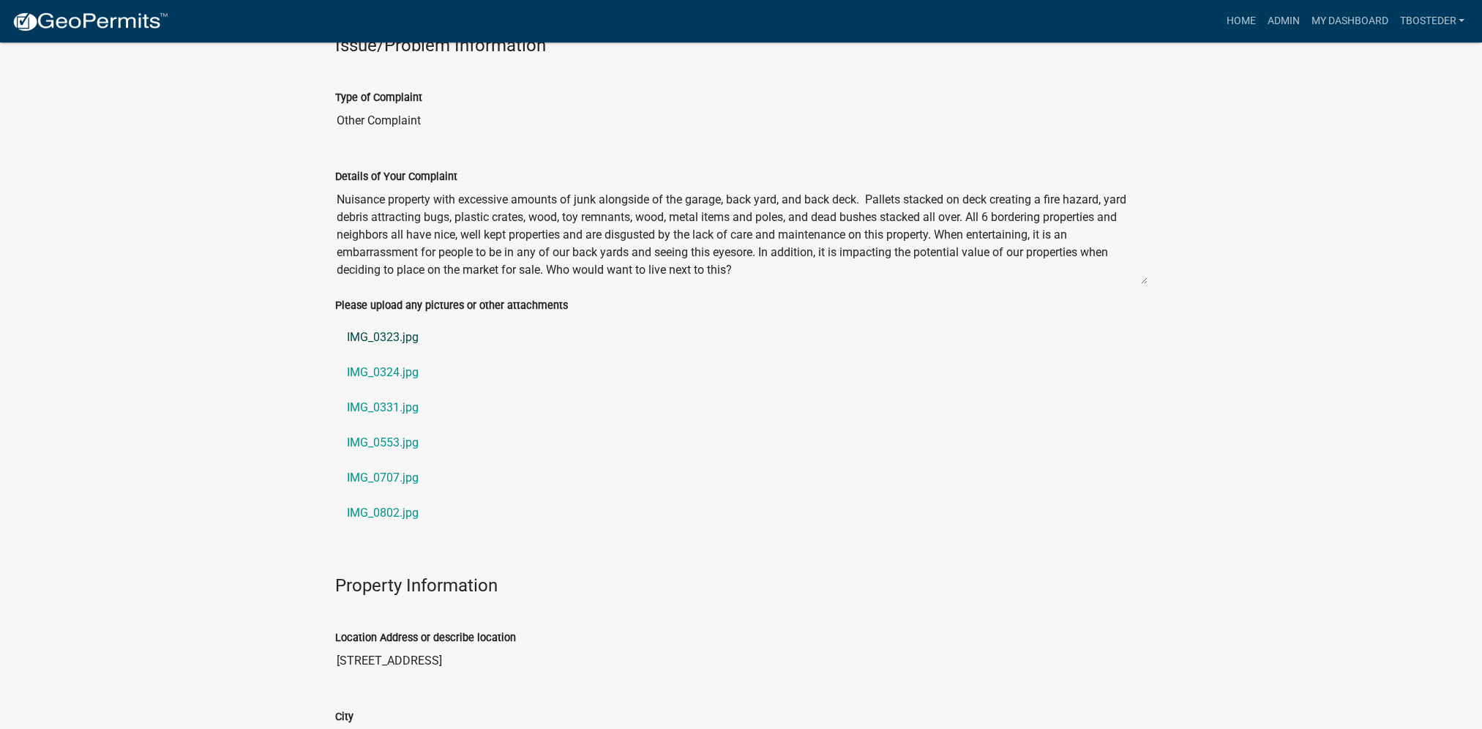
click at [392, 335] on link "IMG_0323.jpg" at bounding box center [741, 337] width 812 height 35
click at [416, 367] on link "IMG_0324.jpg" at bounding box center [741, 372] width 812 height 35
click at [396, 412] on link "IMG_0331.jpg" at bounding box center [741, 407] width 812 height 35
click at [389, 445] on link "IMG_0553.jpg" at bounding box center [741, 442] width 812 height 35
click at [359, 484] on link "IMG_0707.jpg" at bounding box center [741, 477] width 812 height 35
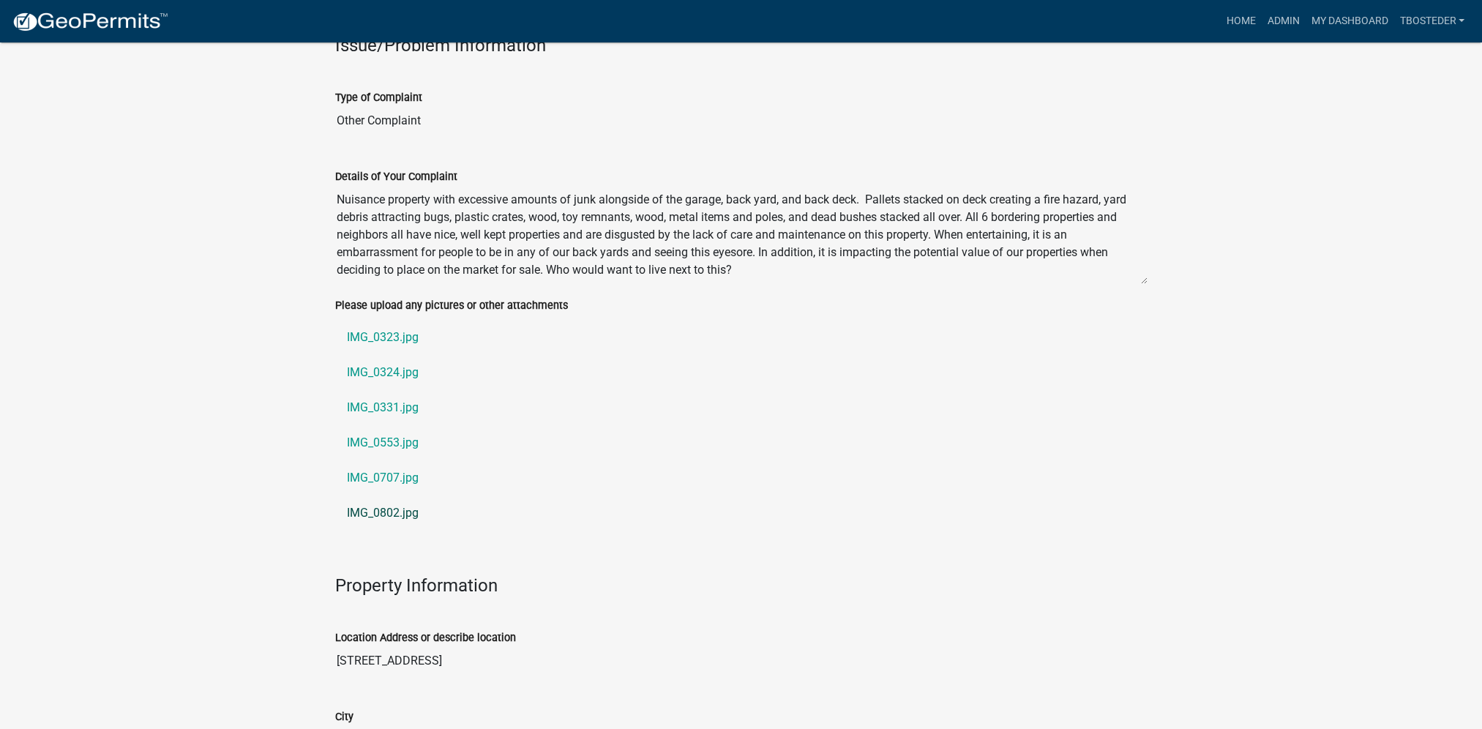
click at [390, 506] on link "IMG_0802.jpg" at bounding box center [741, 512] width 812 height 35
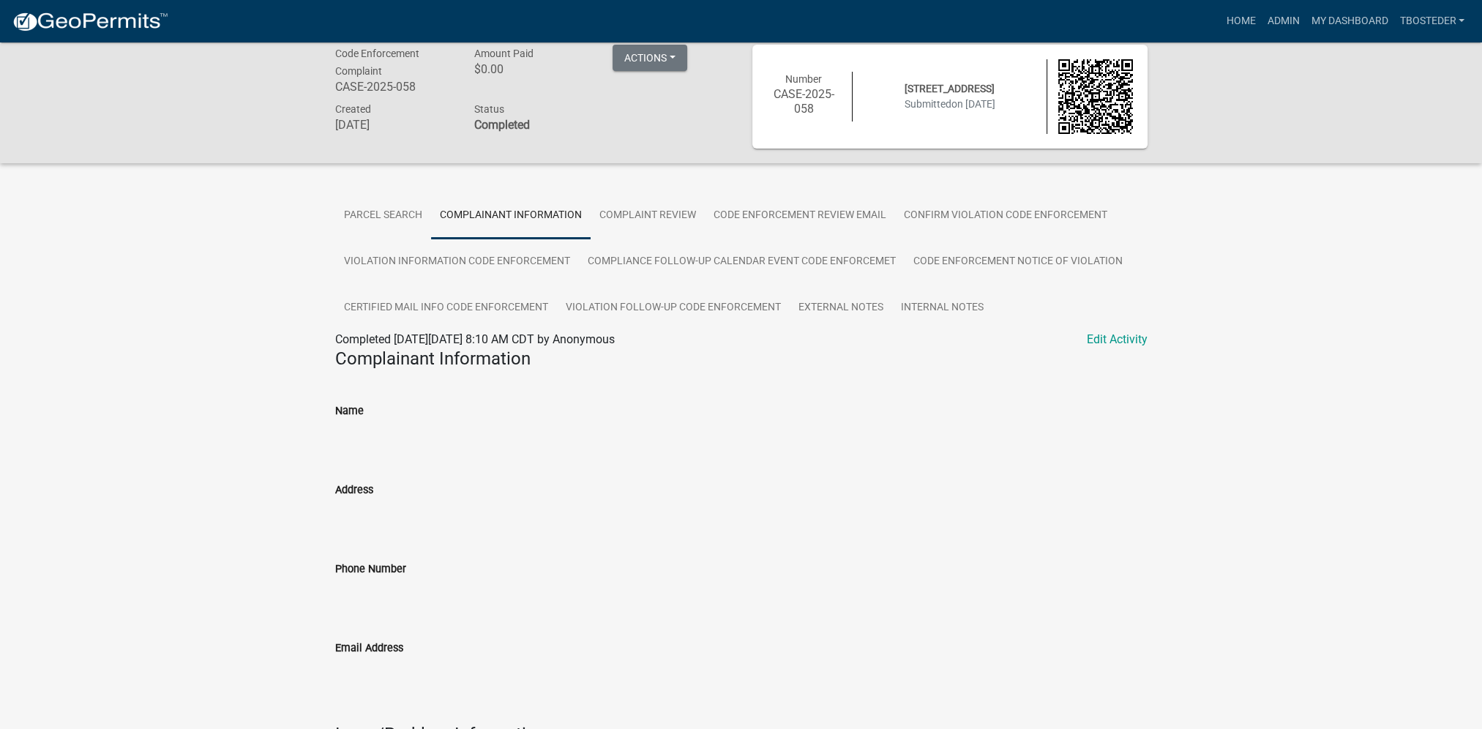
scroll to position [0, 0]
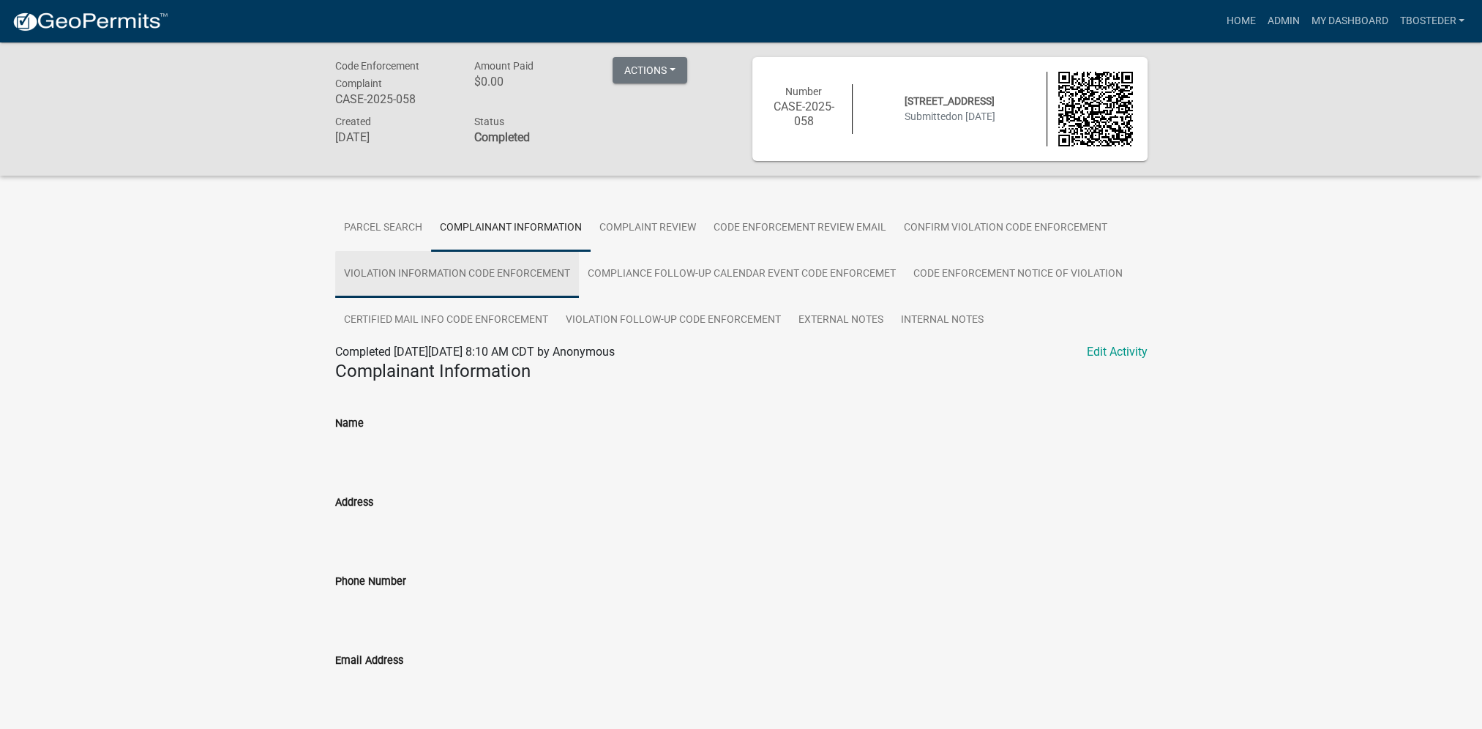
click at [542, 278] on link "Violation Information Code Enforcement" at bounding box center [457, 274] width 244 height 47
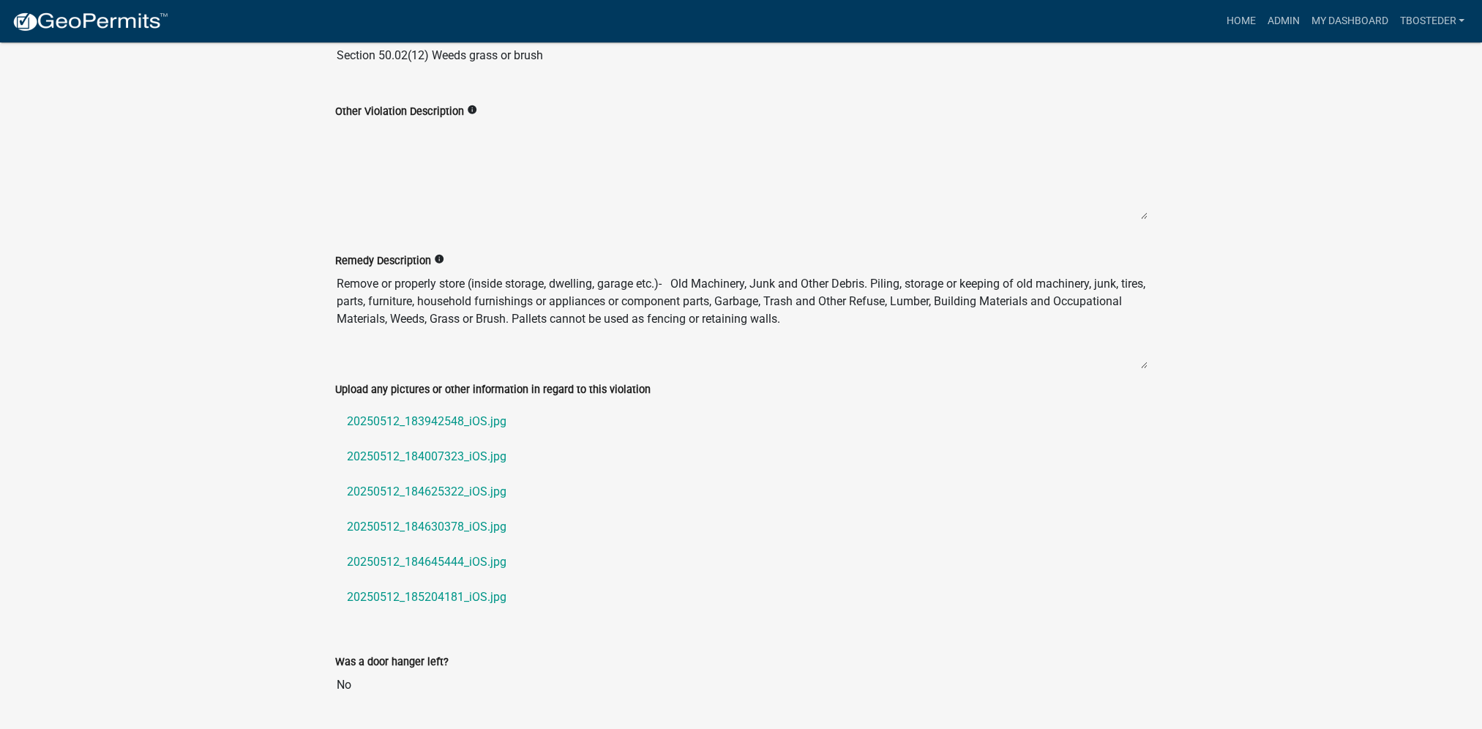
scroll to position [1025, 0]
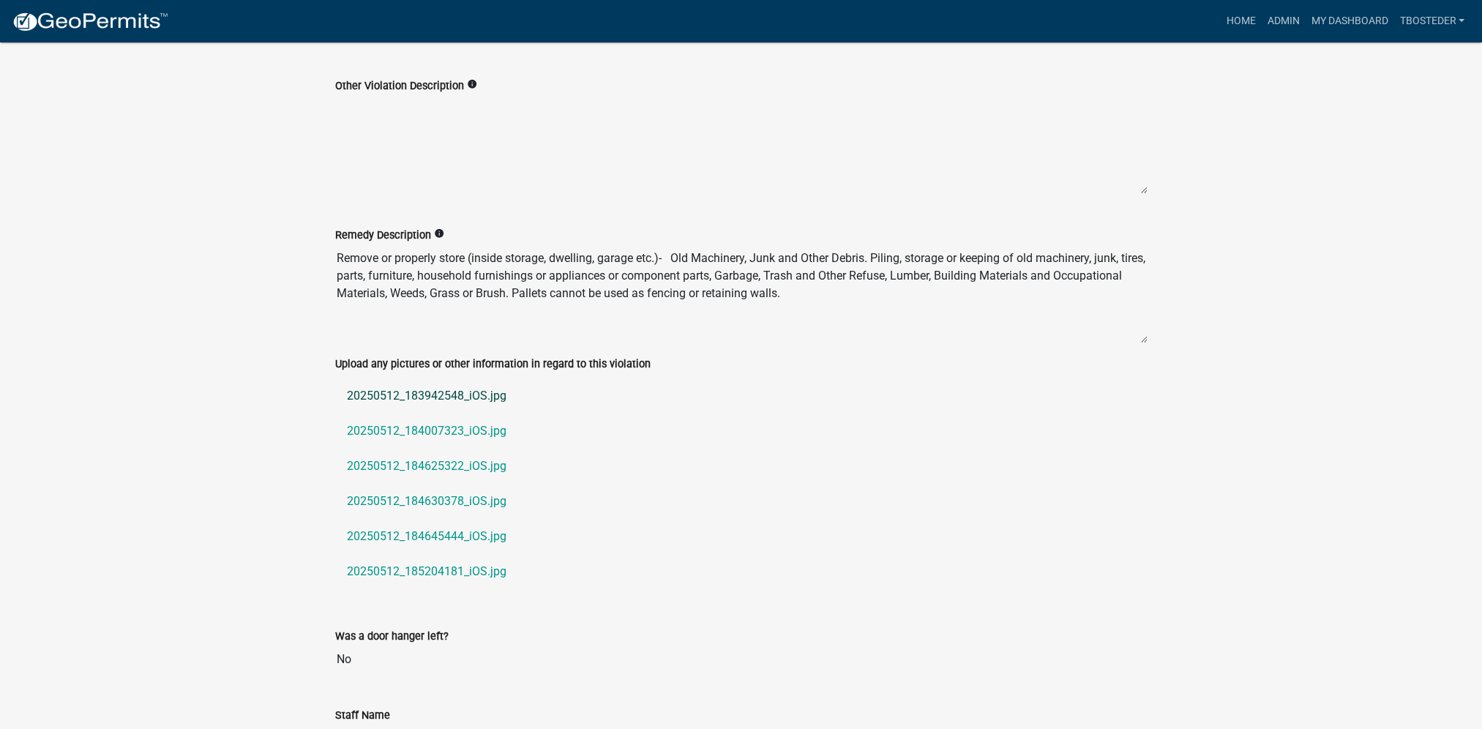
click at [495, 396] on link "20250512_183942548_iOS.jpg" at bounding box center [741, 395] width 812 height 35
click at [486, 427] on link "20250512_184007323_iOS.jpg" at bounding box center [741, 430] width 812 height 35
click at [444, 460] on link "20250512_184625322_iOS.jpg" at bounding box center [741, 466] width 812 height 35
click at [448, 487] on link "20250512_184630378_iOS.jpg" at bounding box center [741, 501] width 812 height 35
click at [443, 493] on link "20250512_184630378_iOS.jpg" at bounding box center [741, 501] width 812 height 35
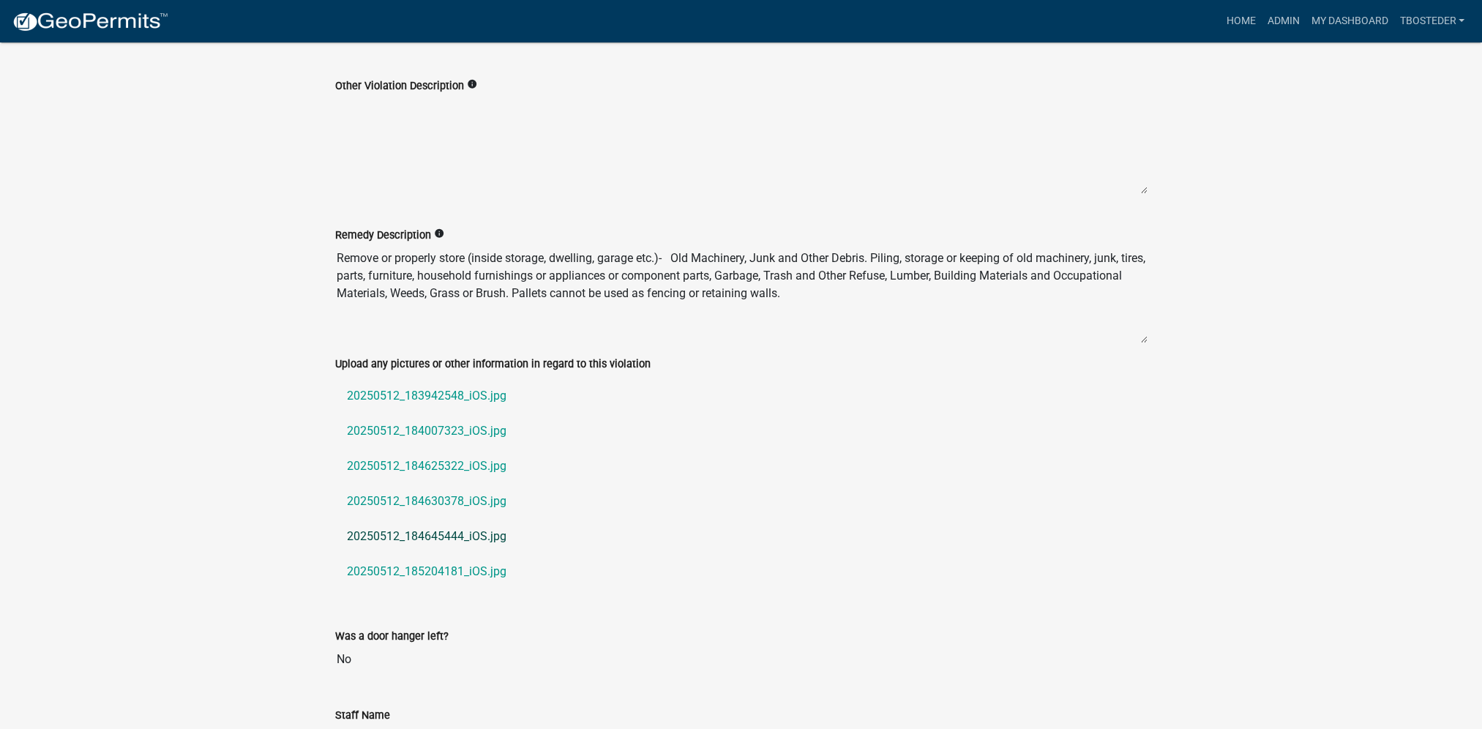
click at [451, 538] on link "20250512_184645444_iOS.jpg" at bounding box center [741, 536] width 812 height 35
click at [408, 560] on link "20250512_185204181_iOS.jpg" at bounding box center [741, 571] width 812 height 35
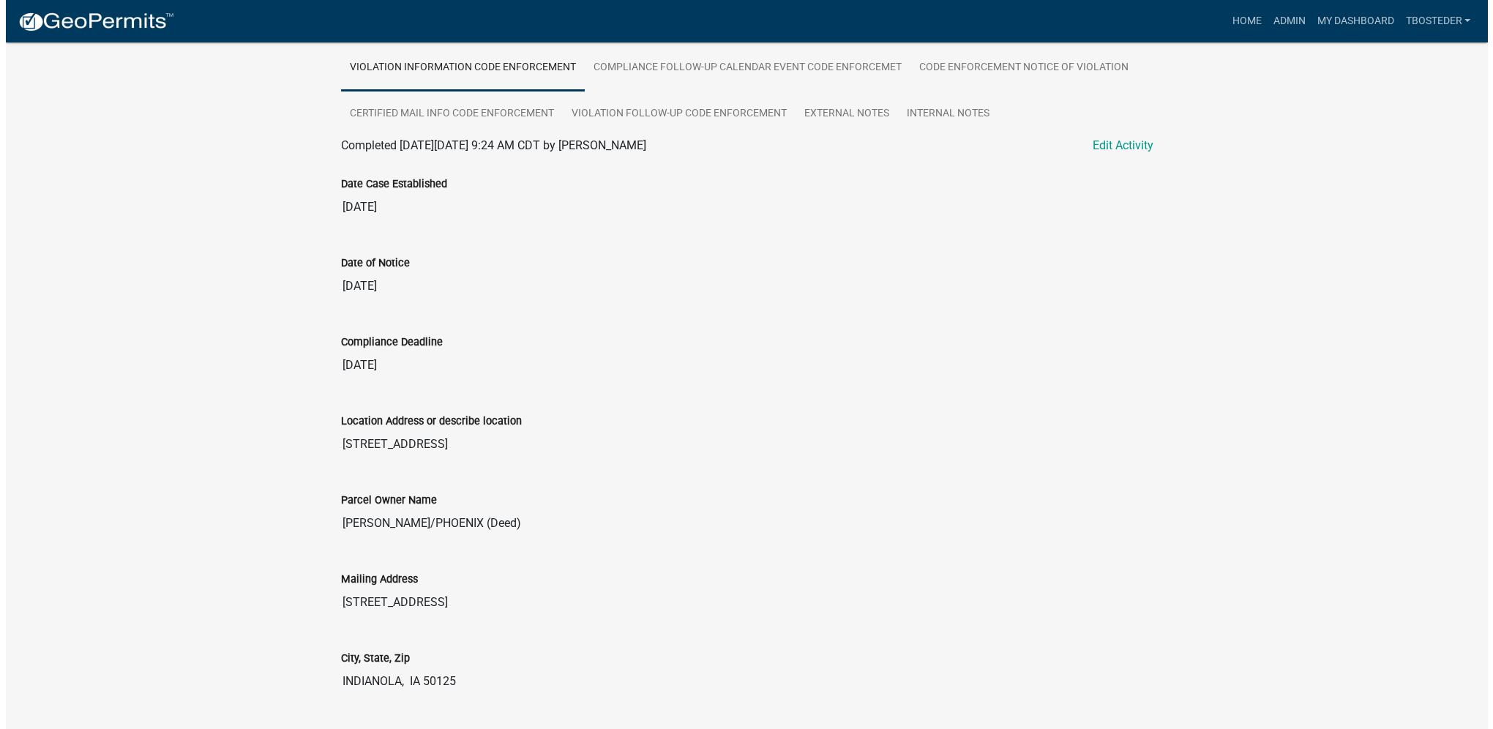
scroll to position [0, 0]
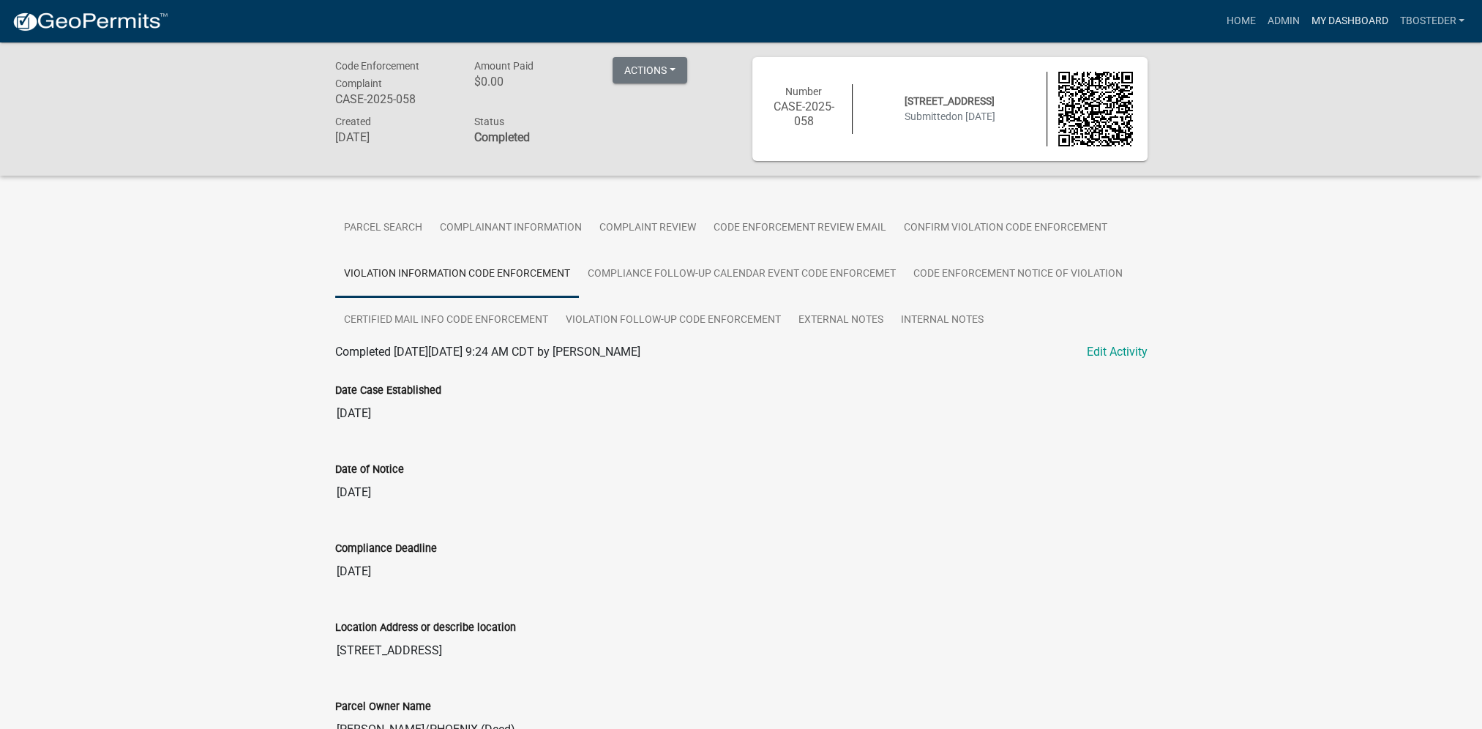
click at [1382, 20] on link "My Dashboard" at bounding box center [1349, 21] width 89 height 28
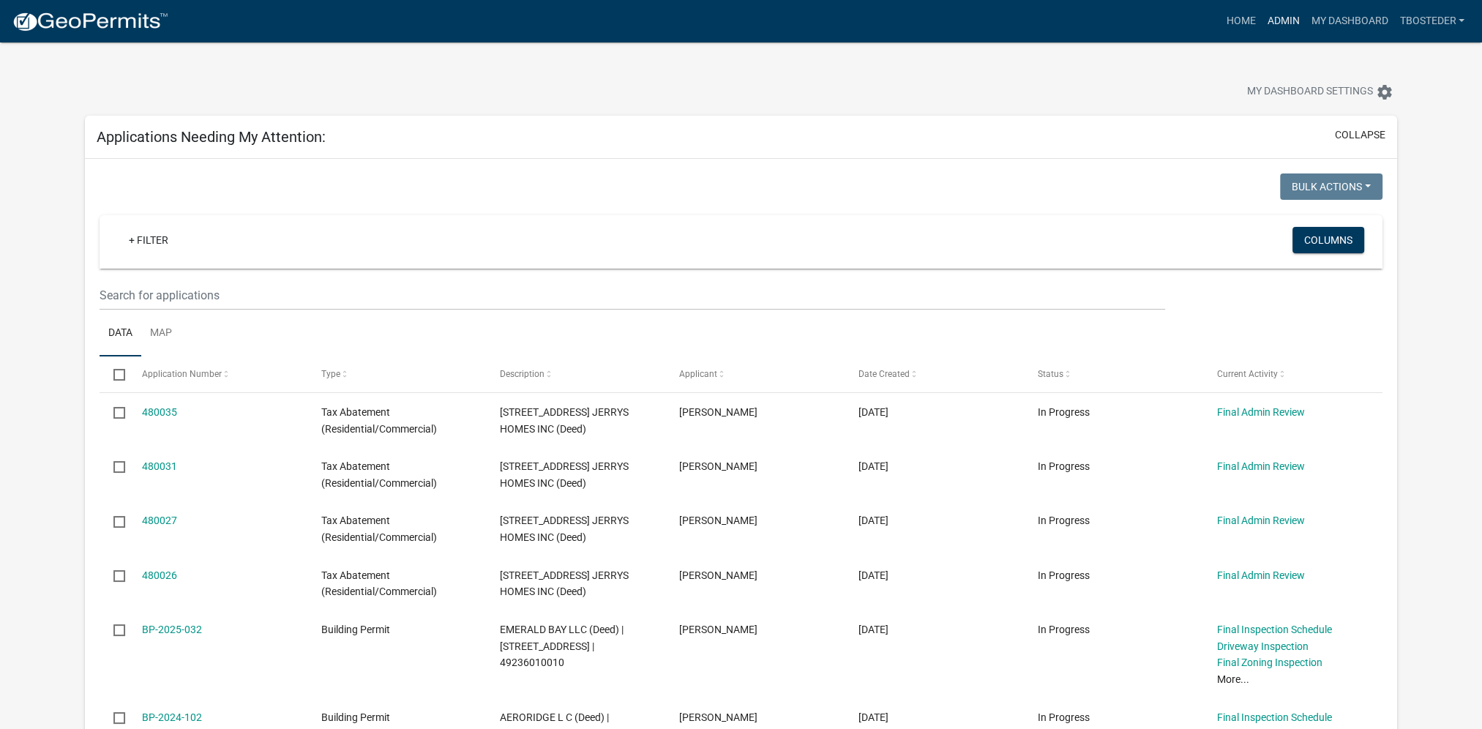
click at [1263, 26] on link "Admin" at bounding box center [1283, 21] width 44 height 28
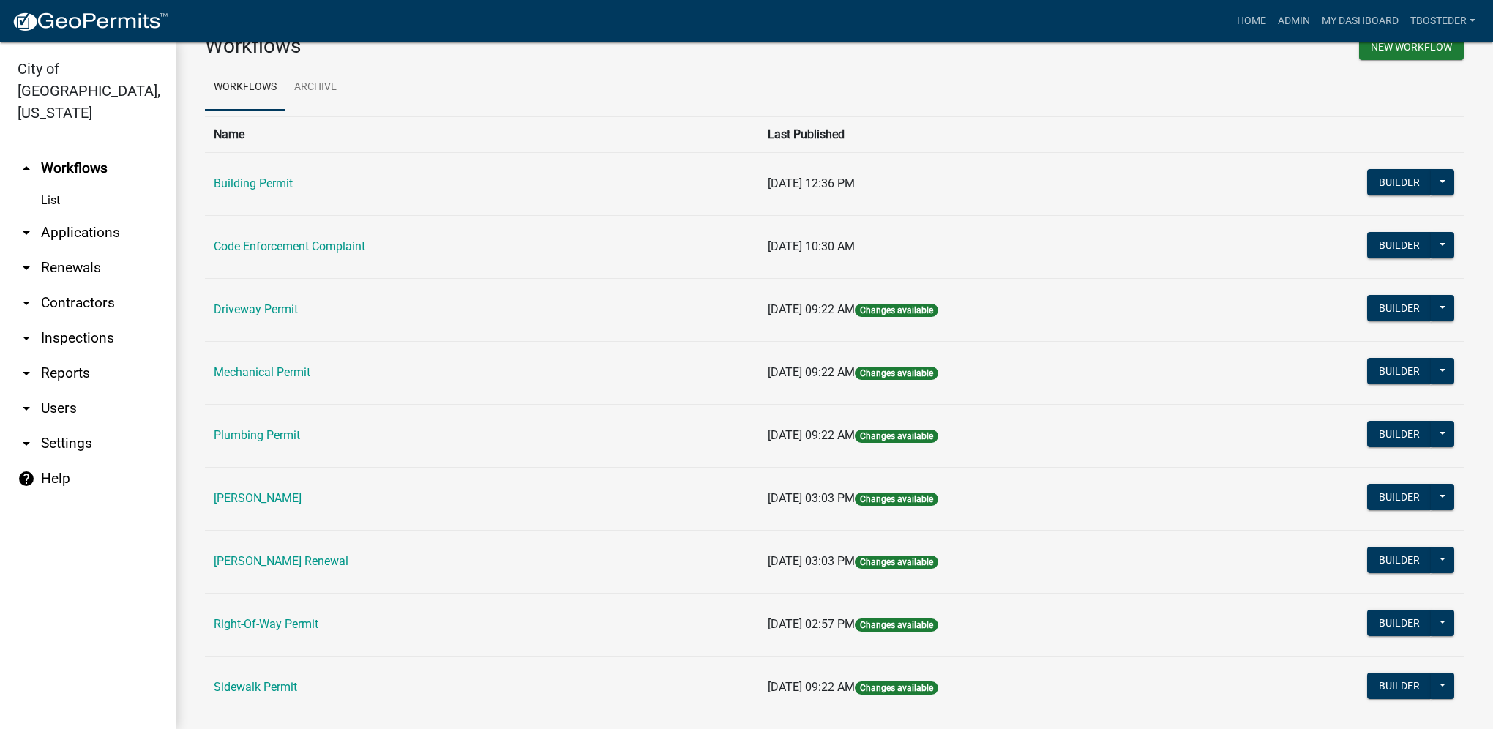
scroll to position [73, 0]
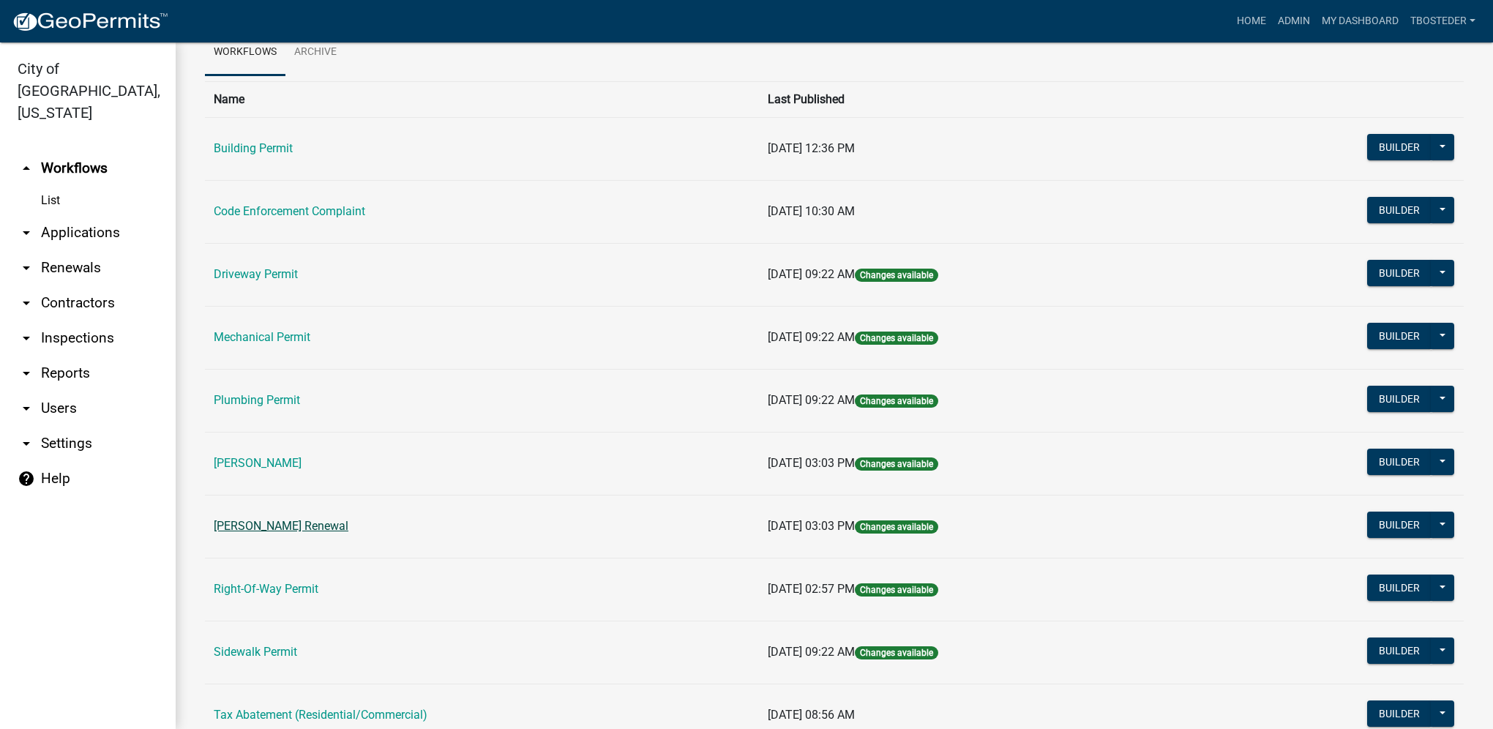
click at [272, 528] on link "[PERSON_NAME] Renewal" at bounding box center [281, 526] width 135 height 14
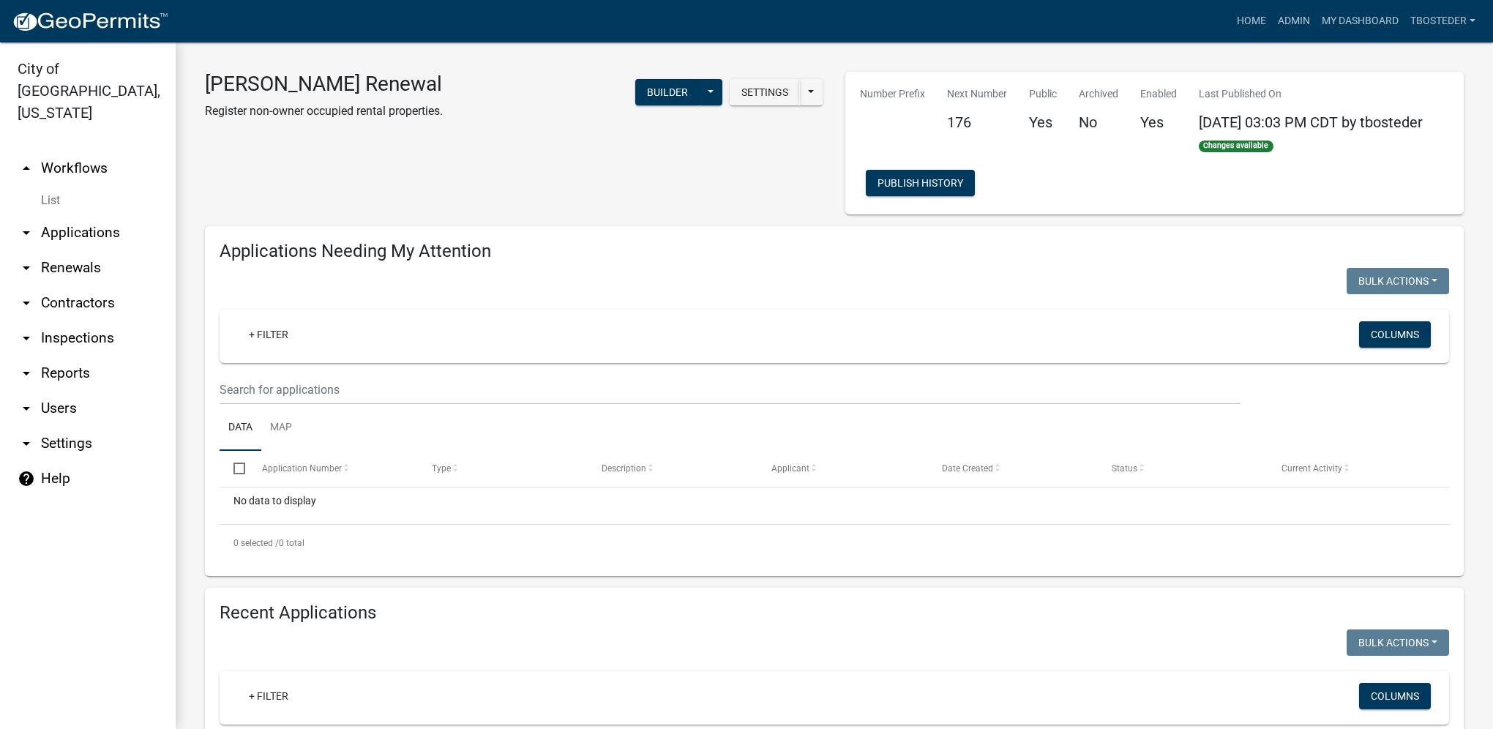
select select "1: 25"
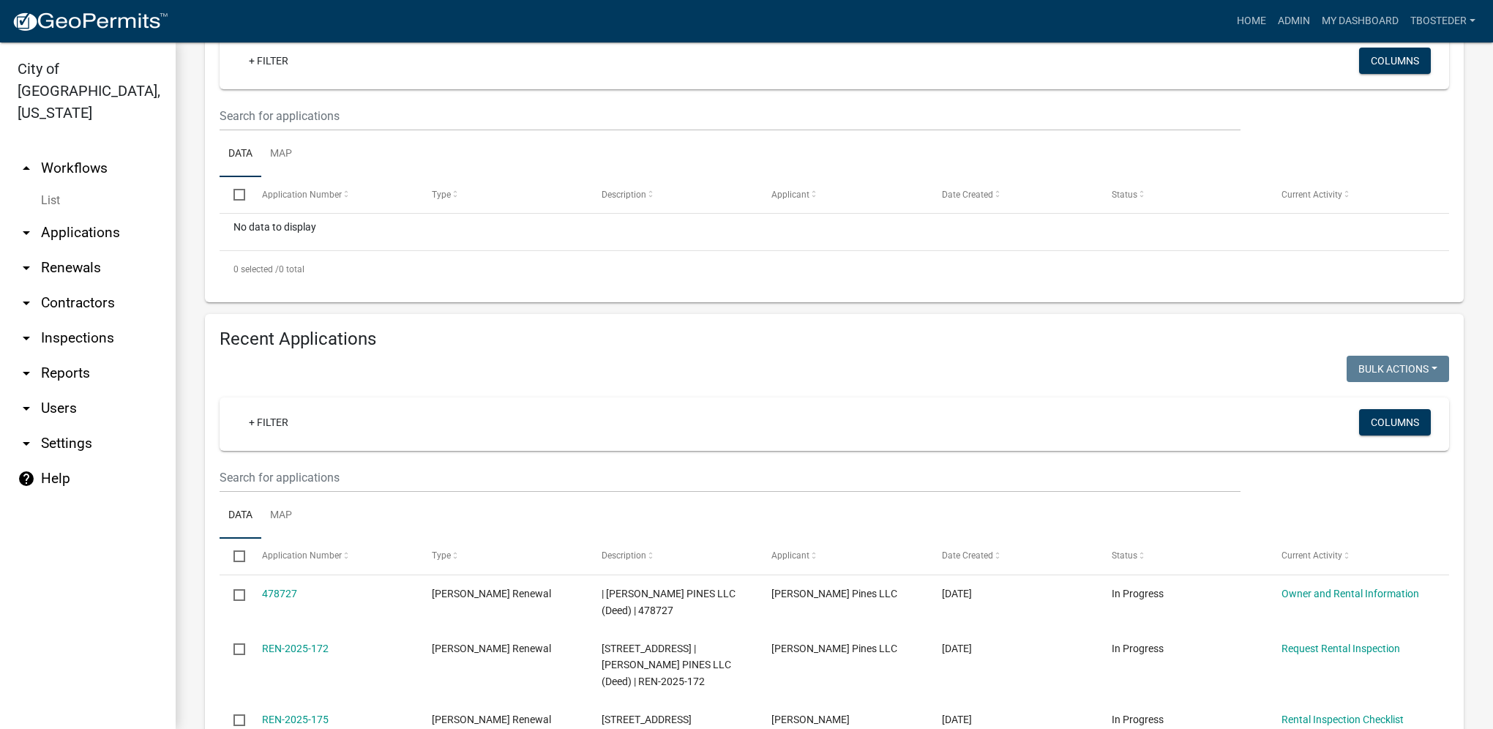
scroll to position [293, 0]
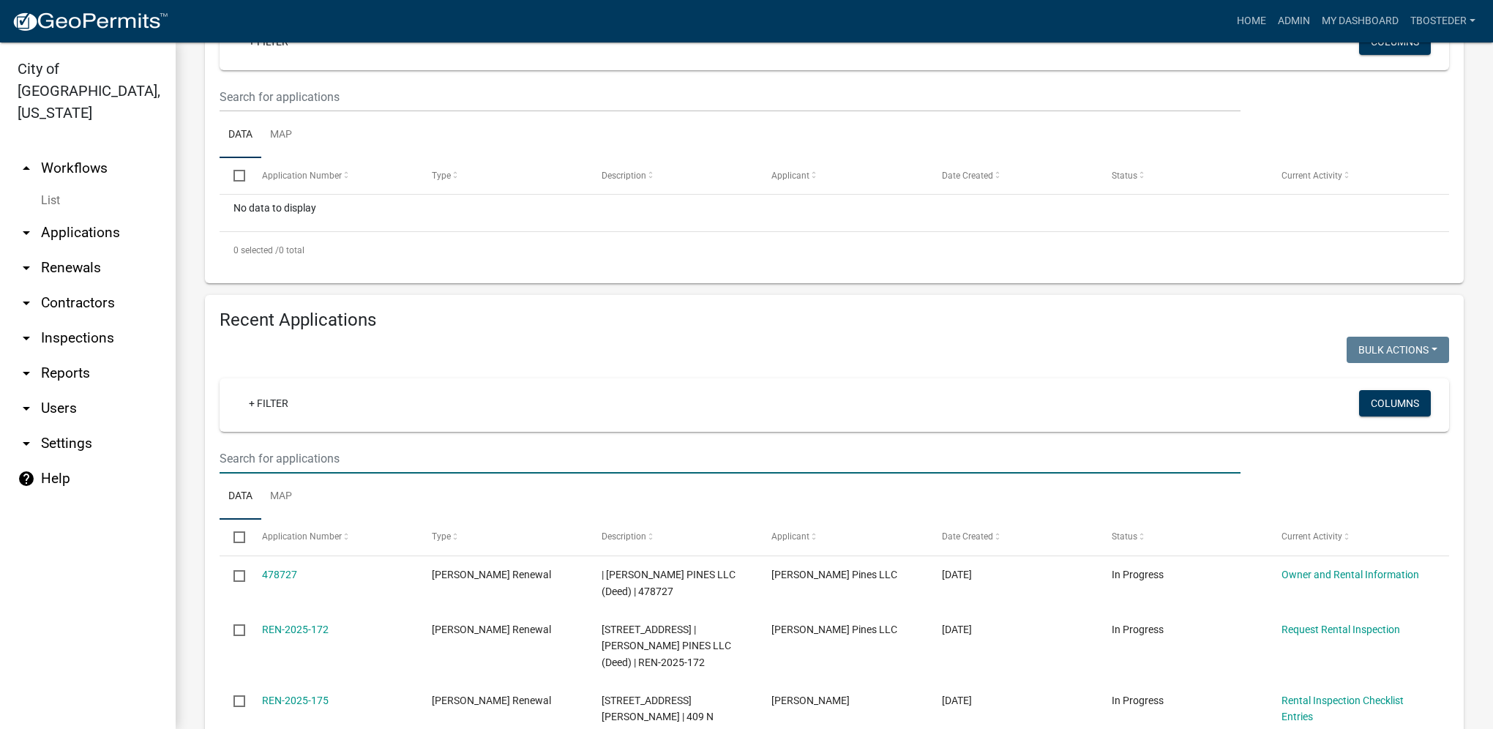
click at [352, 459] on input "text" at bounding box center [730, 458] width 1021 height 30
type input "607 e euclid"
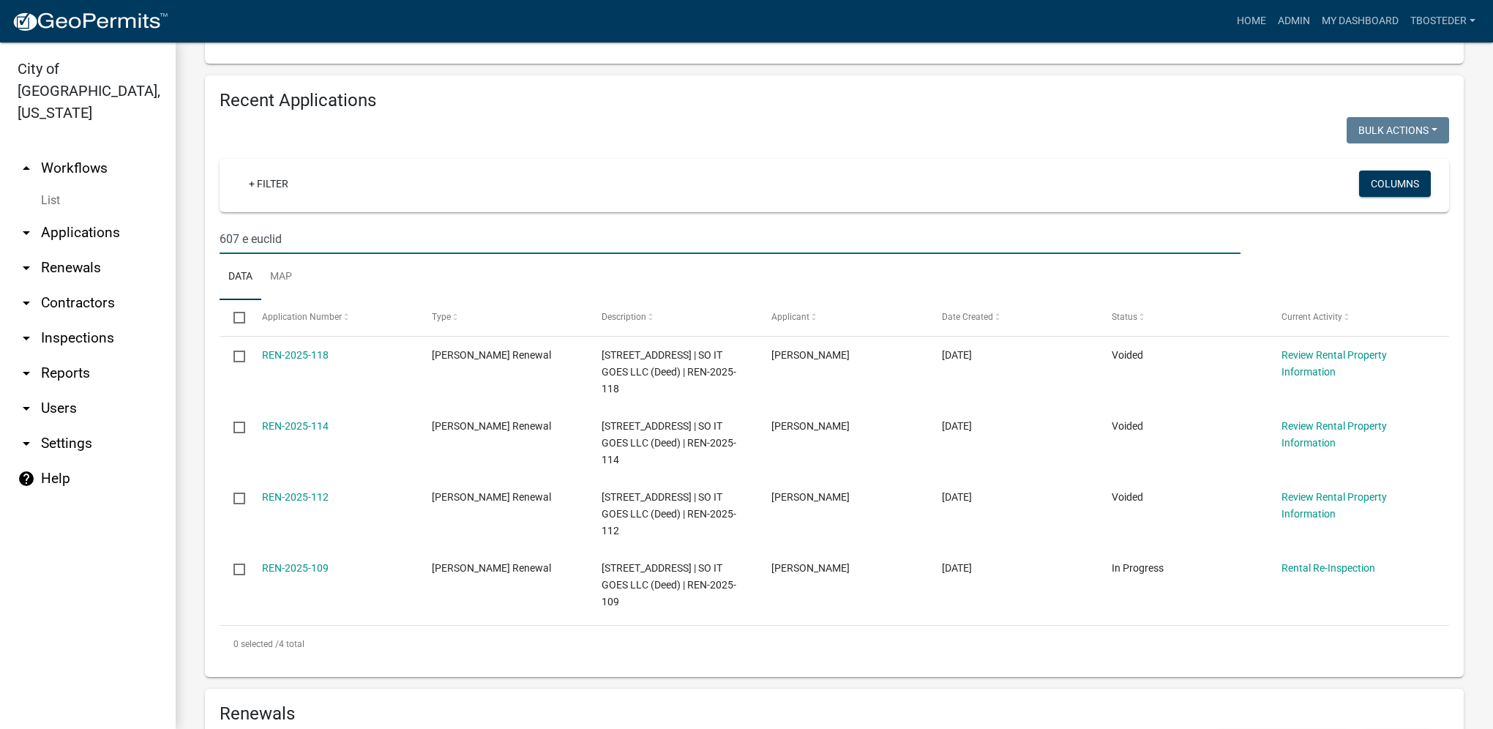
scroll to position [585, 0]
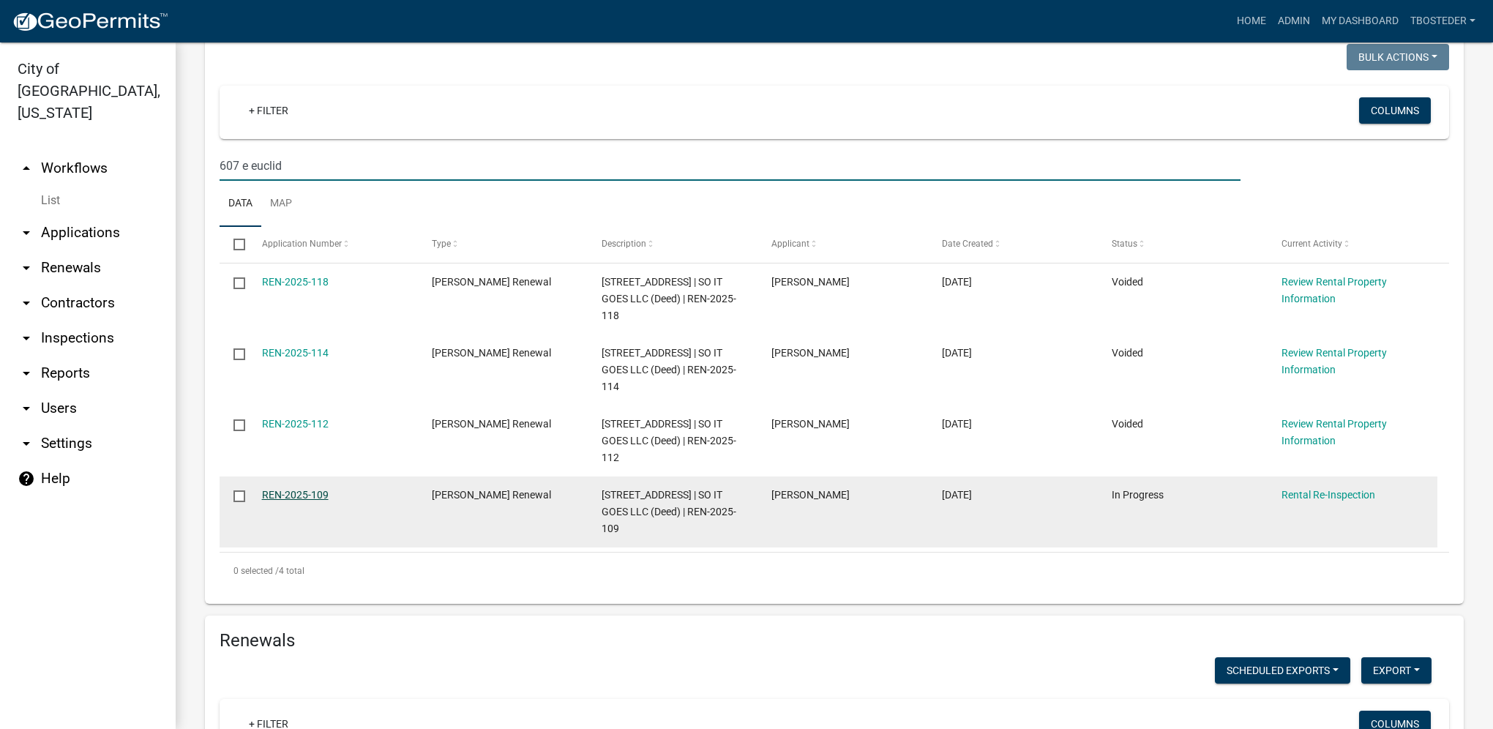
click at [299, 501] on link "REN-2025-109" at bounding box center [295, 495] width 67 height 12
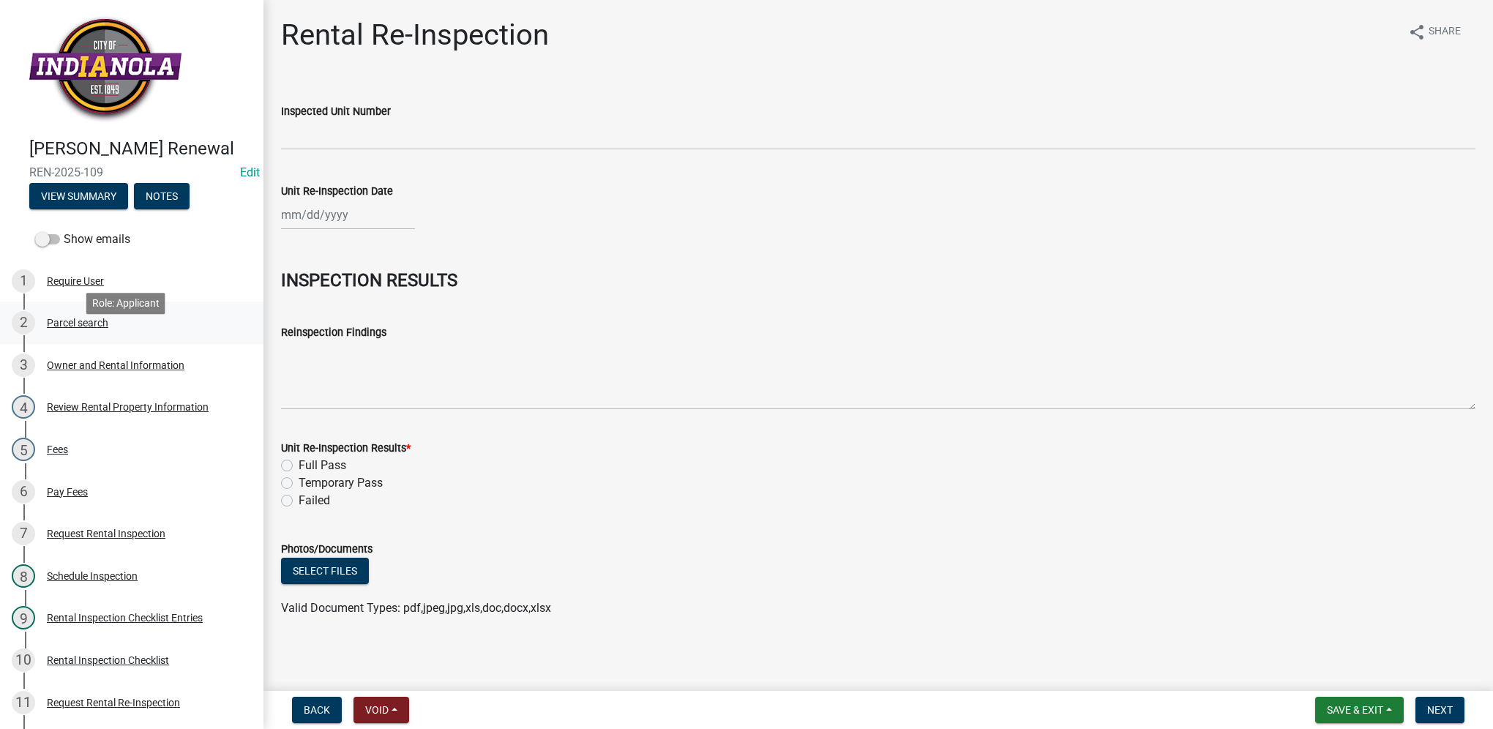
click at [108, 328] on div "Parcel search" at bounding box center [77, 323] width 61 height 10
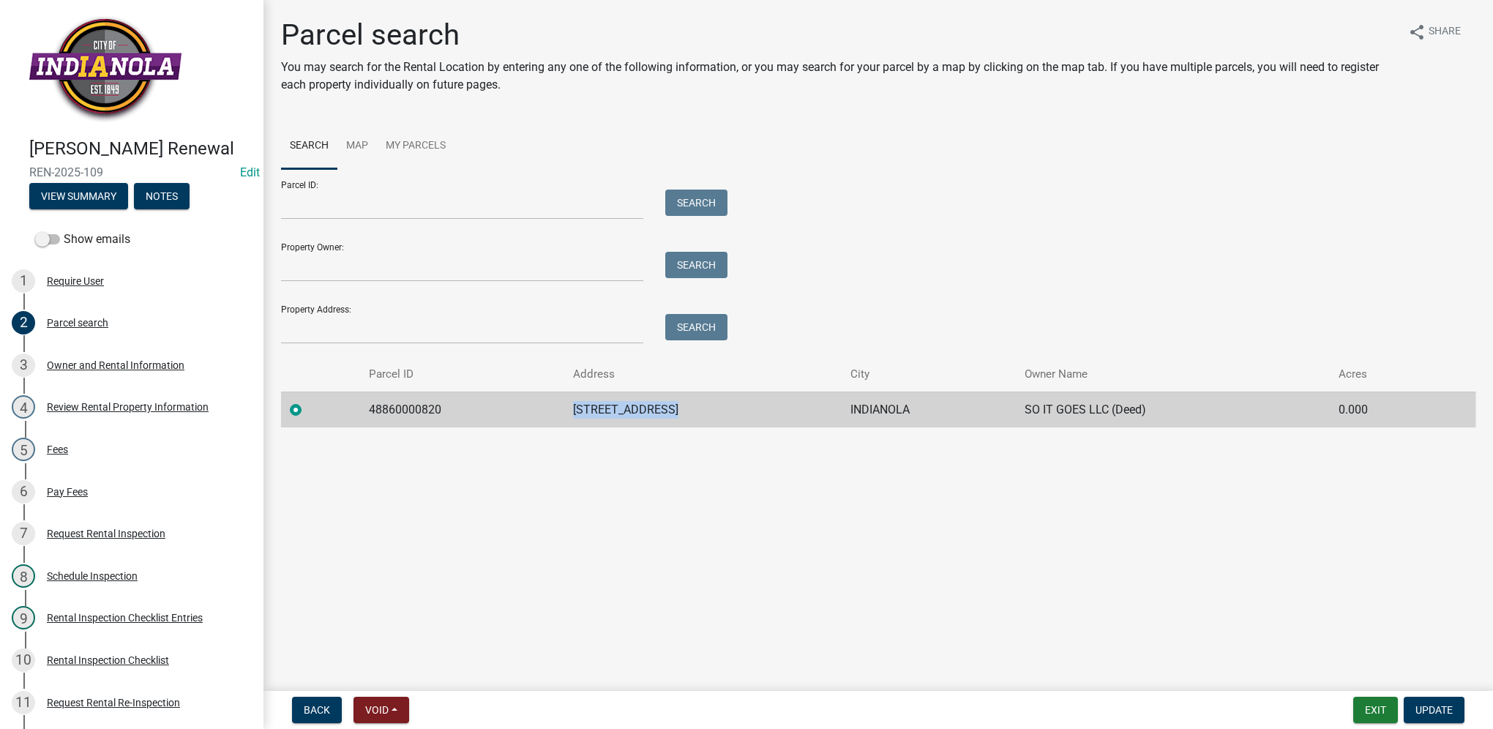
drag, startPoint x: 560, startPoint y: 407, endPoint x: 691, endPoint y: 412, distance: 131.1
click at [691, 412] on tr "48860000820 [STREET_ADDRESS] INDIANOLA SO IT GOES LLC (Deed) 0.000" at bounding box center [878, 410] width 1194 height 36
drag, startPoint x: 691, startPoint y: 412, endPoint x: 665, endPoint y: 413, distance: 25.7
copy tr "[STREET_ADDRESS]"
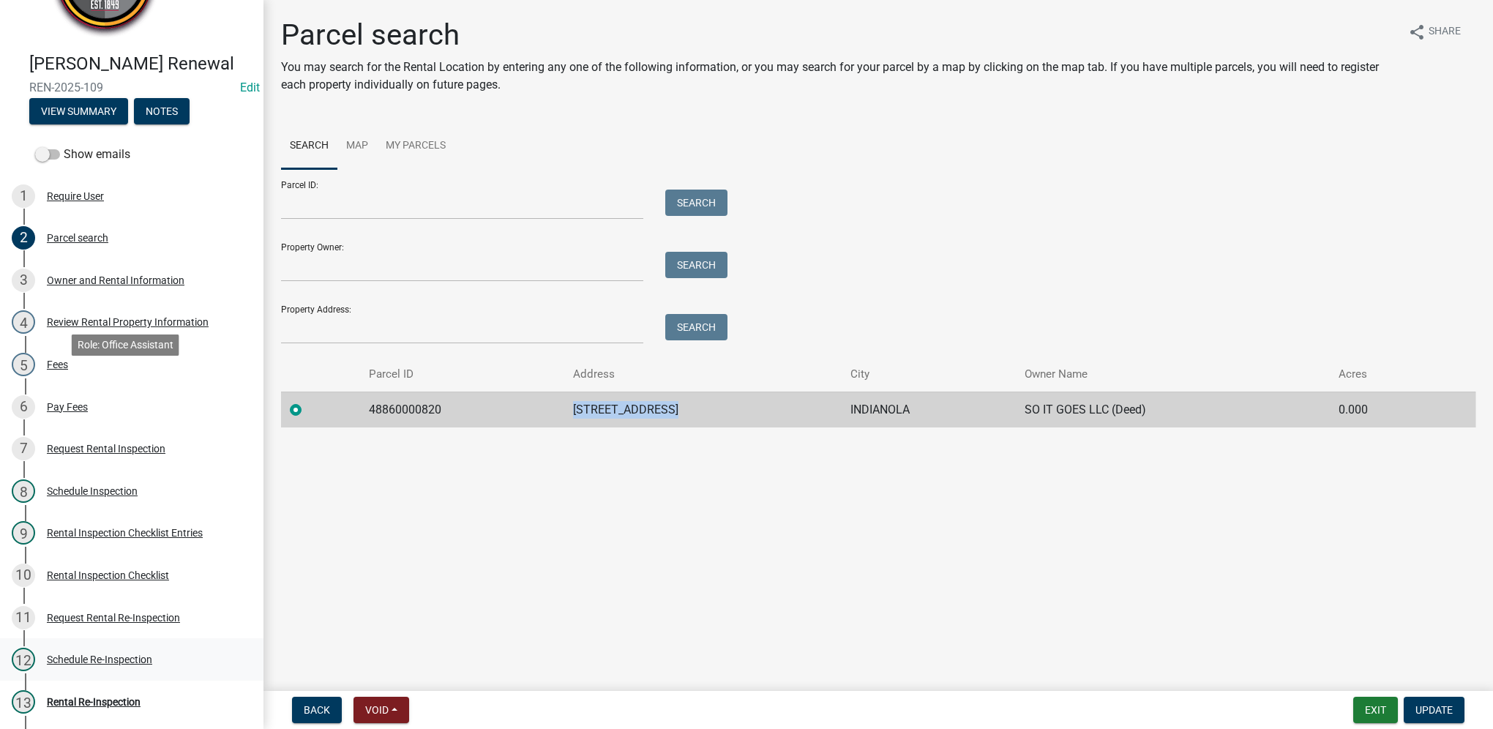
scroll to position [320, 0]
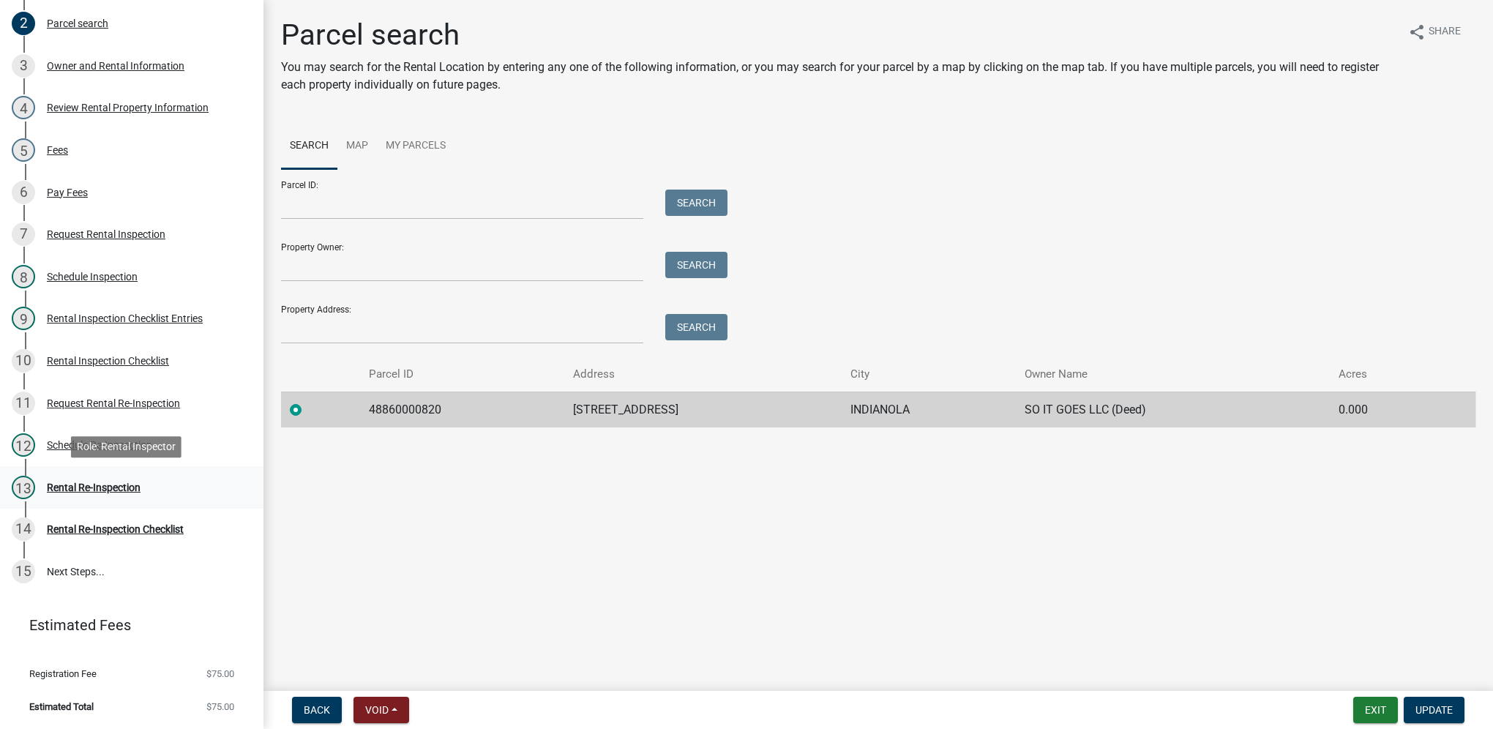
click at [126, 482] on div "Rental Re-Inspection" at bounding box center [94, 487] width 94 height 10
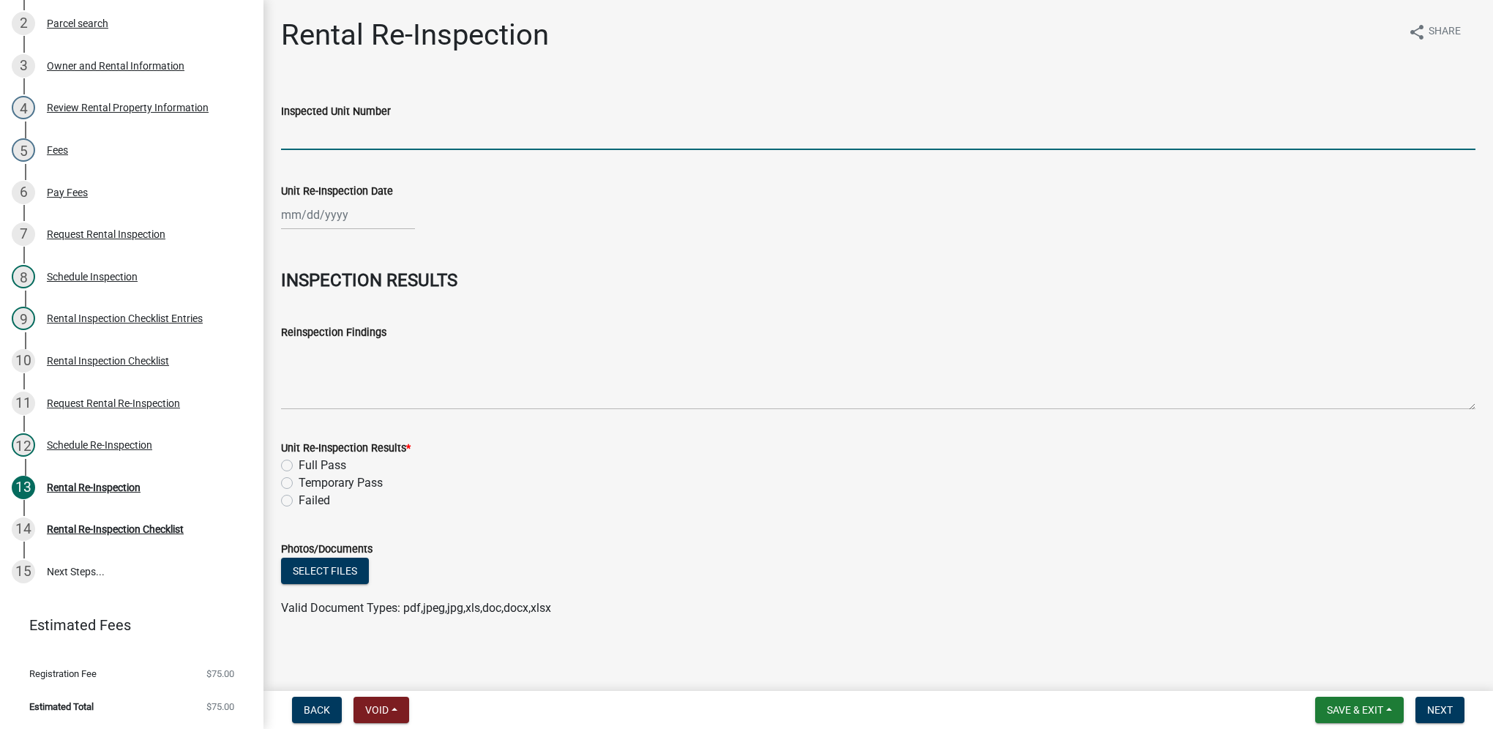
click at [348, 143] on input "Inspected Unit Number" at bounding box center [878, 135] width 1194 height 30
paste input "[STREET_ADDRESS]"
drag, startPoint x: 302, startPoint y: 135, endPoint x: 269, endPoint y: 138, distance: 33.7
click at [269, 138] on div "Rental Re-Inspection share Share Inspected Unit Number [STREET_ADDRESS] Unit Re…" at bounding box center [877, 331] width 1229 height 626
type input "[STREET_ADDRESS]"
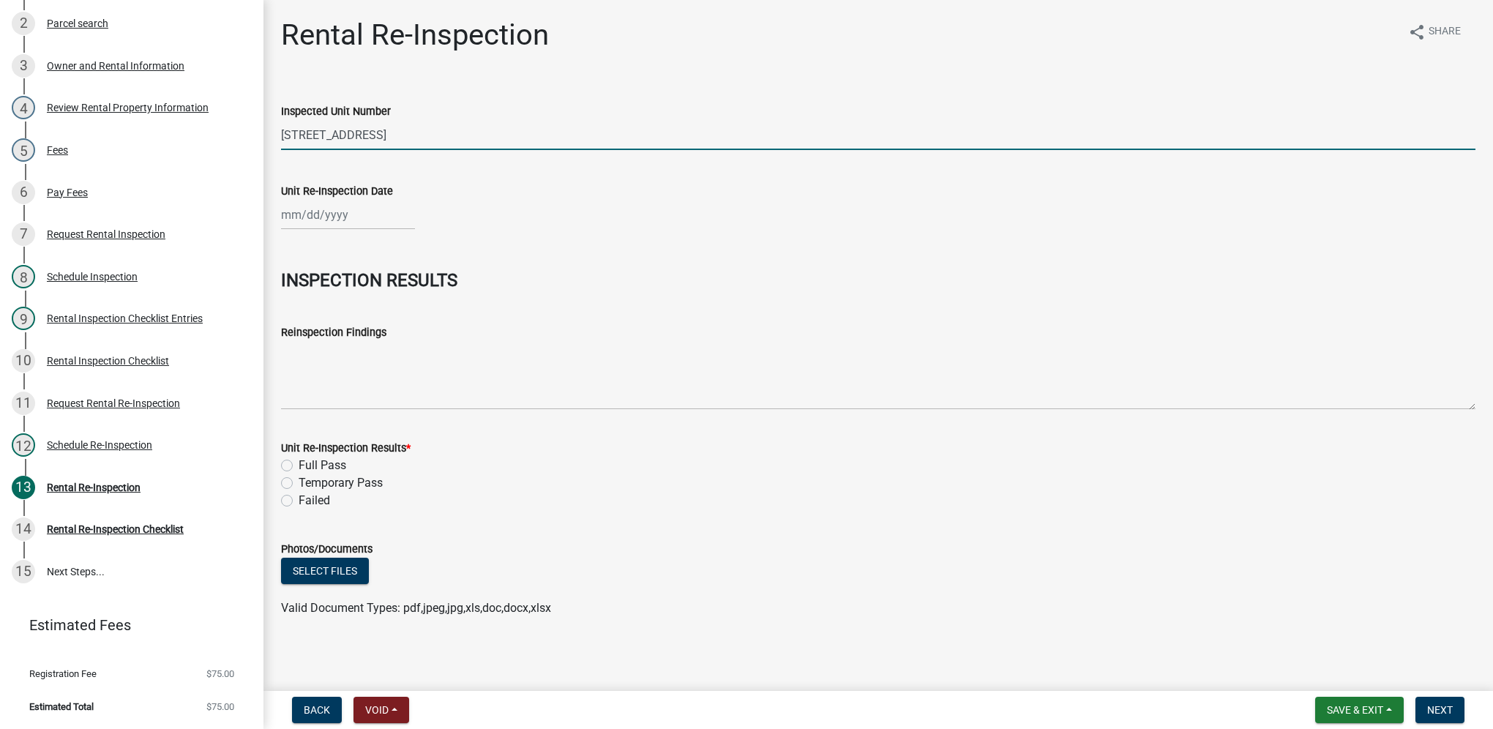
click at [315, 211] on div at bounding box center [348, 215] width 134 height 30
select select "9"
select select "2025"
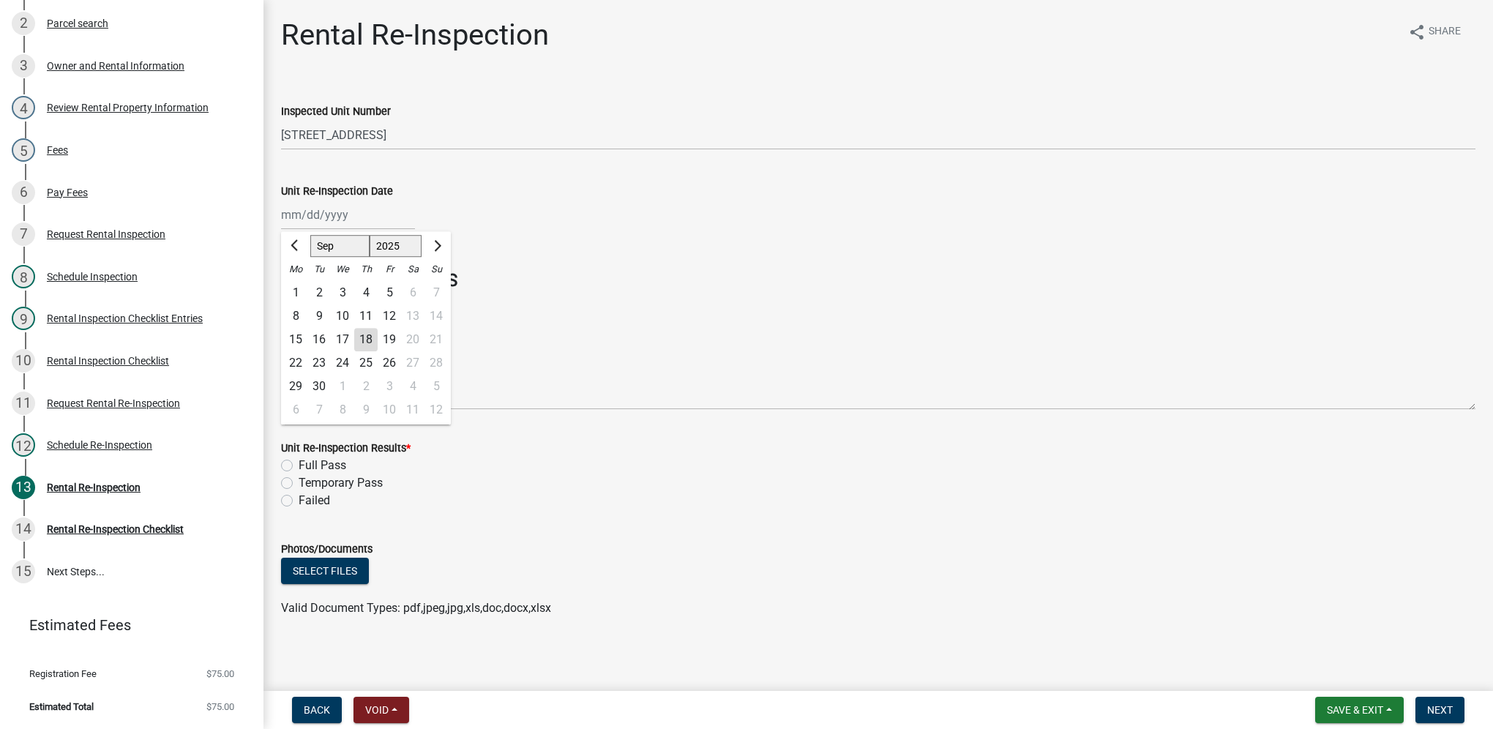
click at [371, 345] on div "18" at bounding box center [365, 339] width 23 height 23
type input "[DATE]"
click at [299, 468] on label "Full Pass" at bounding box center [323, 466] width 48 height 18
click at [299, 466] on input "Full Pass" at bounding box center [304, 462] width 10 height 10
radio input "true"
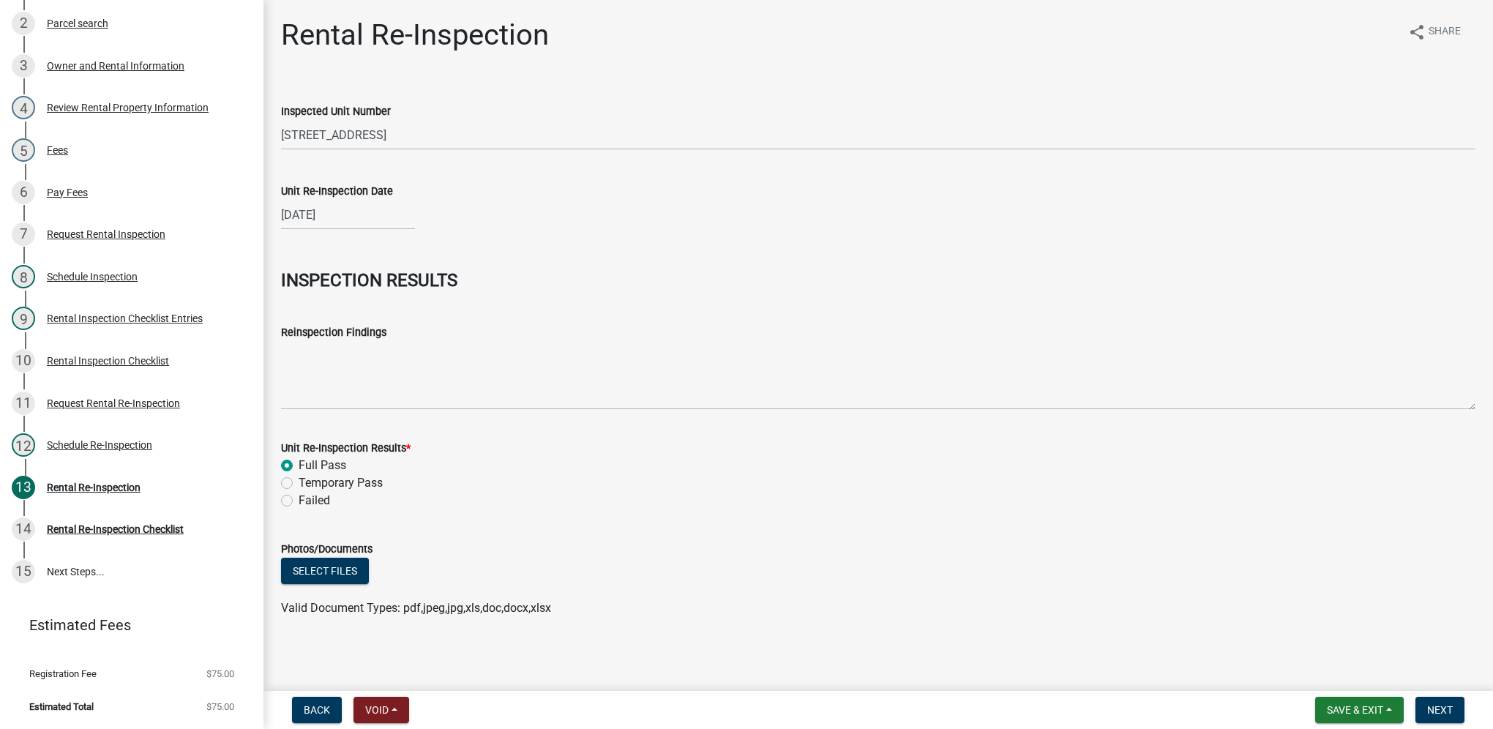
scroll to position [1, 0]
click at [1419, 711] on button "Next" at bounding box center [1439, 710] width 49 height 26
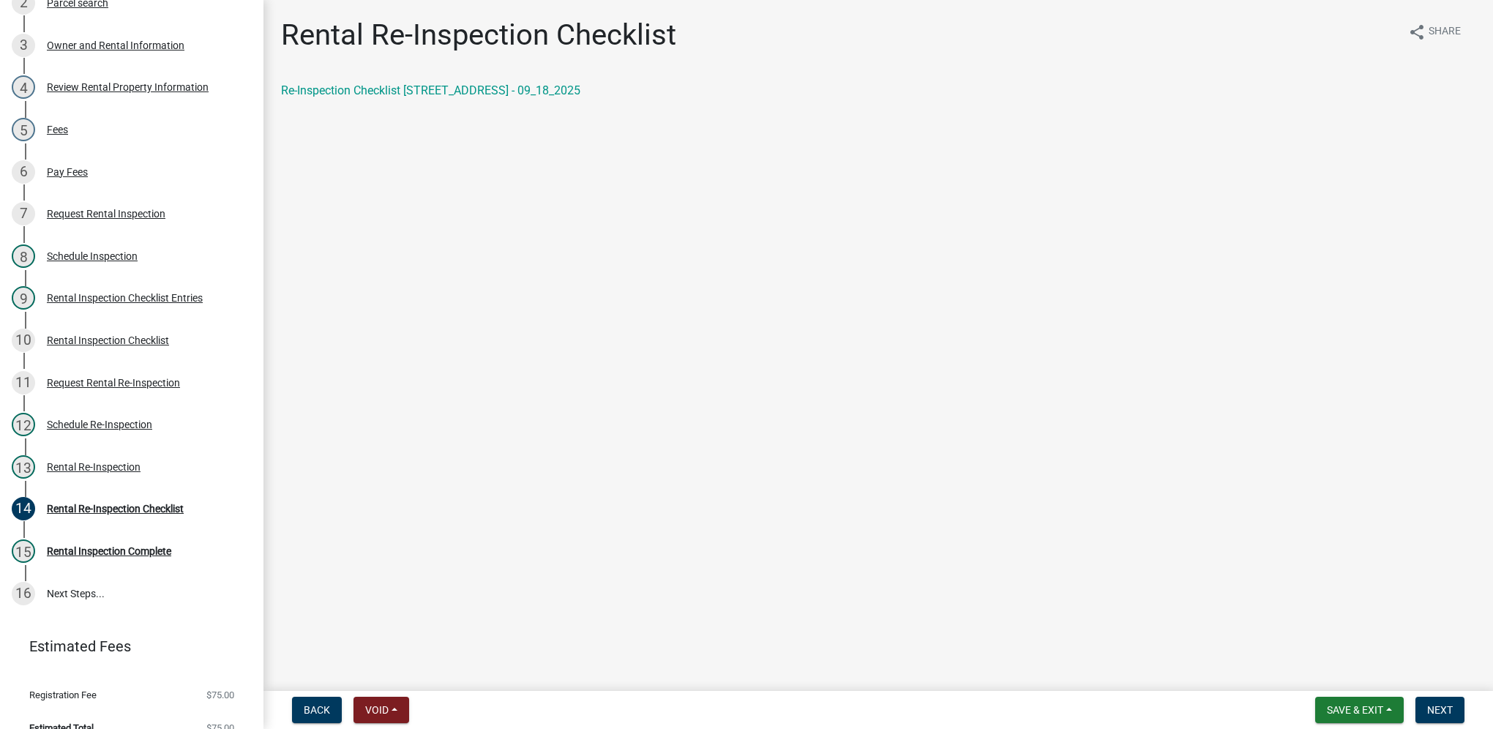
scroll to position [362, 0]
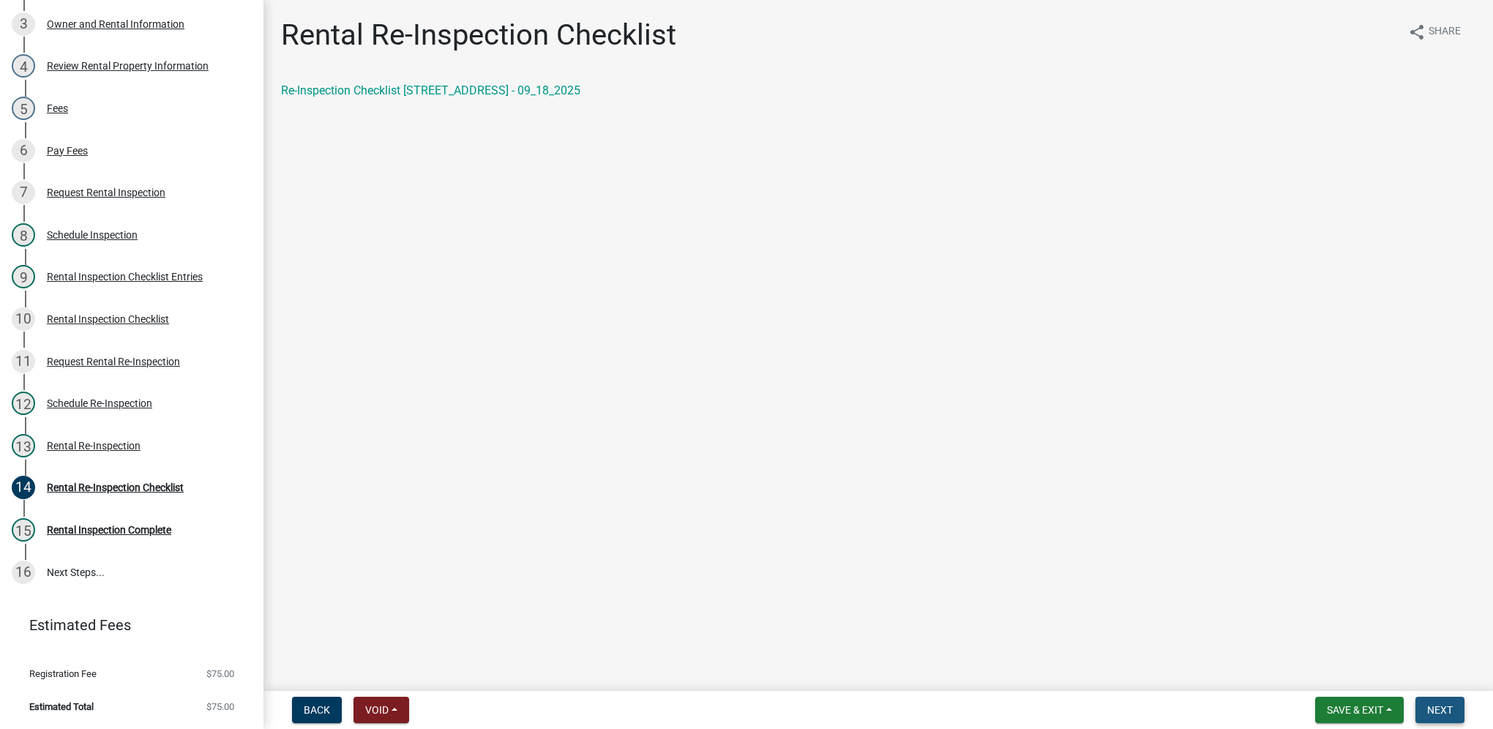
click at [1431, 699] on button "Next" at bounding box center [1439, 710] width 49 height 26
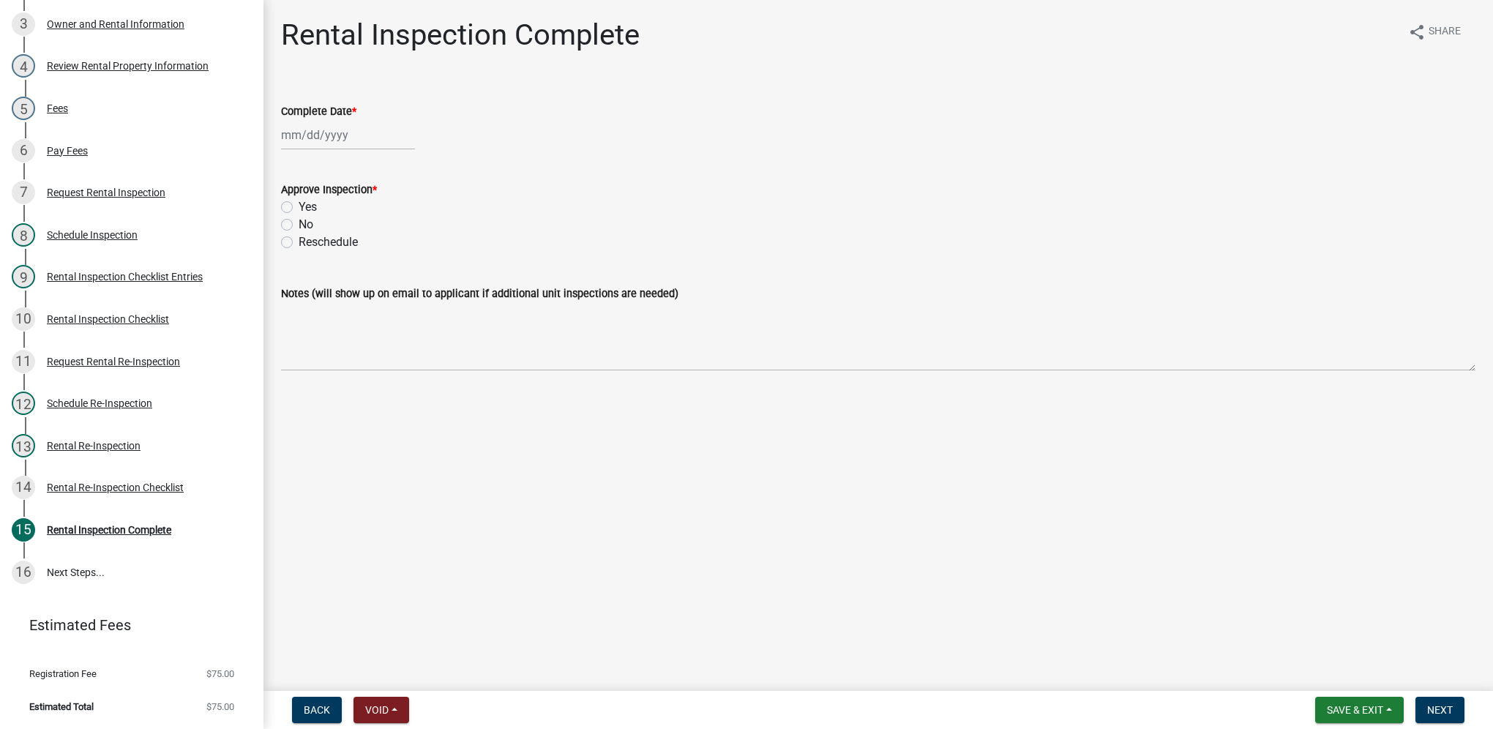
select select "9"
select select "2025"
click at [383, 136] on div "[PERSON_NAME] Feb Mar Apr [PERSON_NAME][DATE] Oct Nov [DATE] 1526 1527 1528 152…" at bounding box center [348, 135] width 134 height 30
click at [367, 262] on div "18" at bounding box center [365, 259] width 23 height 23
type input "[DATE]"
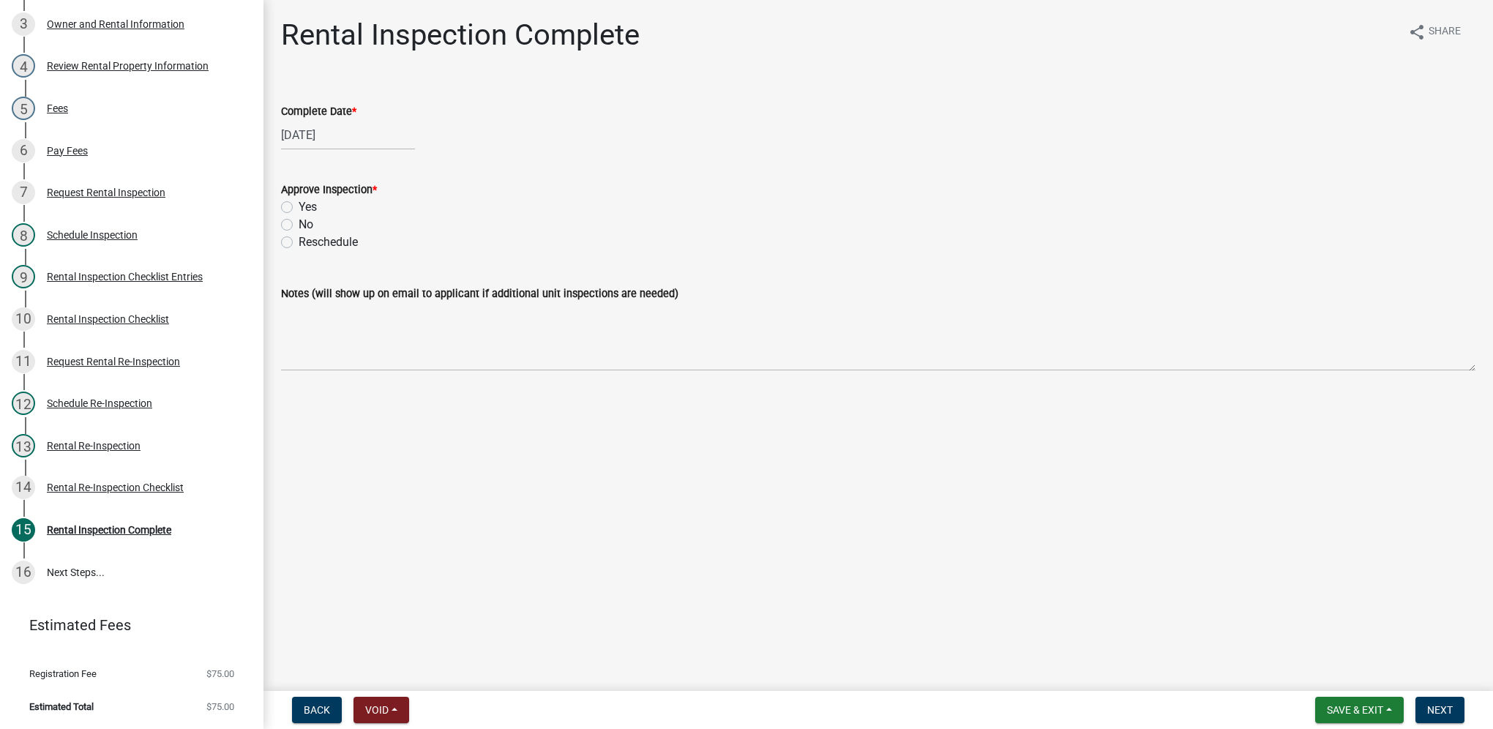
click at [299, 212] on label "Yes" at bounding box center [308, 207] width 18 height 18
click at [299, 208] on input "Yes" at bounding box center [304, 203] width 10 height 10
radio input "true"
click at [1431, 708] on span "Next" at bounding box center [1440, 710] width 26 height 12
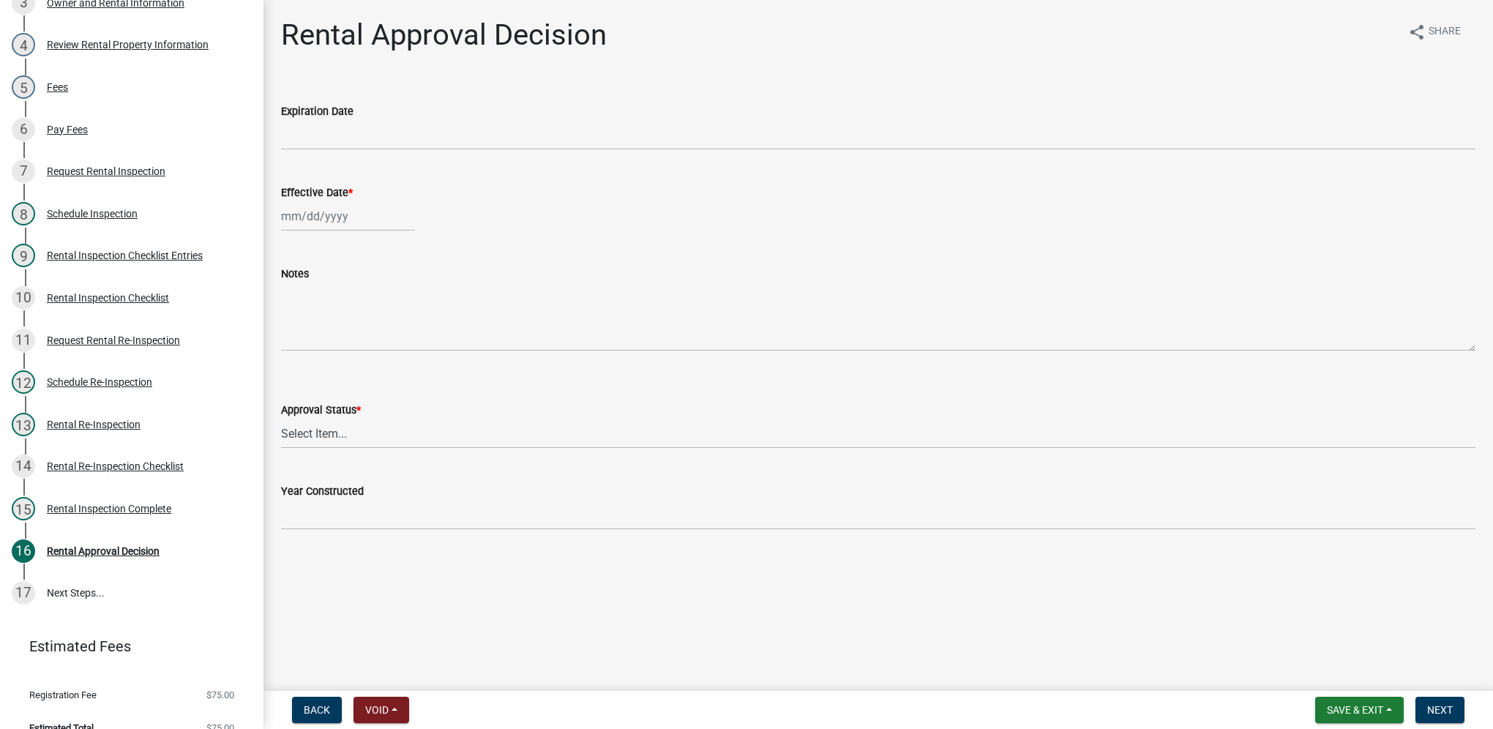
scroll to position [404, 0]
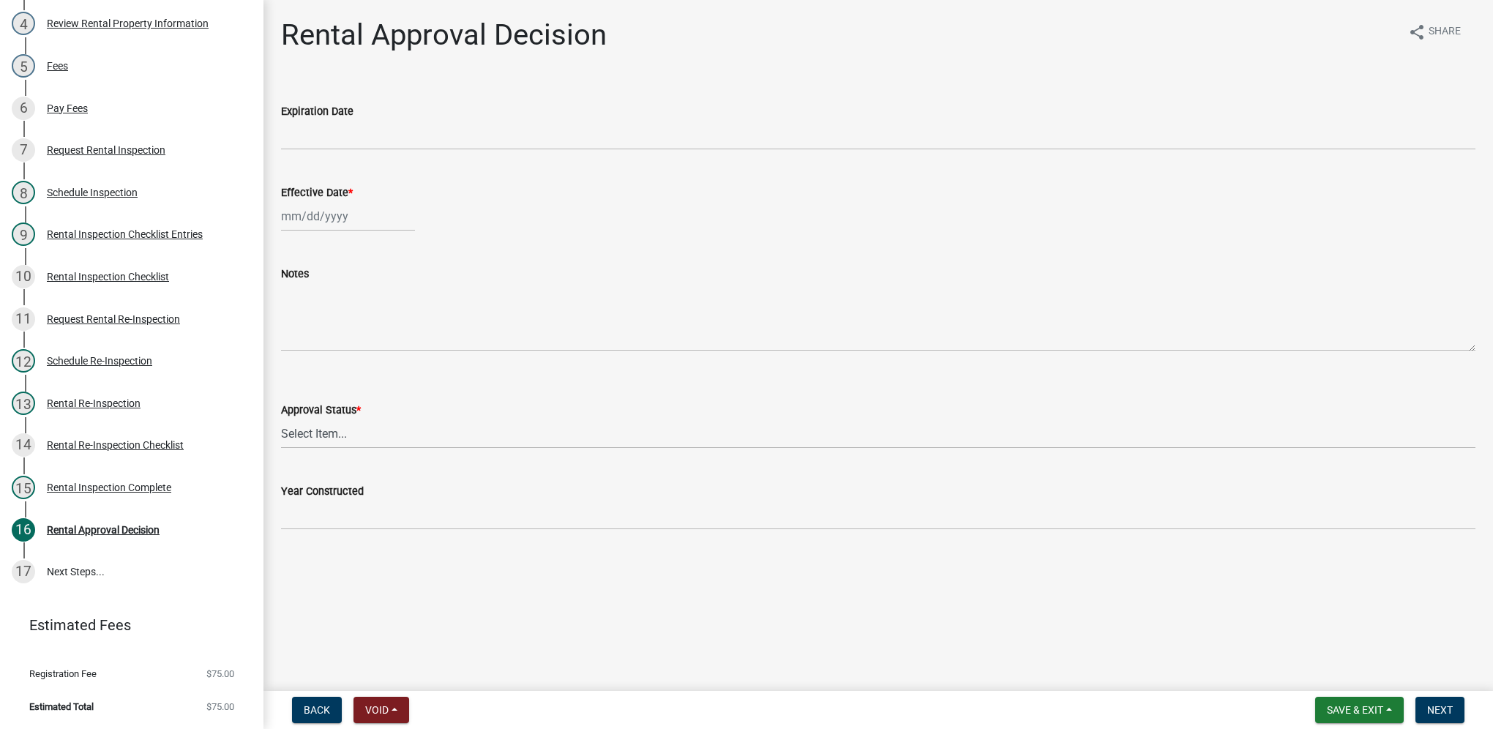
click at [319, 212] on div at bounding box center [348, 216] width 134 height 30
select select "9"
select select "2025"
click at [372, 340] on div "18" at bounding box center [365, 340] width 23 height 23
type input "[DATE]"
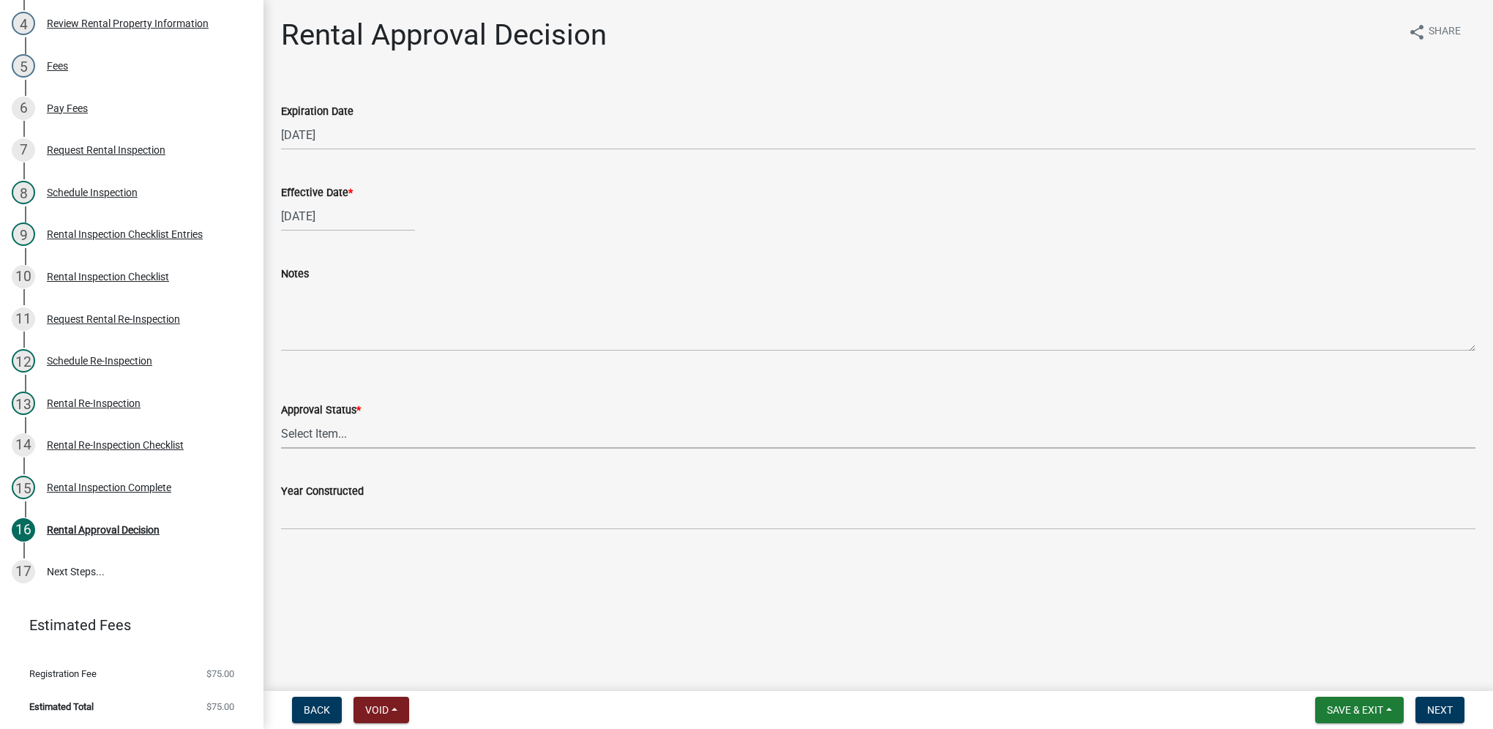
click at [360, 435] on select "Select Item... Approved Denied" at bounding box center [878, 434] width 1194 height 30
click at [281, 419] on select "Select Item... Approved Denied" at bounding box center [878, 434] width 1194 height 30
select select "4b86b809-39dd-4c68-9f3d-fdb3e7050482"
click at [1455, 710] on button "Next" at bounding box center [1439, 710] width 49 height 26
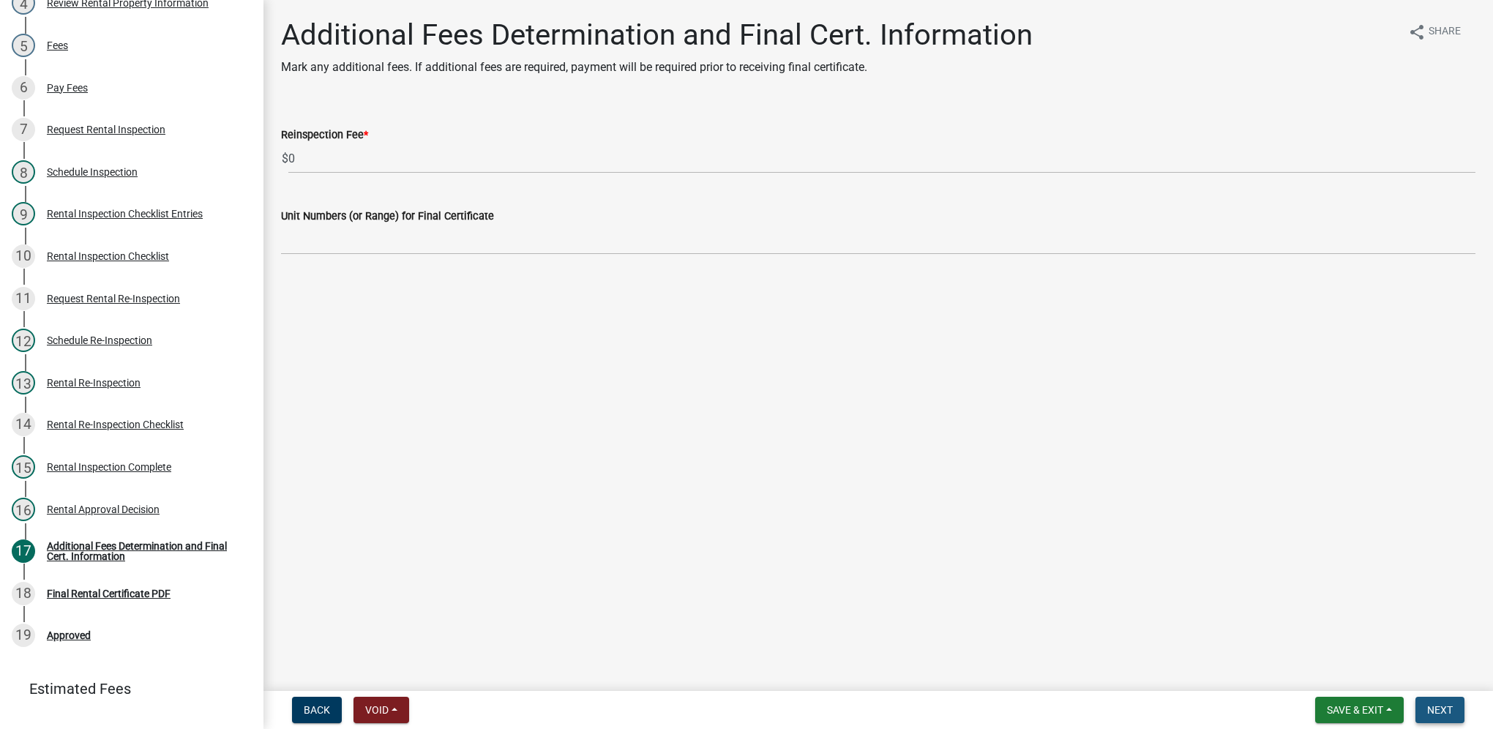
click at [1428, 697] on button "Next" at bounding box center [1439, 710] width 49 height 26
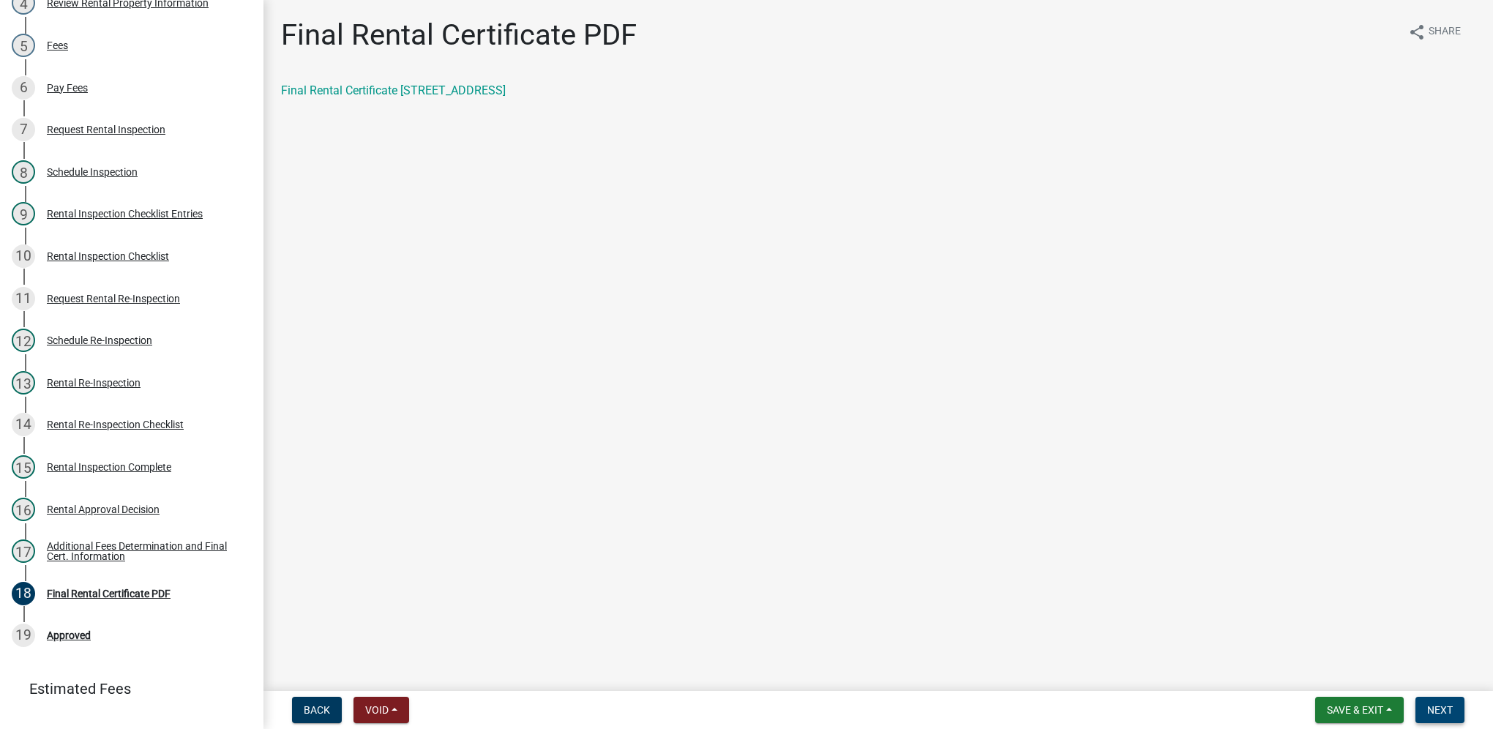
click at [1430, 715] on span "Next" at bounding box center [1440, 710] width 26 height 12
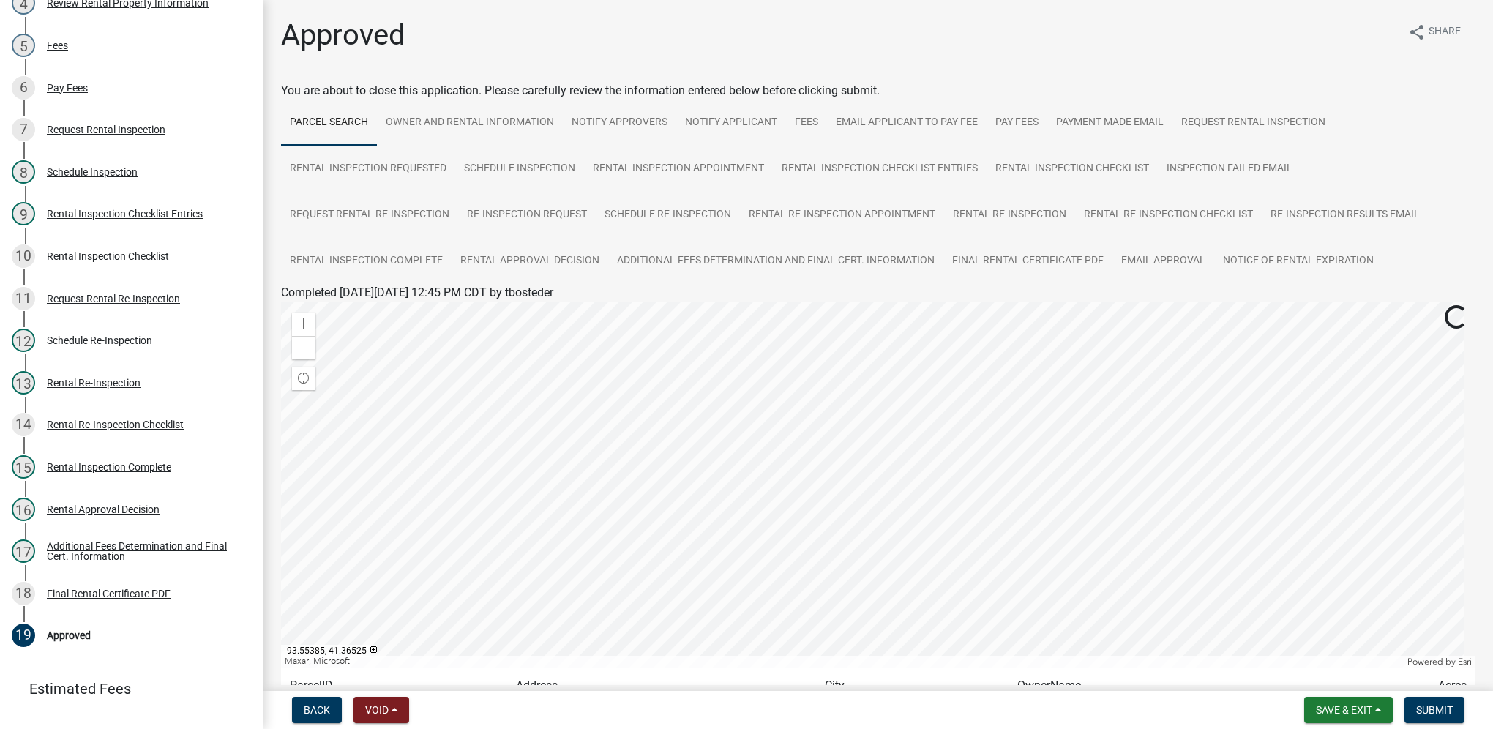
scroll to position [141, 0]
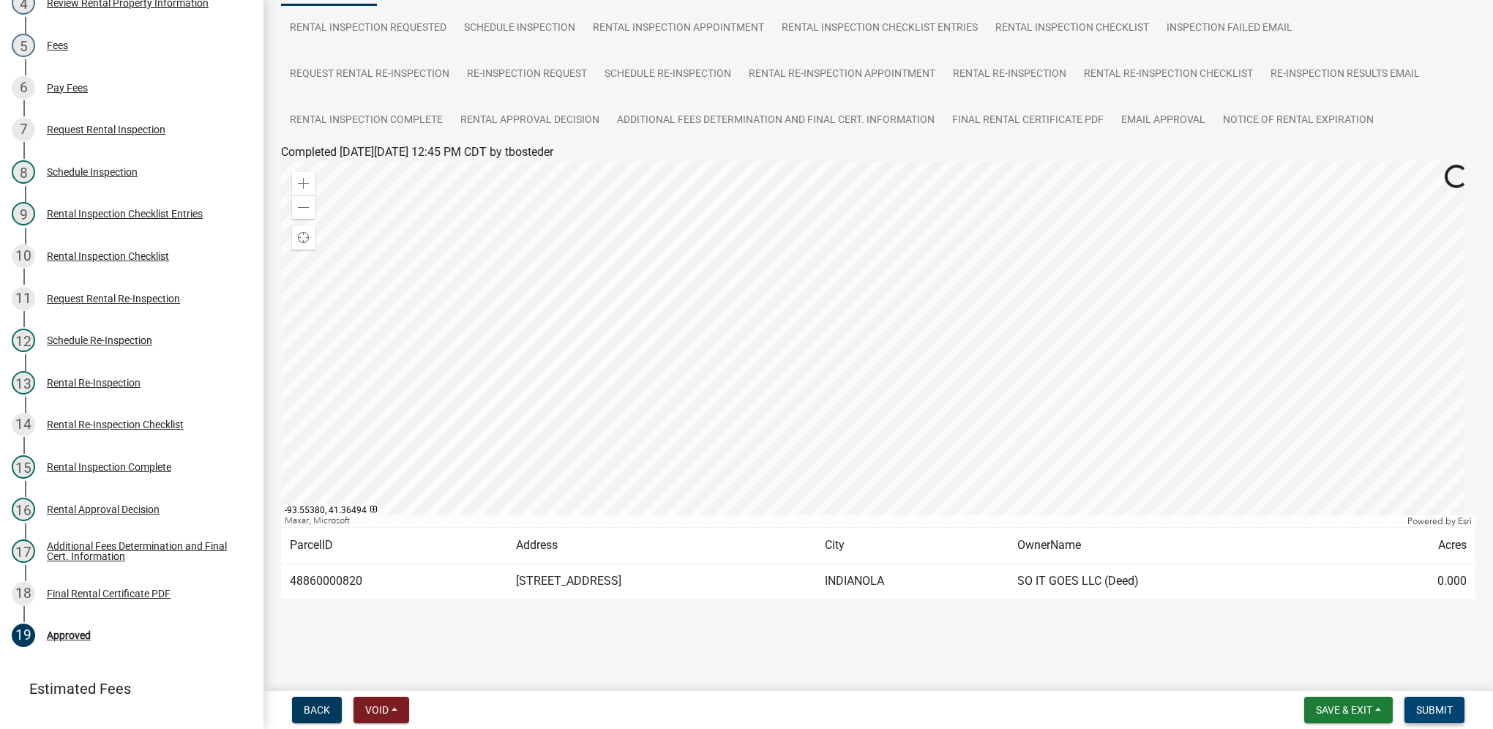
click at [1416, 706] on span "Submit" at bounding box center [1434, 710] width 37 height 12
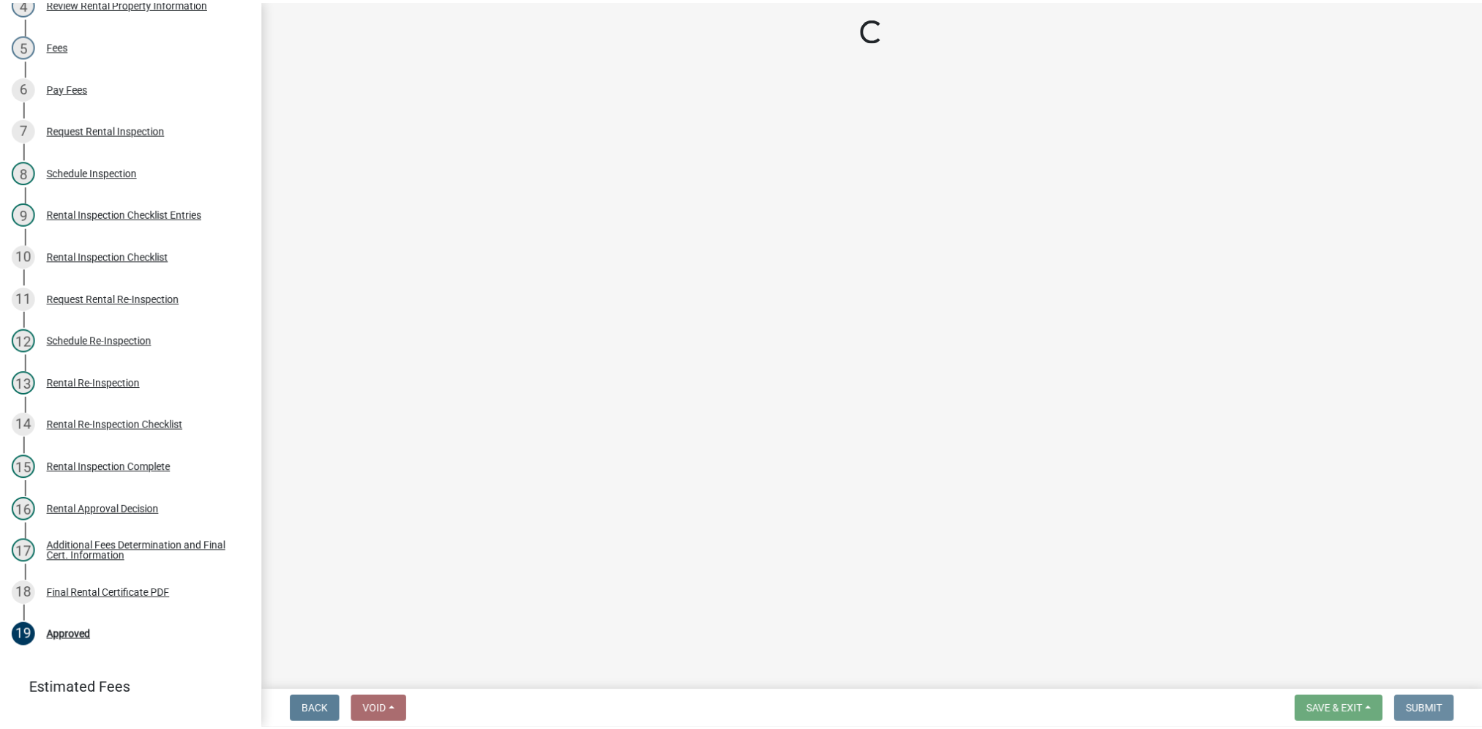
scroll to position [0, 0]
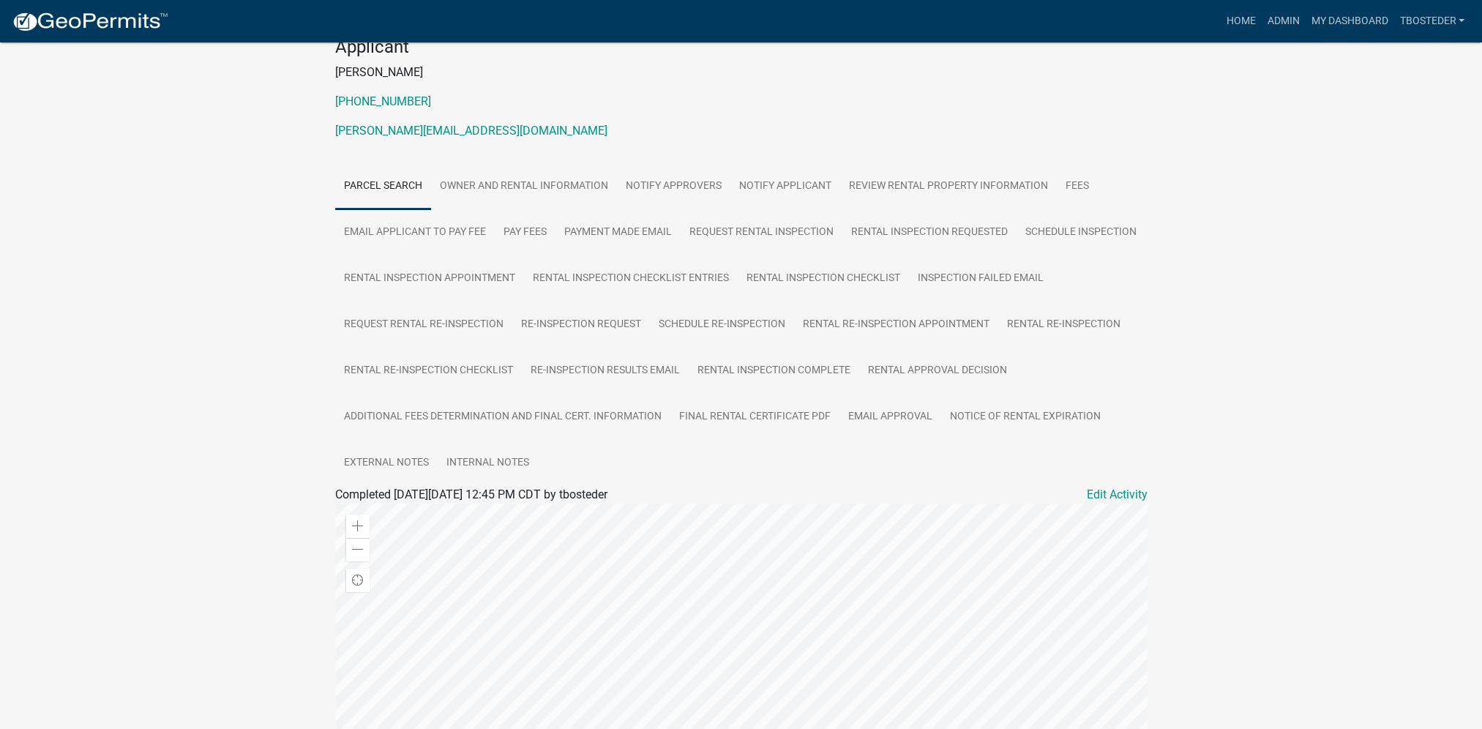
scroll to position [149, 0]
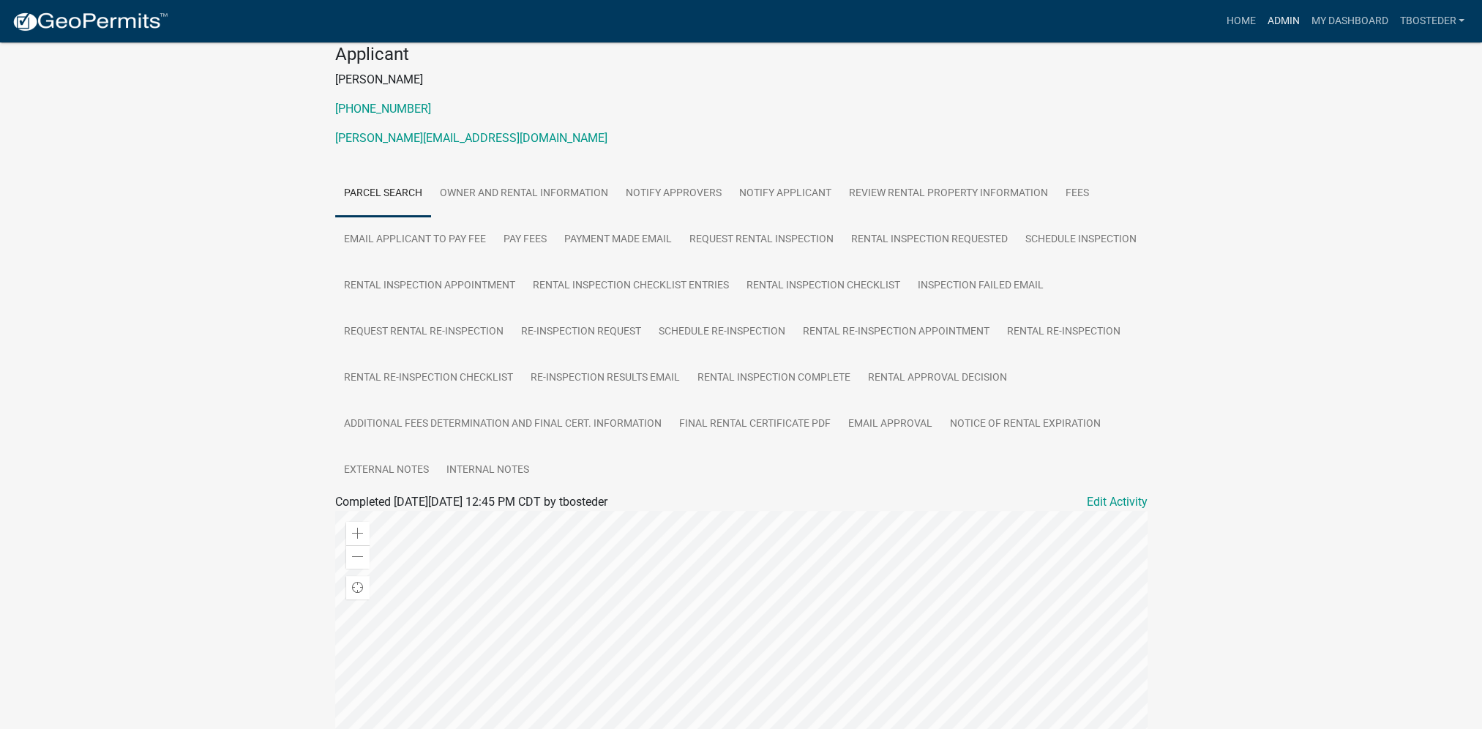
click at [1289, 19] on link "Admin" at bounding box center [1283, 21] width 44 height 28
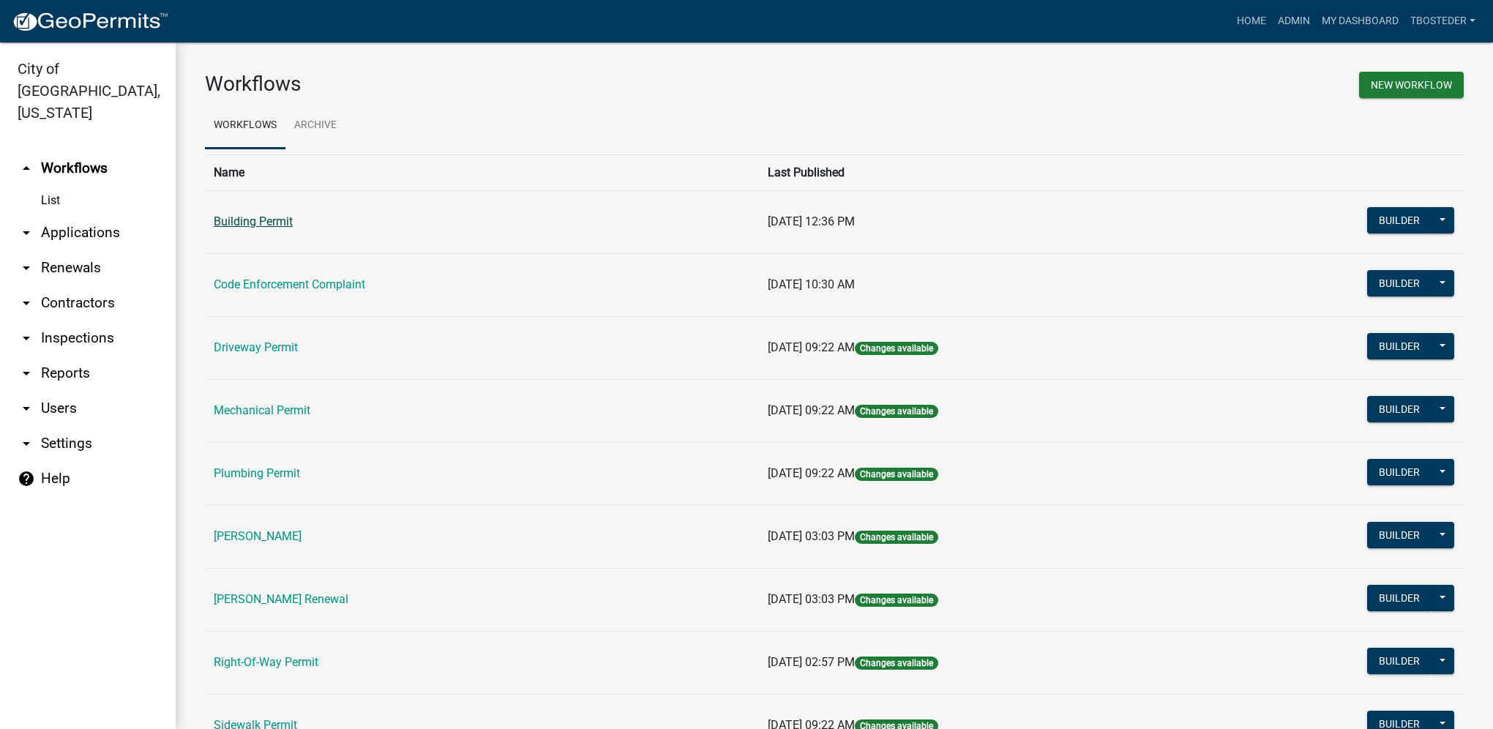
click at [222, 217] on link "Building Permit" at bounding box center [253, 221] width 79 height 14
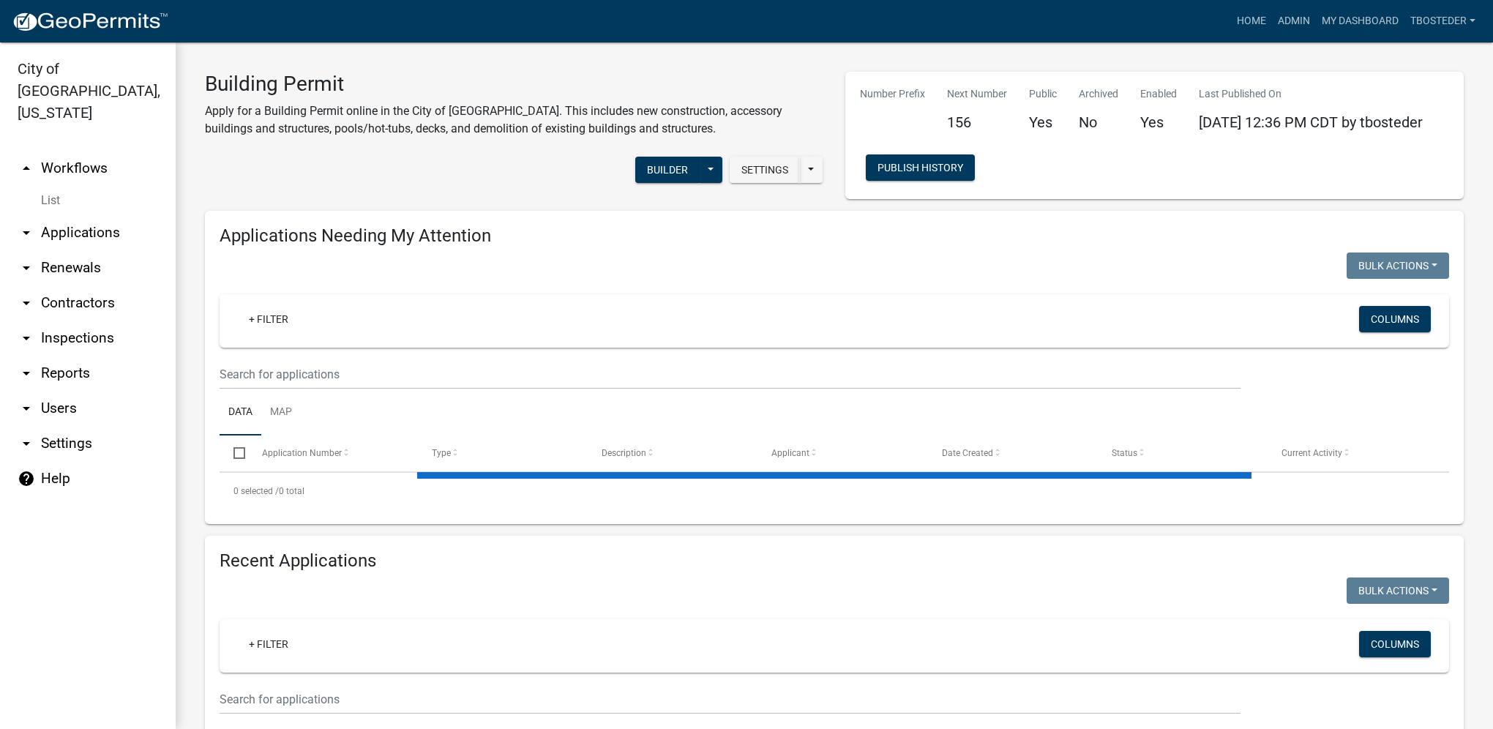
select select "1: 25"
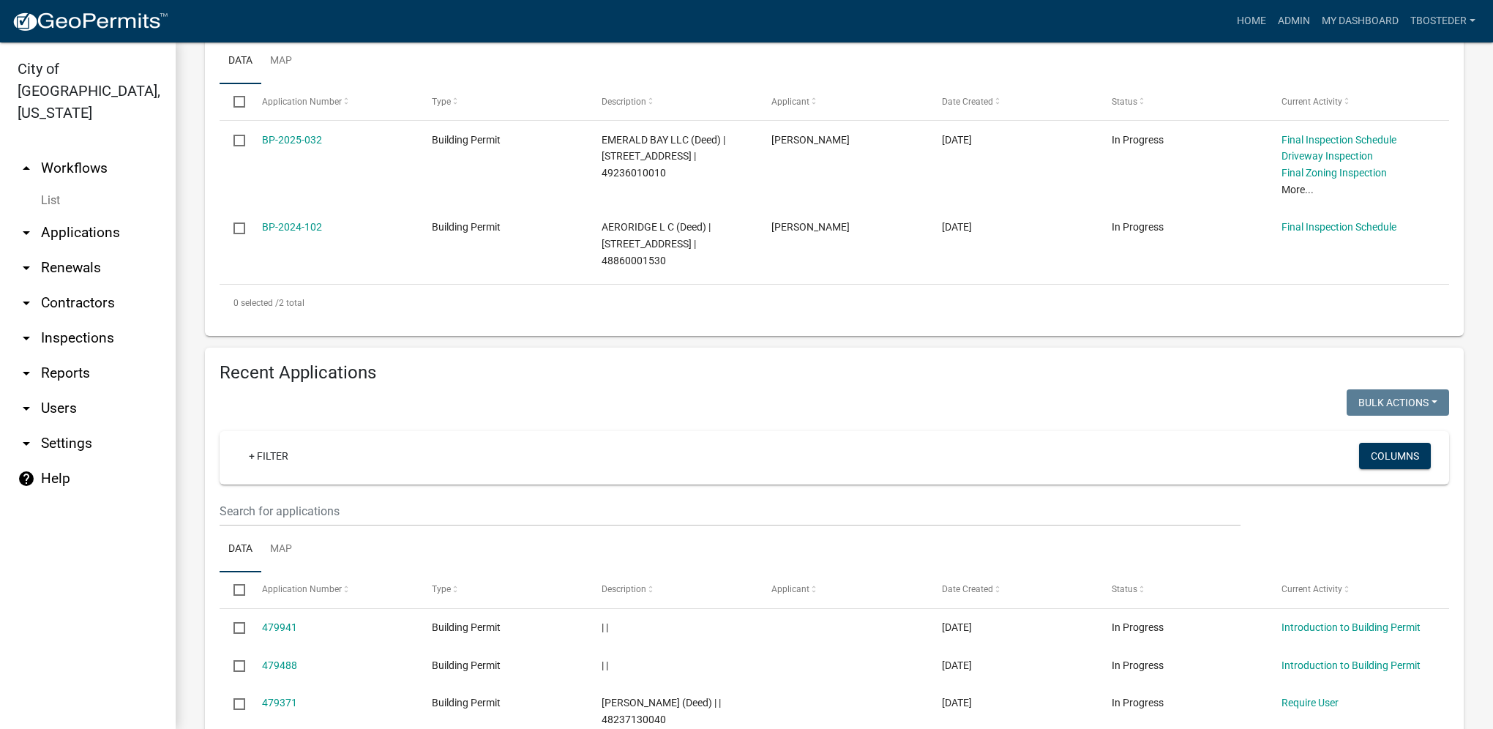
scroll to position [366, 0]
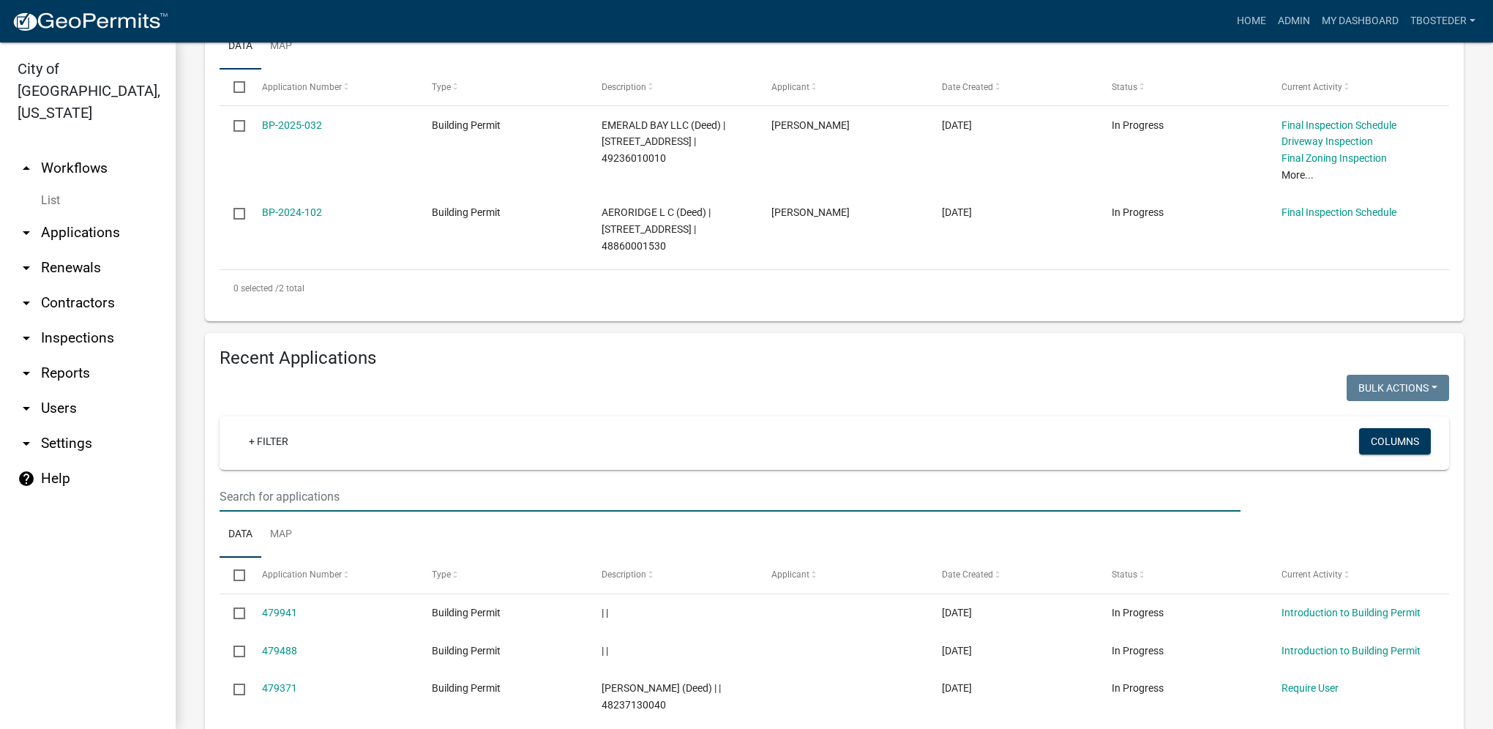
click at [422, 501] on input "text" at bounding box center [730, 497] width 1021 height 30
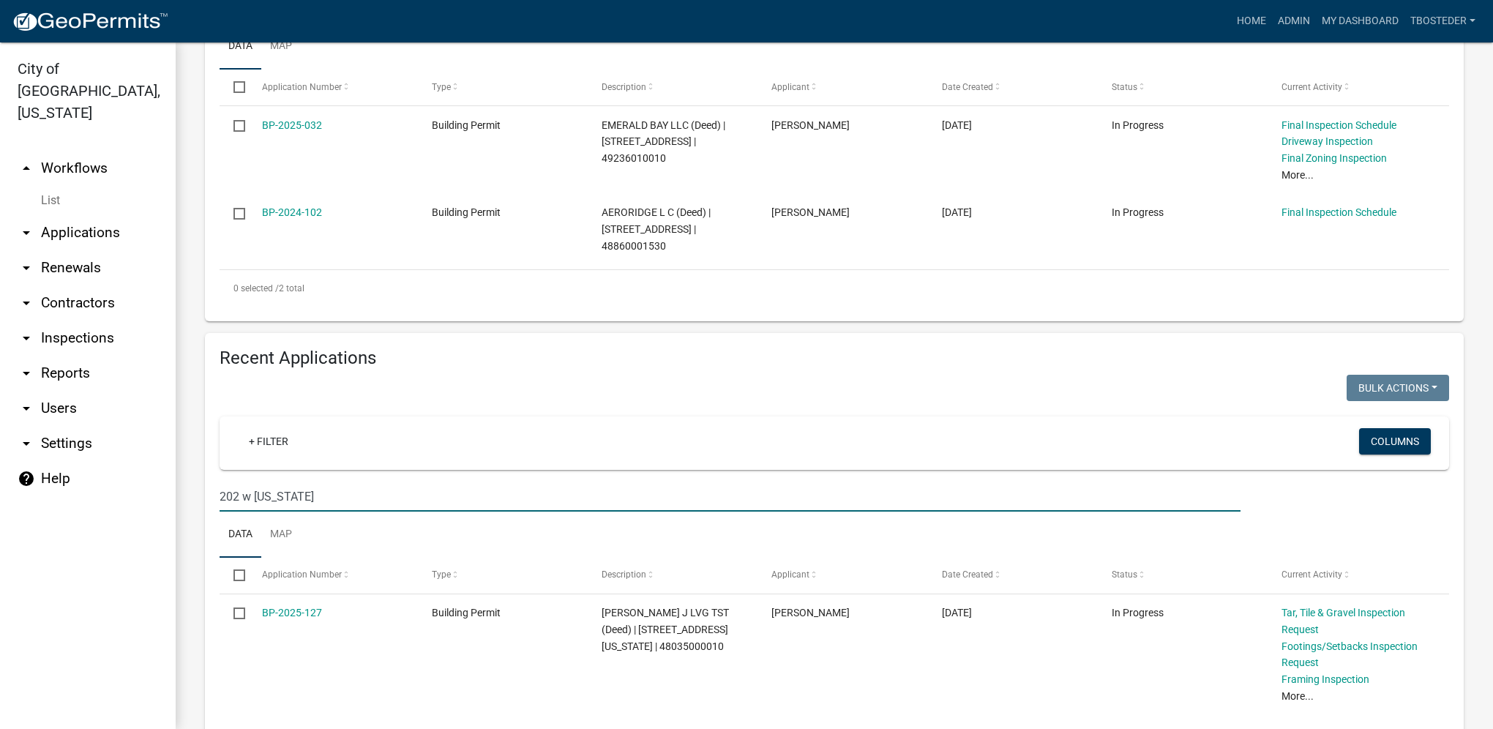
type input "202 w [US_STATE]"
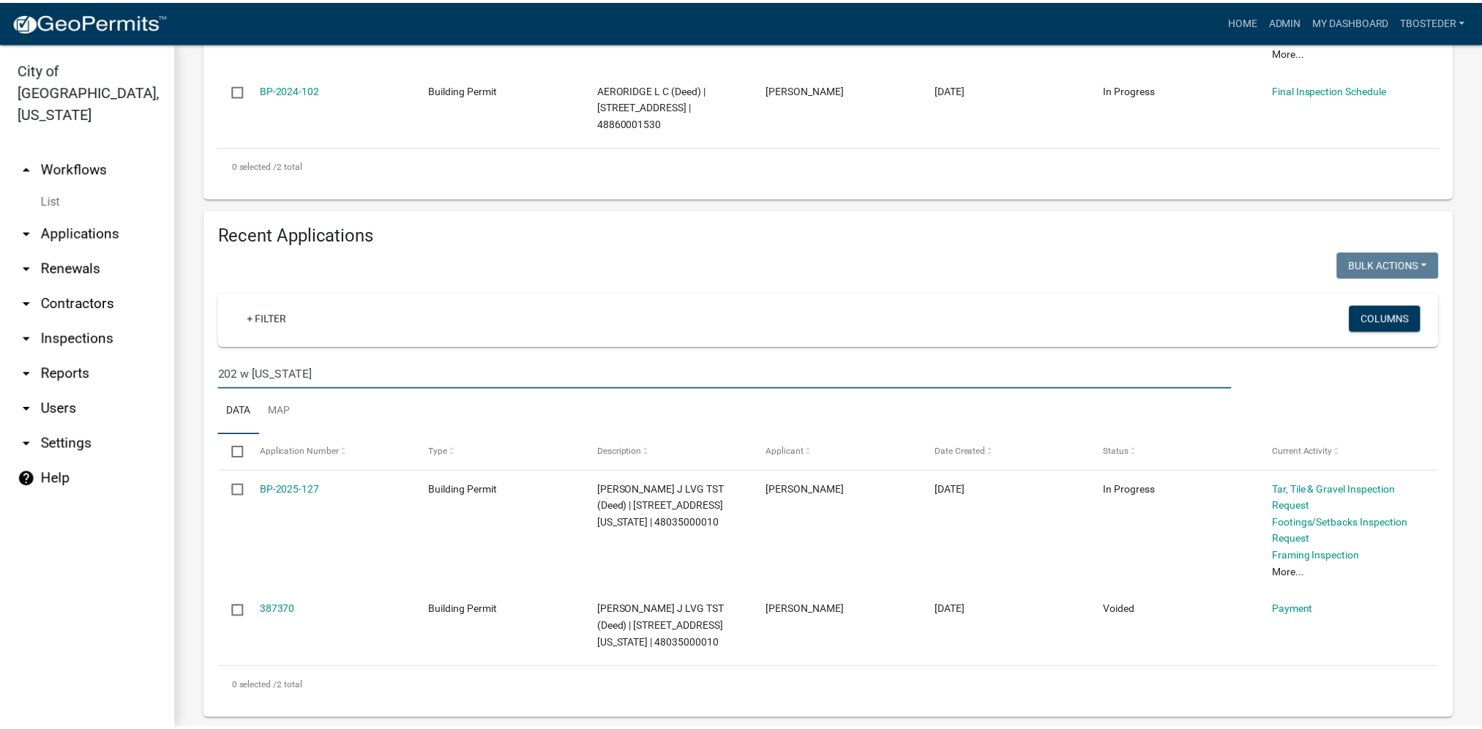
scroll to position [511, 0]
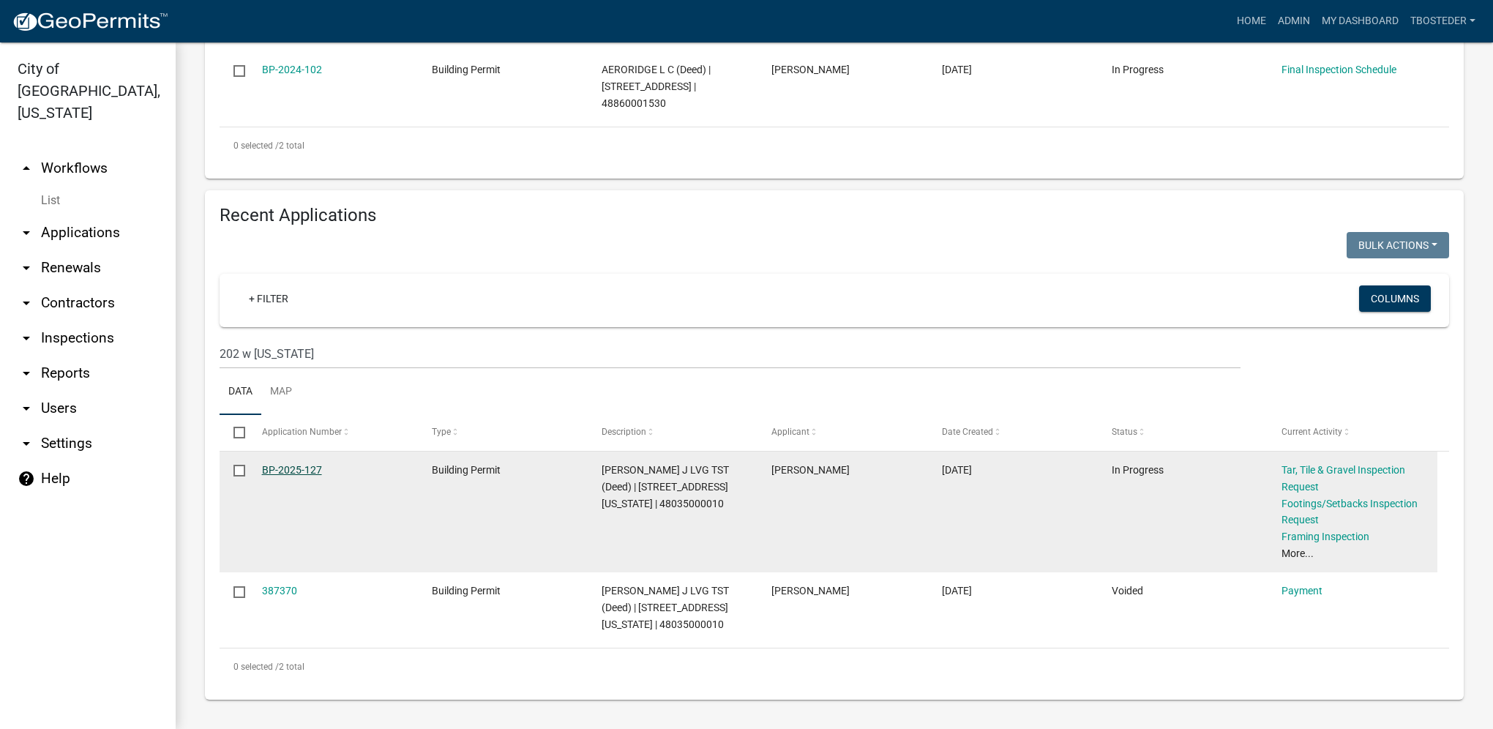
click at [307, 468] on link "BP-2025-127" at bounding box center [292, 470] width 60 height 12
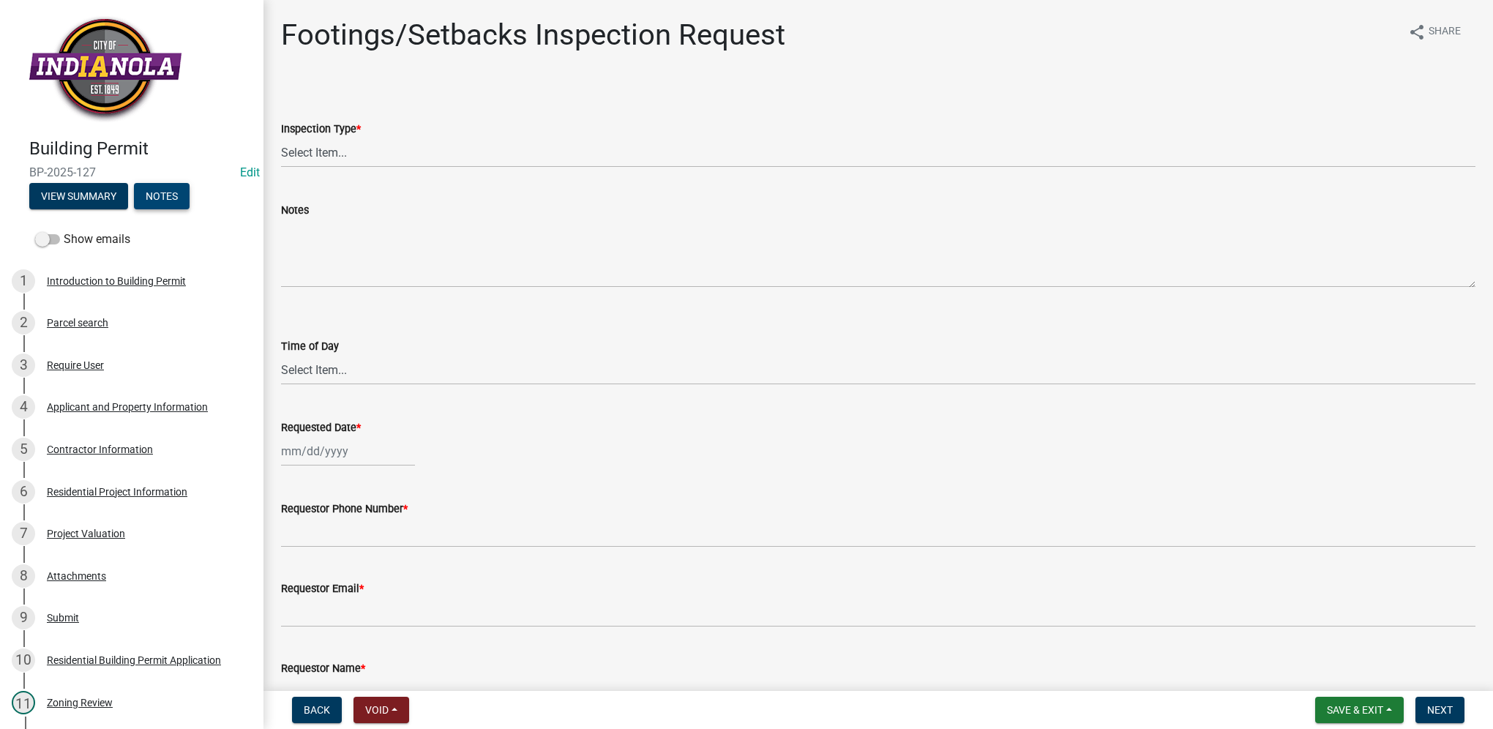
click at [175, 195] on button "Notes" at bounding box center [162, 196] width 56 height 26
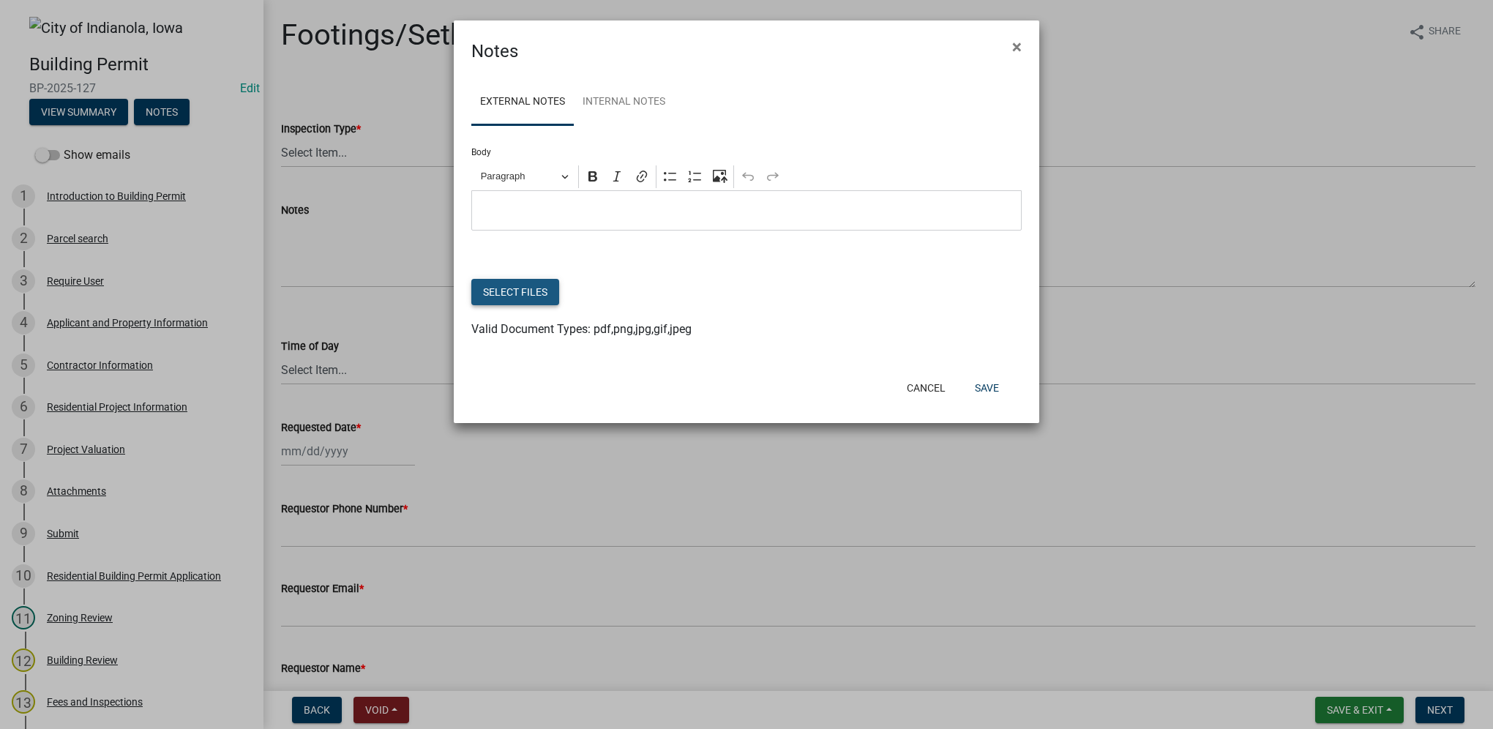
click at [547, 299] on button "Select files" at bounding box center [515, 292] width 88 height 26
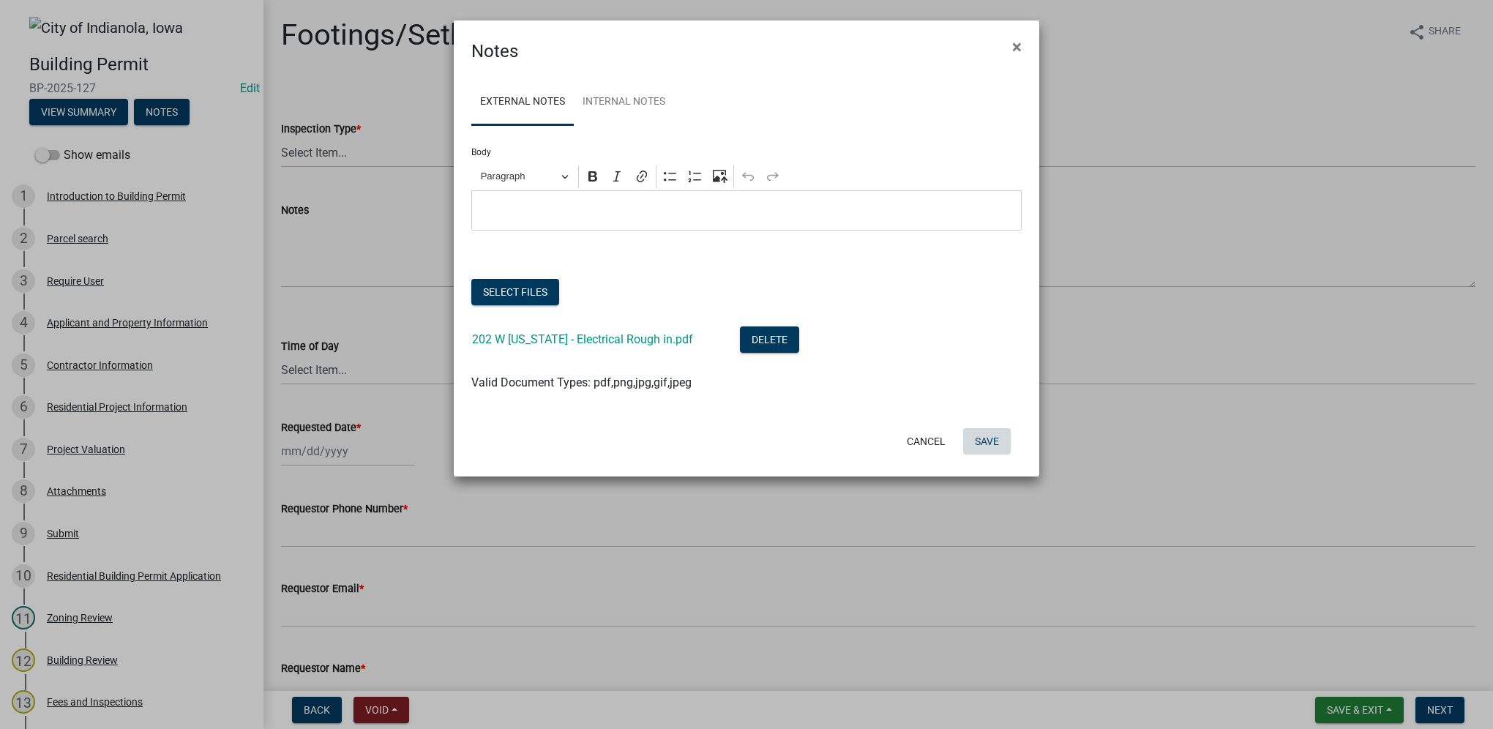
click at [969, 442] on button "Save" at bounding box center [987, 441] width 48 height 26
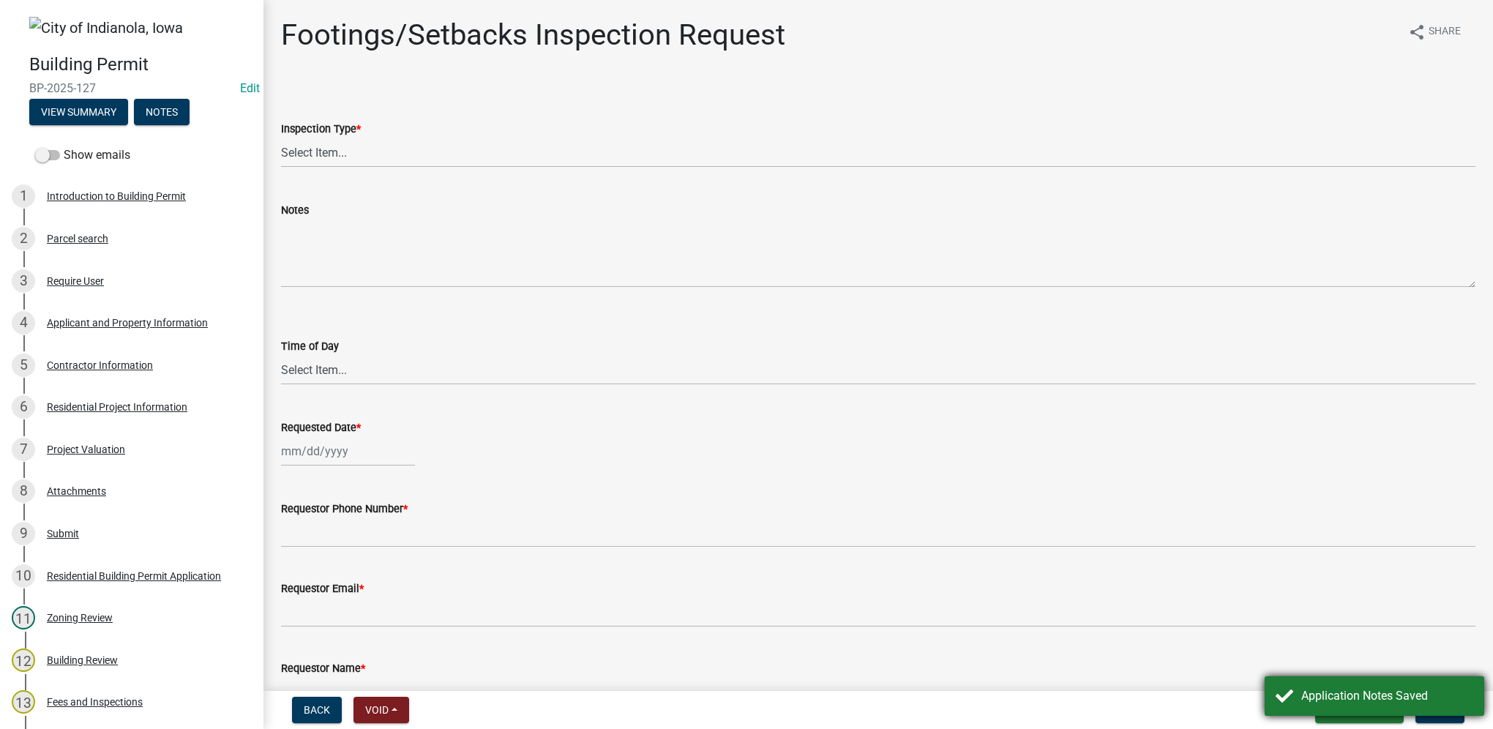
click at [1415, 699] on div "Application Notes Saved" at bounding box center [1387, 696] width 172 height 18
click at [1368, 714] on span "Save & Exit" at bounding box center [1355, 710] width 56 height 12
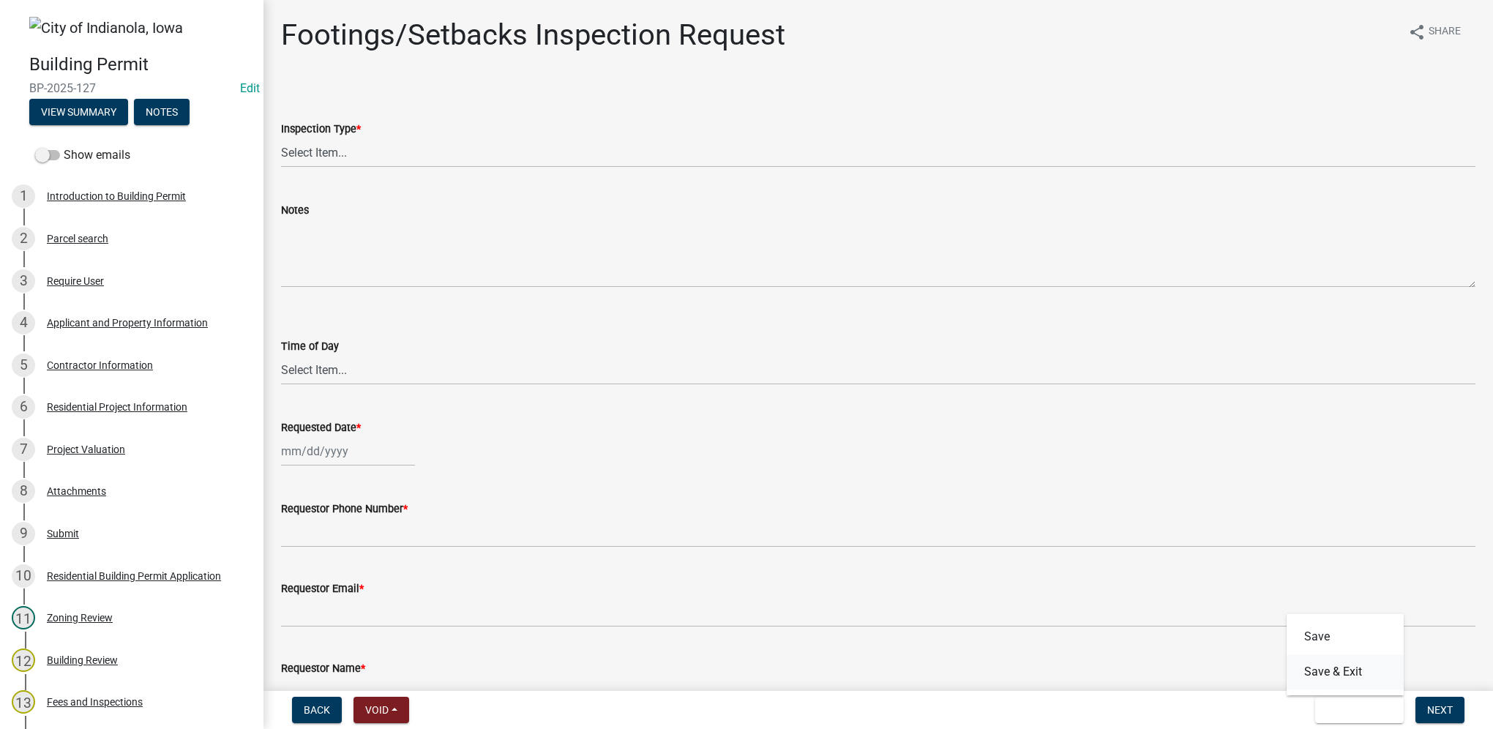
click at [1373, 681] on button "Save & Exit" at bounding box center [1345, 671] width 117 height 35
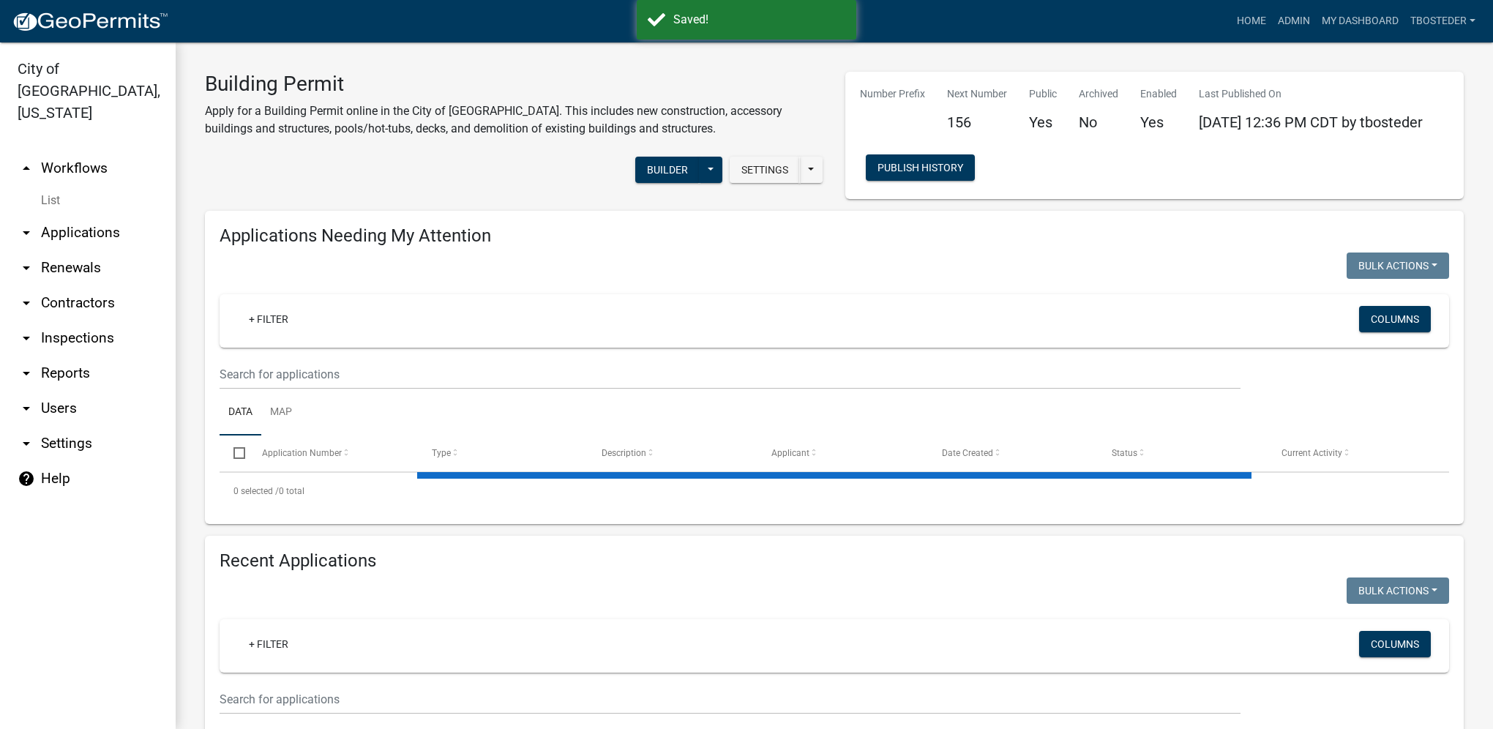
select select "1: 25"
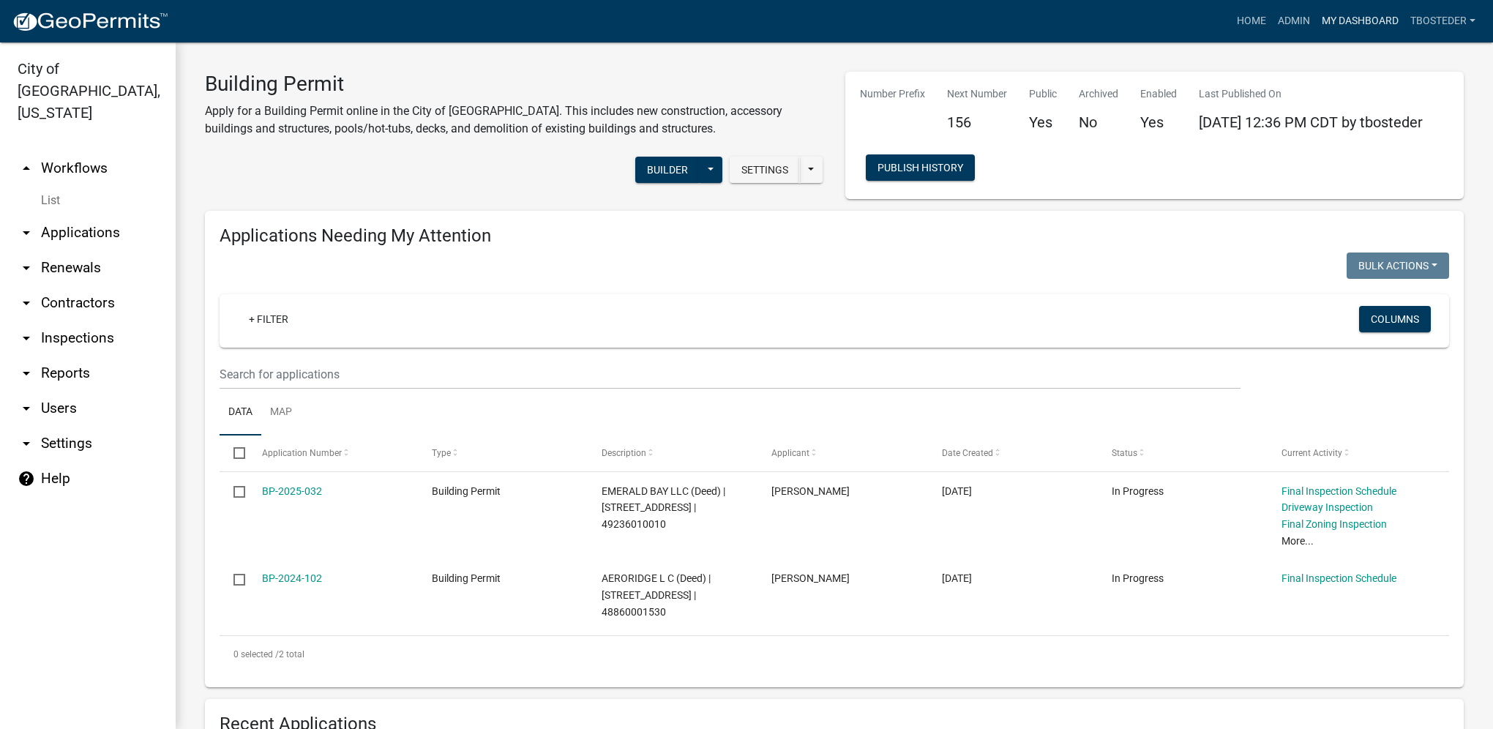
click at [1338, 21] on link "My Dashboard" at bounding box center [1360, 21] width 89 height 28
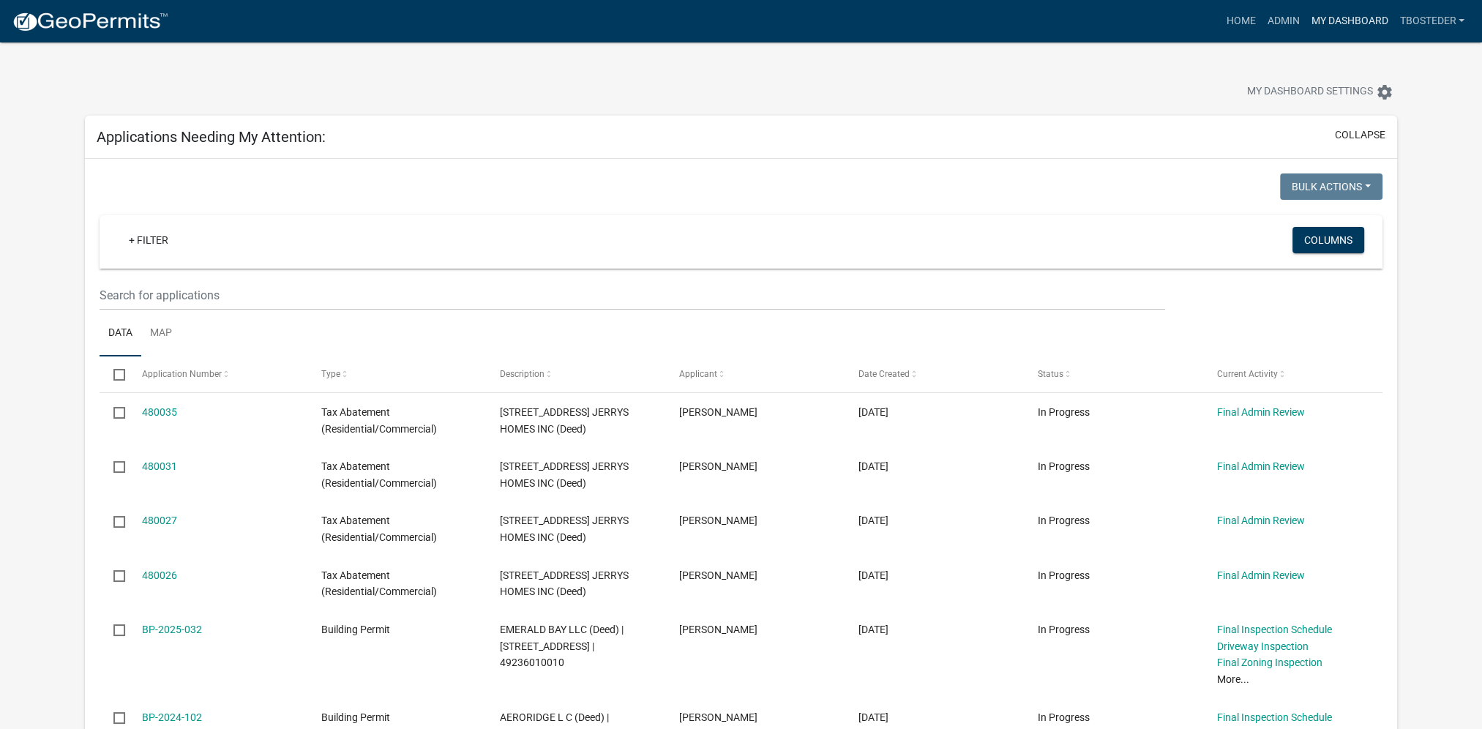
click at [1311, 26] on link "My Dashboard" at bounding box center [1349, 21] width 89 height 28
click at [1247, 26] on link "Home" at bounding box center [1240, 21] width 41 height 28
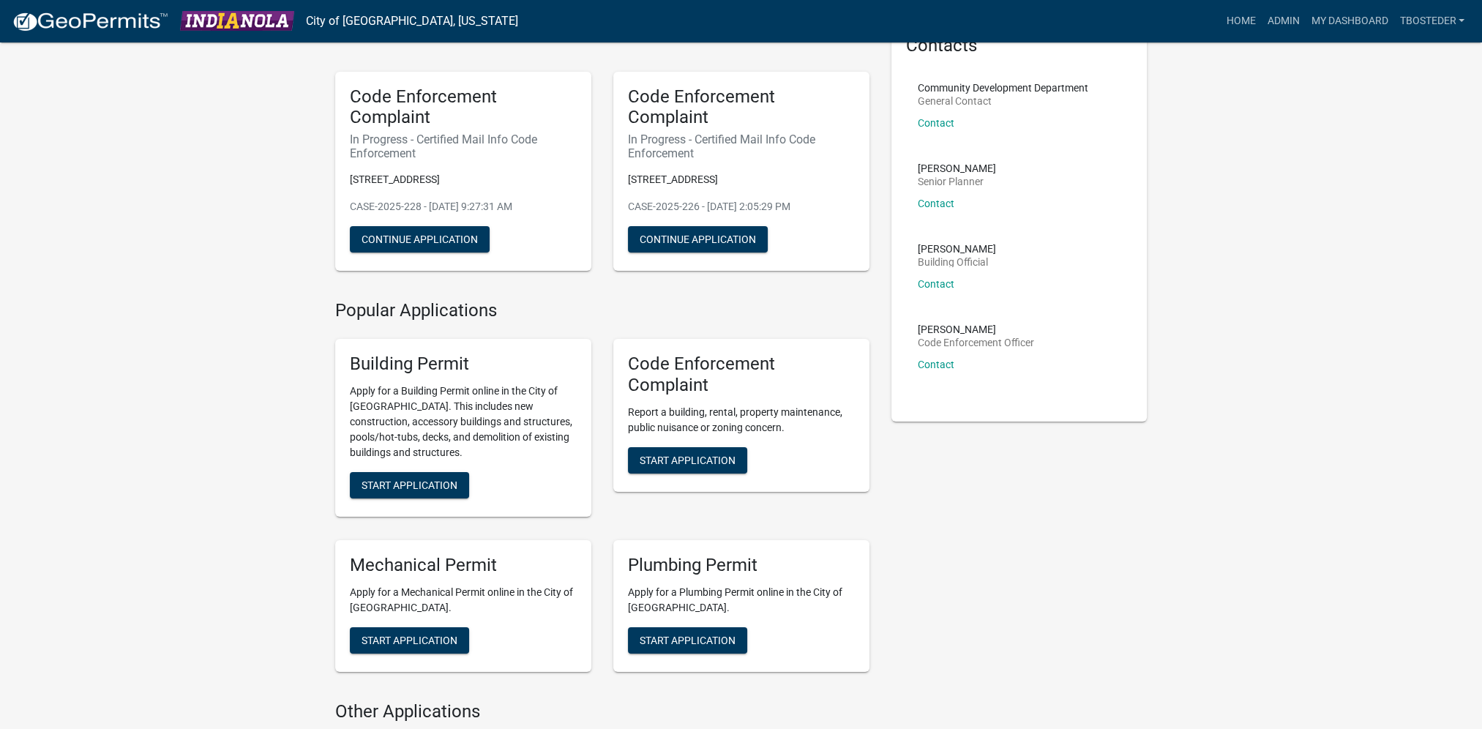
scroll to position [73, 0]
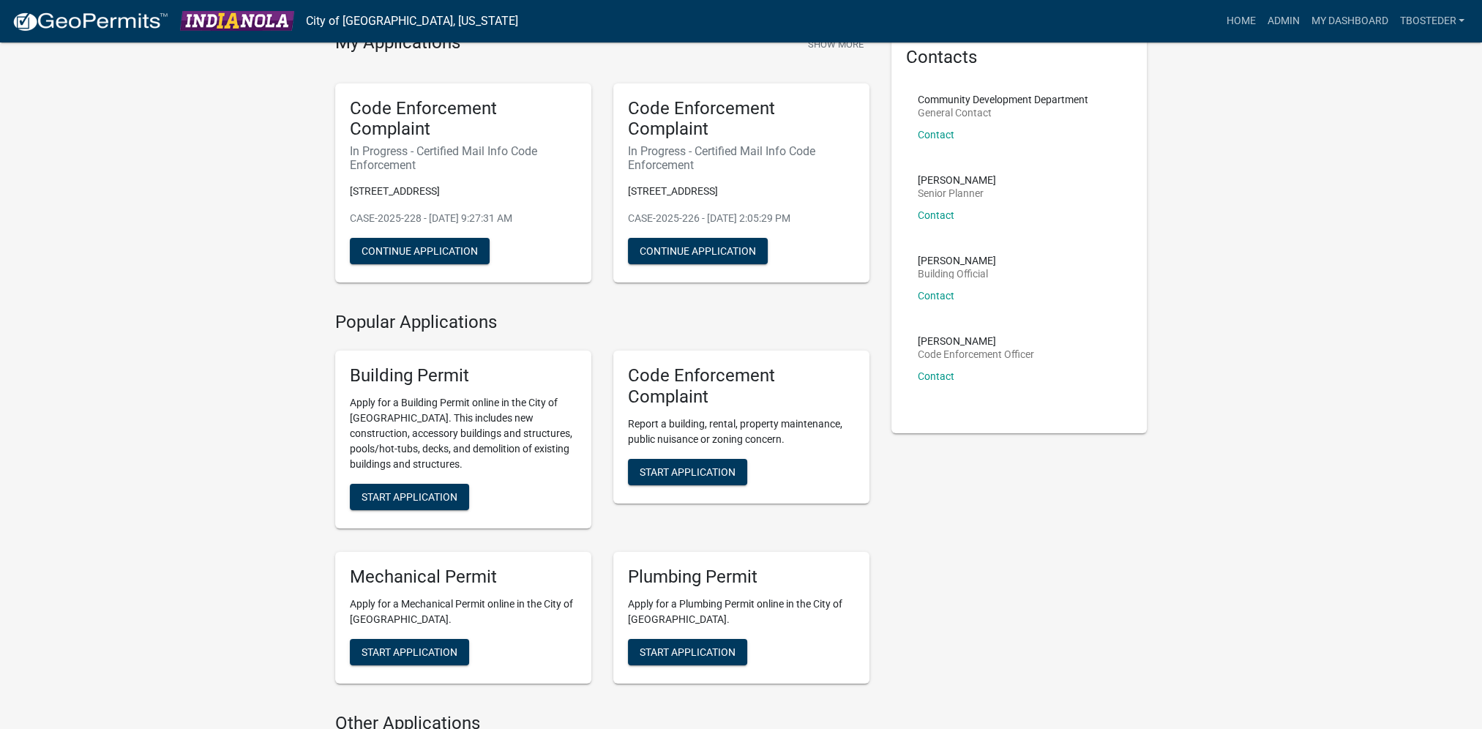
click at [1347, 35] on nav "City of [GEOGRAPHIC_DATA], [US_STATE] more_horiz Home Admin My Dashboard tboste…" at bounding box center [741, 21] width 1482 height 42
click at [1345, 23] on link "My Dashboard" at bounding box center [1349, 21] width 89 height 28
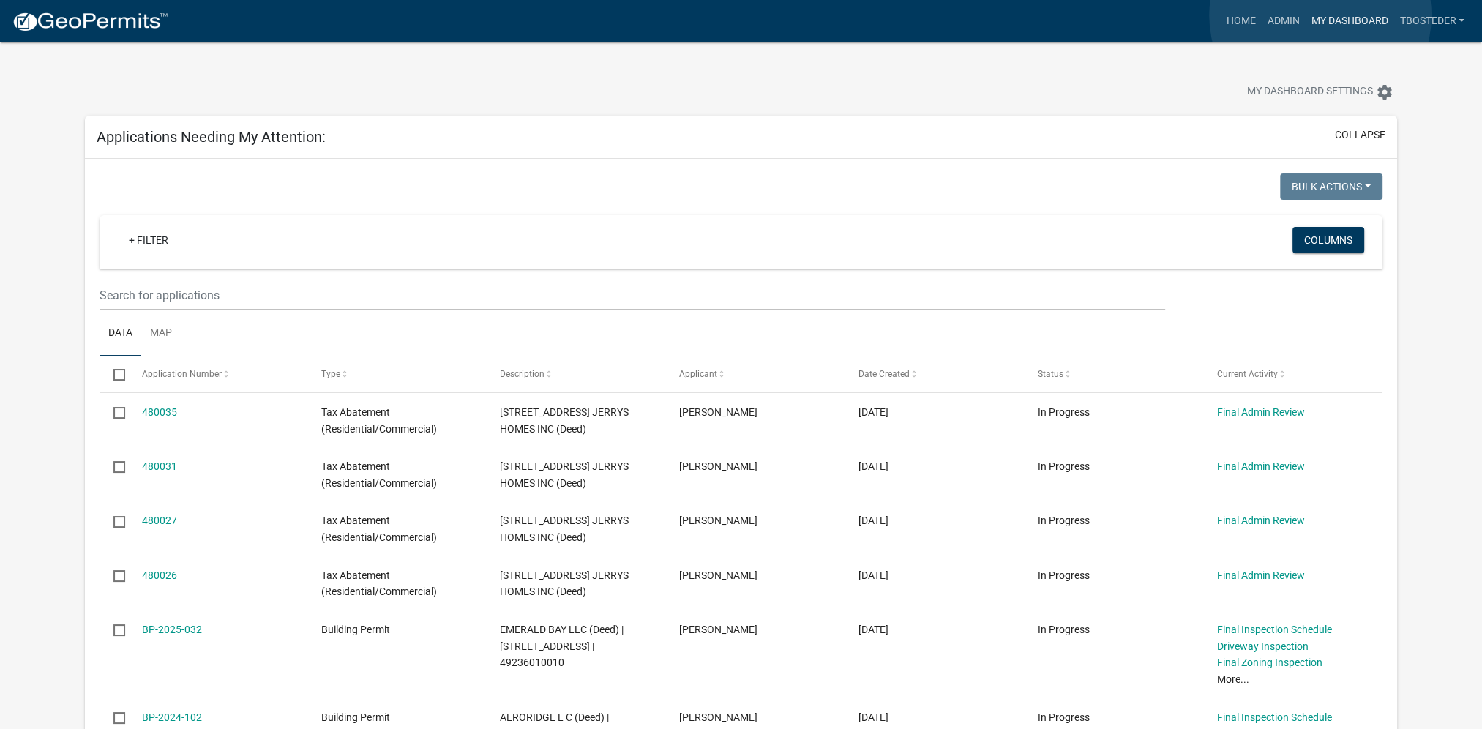
click at [1320, 15] on link "My Dashboard" at bounding box center [1349, 21] width 89 height 28
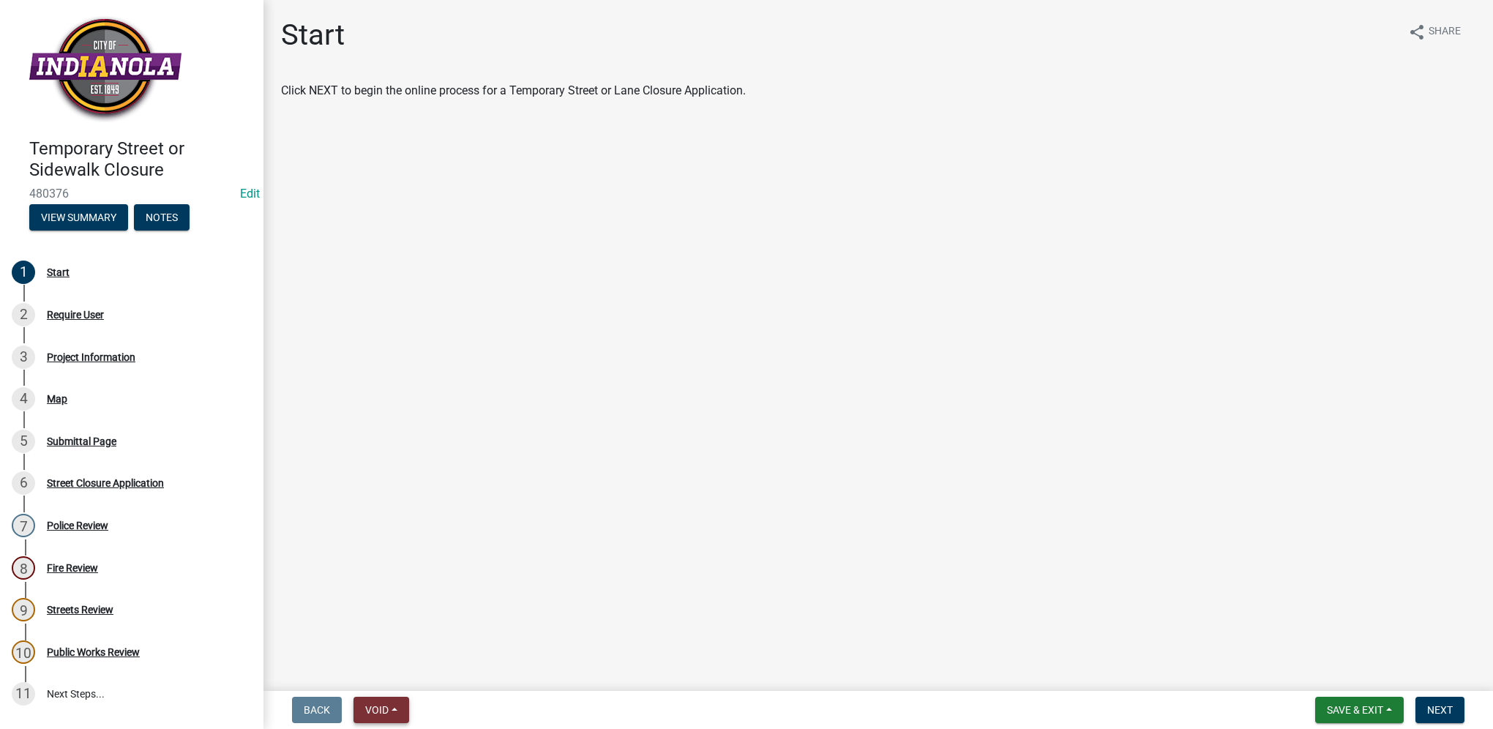
click at [367, 708] on span "Void" at bounding box center [376, 710] width 23 height 12
click at [383, 675] on button "Void" at bounding box center [411, 671] width 117 height 35
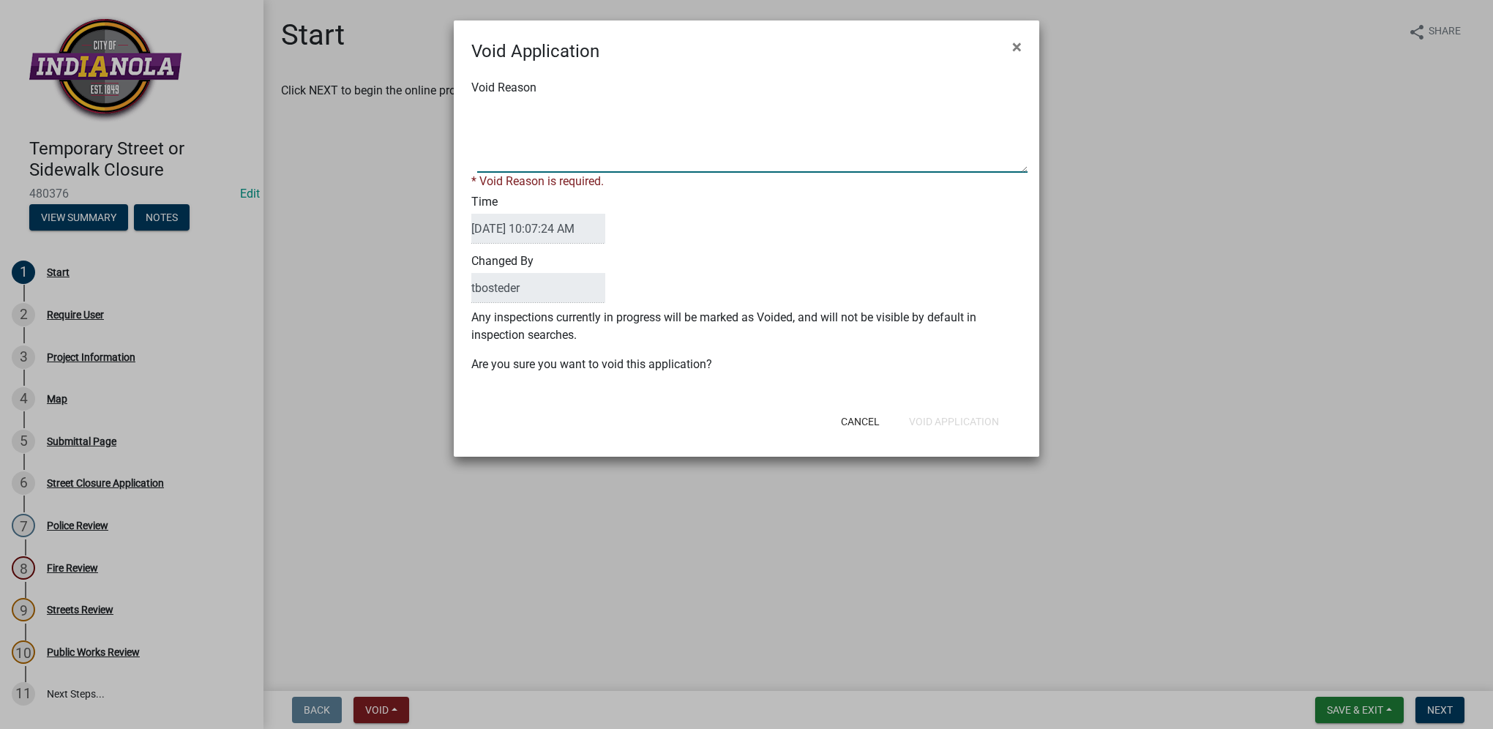
click at [746, 121] on textarea "Void Reason" at bounding box center [752, 136] width 550 height 73
type textarea "not needed"
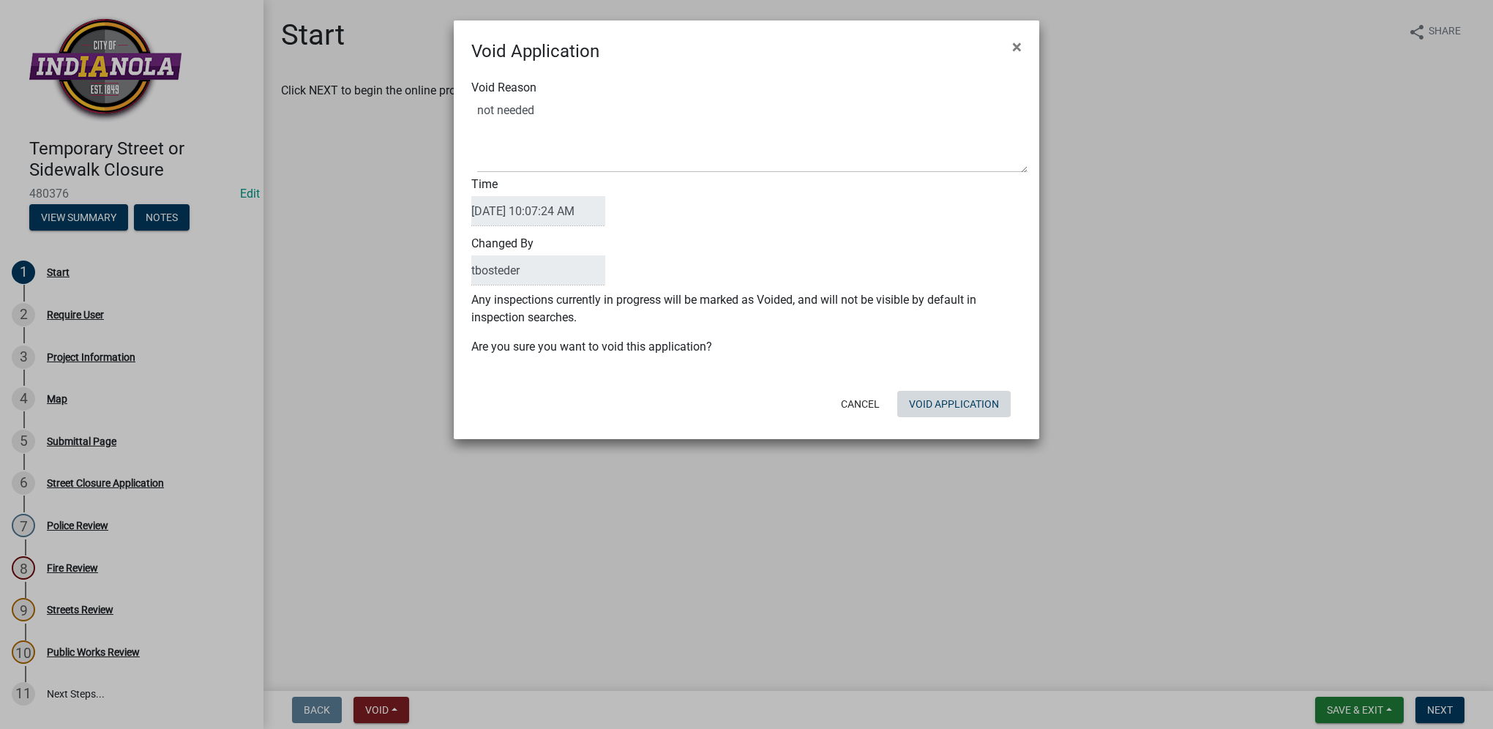
click at [912, 419] on div "Cancel Void Application" at bounding box center [842, 404] width 361 height 38
click at [931, 400] on button "Void Application" at bounding box center [953, 404] width 113 height 26
